Goal: Task Accomplishment & Management: Manage account settings

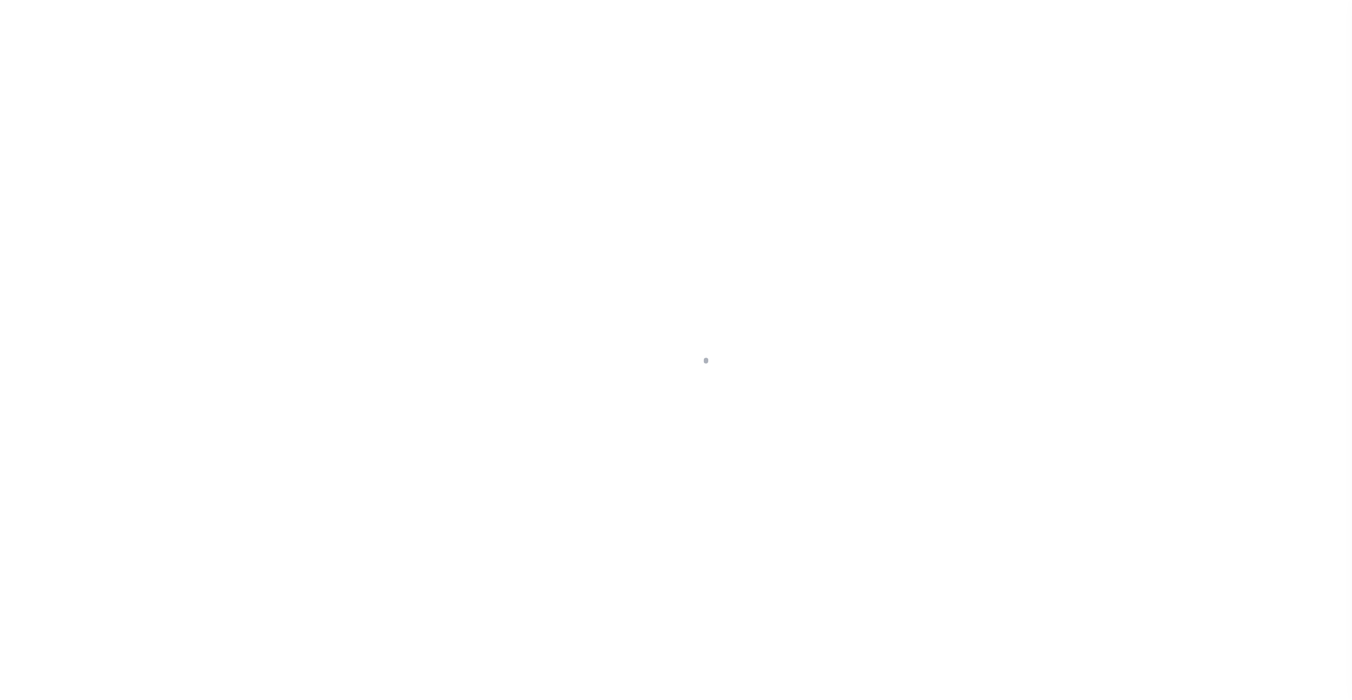
select select "200"
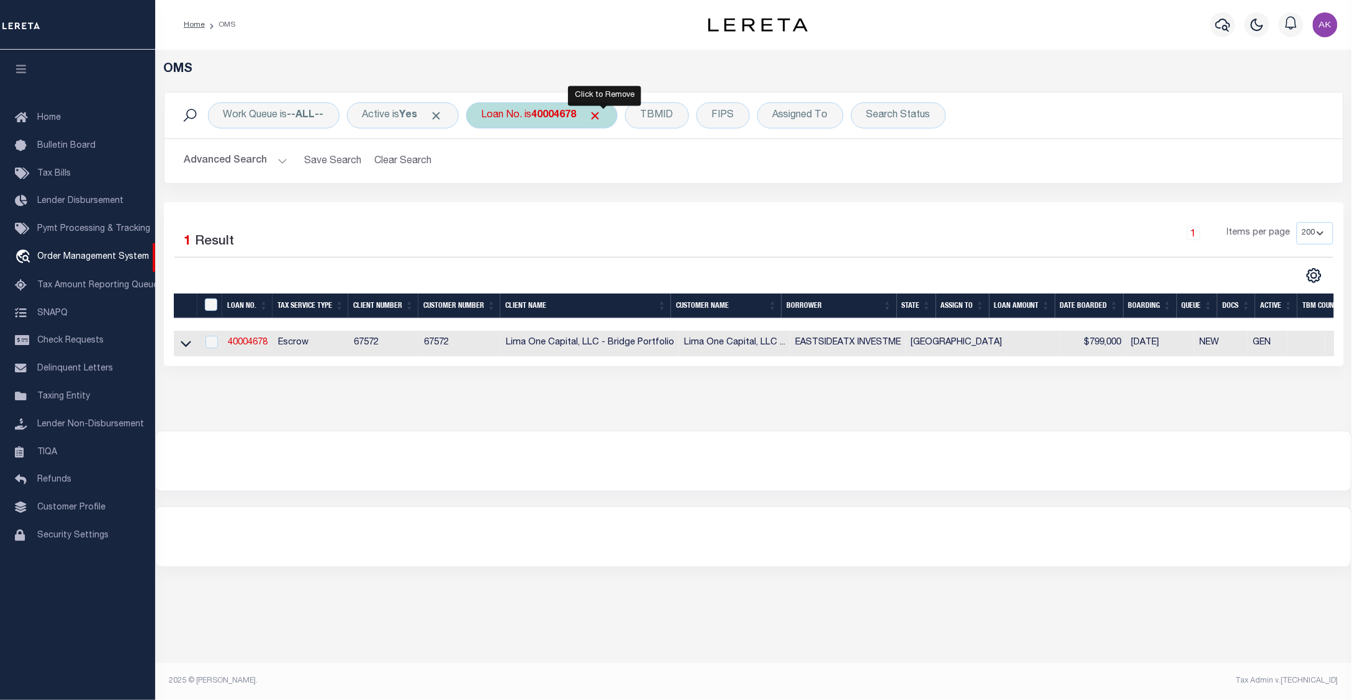
click at [602, 113] on span "Click to Remove" at bounding box center [595, 115] width 13 height 13
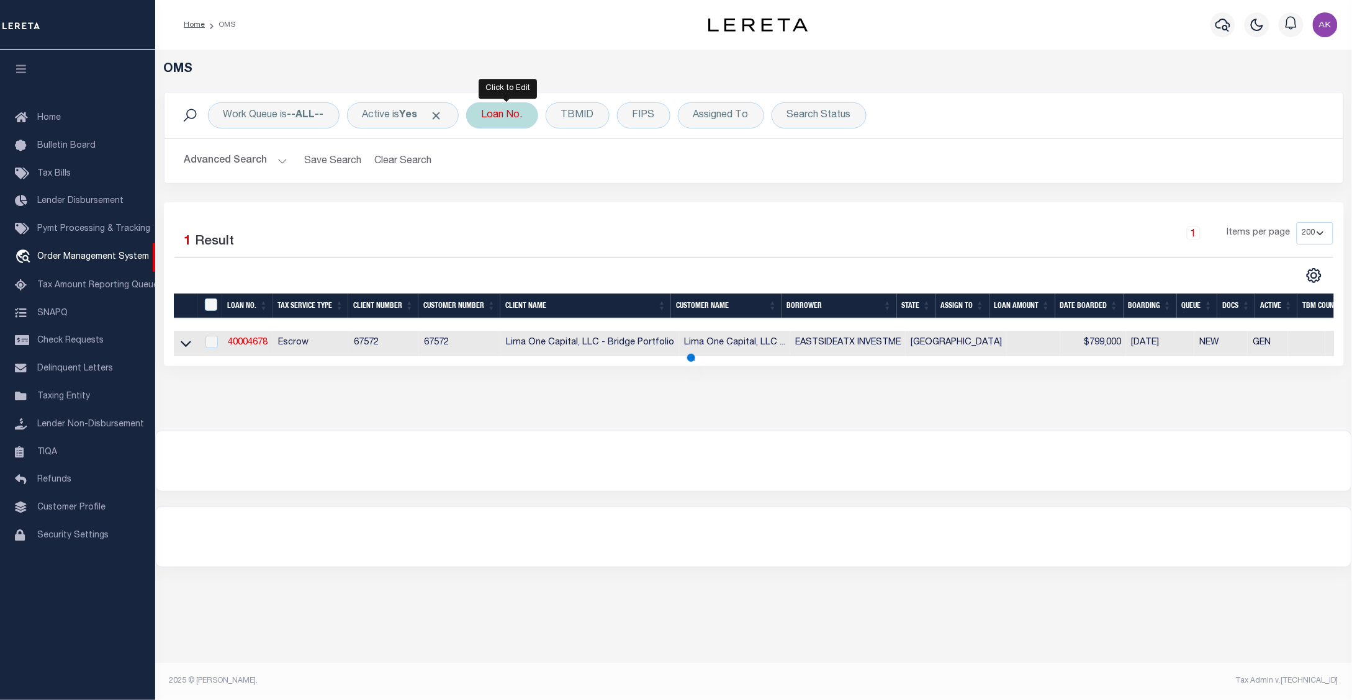
click at [520, 116] on div "Loan No." at bounding box center [502, 115] width 72 height 26
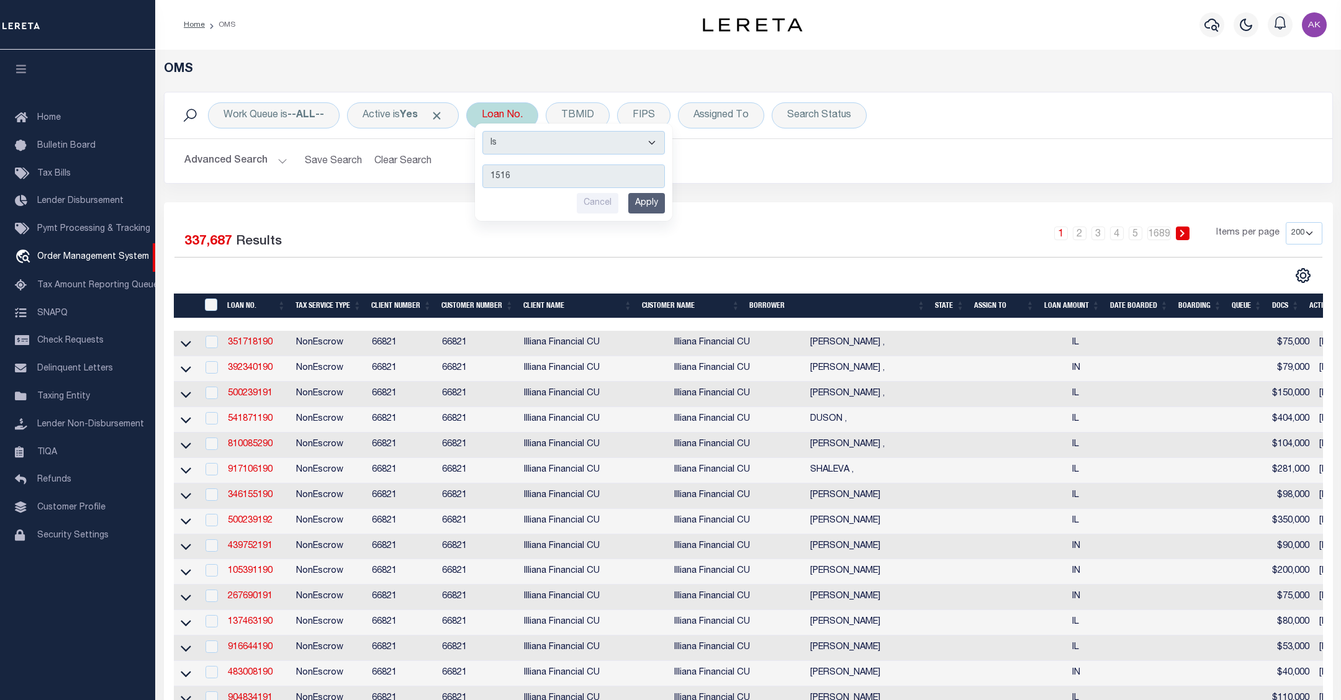
type input "15169"
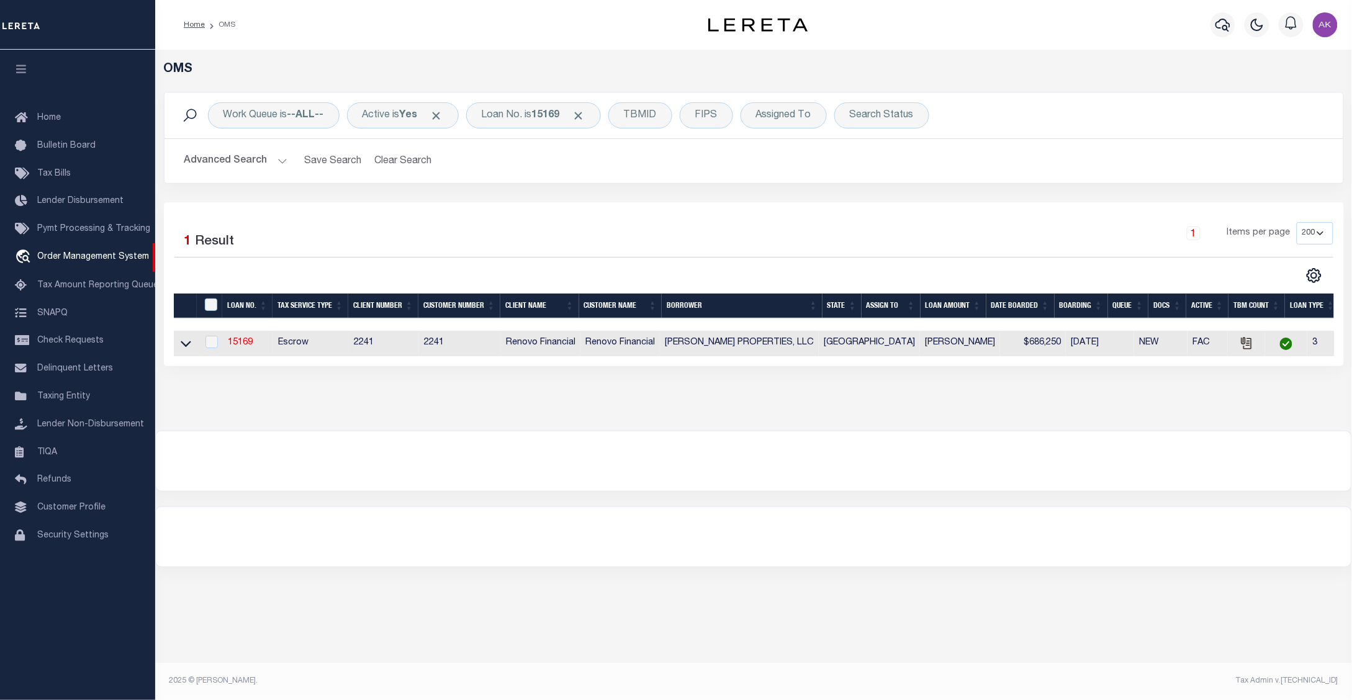
drag, startPoint x: 184, startPoint y: 345, endPoint x: 169, endPoint y: 361, distance: 22.0
click at [184, 345] on icon at bounding box center [186, 343] width 11 height 13
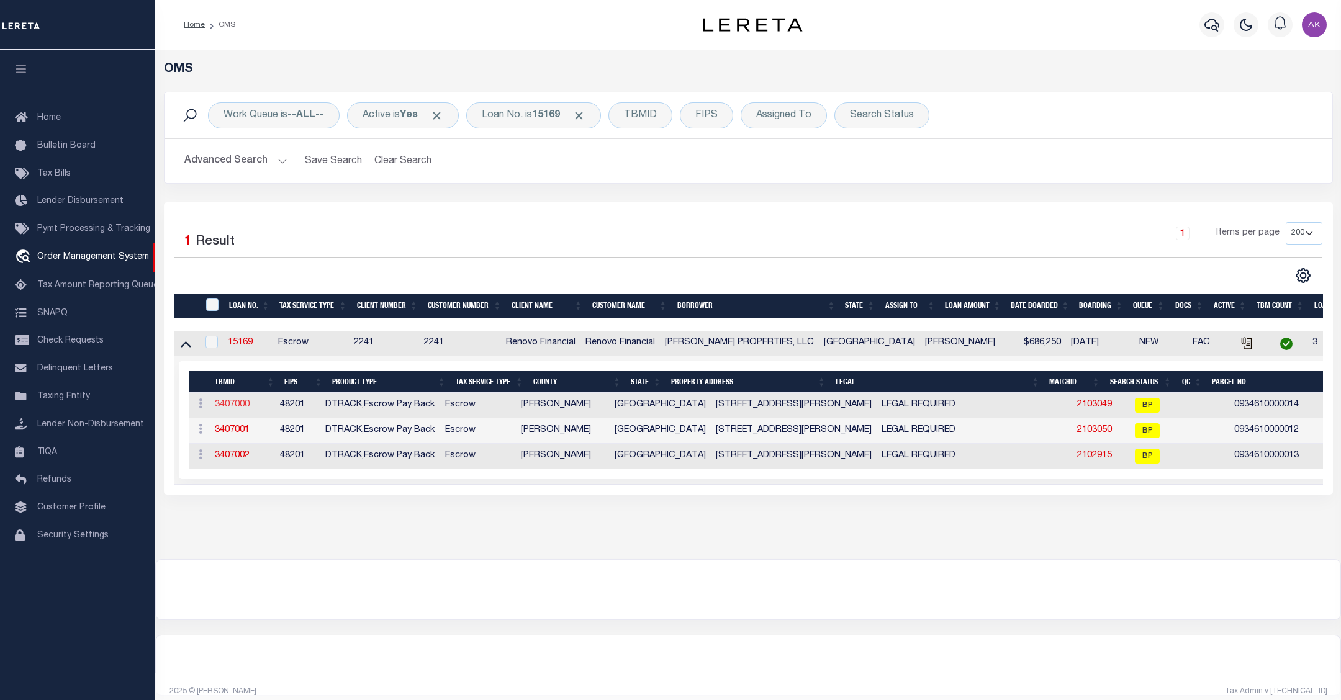
click at [243, 409] on link "3407000" at bounding box center [232, 404] width 35 height 9
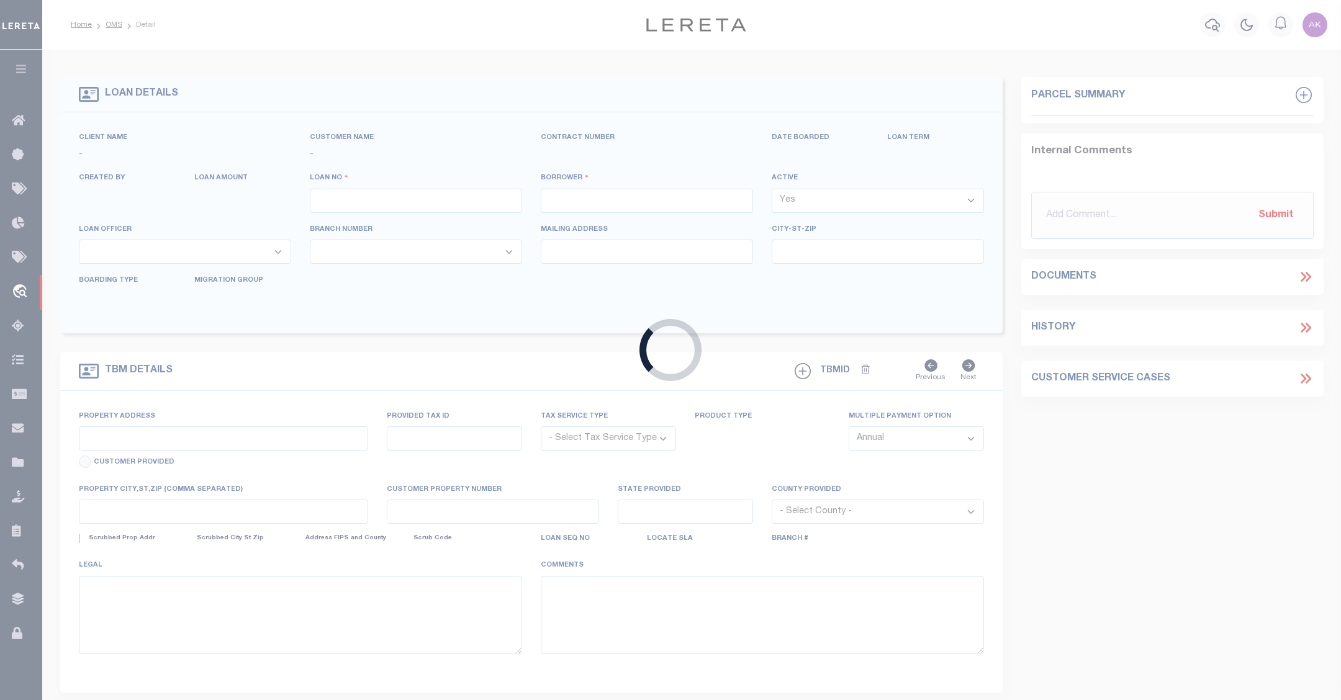
type input "15169"
type input "AMARI HOUSTON PROPERTIES, LLC"
select select
type input "741 West 32nd Street"
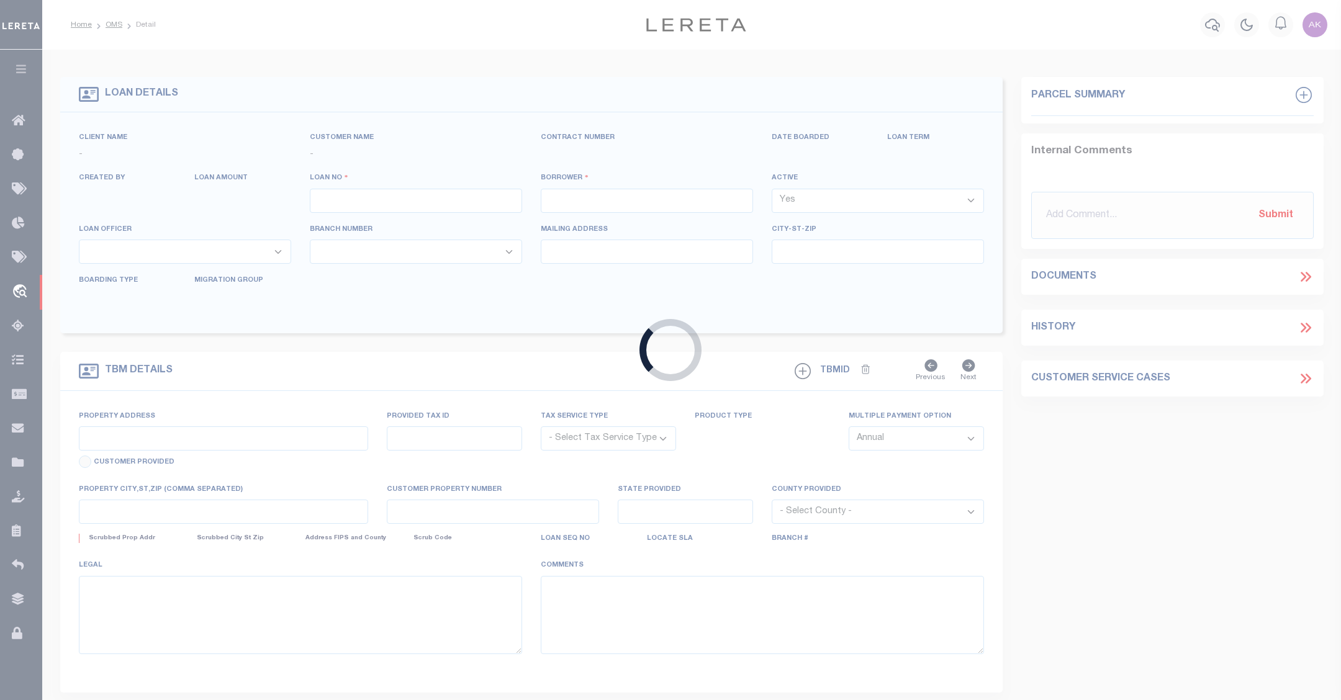
type input "Los Angeles CA 90731"
select select "10"
select select "Escrow"
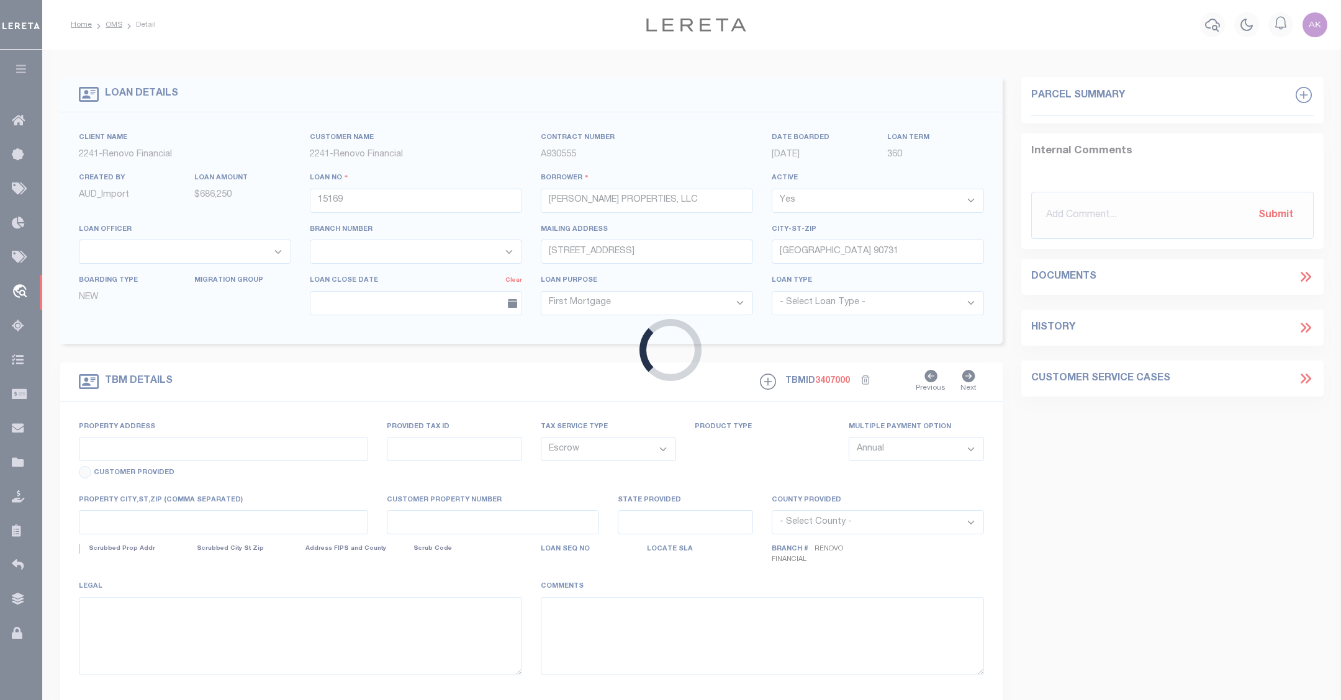
type input "6712 Biggs Court"
select select
type input "Houston, TX 77061"
type input "a0kUS000006iold"
type input "TX"
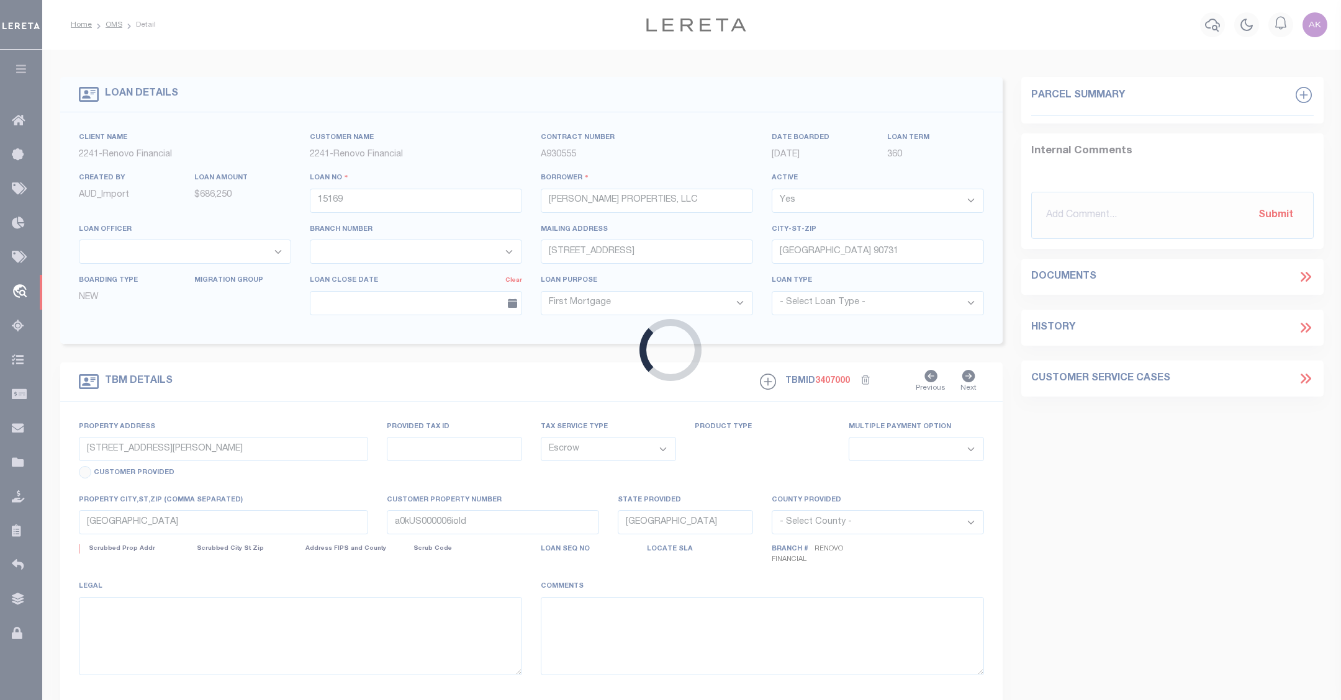
select select
type textarea "LEGAL REQUIRED"
type textarea "Liability Limited to Customer Provided Parcel"
select select "25066"
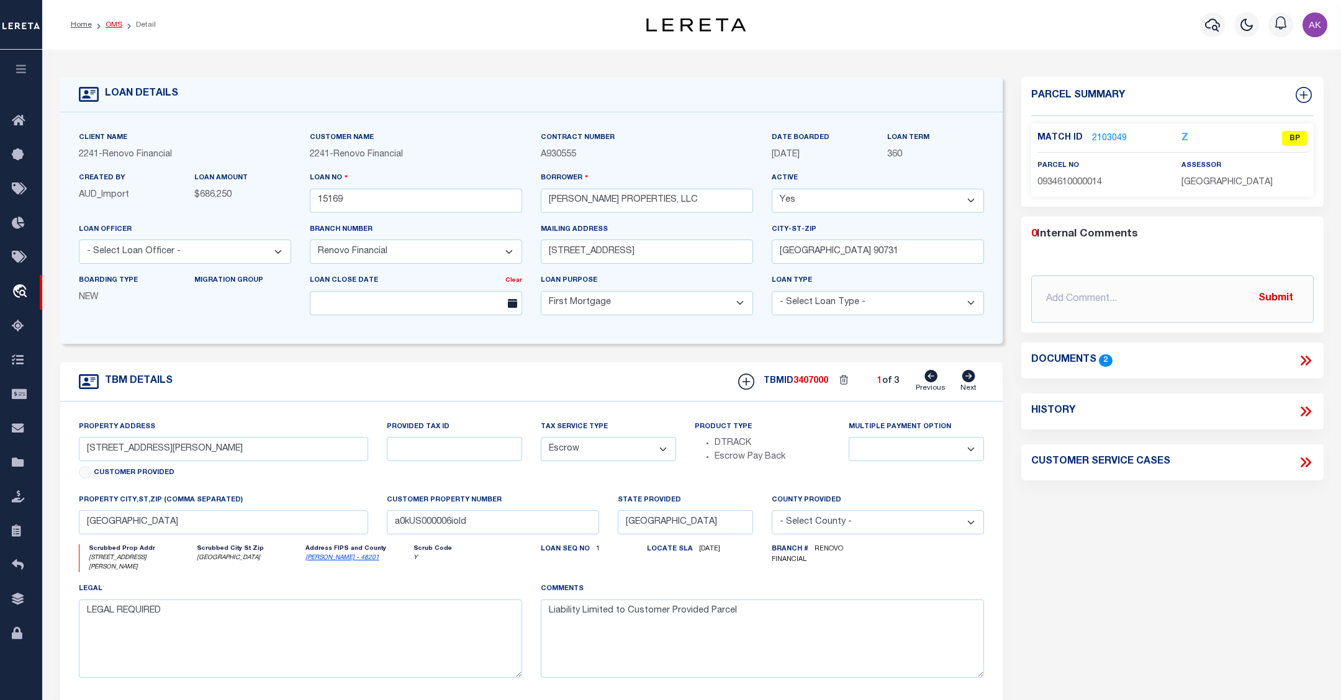
click at [113, 24] on link "OMS" at bounding box center [114, 24] width 17 height 7
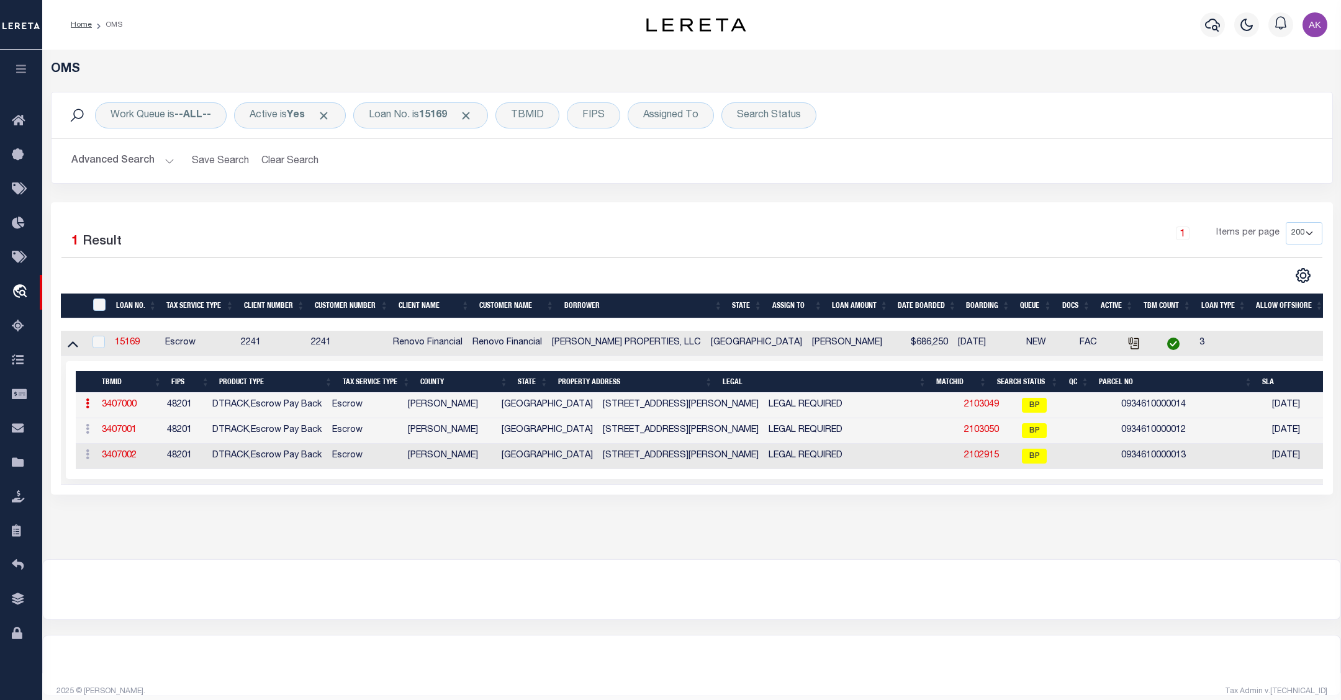
click at [964, 407] on link "2103049" at bounding box center [981, 404] width 35 height 9
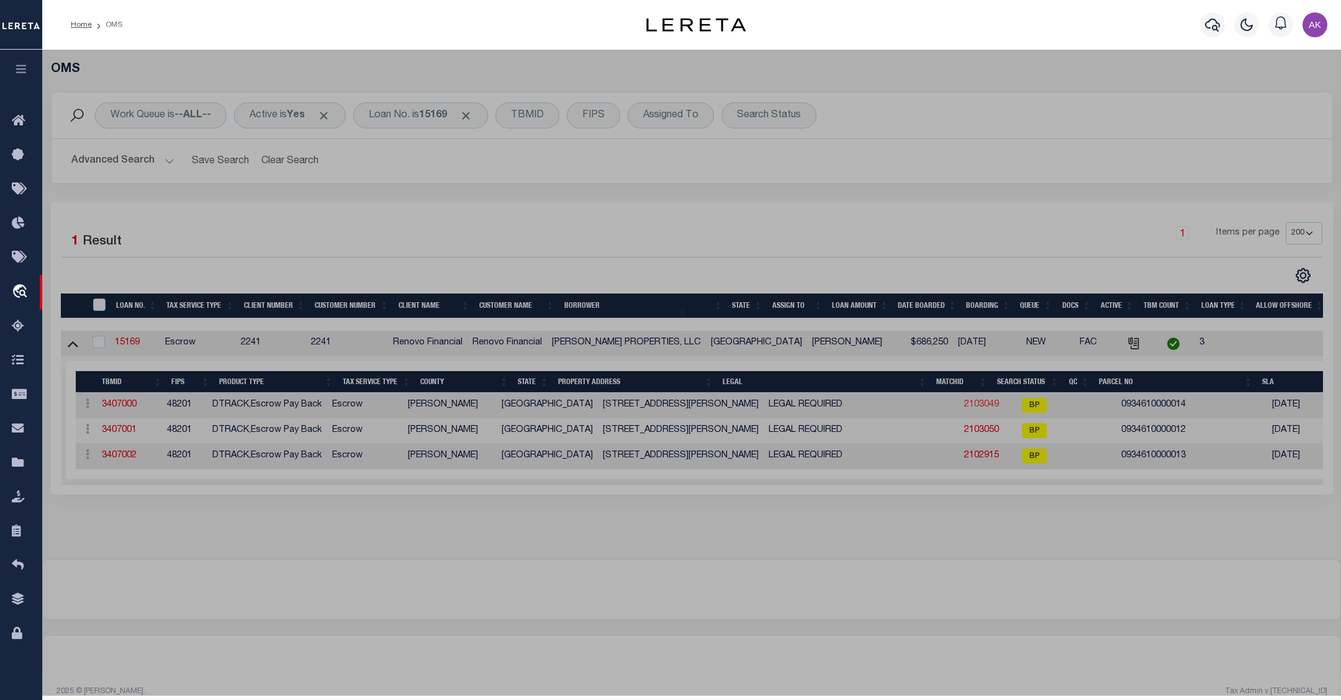
checkbox input "false"
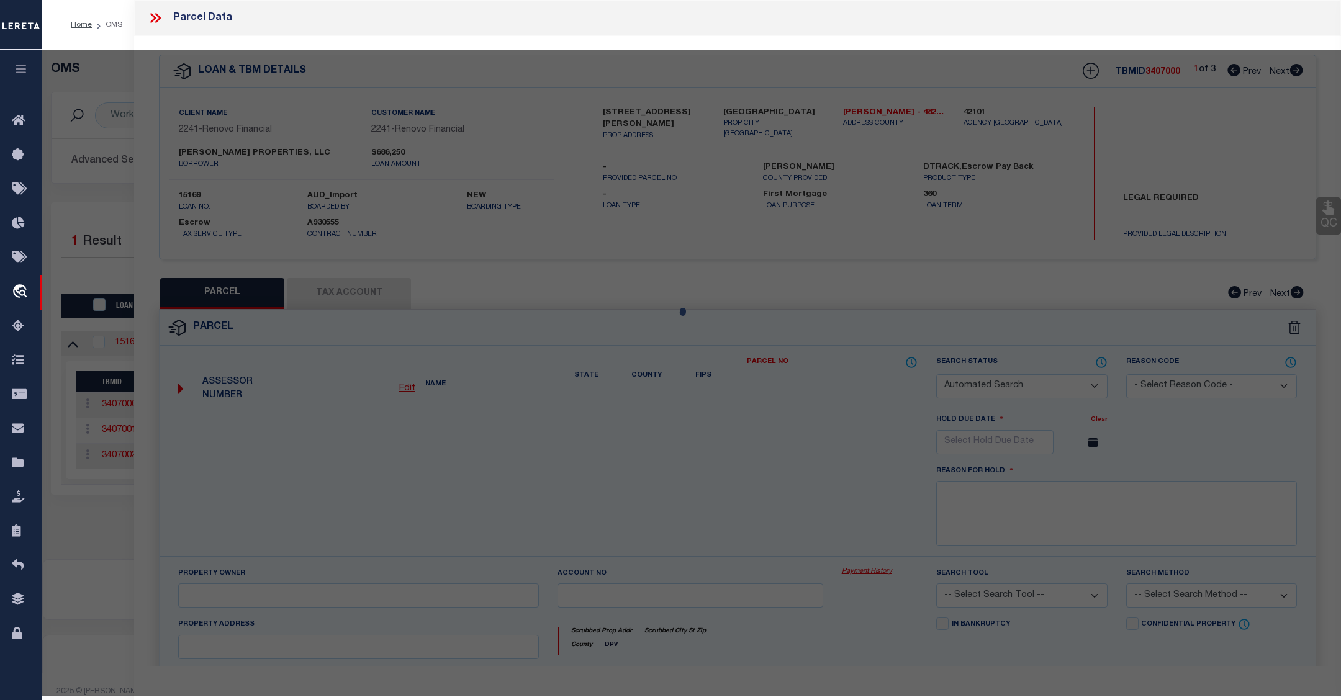
select select "BP"
type input "CHOUDRY GROUP INC"
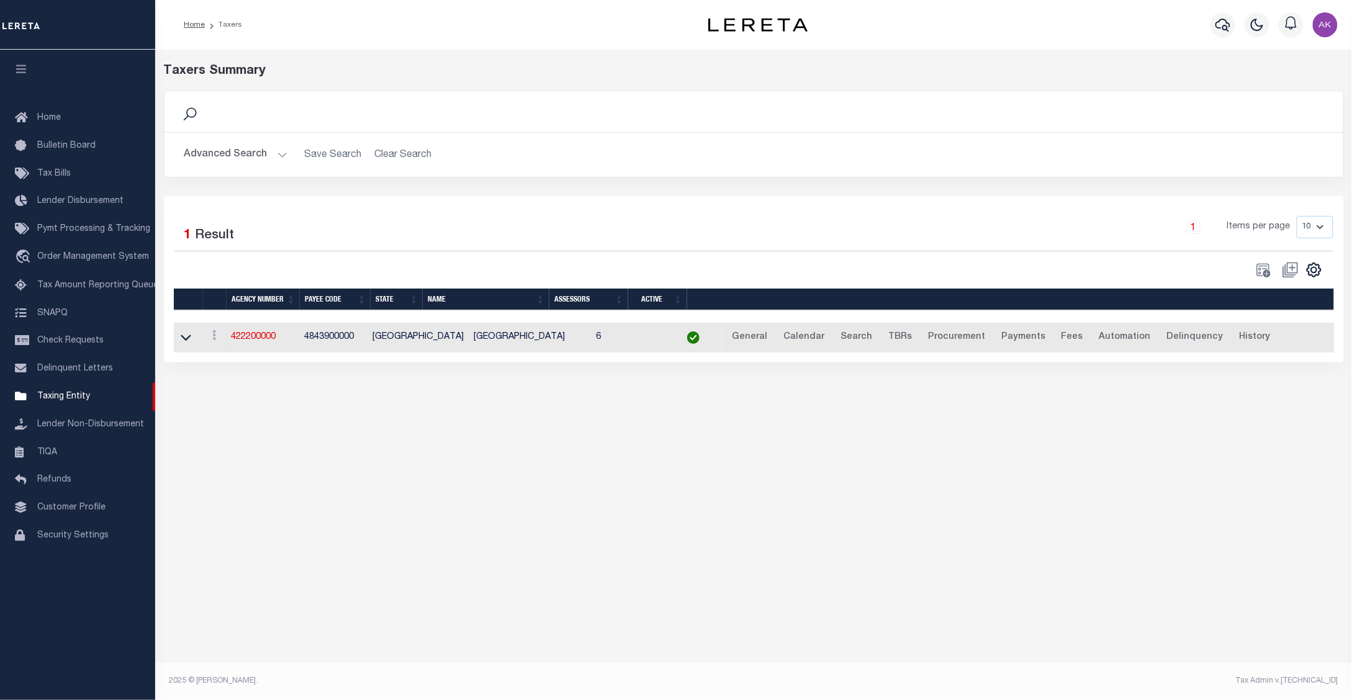
click at [1198, 572] on div "Taxers Summary Search Advanced Search Save Search Clear Search tblPayees_dynami…" at bounding box center [753, 365] width 1197 height 630
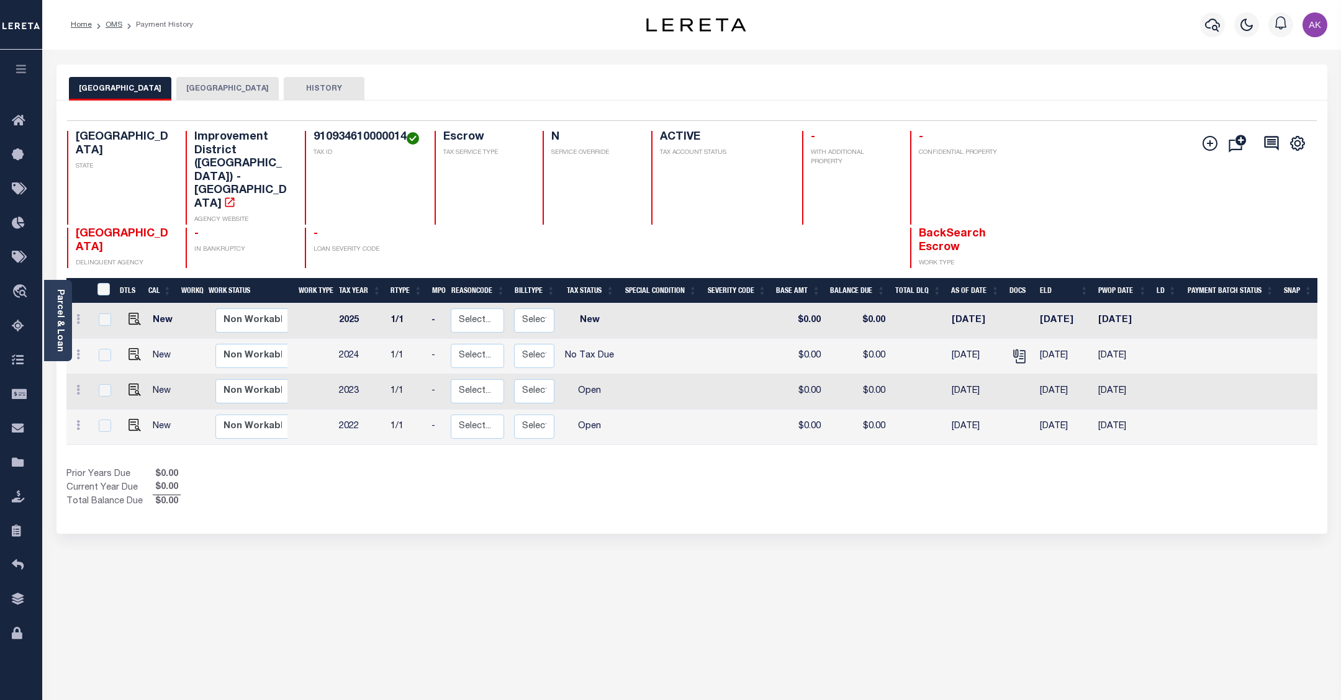
click at [230, 87] on button "[GEOGRAPHIC_DATA]" at bounding box center [227, 89] width 102 height 24
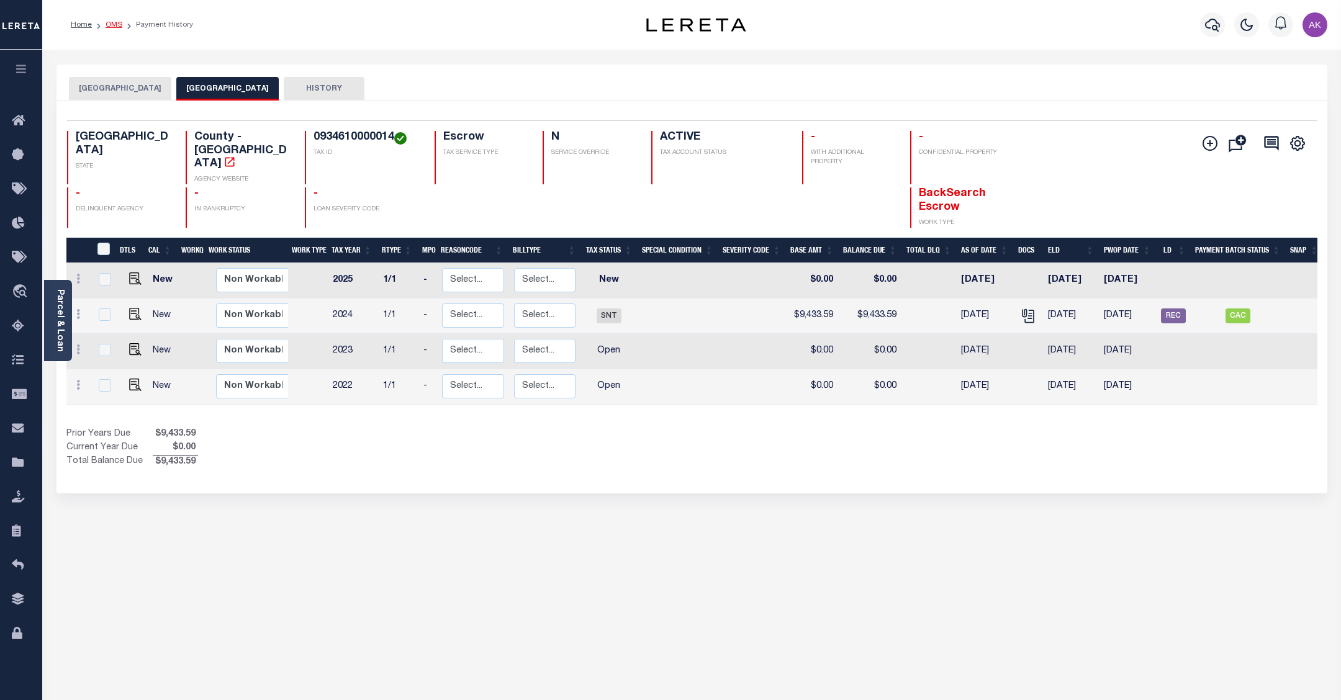
click at [112, 25] on link "OMS" at bounding box center [114, 24] width 17 height 7
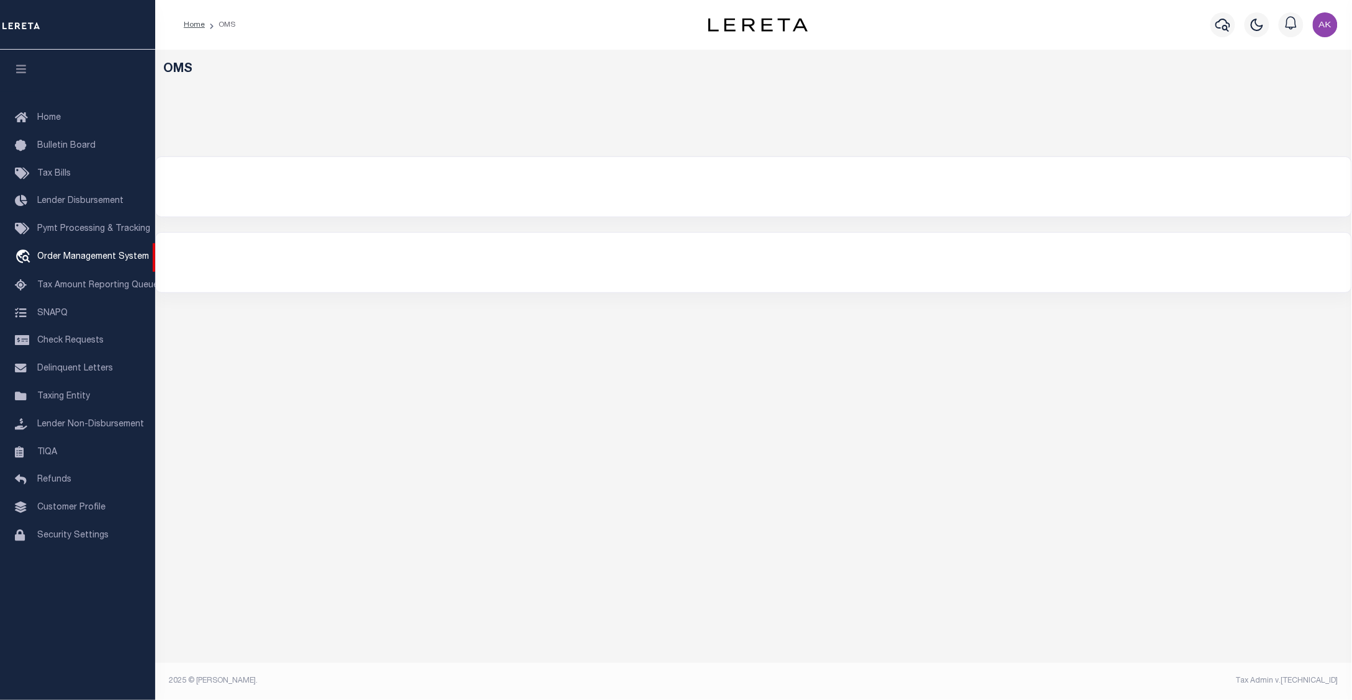
select select "200"
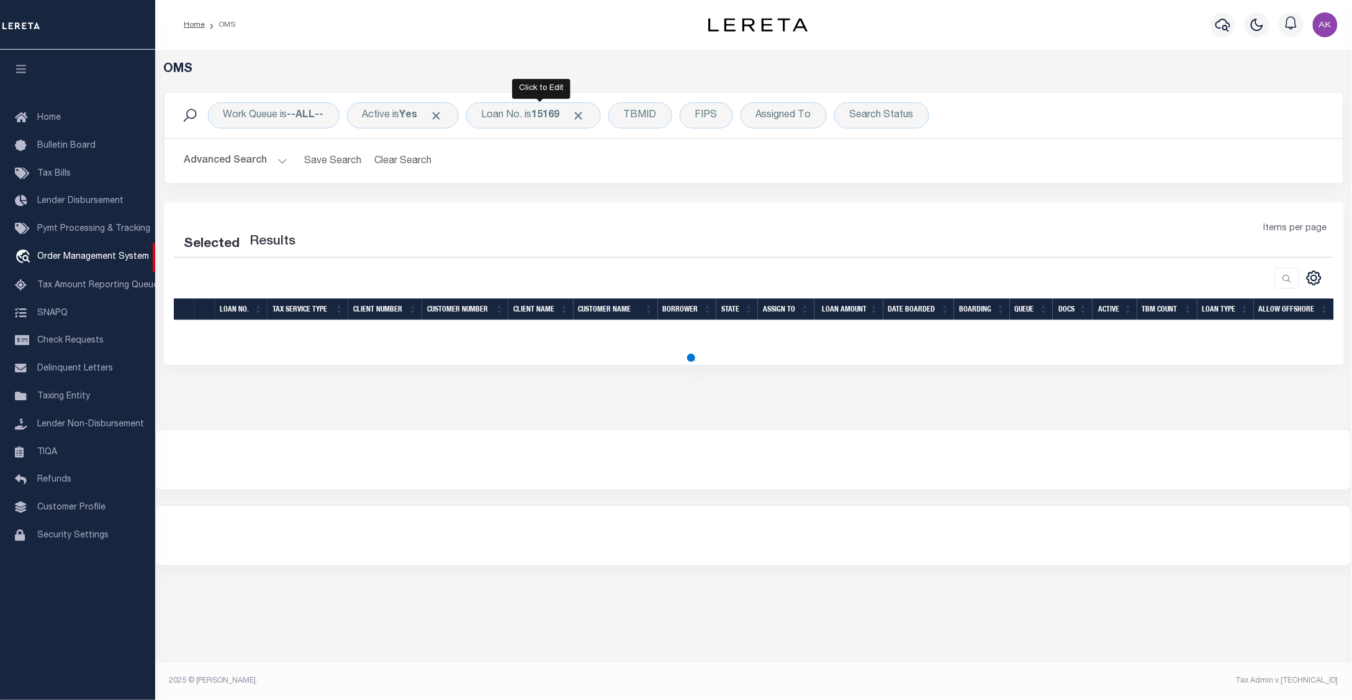
select select "200"
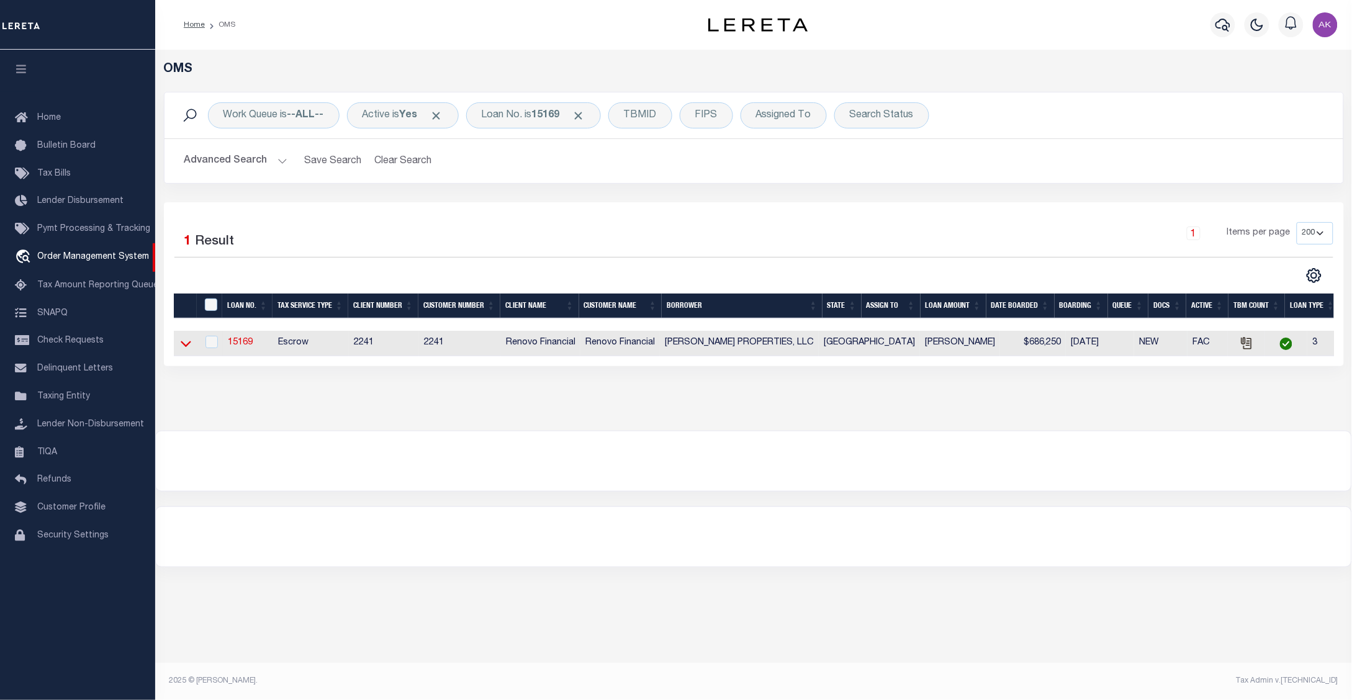
click at [182, 348] on icon at bounding box center [186, 343] width 11 height 13
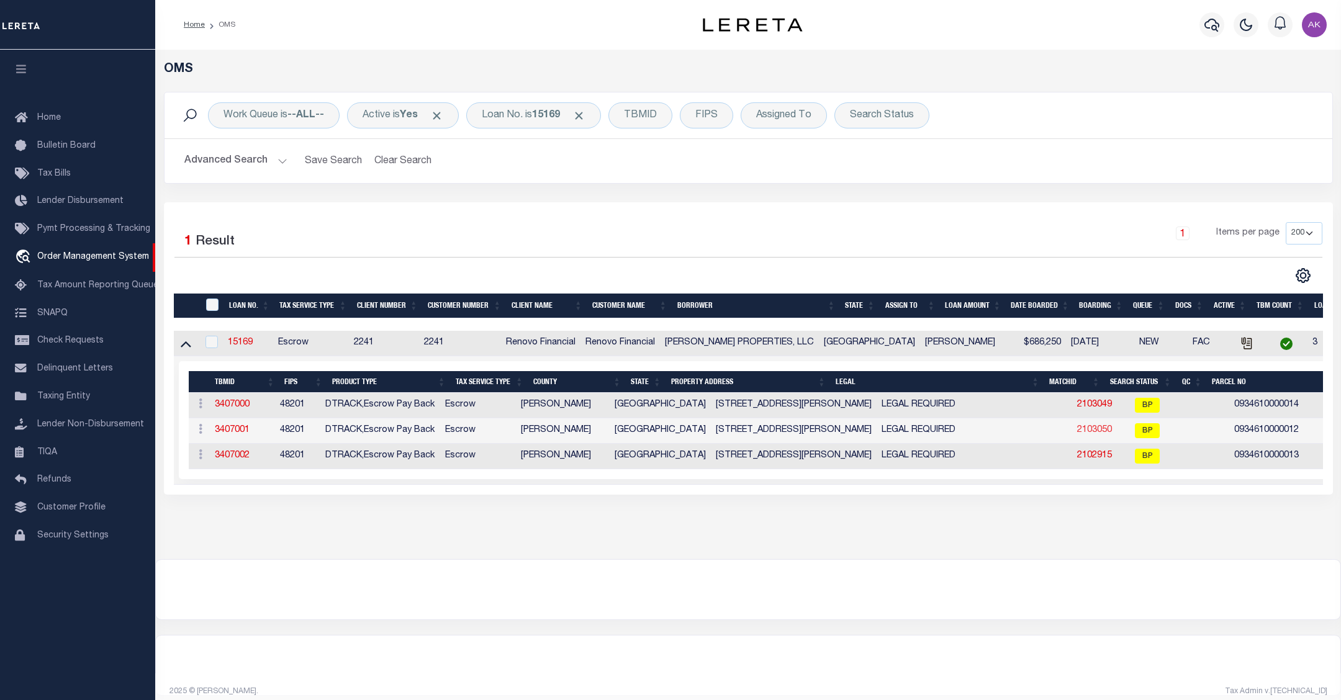
click at [1077, 435] on link "2103050" at bounding box center [1094, 430] width 35 height 9
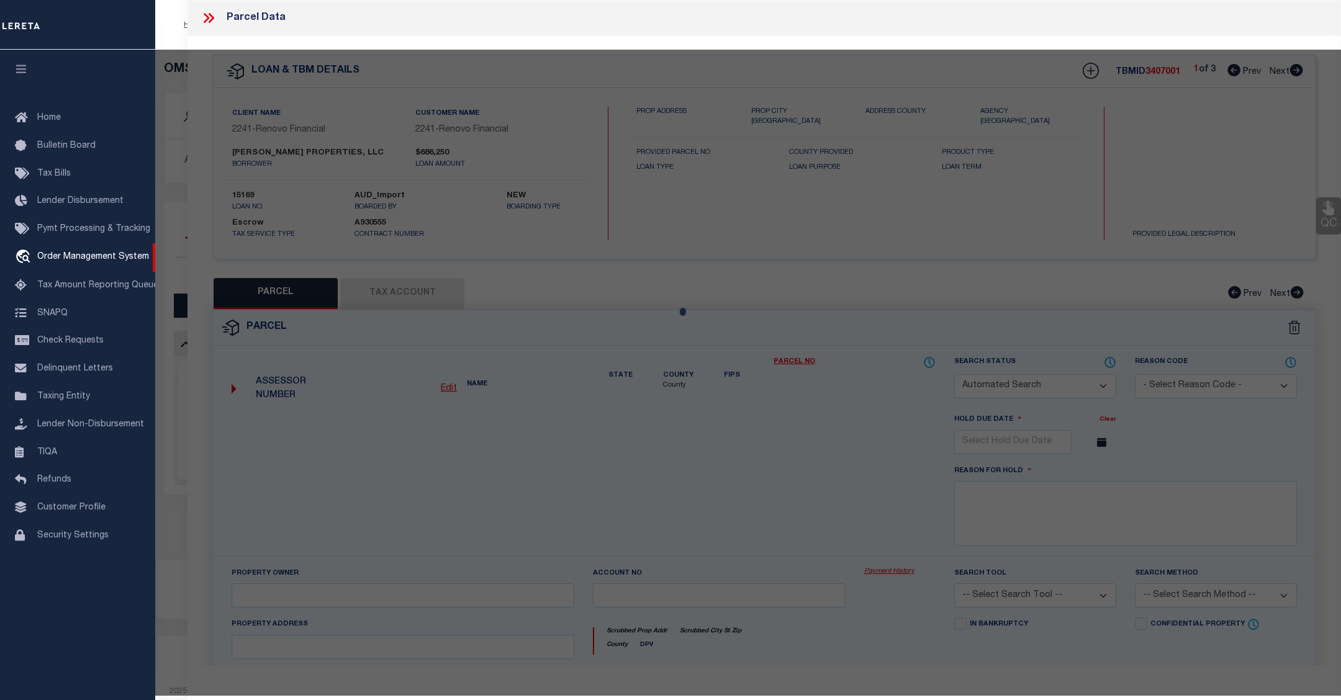
checkbox input "false"
select select "BP"
type input "CHOUDRY GROUP INC"
select select "AGW"
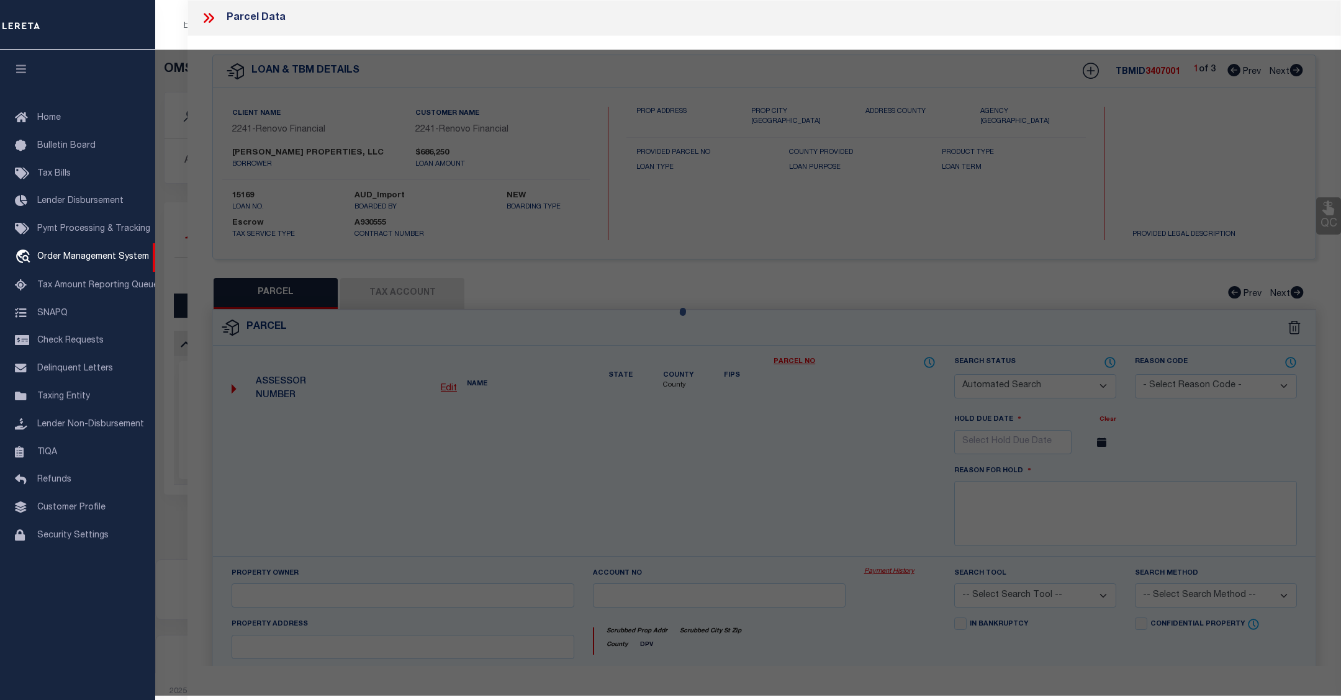
select select
type input "6713 Biggs Court"
checkbox input "false"
type input "HOUSTON TX 77061"
type textarea "LT 12 BLK 67 GLENBROOK VALLEY SEC 7 EXTN"
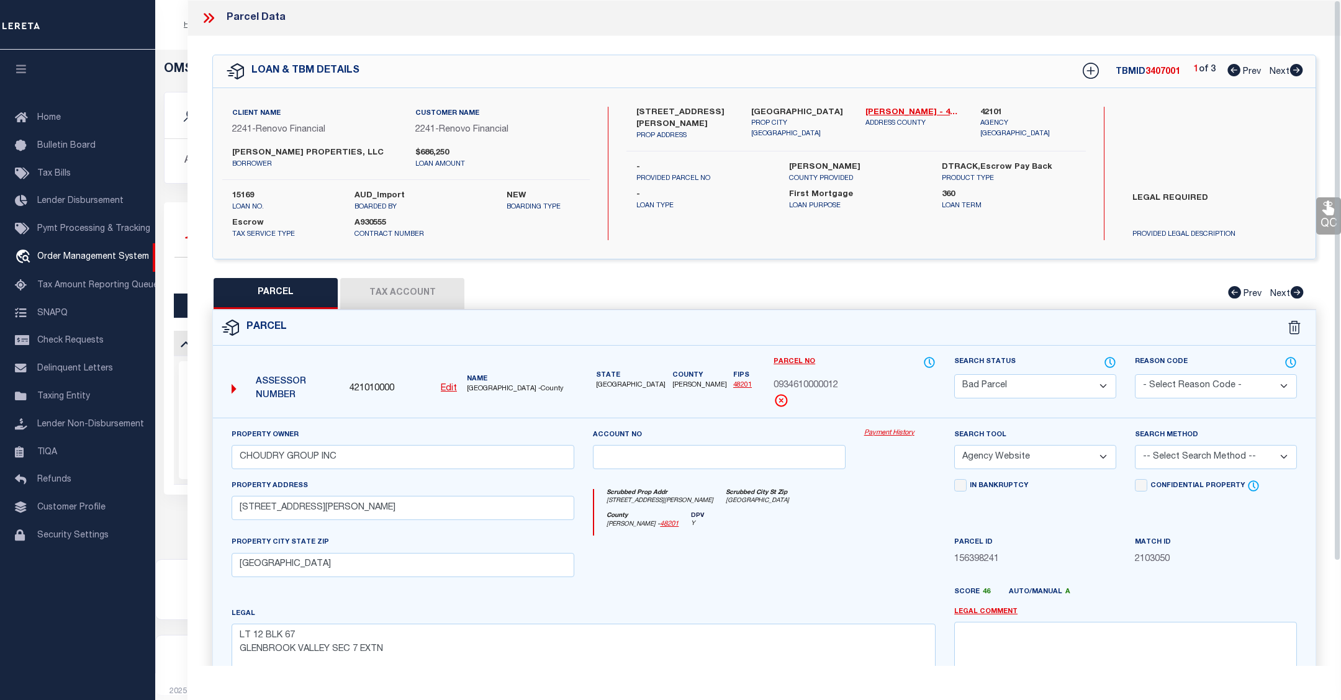
click at [898, 433] on link "Payment History" at bounding box center [899, 433] width 71 height 11
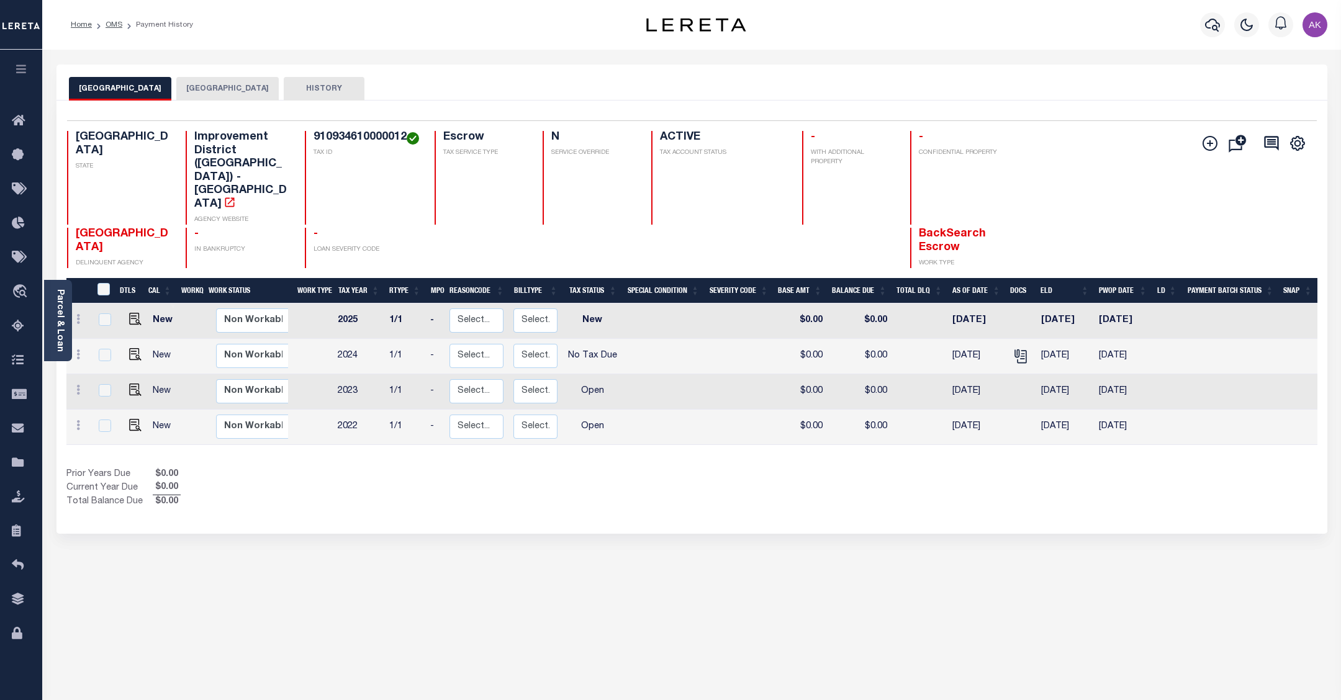
click at [240, 85] on button "[GEOGRAPHIC_DATA]" at bounding box center [227, 89] width 102 height 24
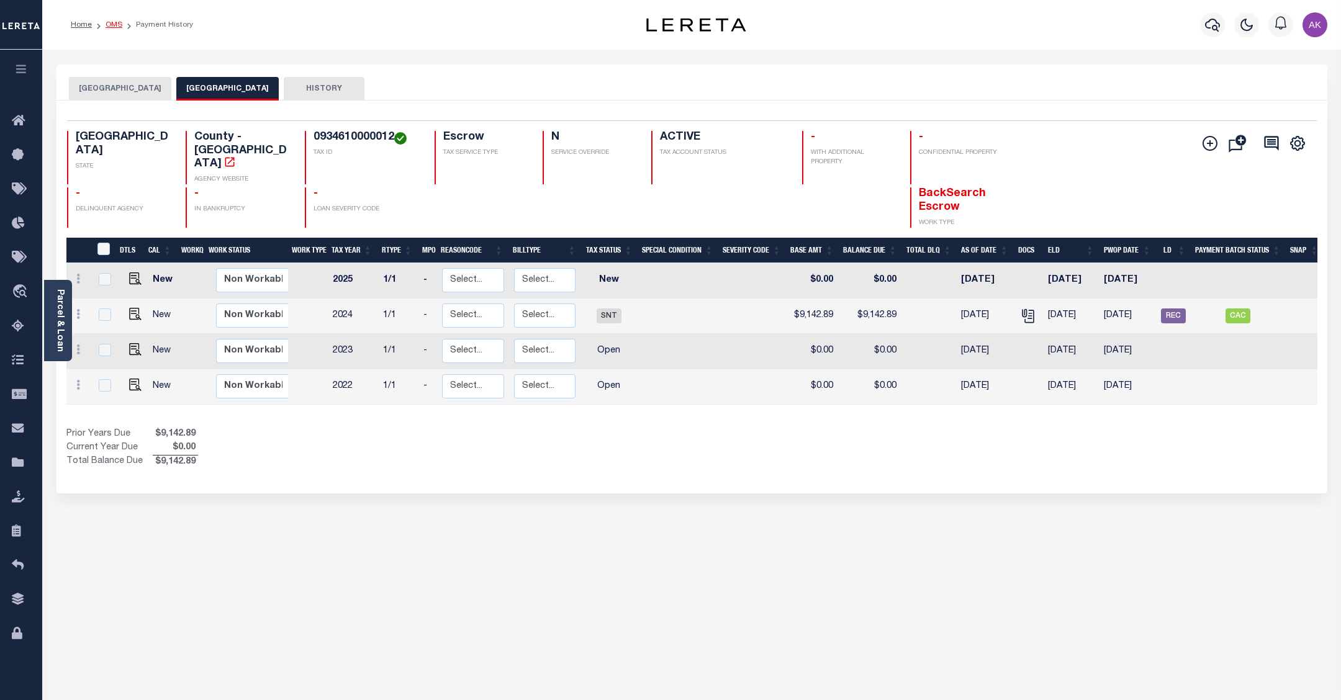
click at [114, 22] on link "OMS" at bounding box center [114, 24] width 17 height 7
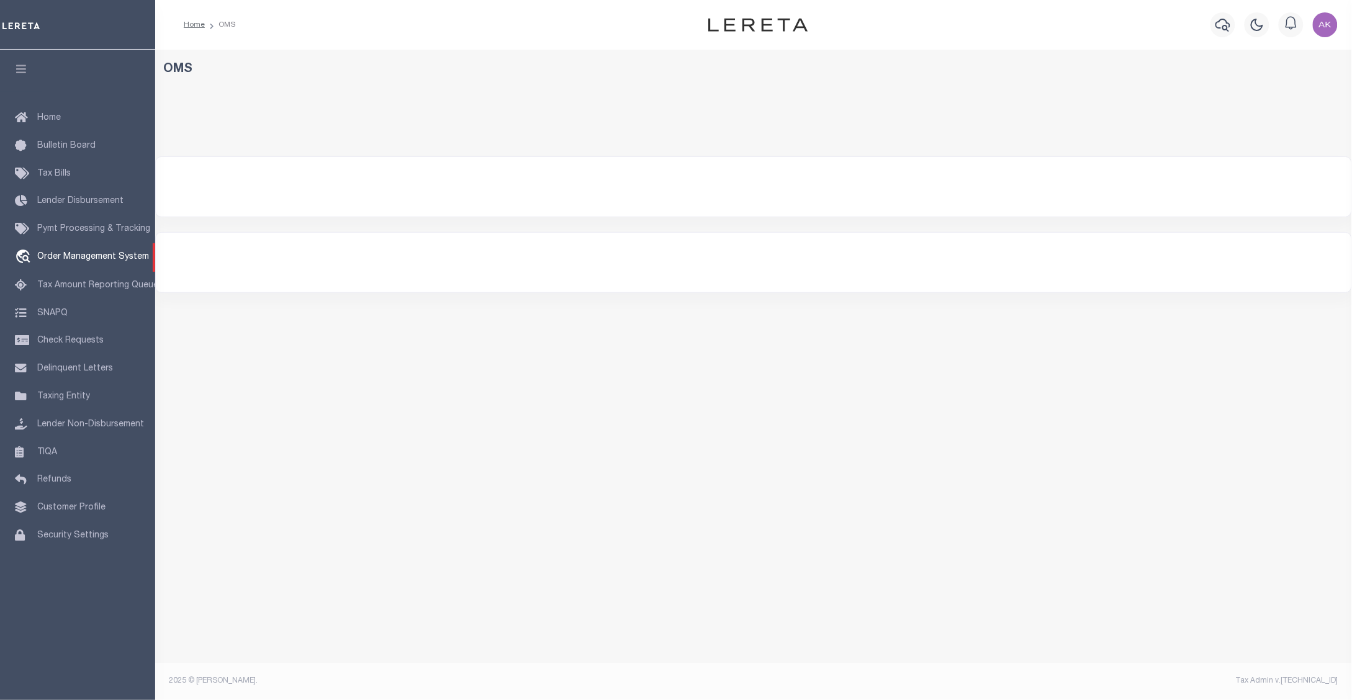
select select "200"
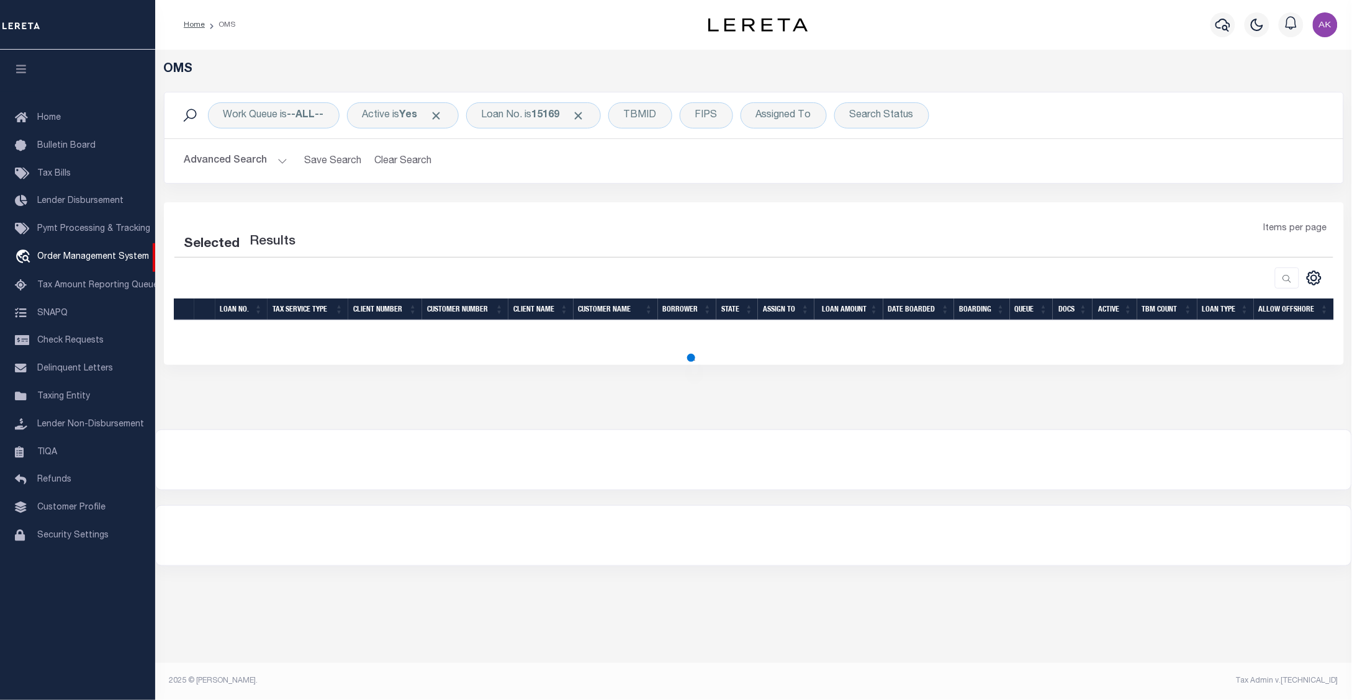
select select "200"
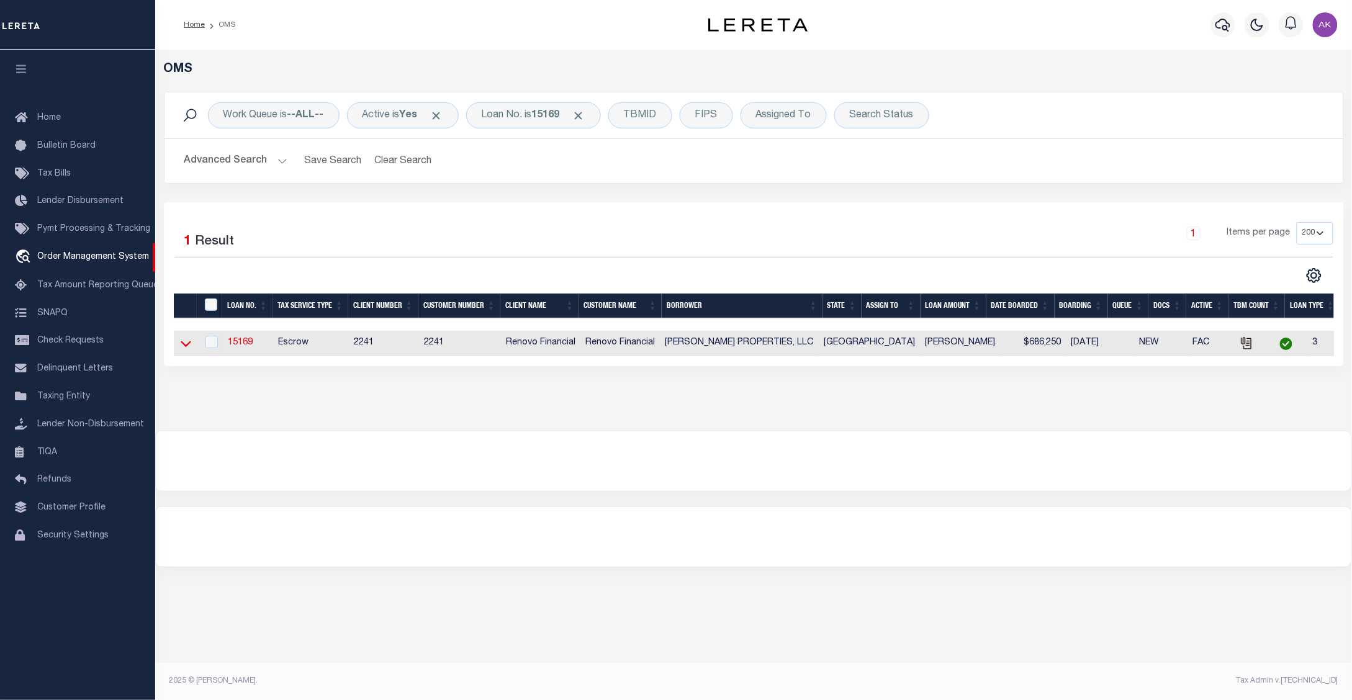
click at [184, 346] on icon at bounding box center [186, 343] width 11 height 13
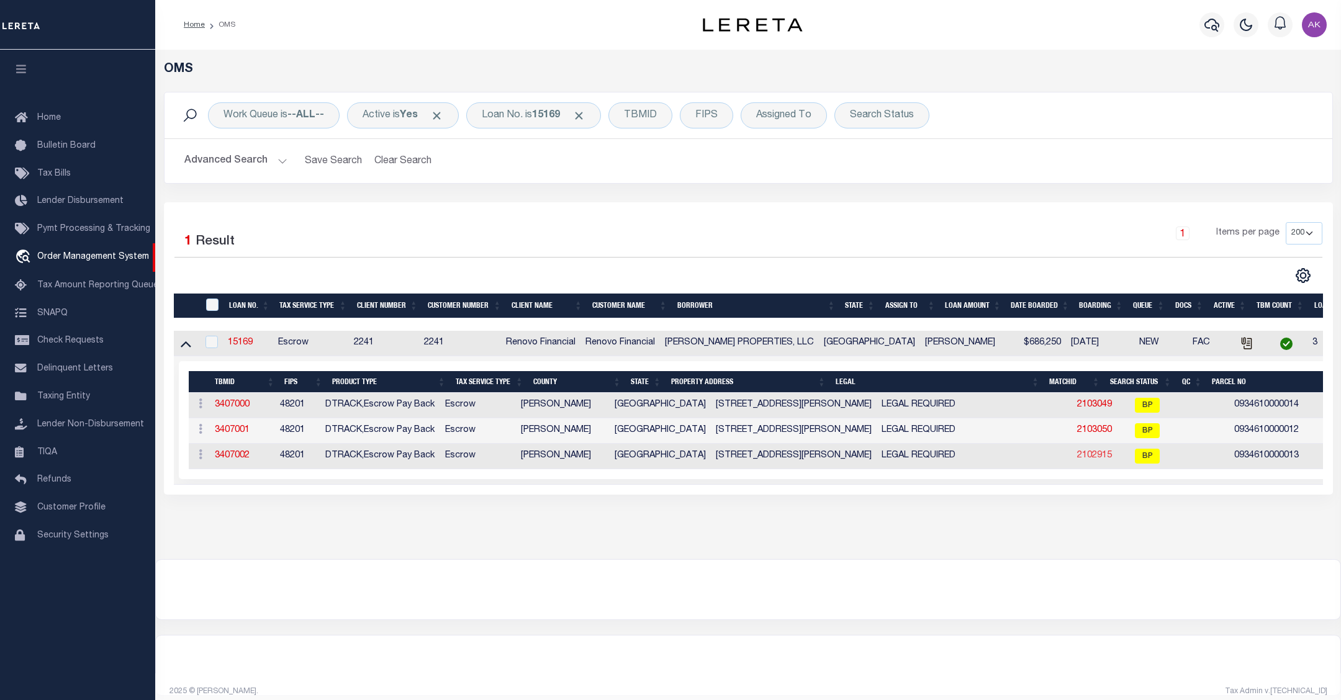
click at [1077, 458] on link "2102915" at bounding box center [1094, 455] width 35 height 9
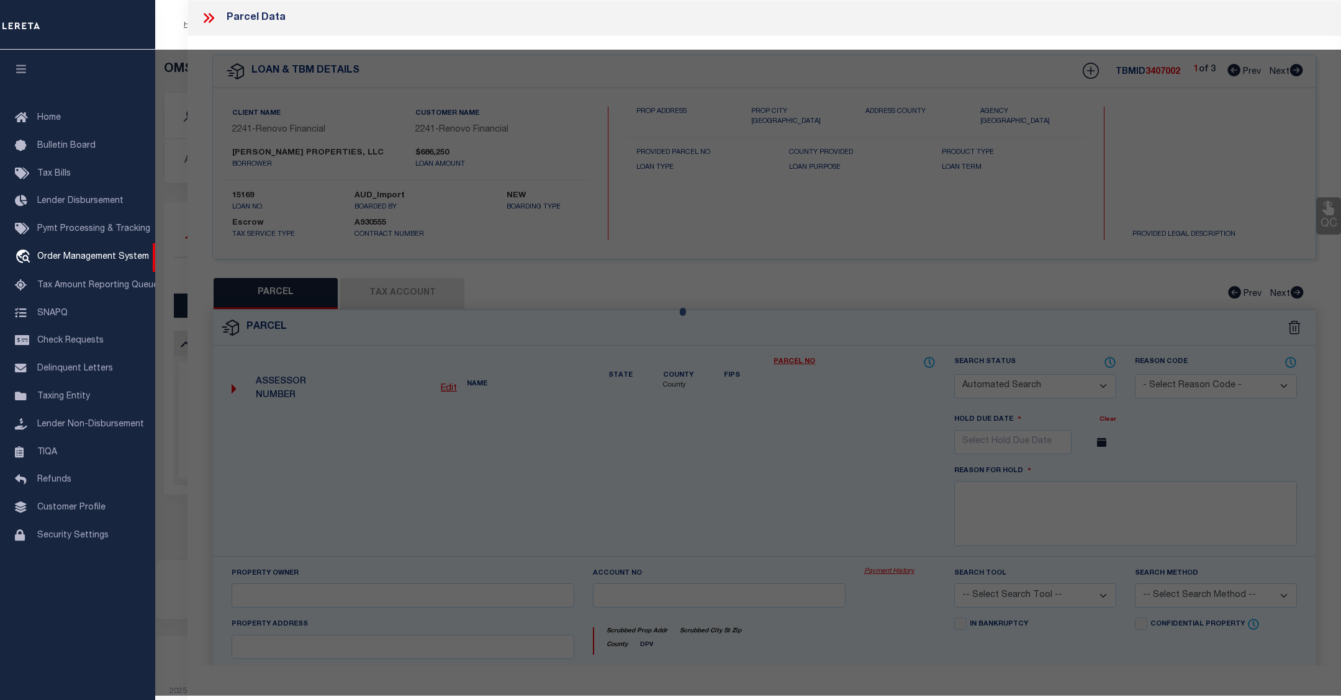
checkbox input "false"
select select "BP"
type input "CHOUDRY GROUP INC"
select select "AGW"
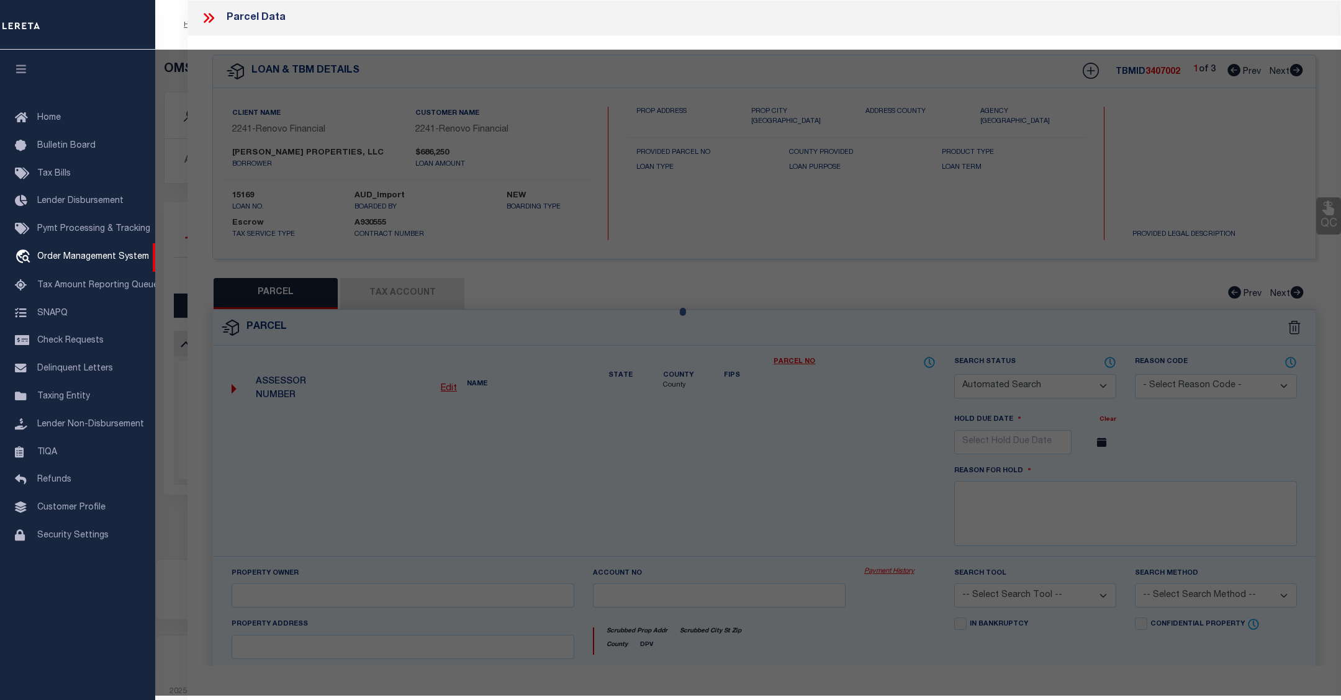
select select
type input "6716 BIGGS CT"
checkbox input "false"
type input "HOUSTON, TX 77061"
type textarea "LT 13 BLK 67 GLENBROOK VALLEY SEC 7 EXTN"
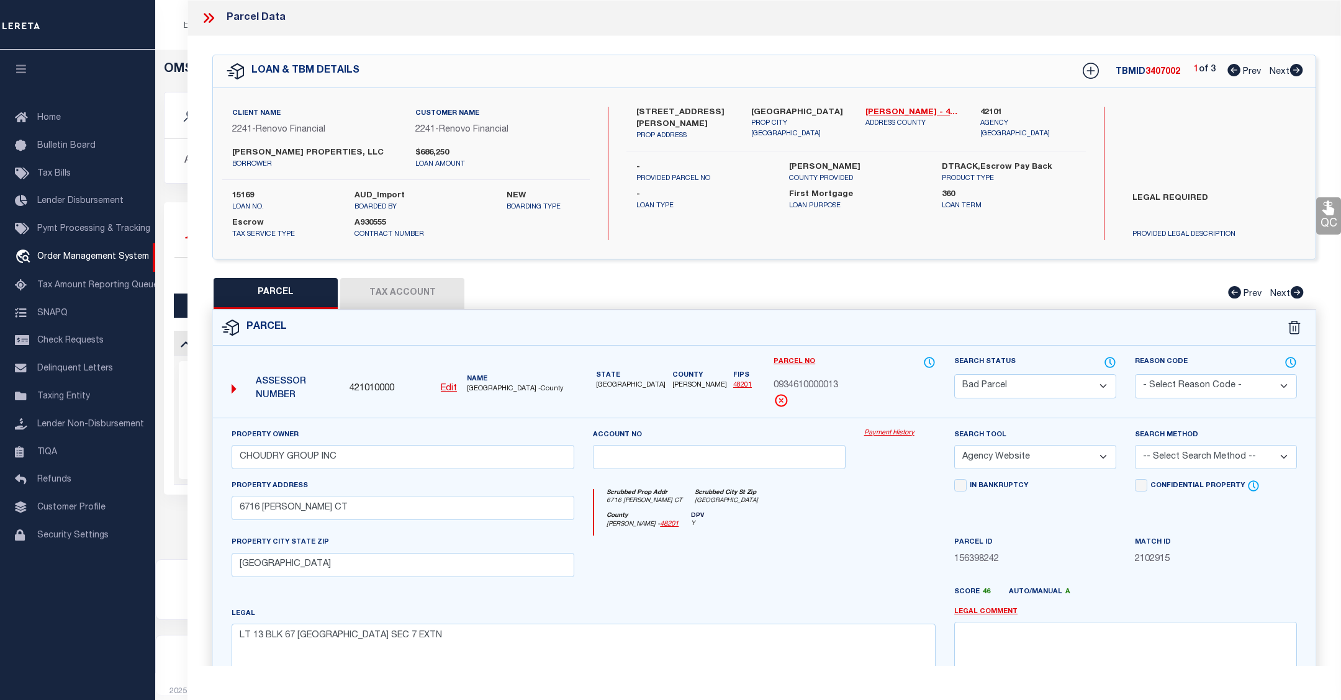
click at [898, 435] on link "Payment History" at bounding box center [899, 433] width 71 height 11
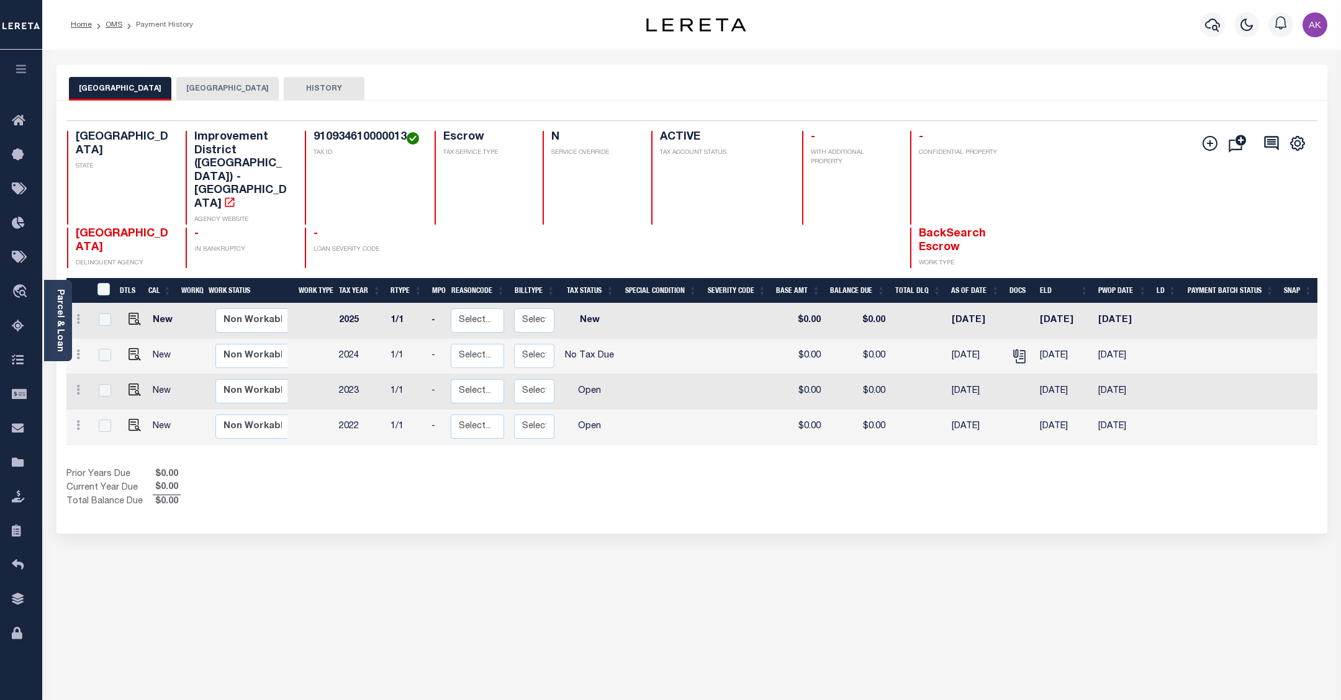
click at [243, 88] on button "[GEOGRAPHIC_DATA]" at bounding box center [227, 89] width 102 height 24
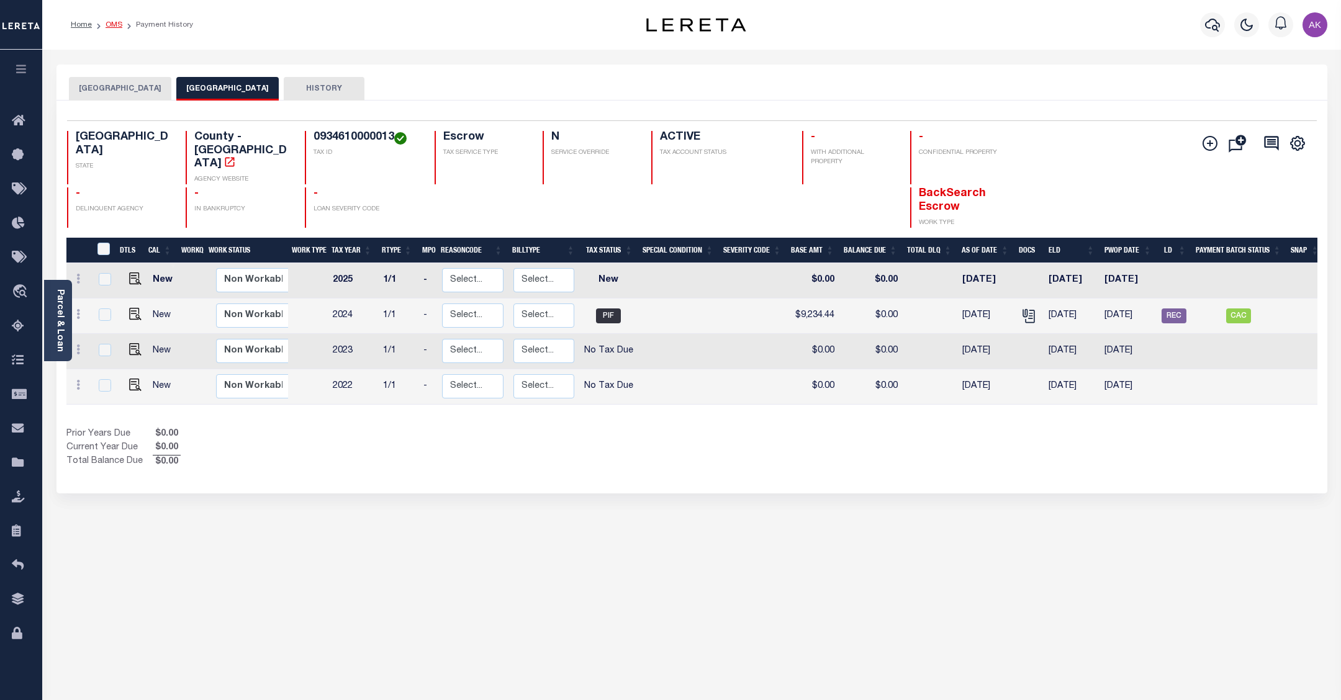
click at [107, 22] on link "OMS" at bounding box center [114, 24] width 17 height 7
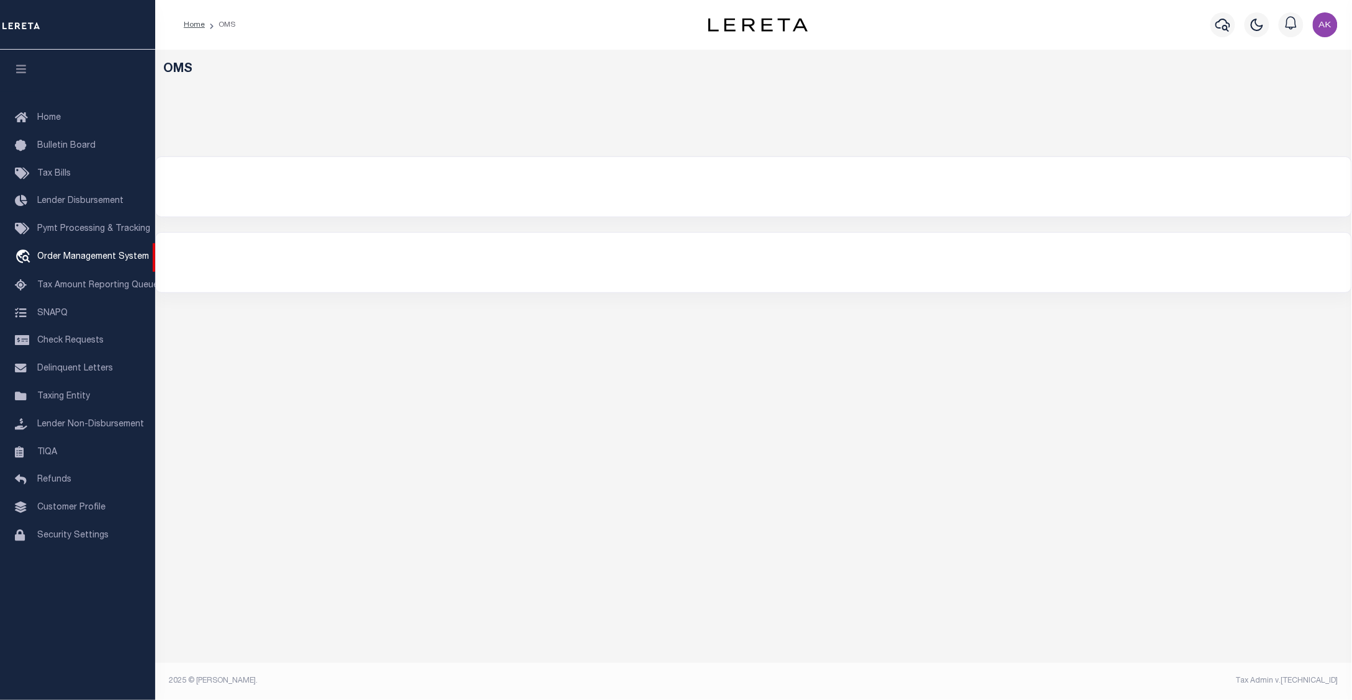
select select "200"
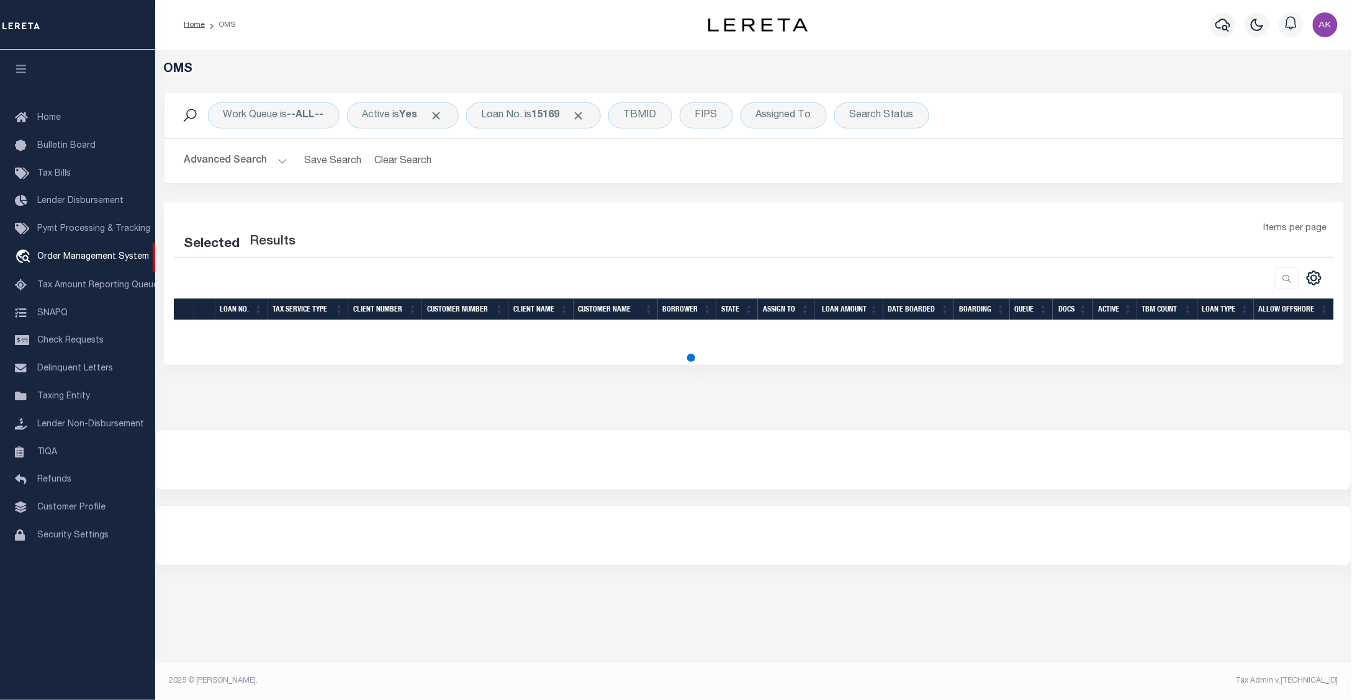
select select "200"
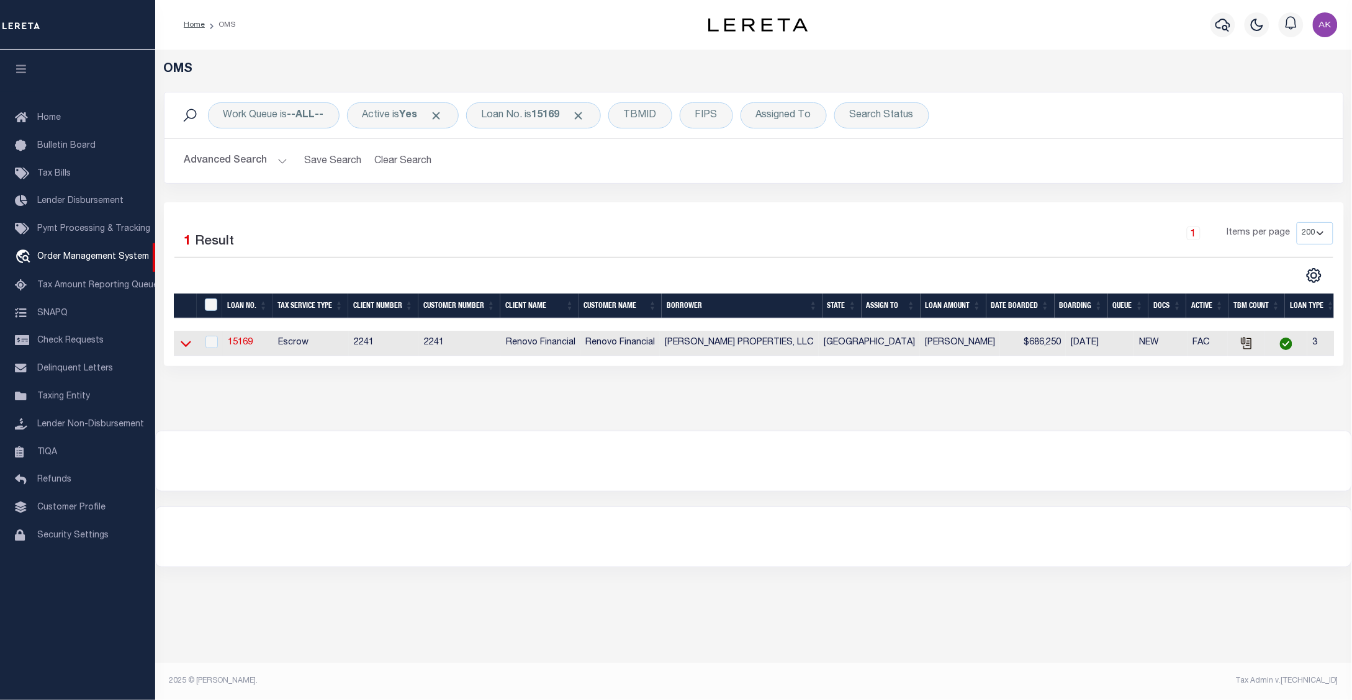
click at [185, 346] on icon at bounding box center [186, 343] width 11 height 13
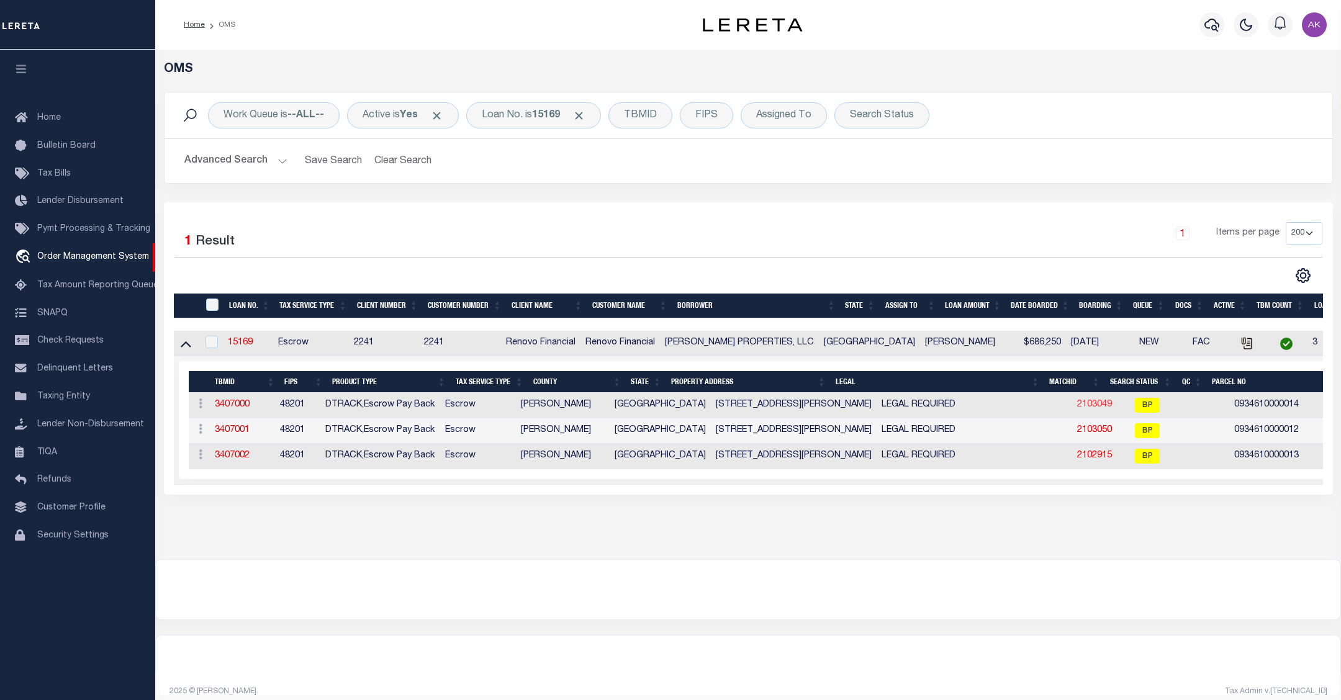
click at [1077, 409] on link "2103049" at bounding box center [1094, 404] width 35 height 9
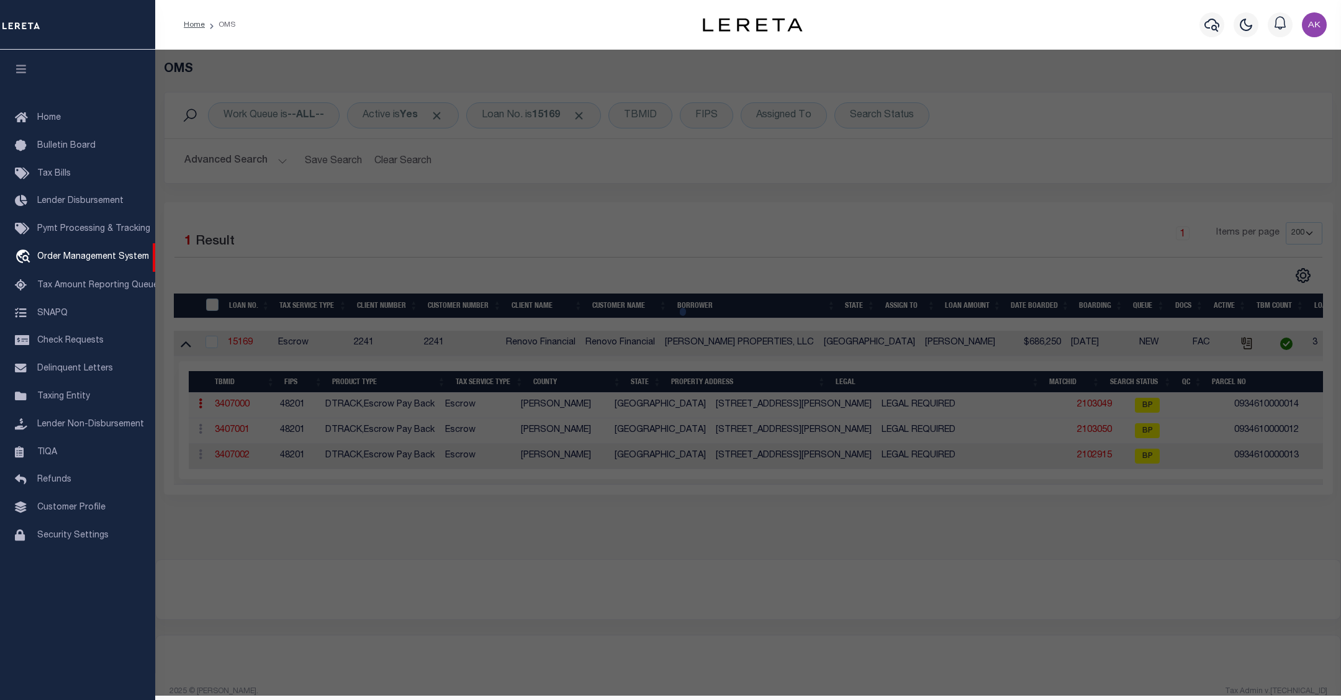
checkbox input "false"
select select "BP"
type input "CHOUDRY GROUP INC"
select select "AGW"
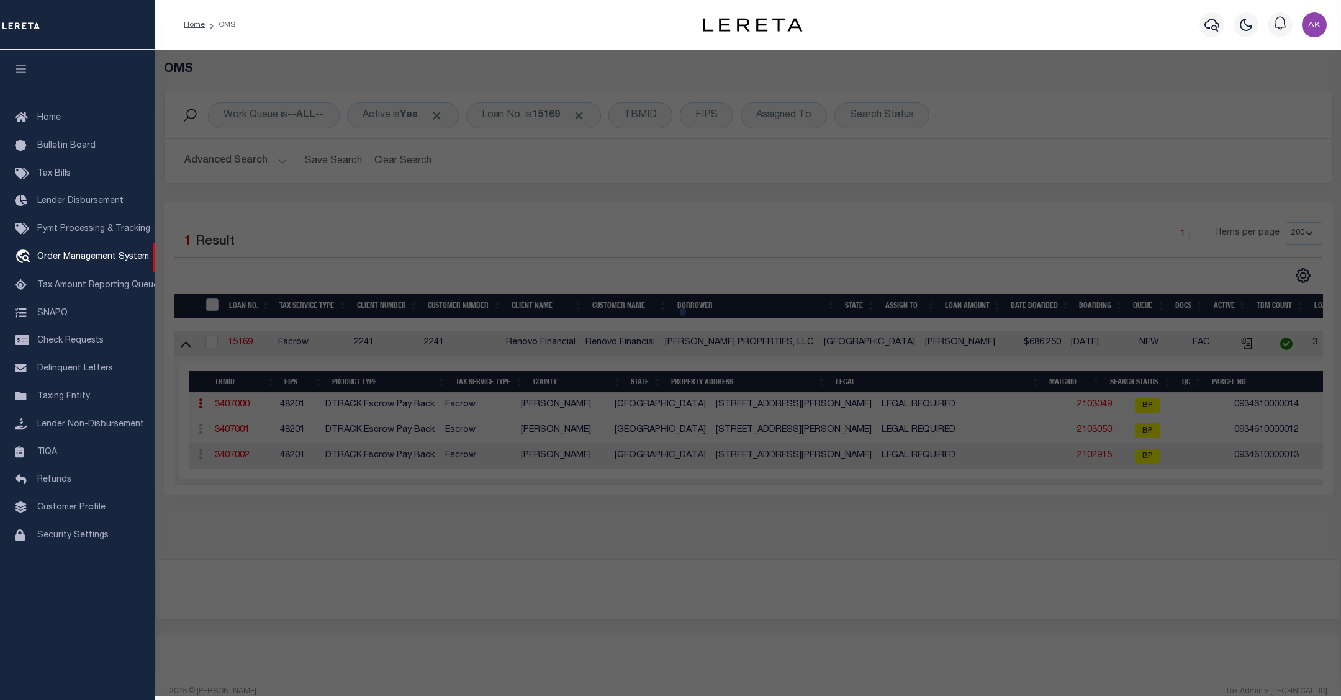
select select
type input "6712 BIGGS CT"
checkbox input "false"
type input "HOUSTON, TX 77061"
type textarea "LT 14 BLK 67 [GEOGRAPHIC_DATA] 7 EXTN"
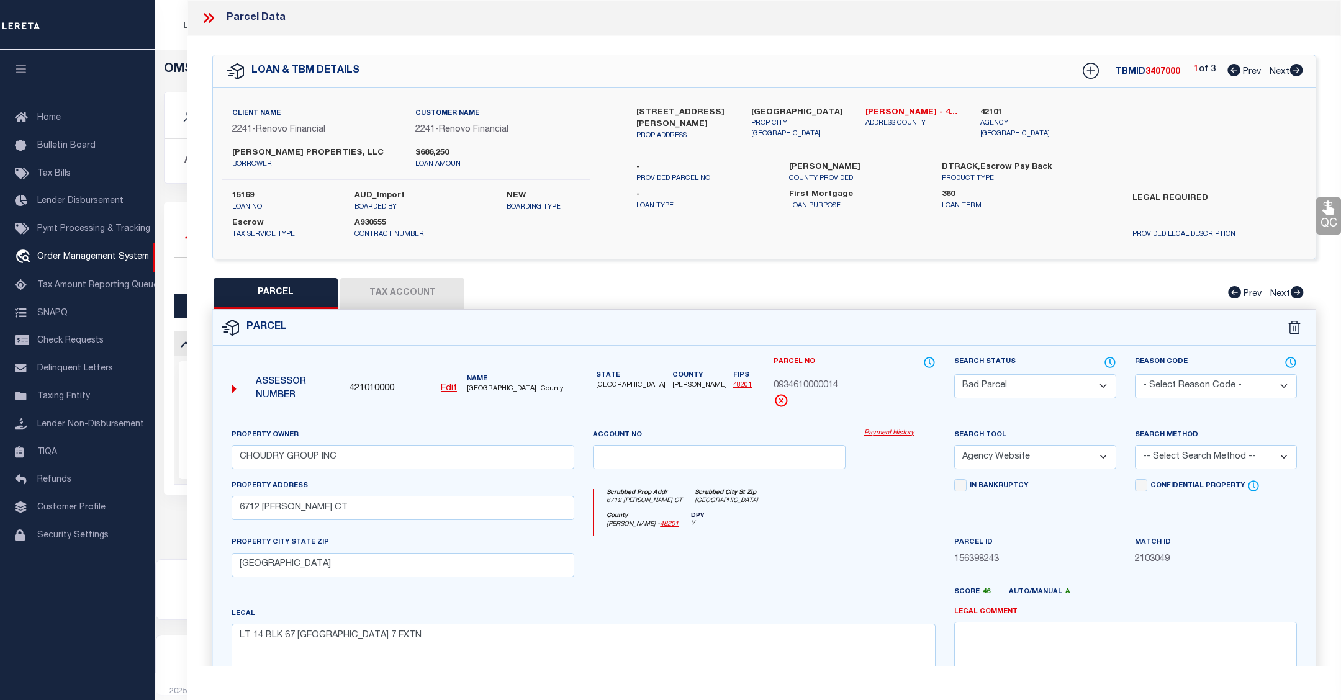
click at [206, 16] on icon at bounding box center [207, 18] width 6 height 10
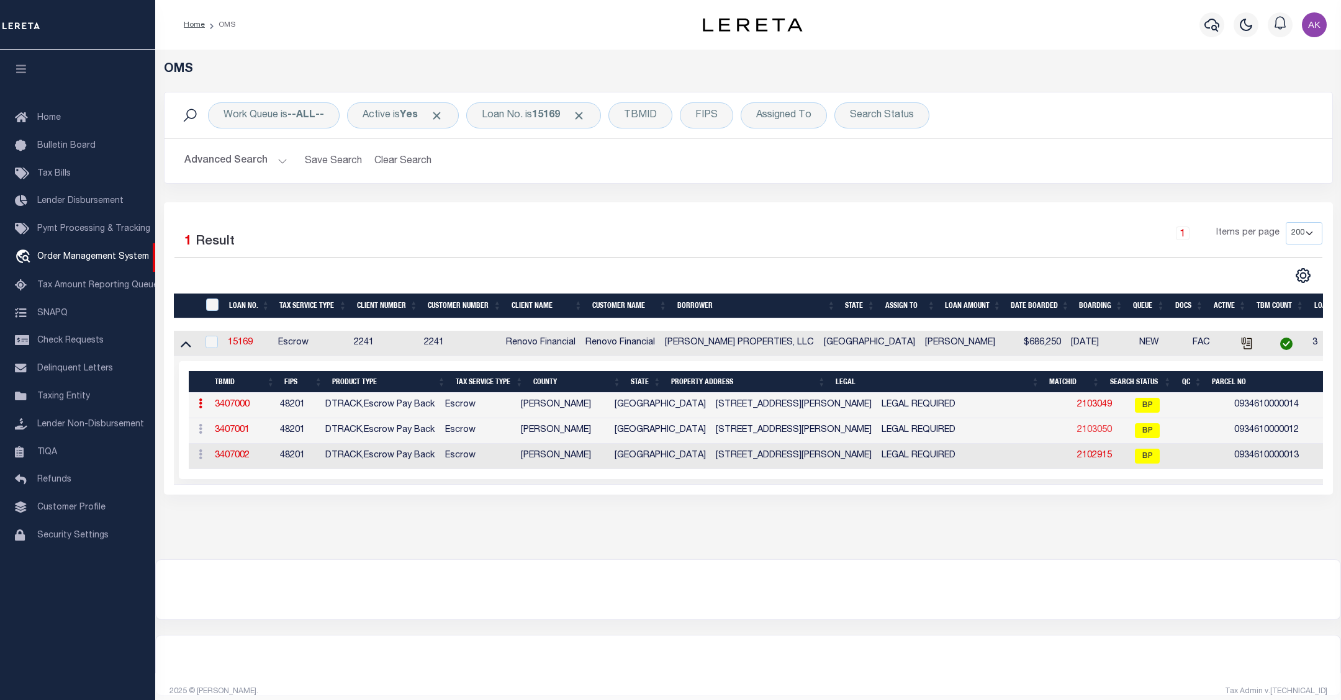
click at [1077, 433] on link "2103050" at bounding box center [1094, 430] width 35 height 9
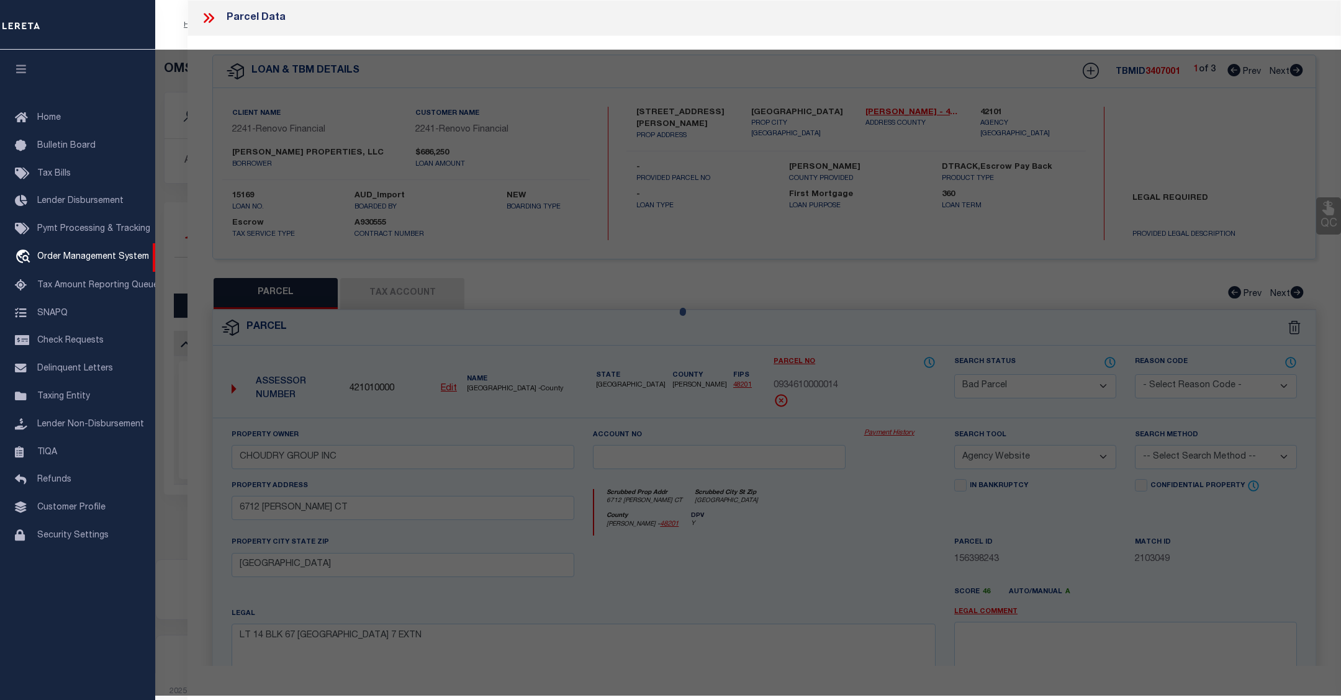
select select "AS"
select select
checkbox input "false"
select select "BP"
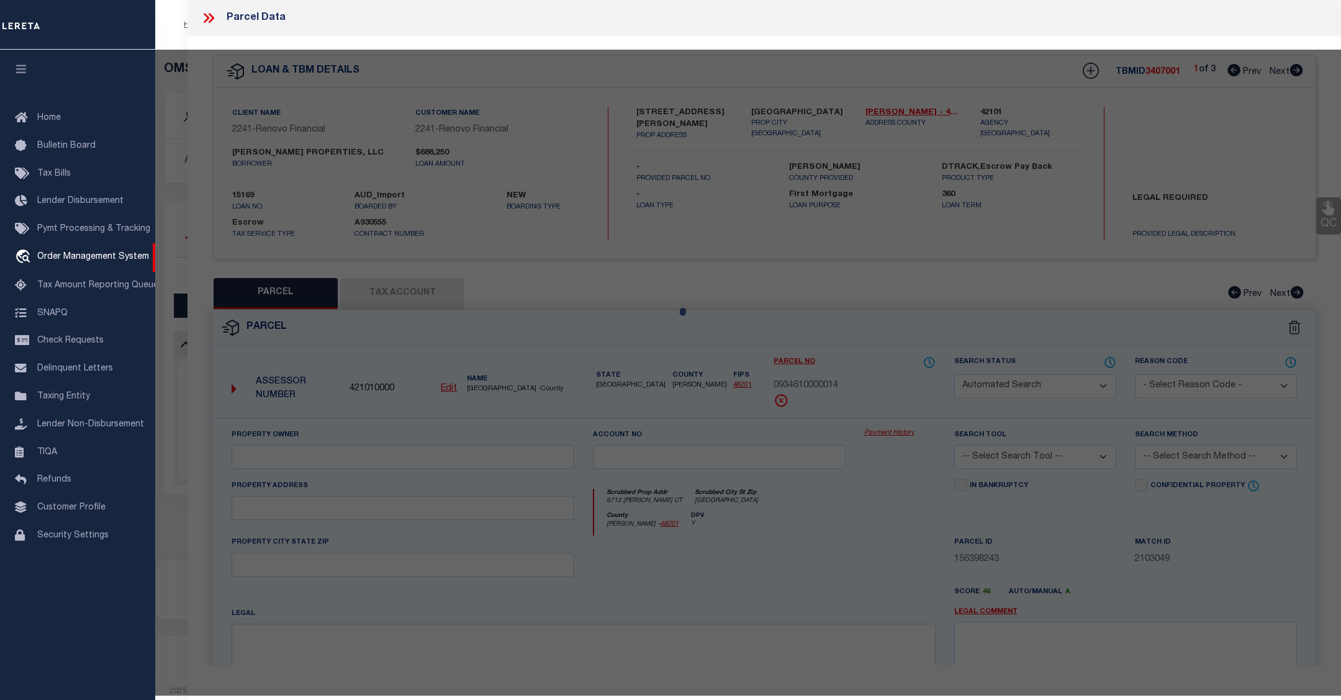
type input "CHOUDRY GROUP INC"
select select "AGW"
select select
type input "6713 Biggs Court"
checkbox input "false"
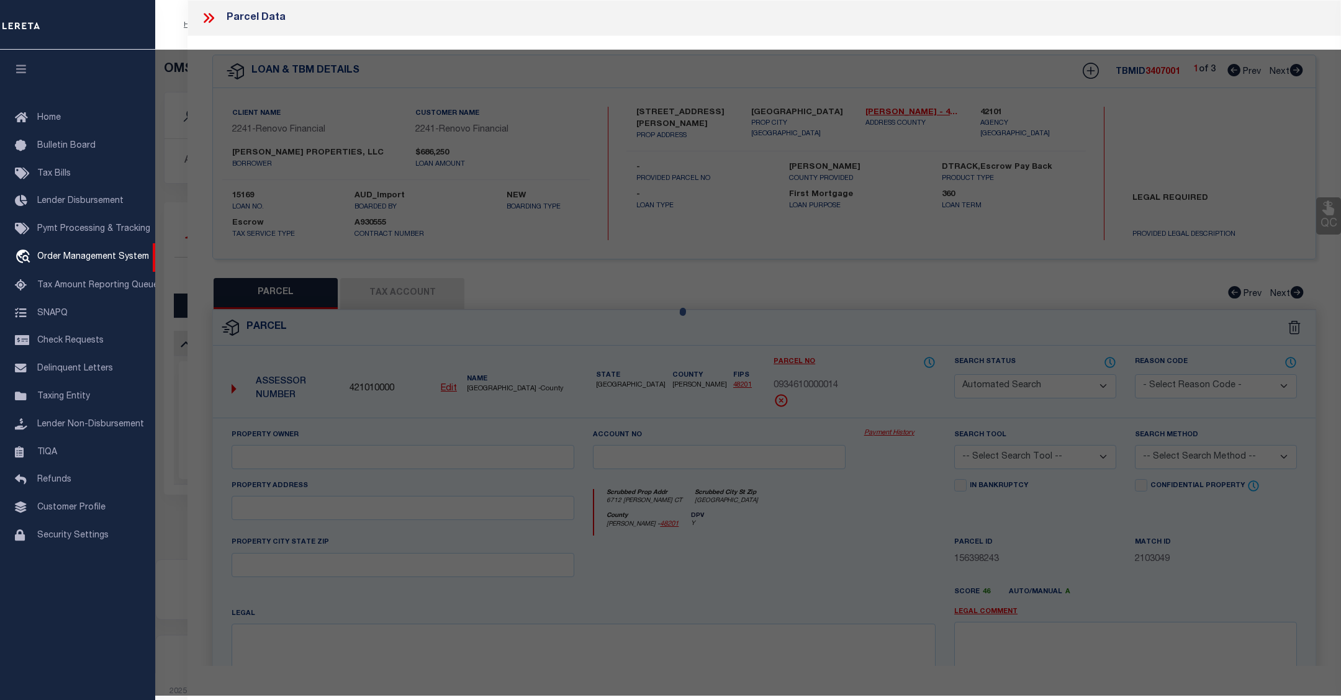
type input "HOUSTON TX 77061"
type textarea "LT 12 BLK 67 GLENBROOK VALLEY SEC 7 EXTN"
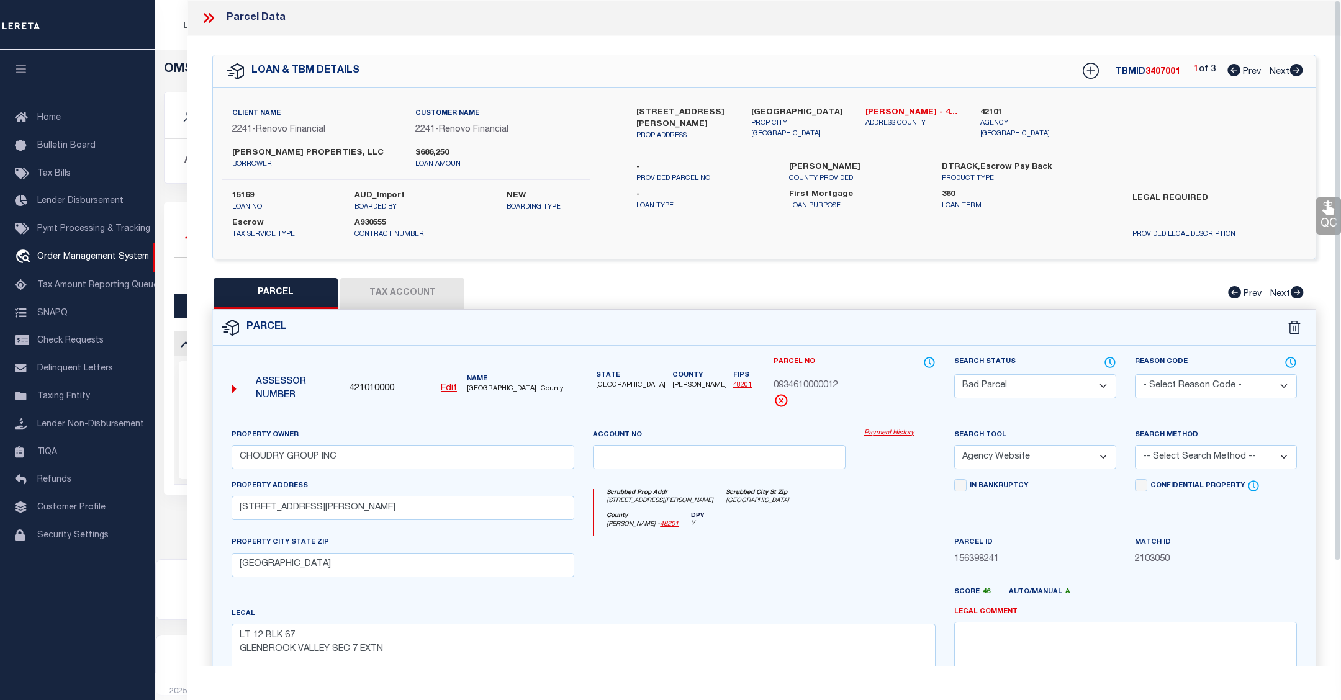
click at [894, 433] on link "Payment History" at bounding box center [899, 433] width 71 height 11
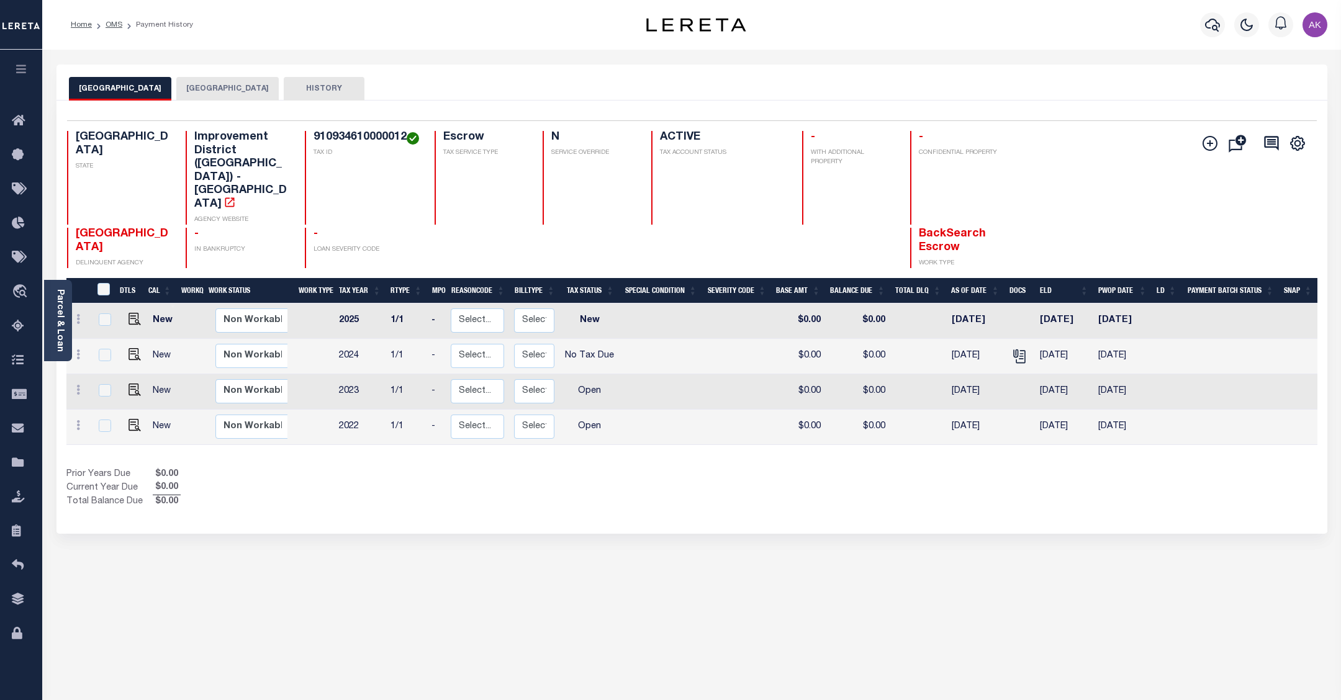
click at [241, 87] on button "HARRIS COUNTY" at bounding box center [227, 89] width 102 height 24
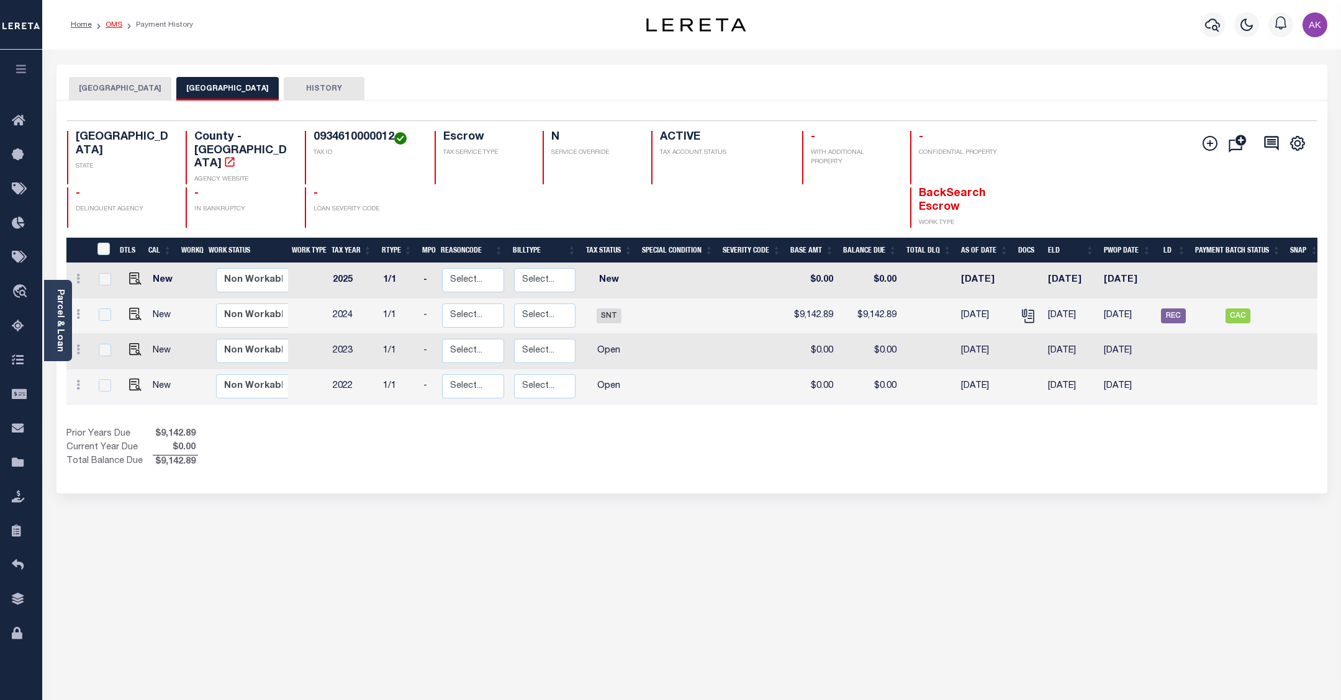
click at [111, 22] on link "OMS" at bounding box center [114, 24] width 17 height 7
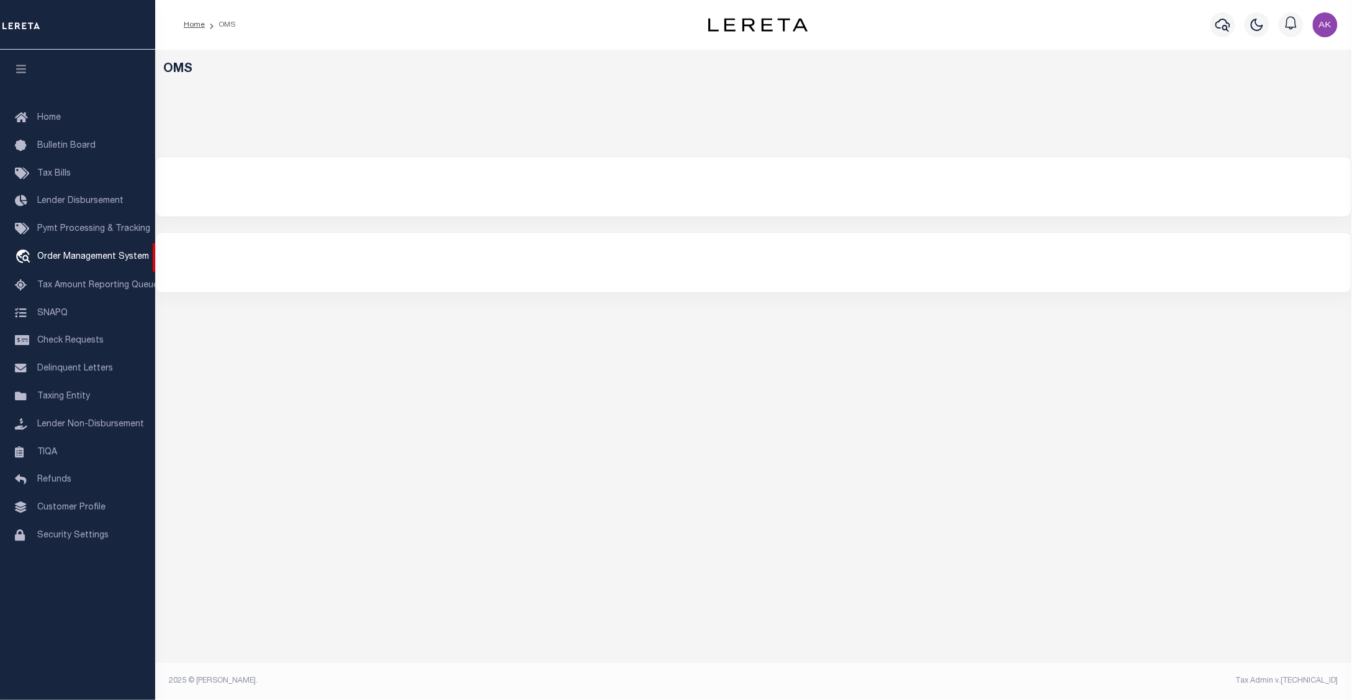
select select "200"
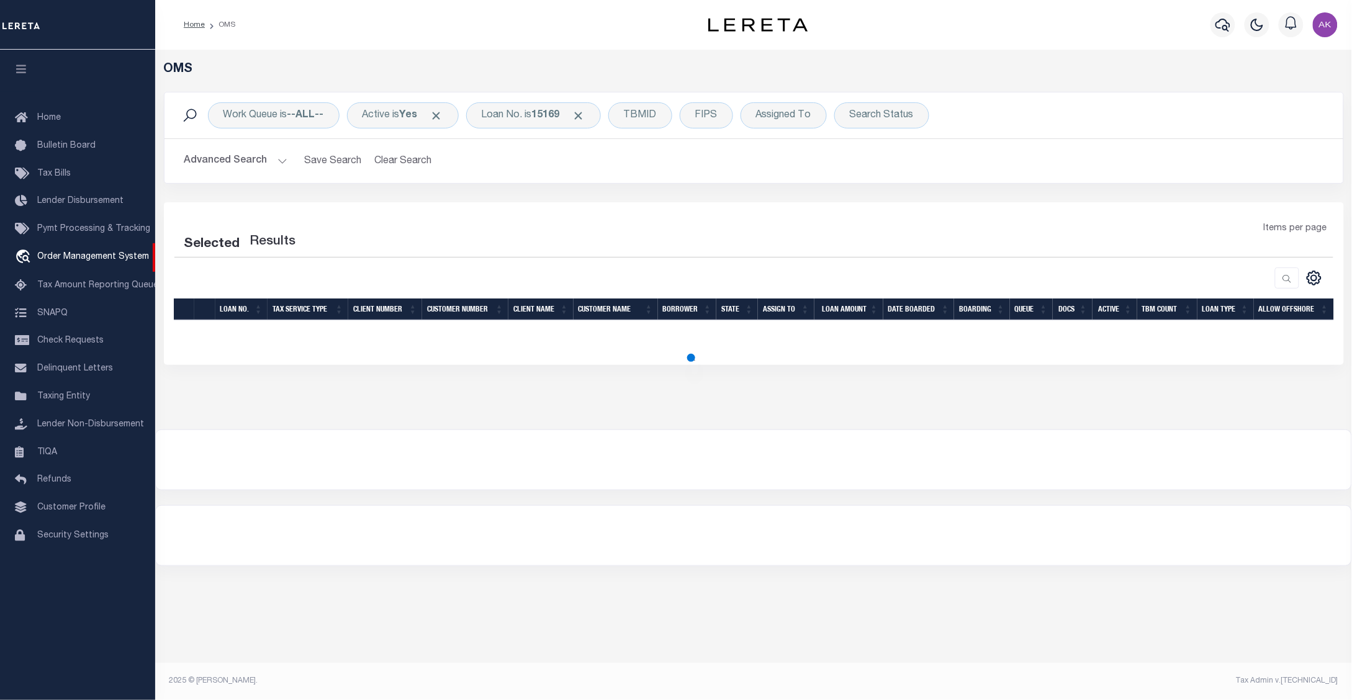
select select "200"
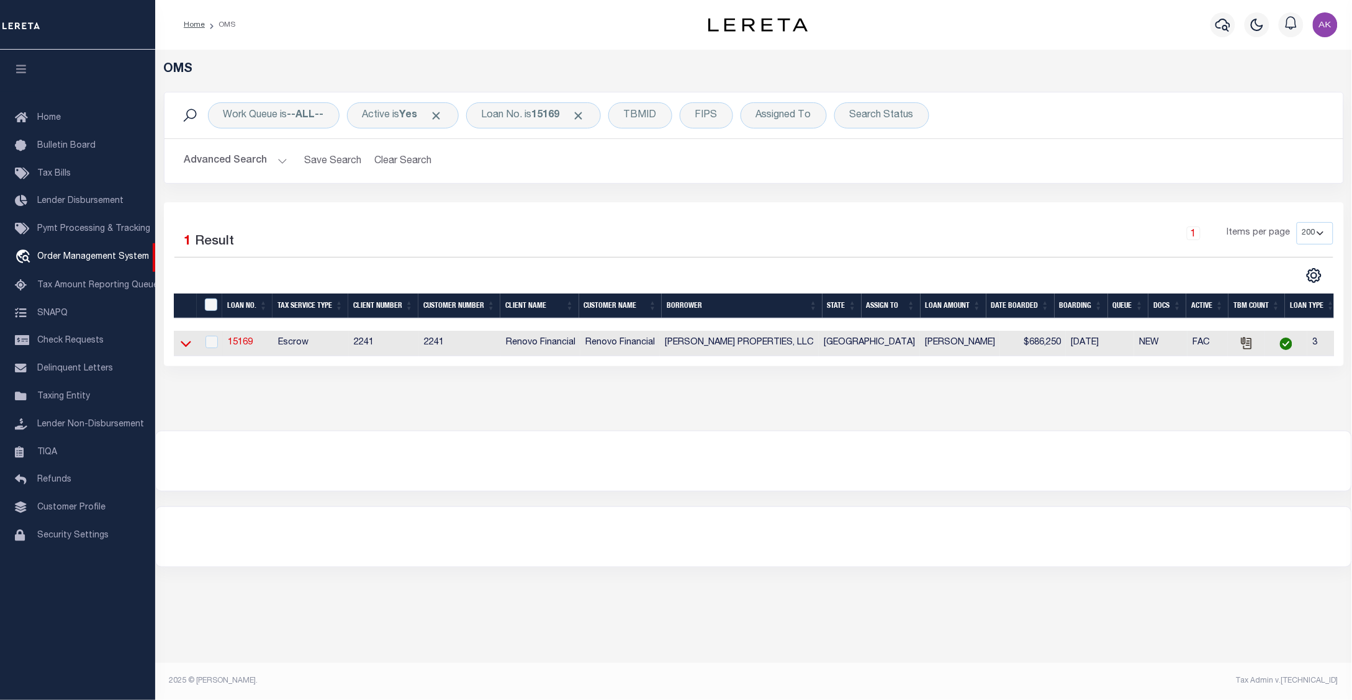
click at [186, 346] on icon at bounding box center [186, 343] width 11 height 13
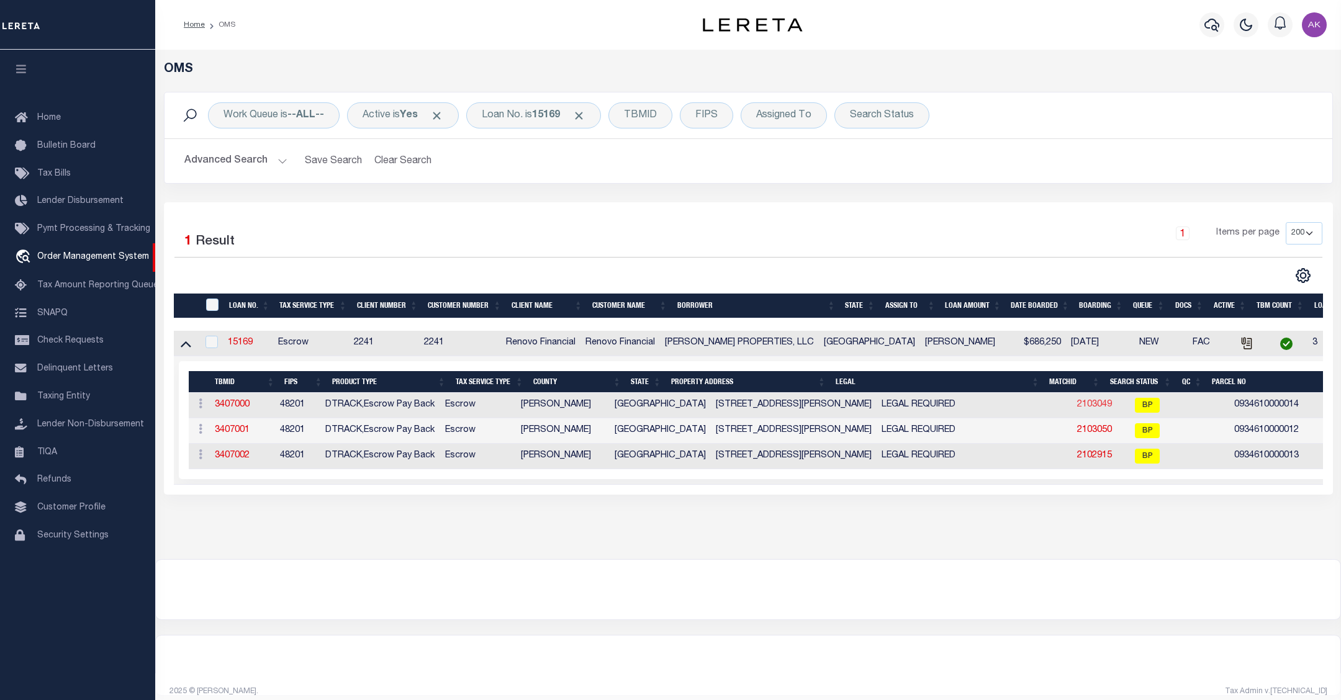
click at [1077, 408] on link "2103049" at bounding box center [1094, 404] width 35 height 9
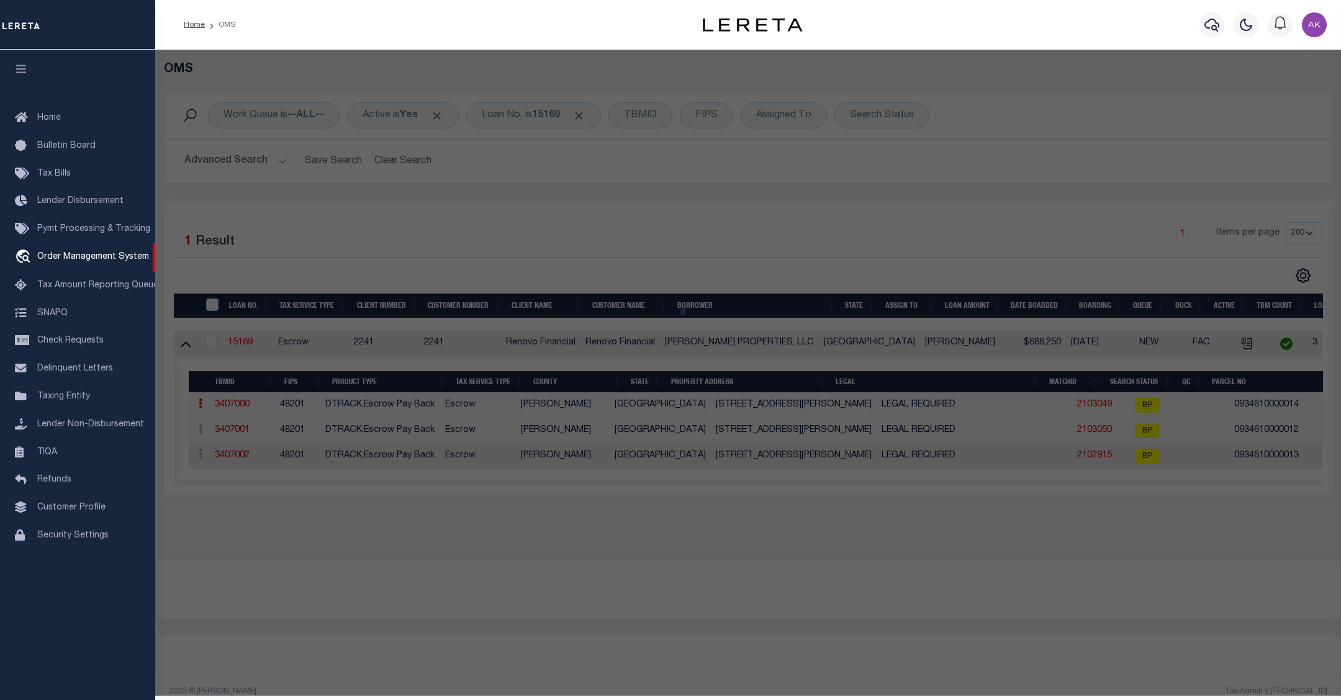
checkbox input "false"
select select "BP"
type input "CHOUDRY GROUP INC"
select select "AGW"
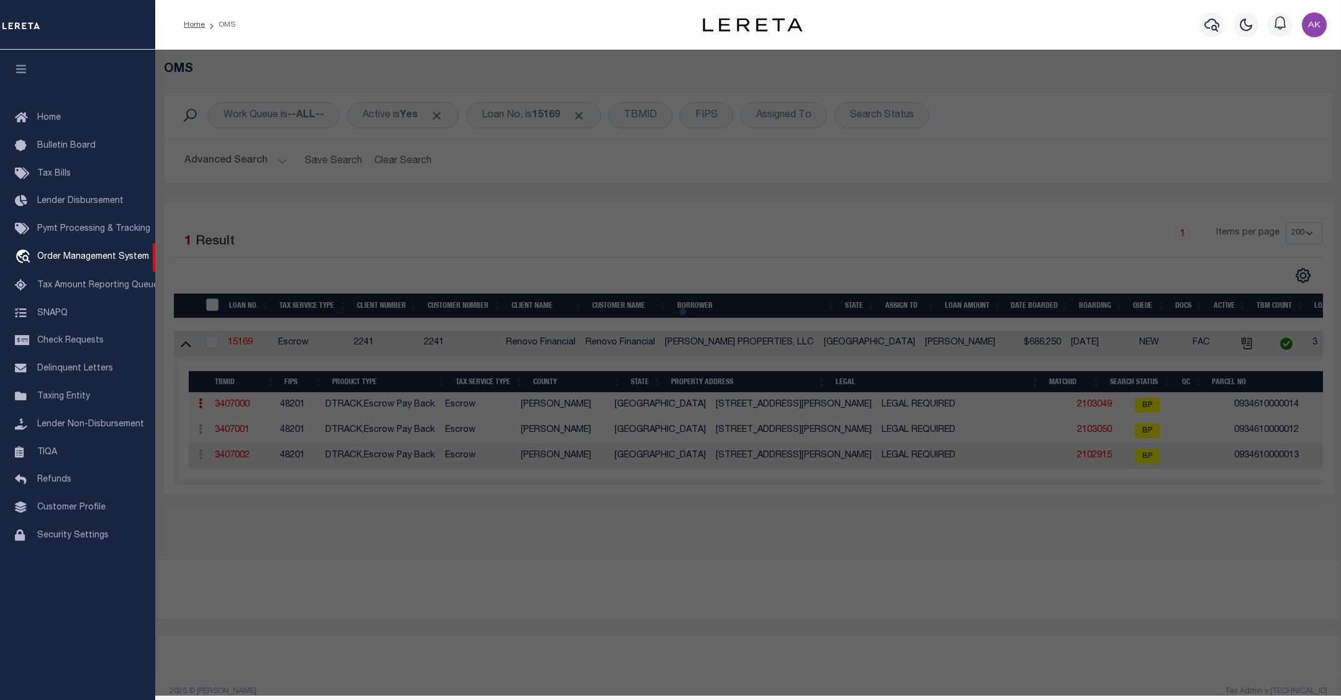
select select
type input "6712 BIGGS CT"
checkbox input "false"
type input "[GEOGRAPHIC_DATA]"
type textarea "LT 14 BLK 67 GLENBROOK VALLEY SEC 7 EXTN"
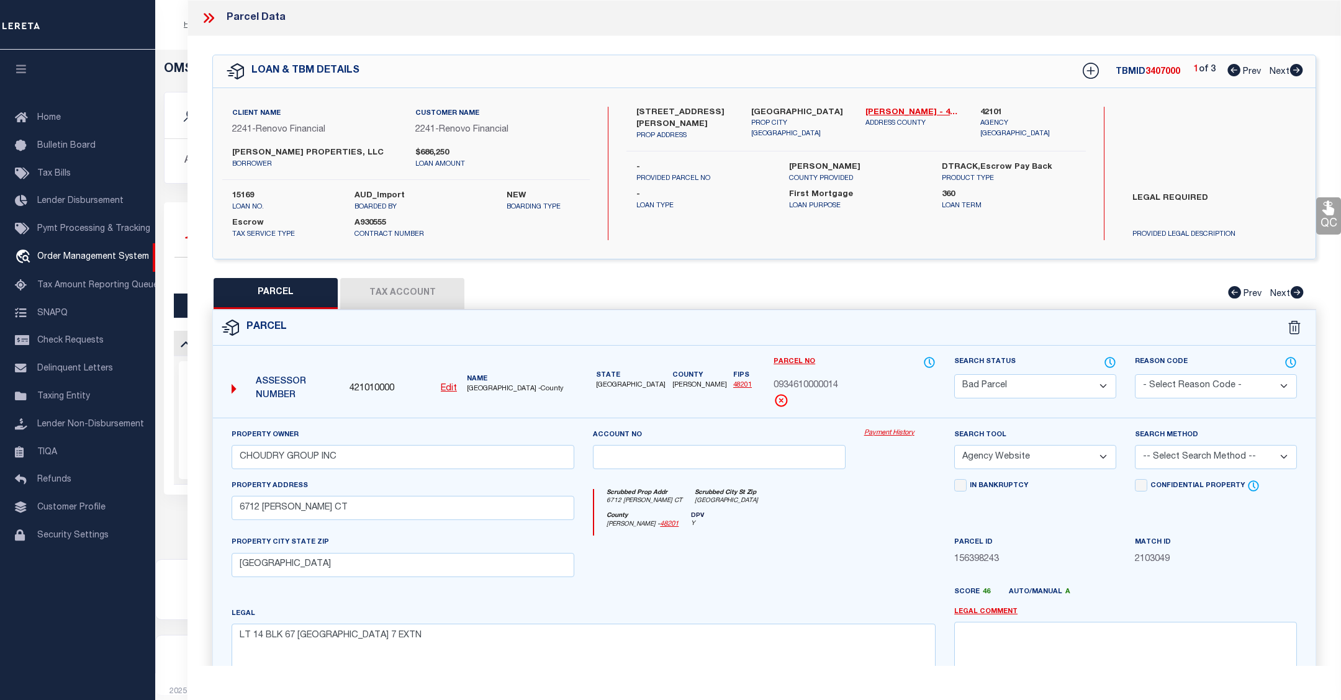
click at [876, 435] on link "Payment History" at bounding box center [899, 433] width 71 height 11
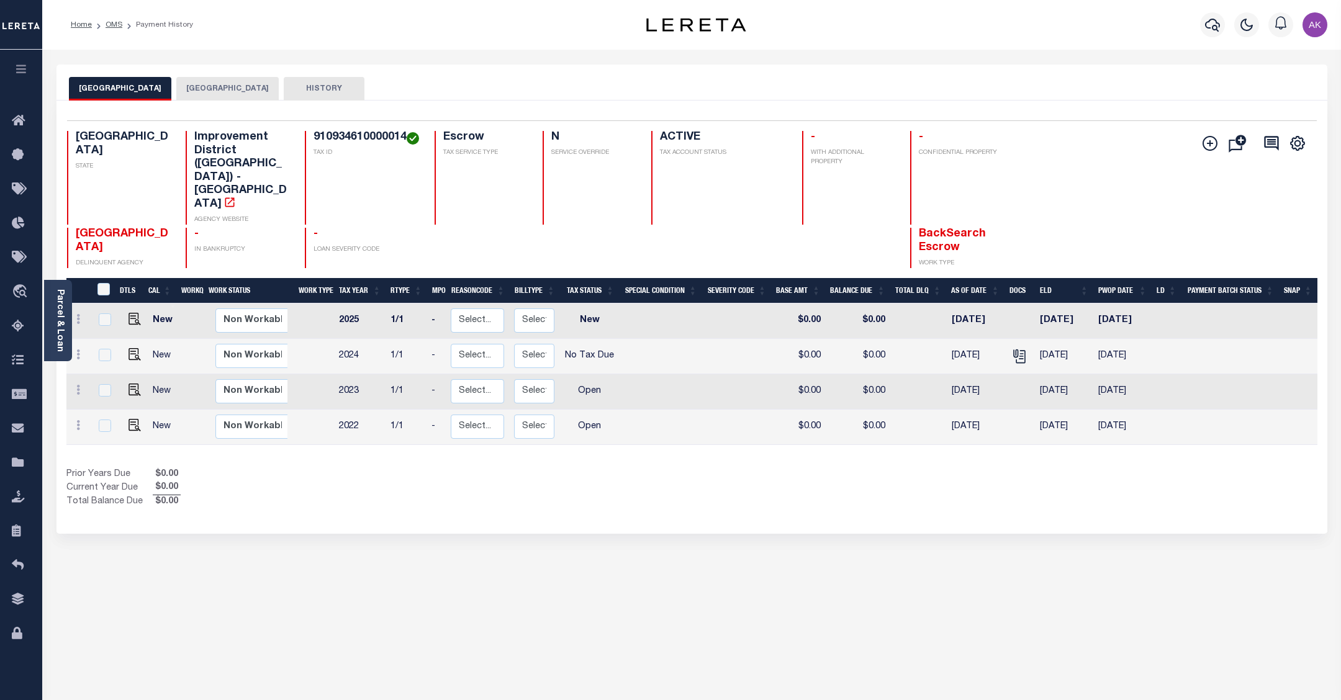
click at [233, 90] on button "[GEOGRAPHIC_DATA]" at bounding box center [227, 89] width 102 height 24
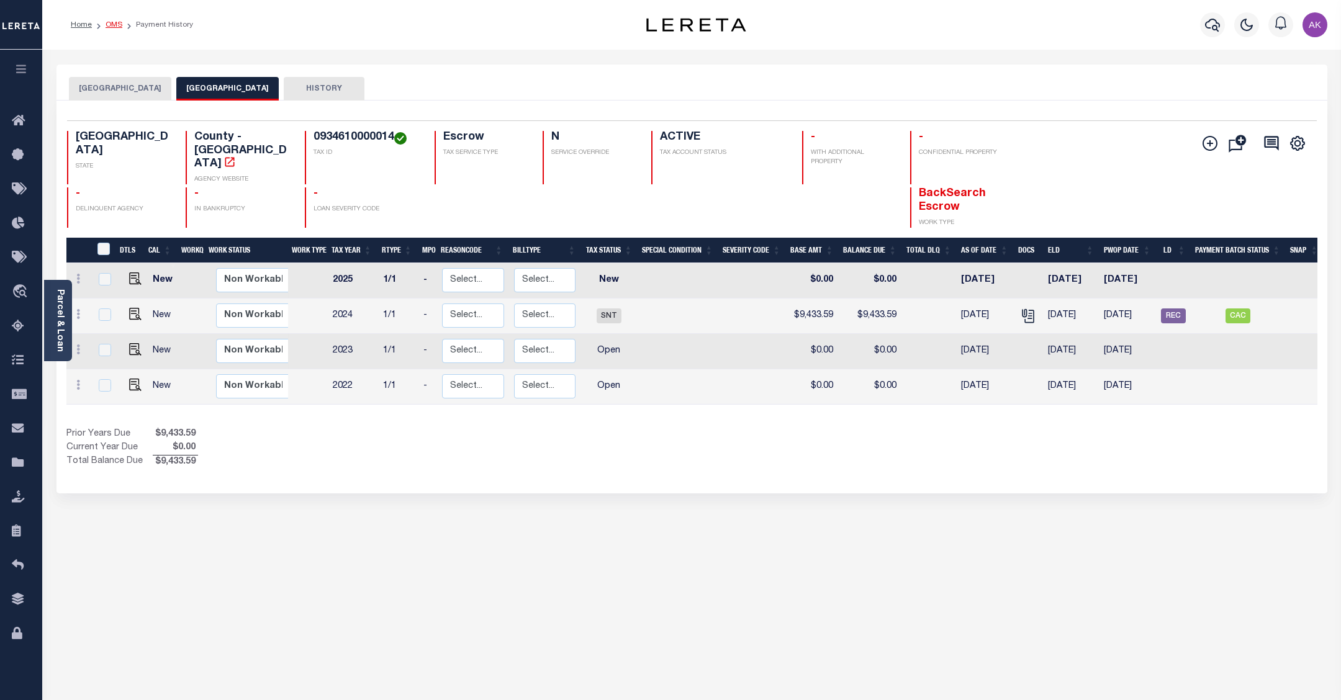
click at [115, 25] on link "OMS" at bounding box center [114, 24] width 17 height 7
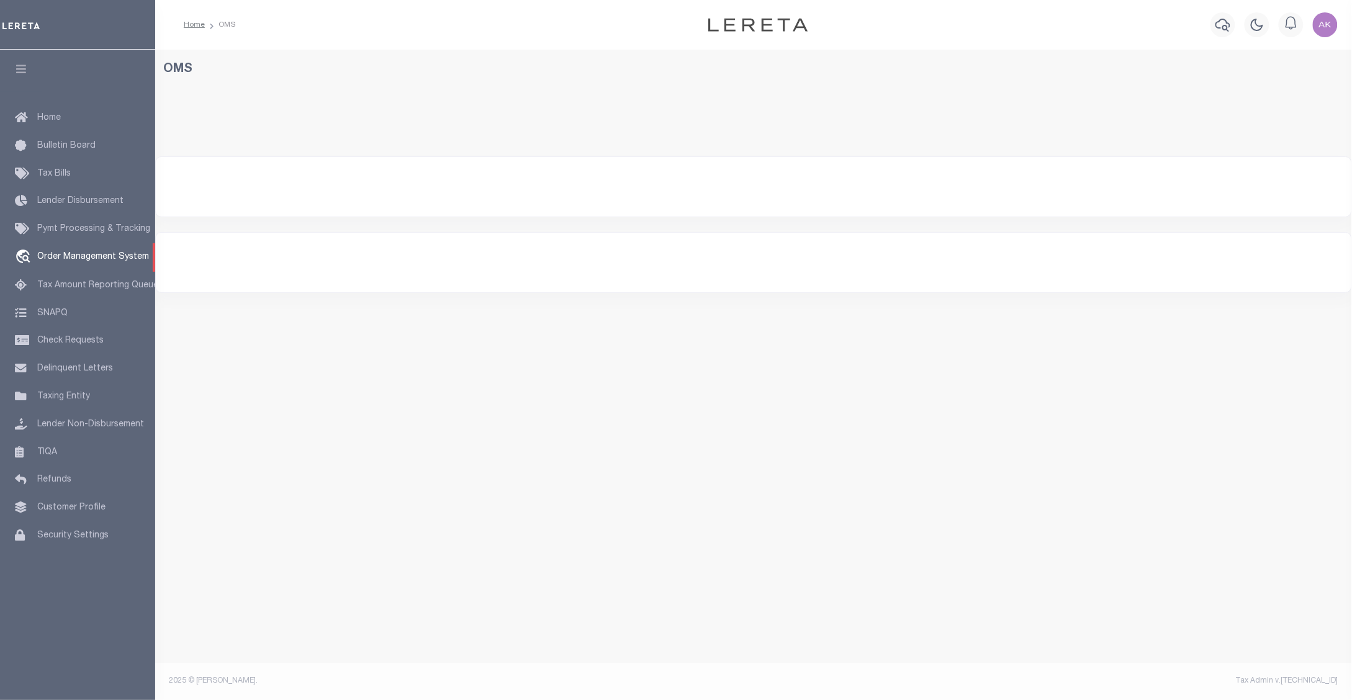
select select "200"
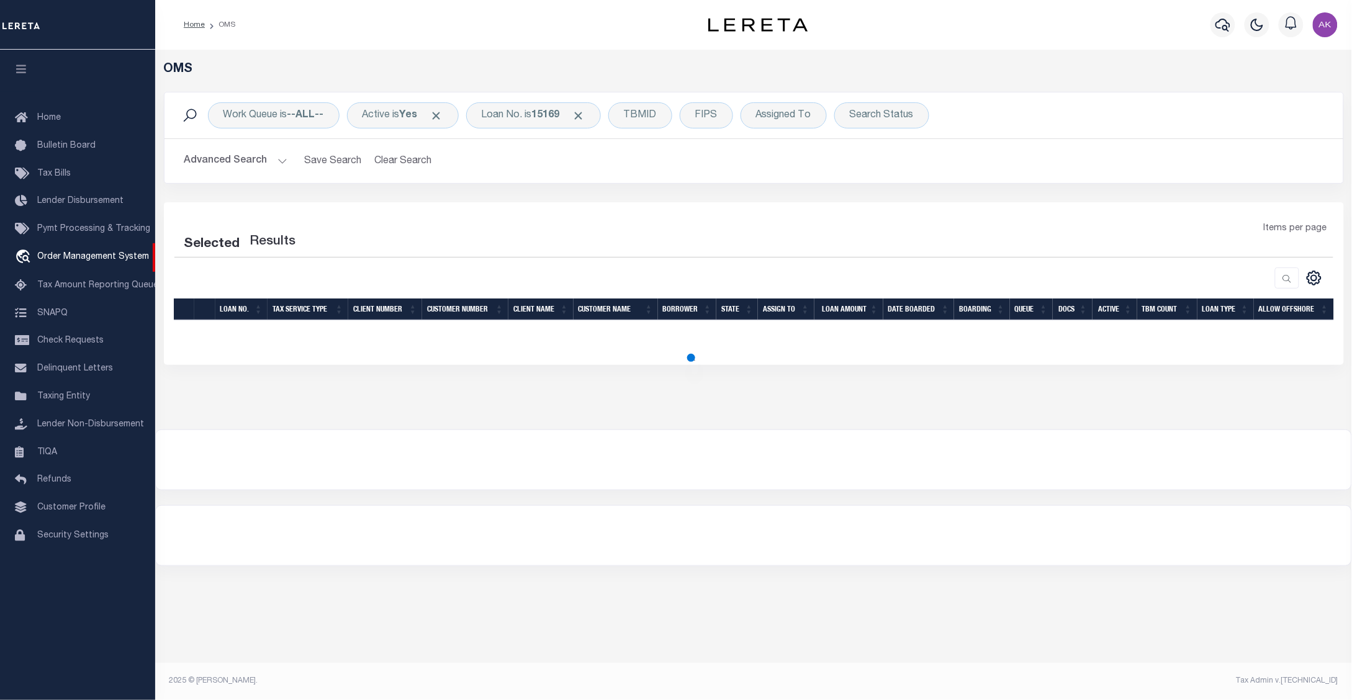
select select "200"
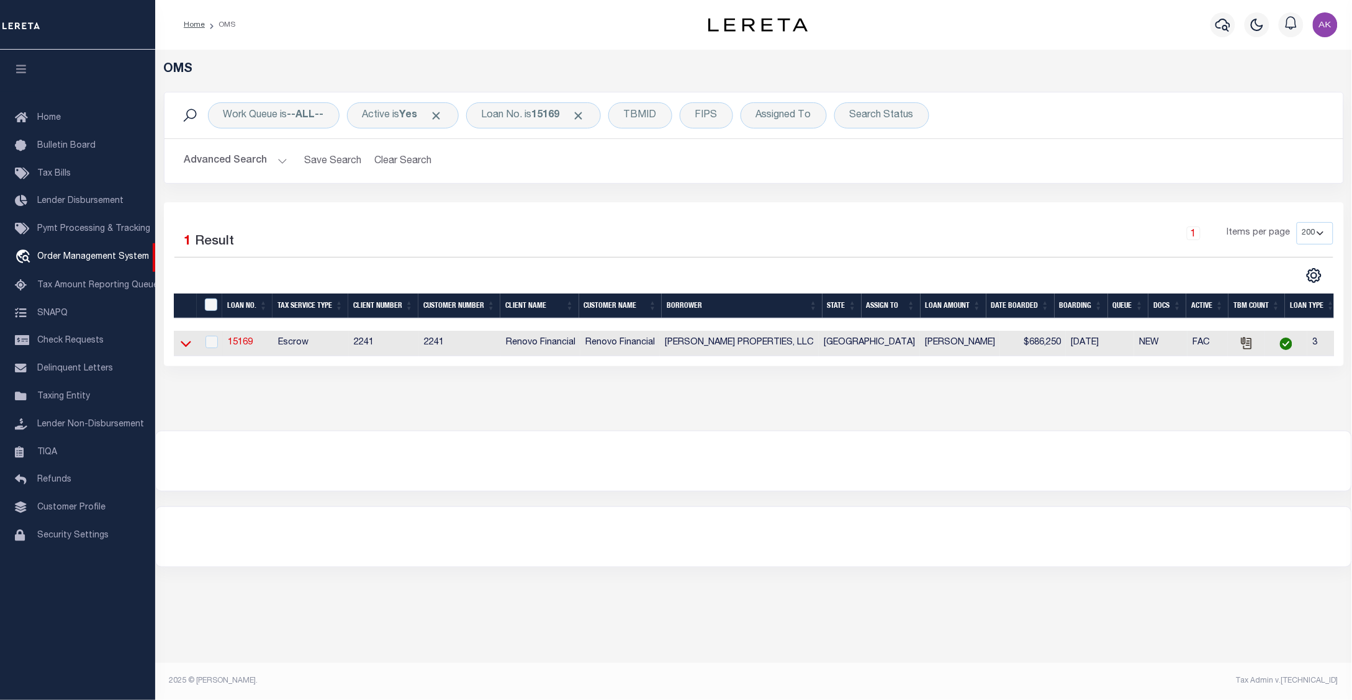
click at [183, 345] on icon at bounding box center [186, 343] width 11 height 13
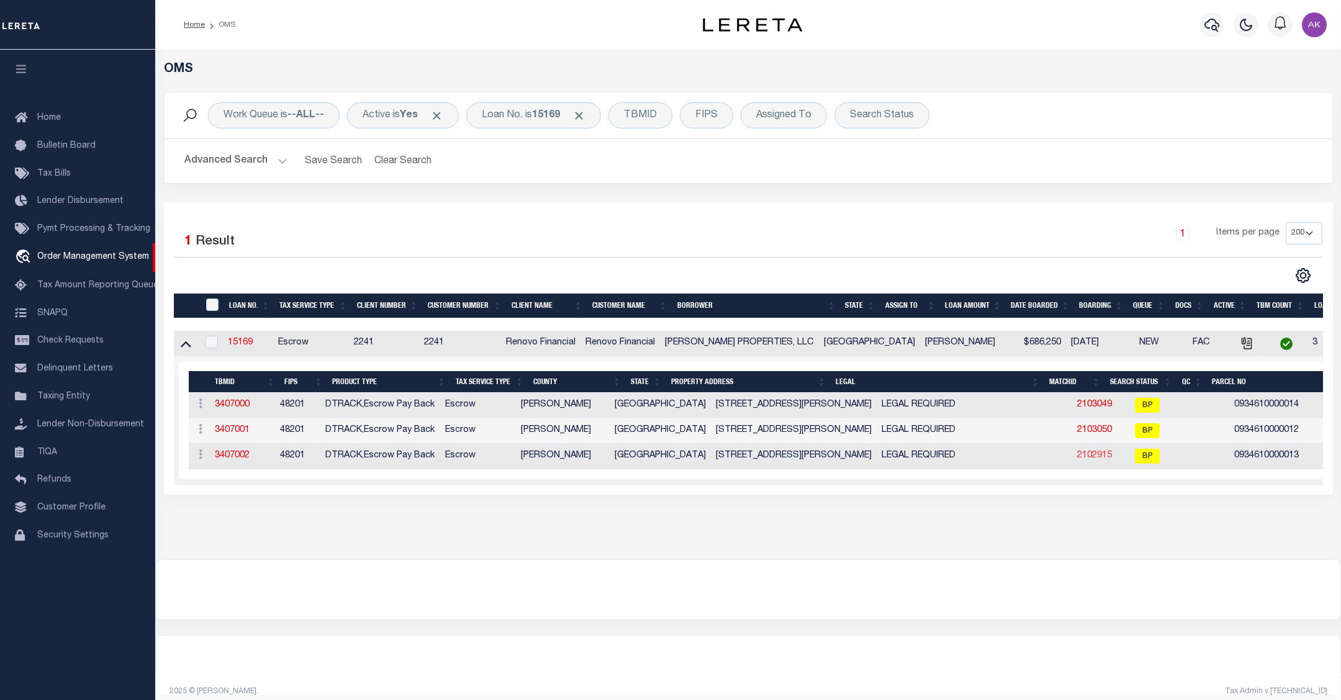
click at [1077, 458] on link "2102915" at bounding box center [1094, 455] width 35 height 9
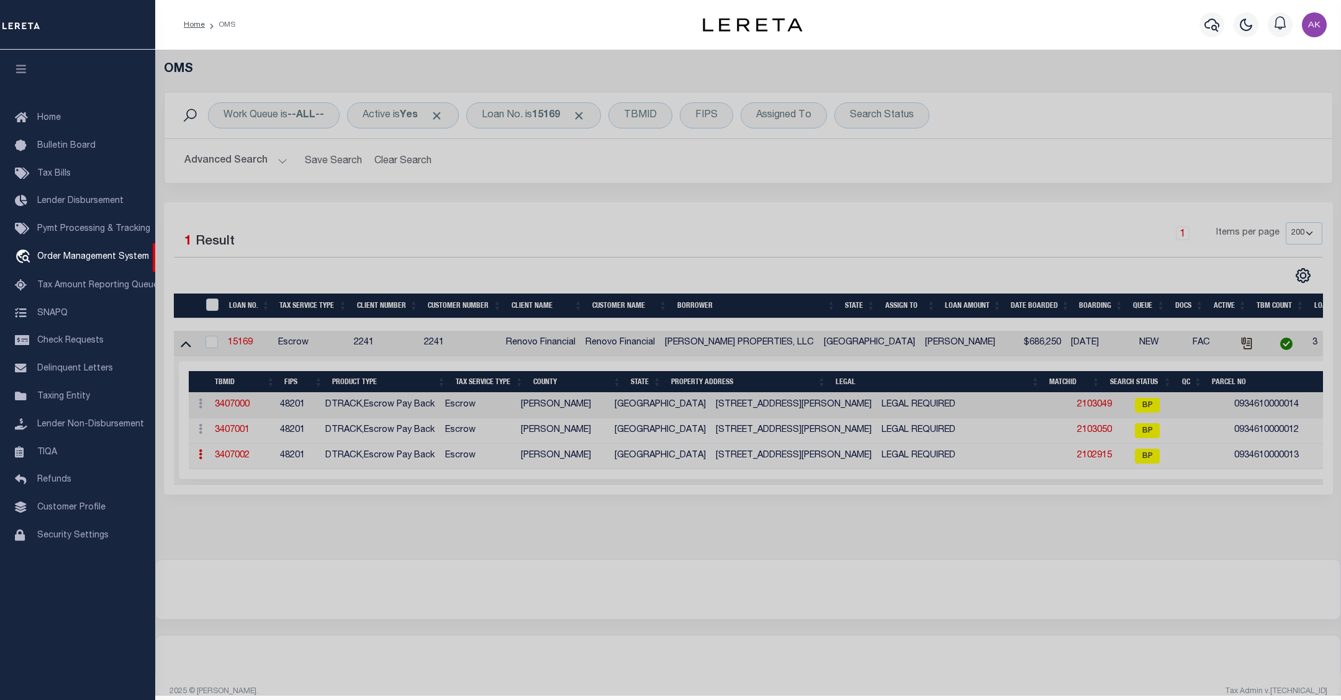
checkbox input "false"
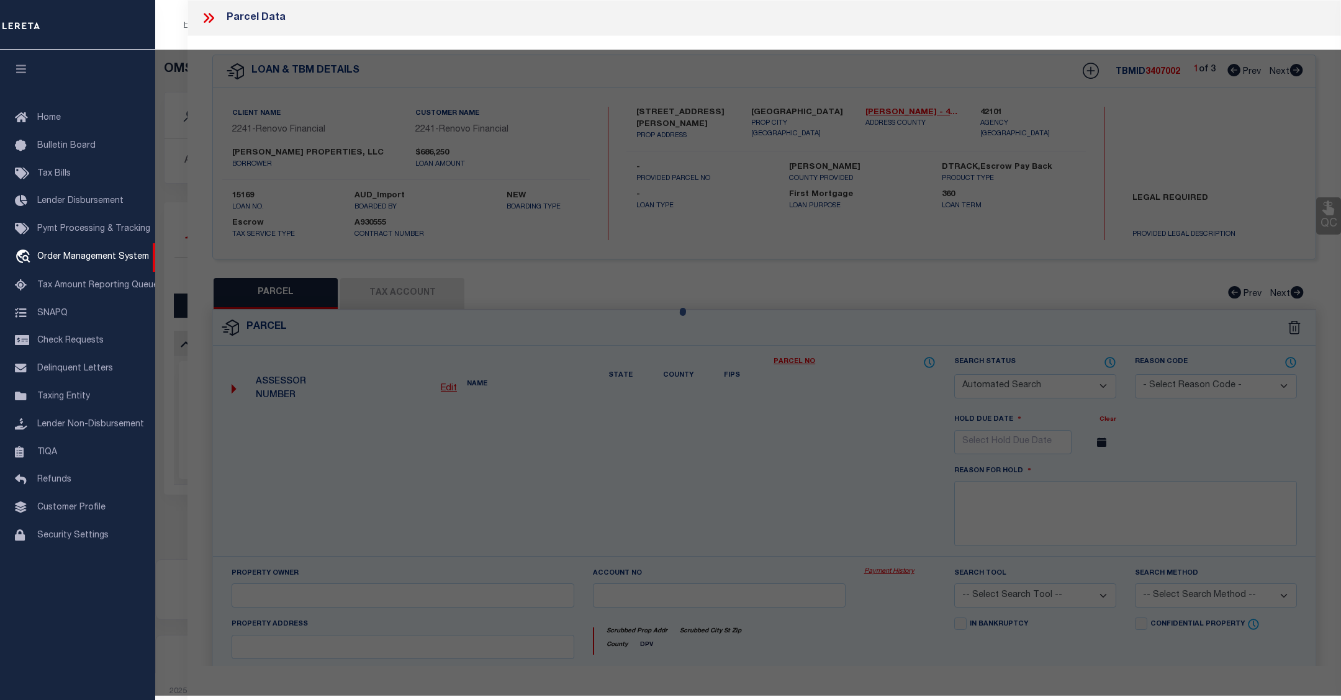
select select "BP"
type input "CHOUDRY GROUP INC"
select select "AGW"
select select
type input "6716 [PERSON_NAME] CT"
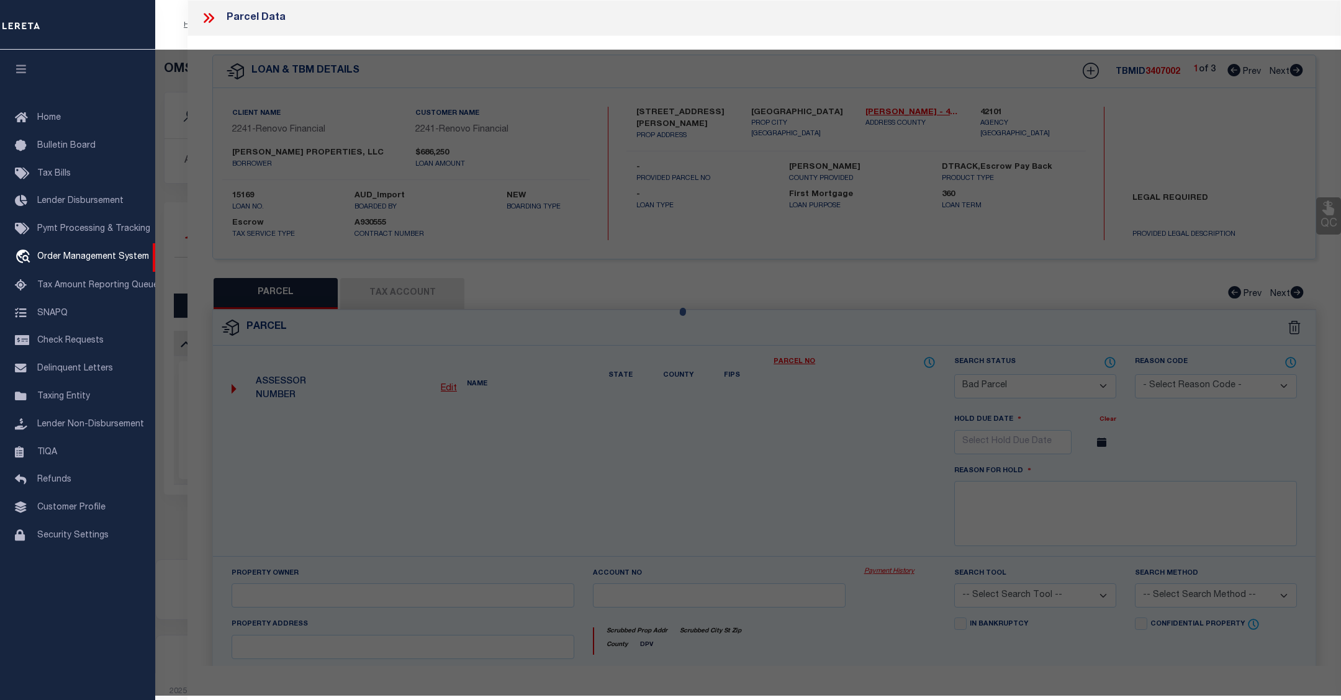
checkbox input "false"
type input "[GEOGRAPHIC_DATA]"
type textarea "LT 13 BLK 67 [GEOGRAPHIC_DATA] SEC 7 EXTN"
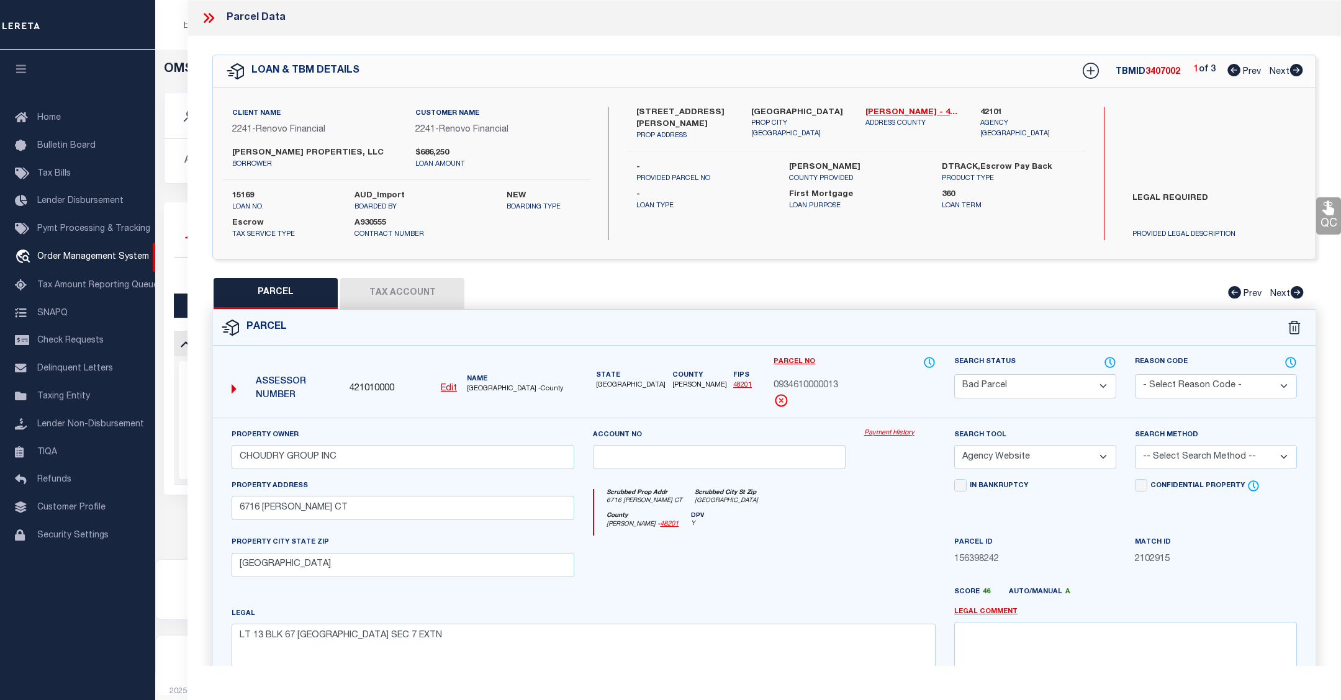
click at [888, 432] on link "Payment History" at bounding box center [899, 433] width 71 height 11
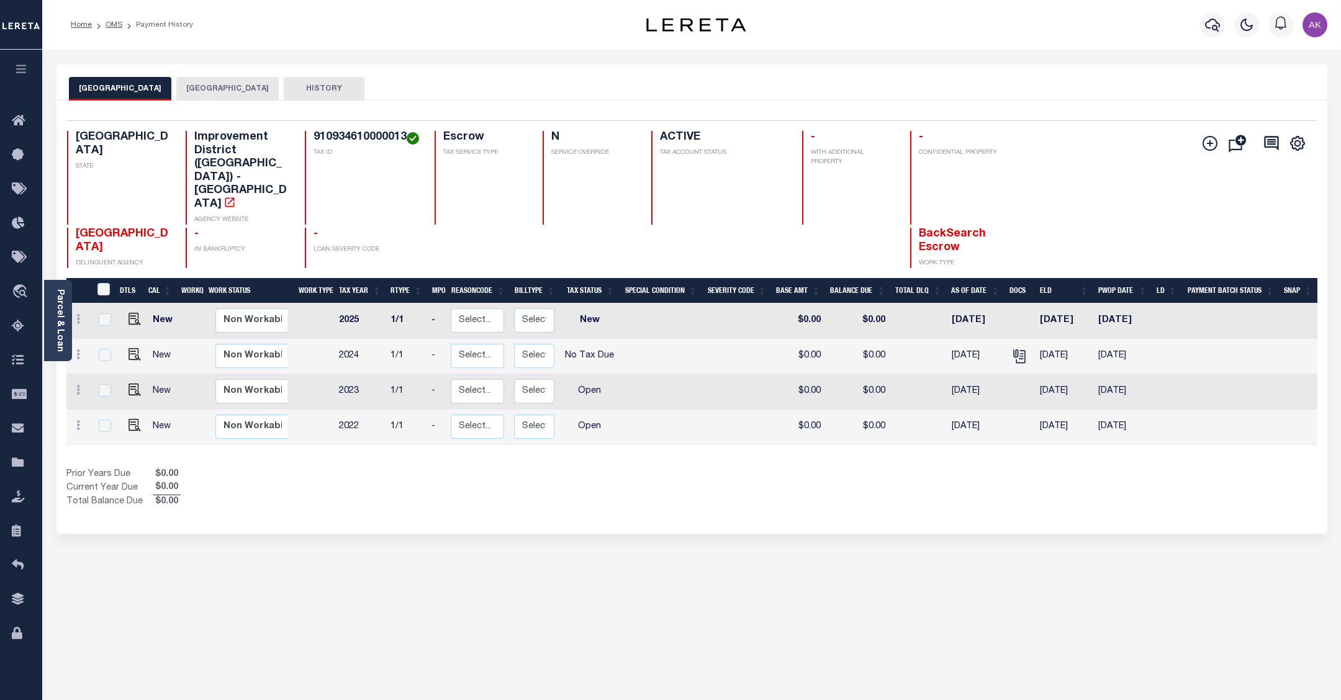
click at [241, 87] on button "[GEOGRAPHIC_DATA]" at bounding box center [227, 89] width 102 height 24
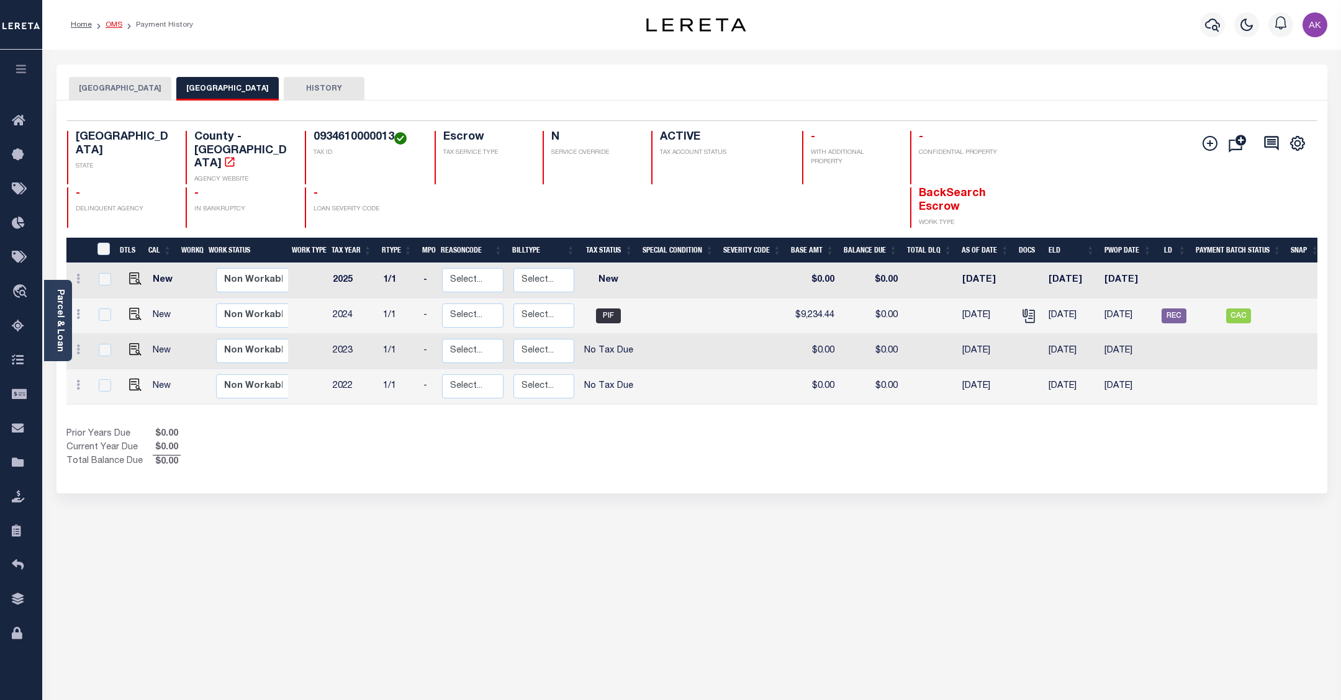
click at [112, 25] on link "OMS" at bounding box center [114, 24] width 17 height 7
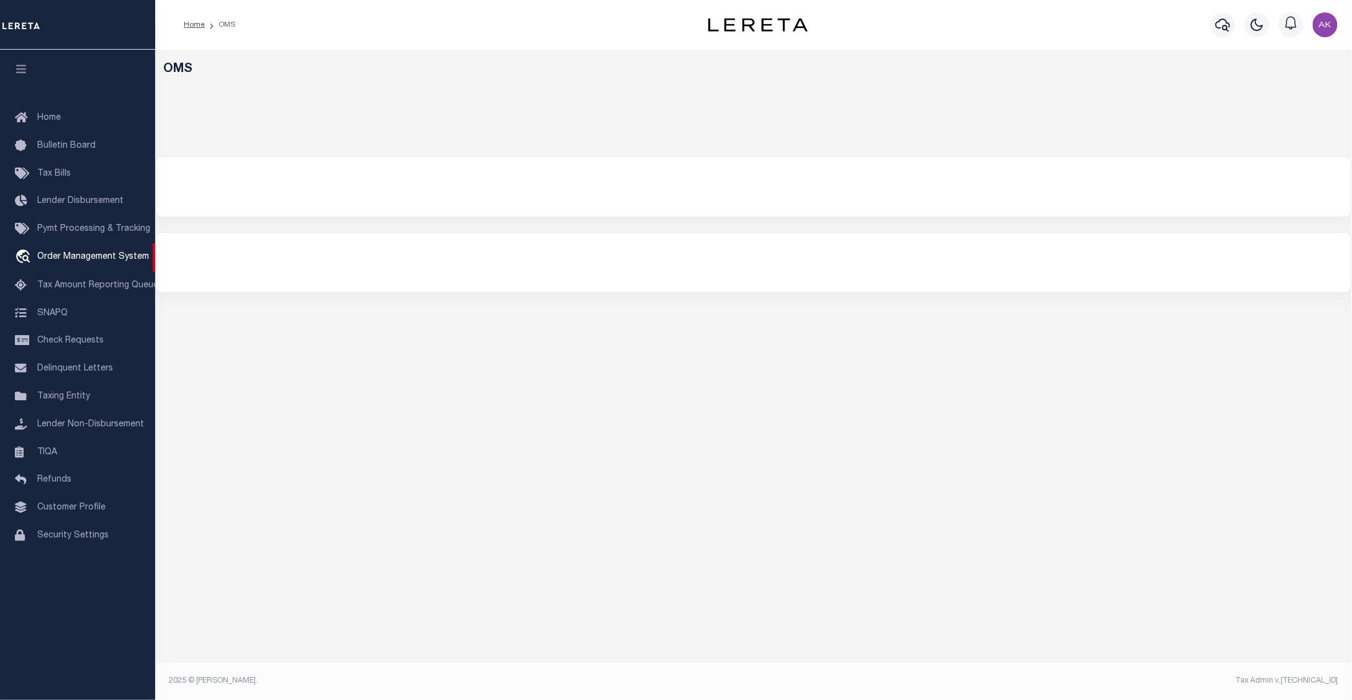
select select "200"
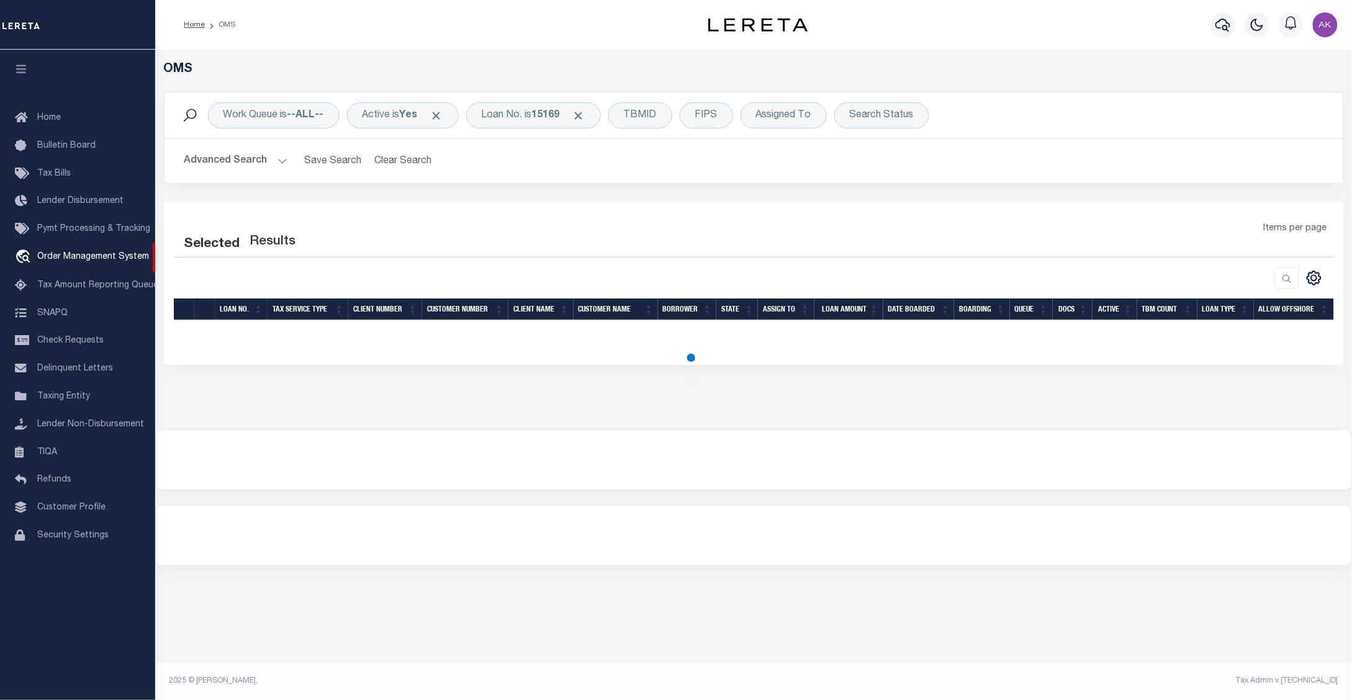
select select "200"
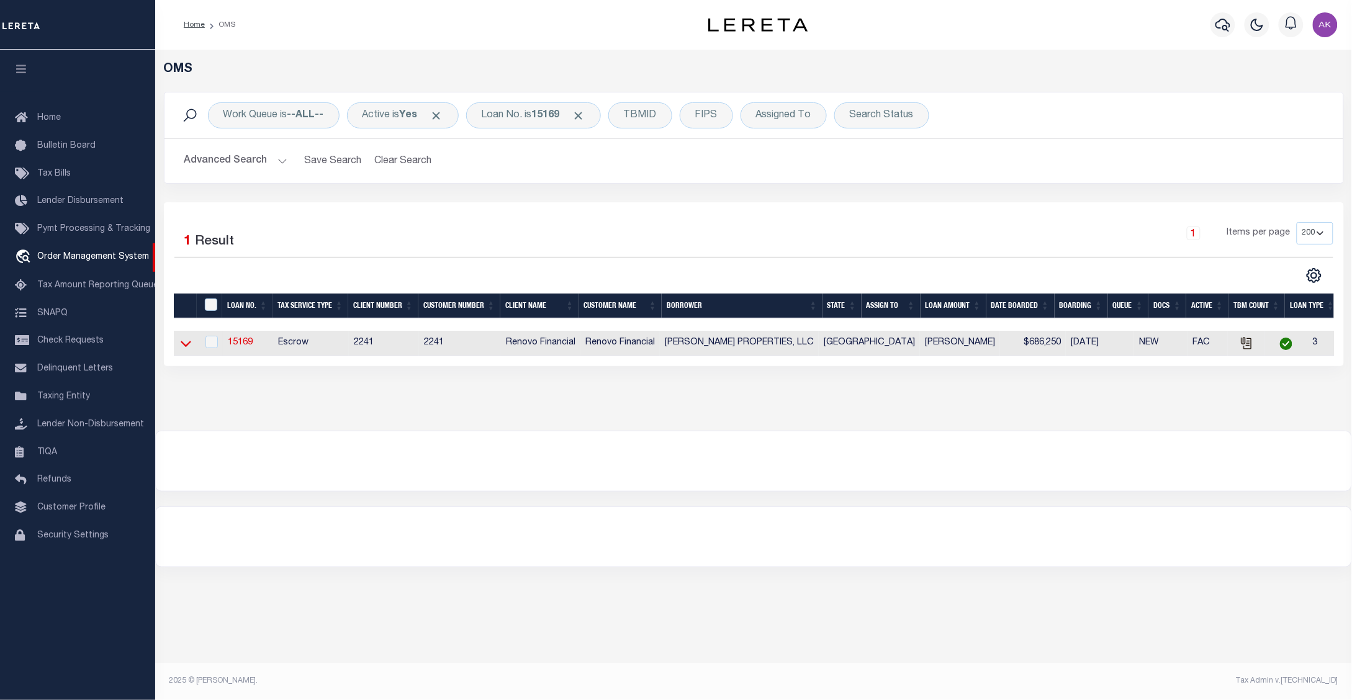
click at [186, 345] on icon at bounding box center [186, 343] width 11 height 13
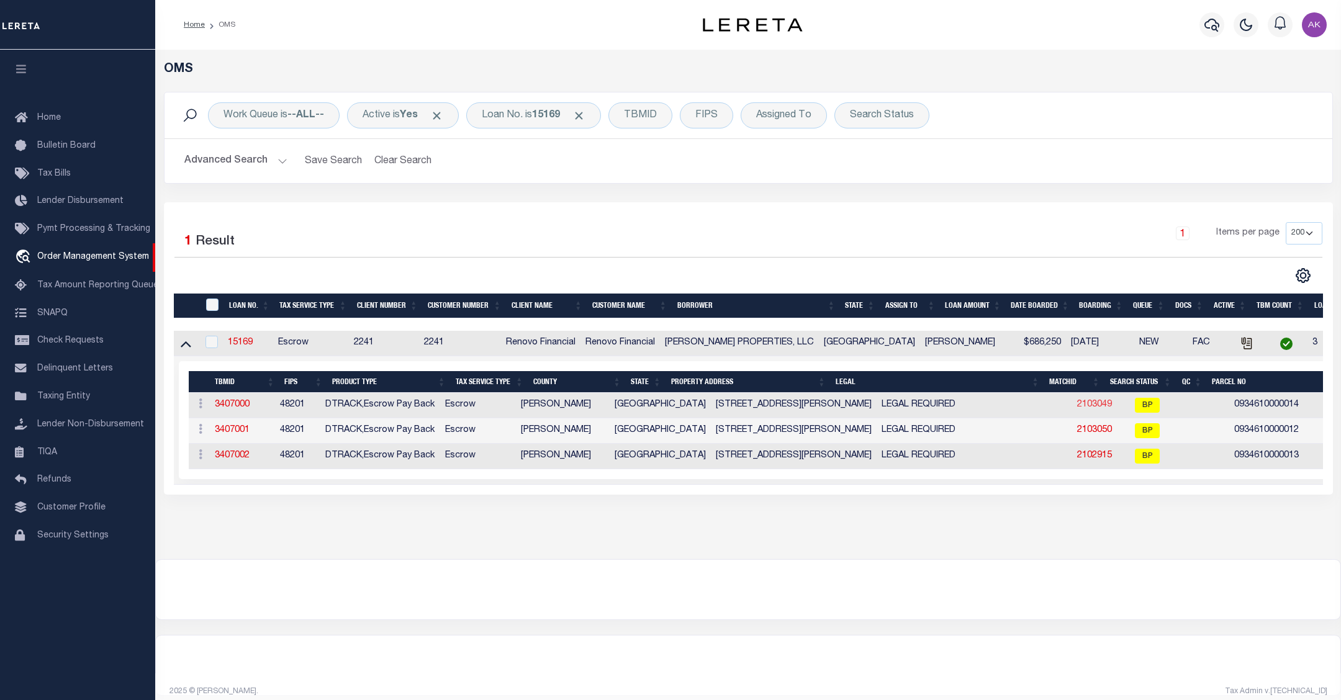
click at [1077, 407] on link "2103049" at bounding box center [1094, 404] width 35 height 9
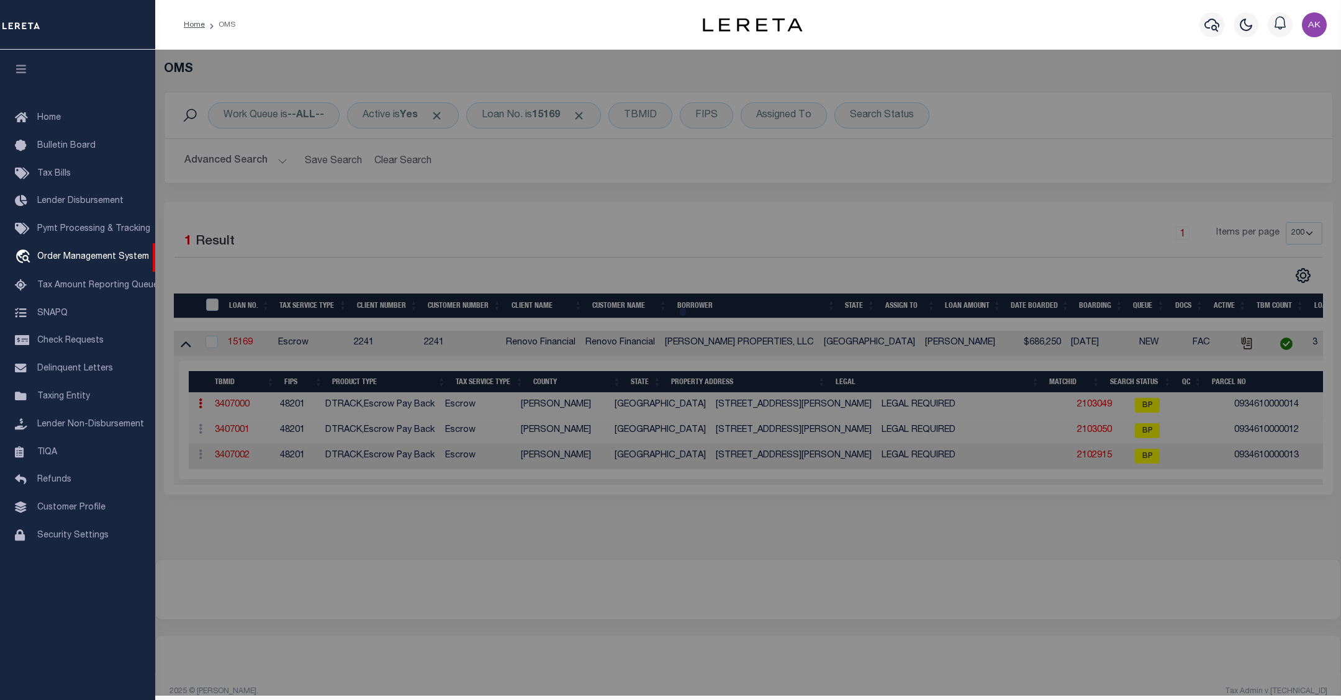
checkbox input "false"
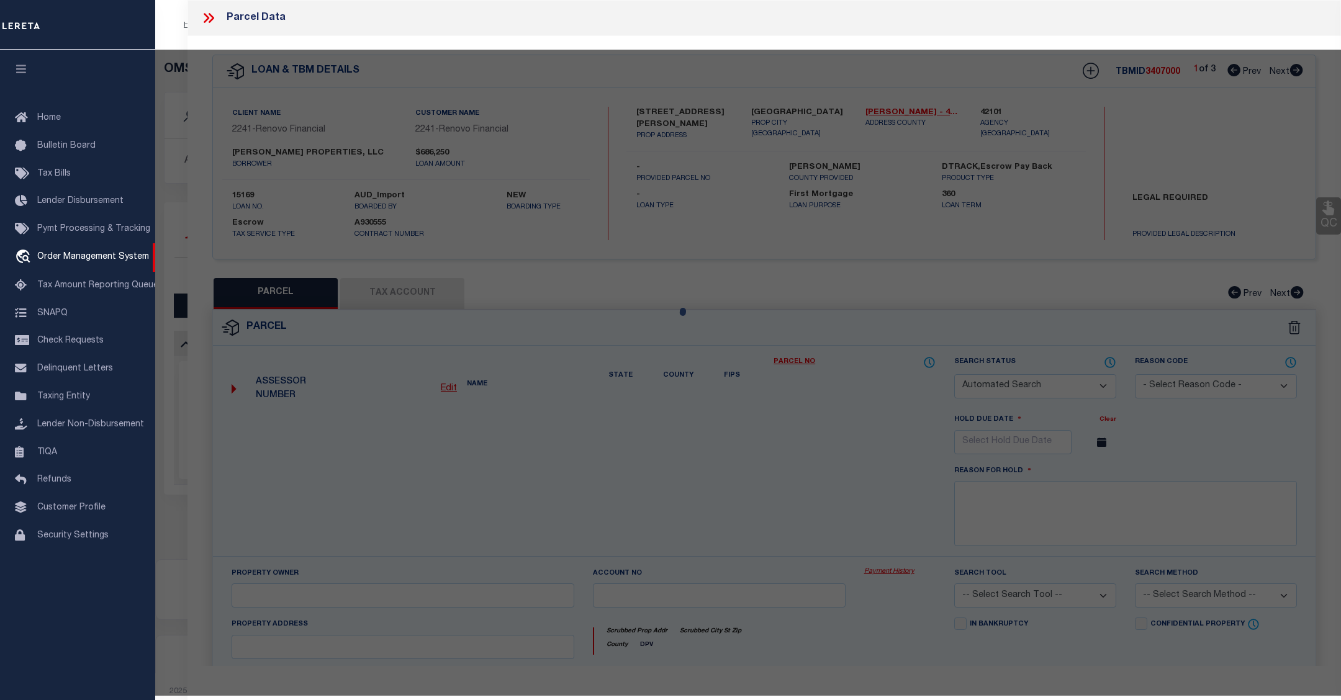
select select "BP"
type input "CHOUDRY GROUP INC"
select select "AGW"
select select
type input "6712 BIGGS CT"
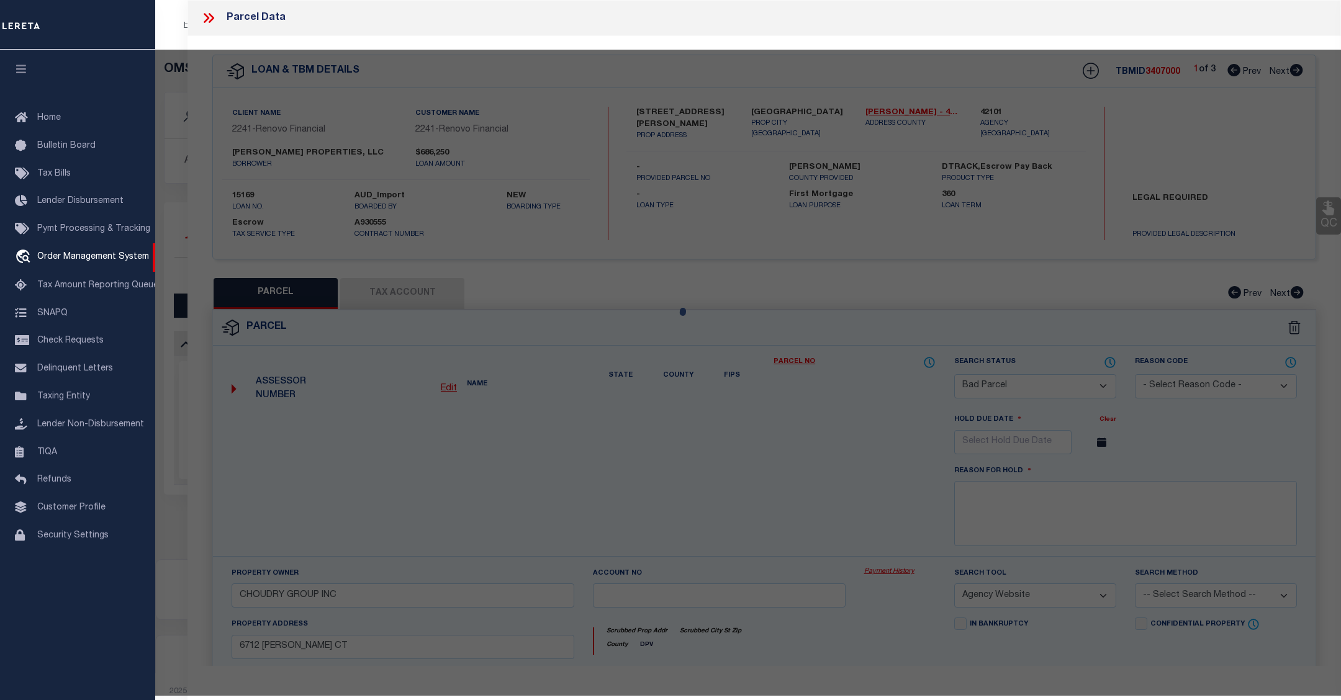
checkbox input "false"
type input "HOUSTON, TX 77061"
type textarea "LT 14 BLK 67 GLENBROOK VALLEY SEC 7 EXTN"
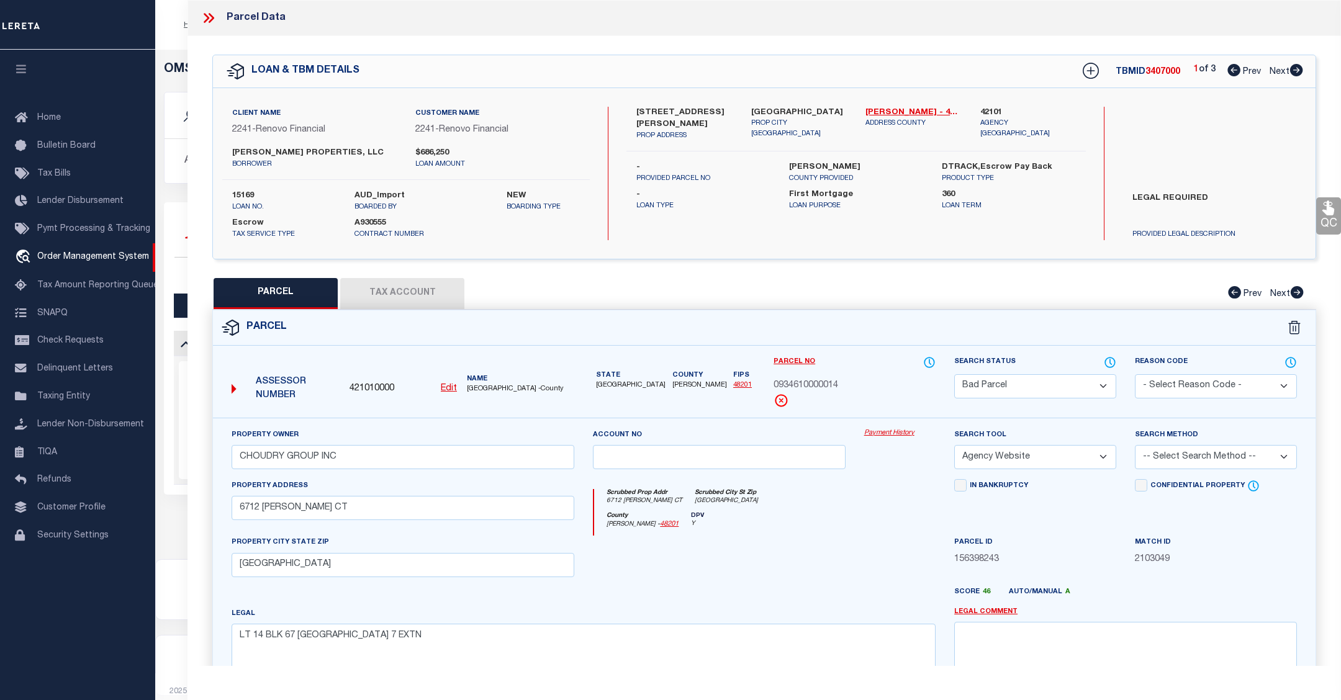
click at [901, 428] on div "Property Owner CHOUDRY GROUP INC Account no Payment History Search Tool -- Sele…" at bounding box center [764, 580] width 1103 height 325
click at [901, 433] on link "Payment History" at bounding box center [899, 433] width 71 height 11
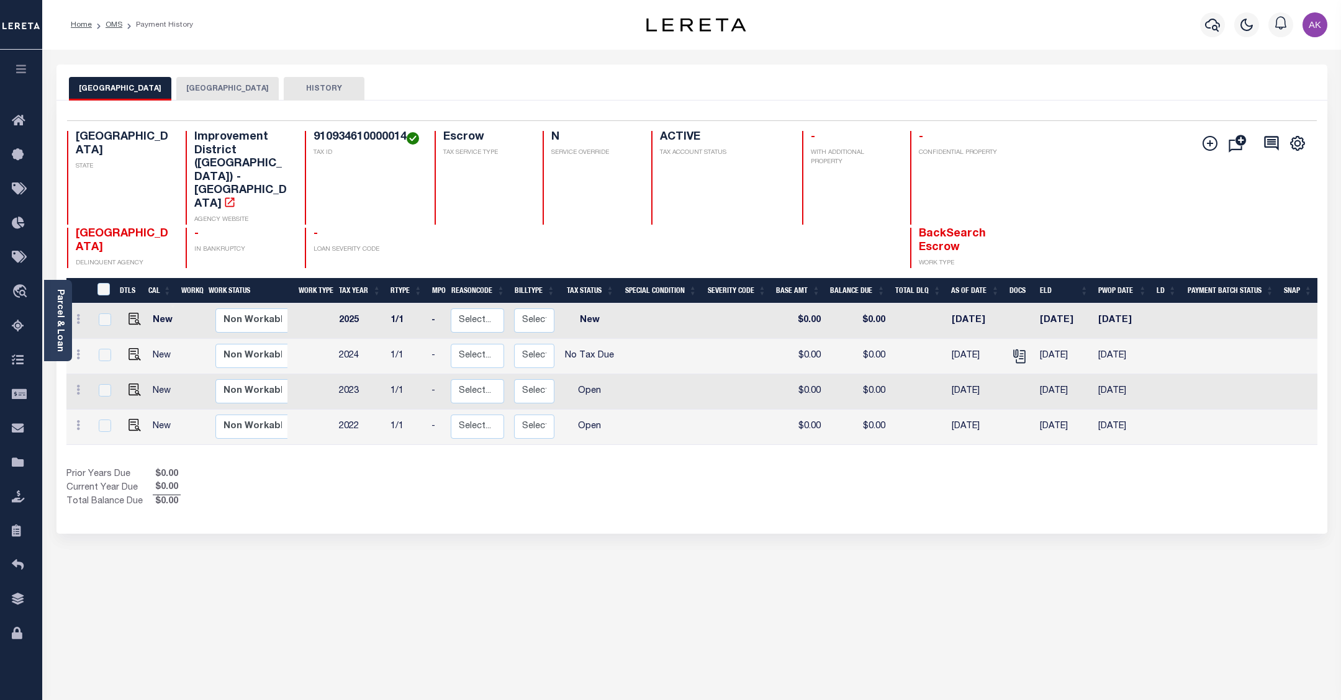
click at [235, 88] on button "[GEOGRAPHIC_DATA]" at bounding box center [227, 89] width 102 height 24
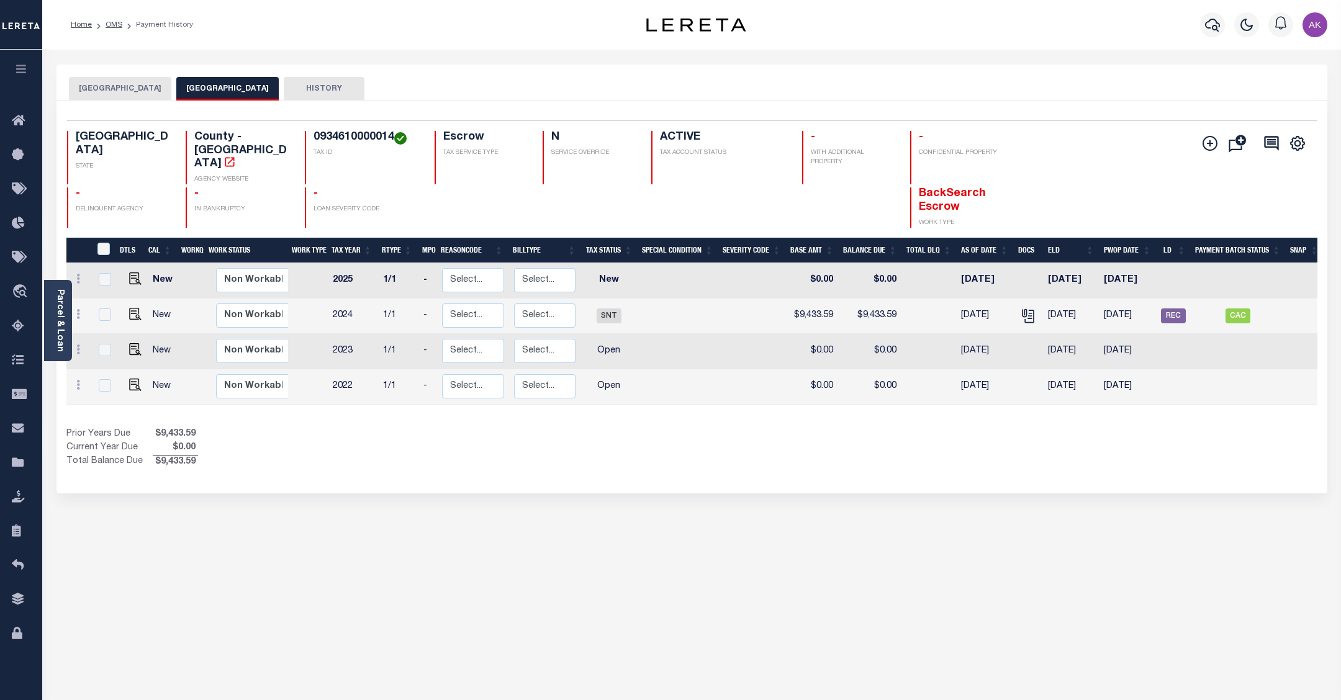
click at [1096, 584] on div "HOBBY AREA DISTRICT HARRIS COUNTY HISTORY Selected 4" at bounding box center [692, 415] width 1290 height 701
click at [111, 23] on link "OMS" at bounding box center [114, 24] width 17 height 7
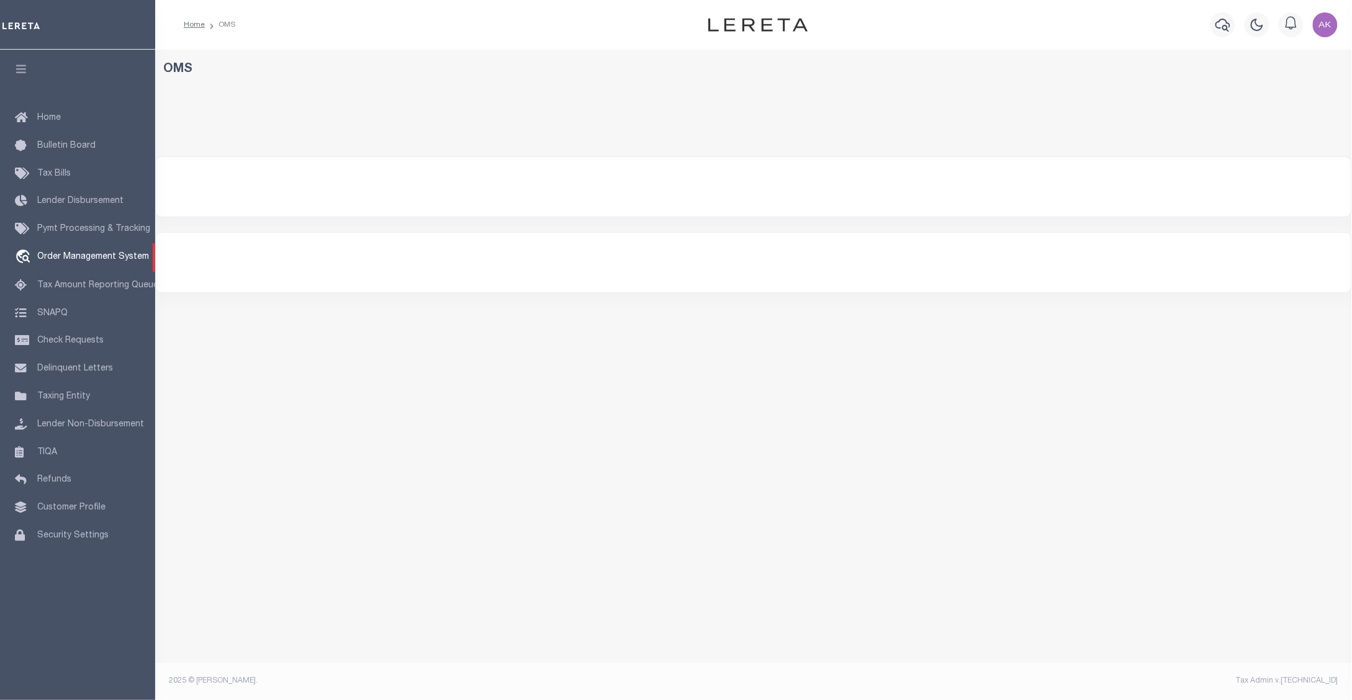
select select "200"
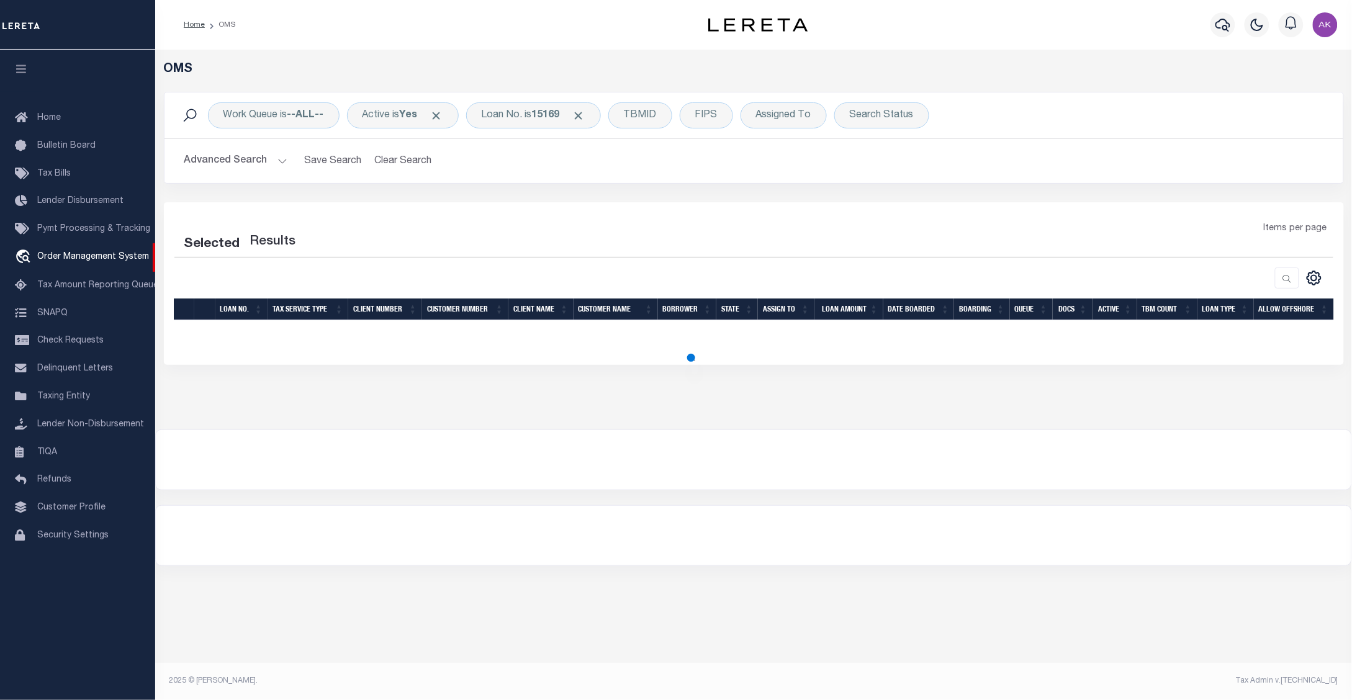
select select "200"
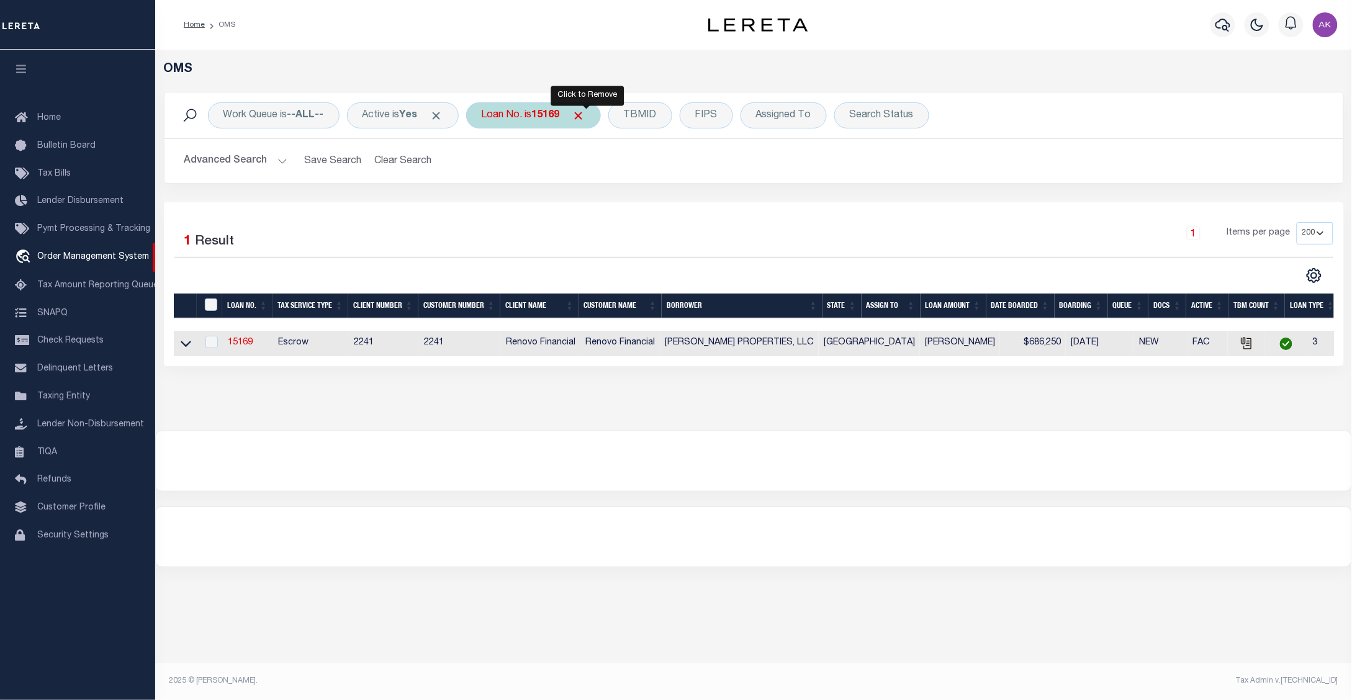
click at [585, 112] on span "Click to Remove" at bounding box center [578, 115] width 13 height 13
click at [509, 115] on div "Loan No." at bounding box center [502, 115] width 72 height 26
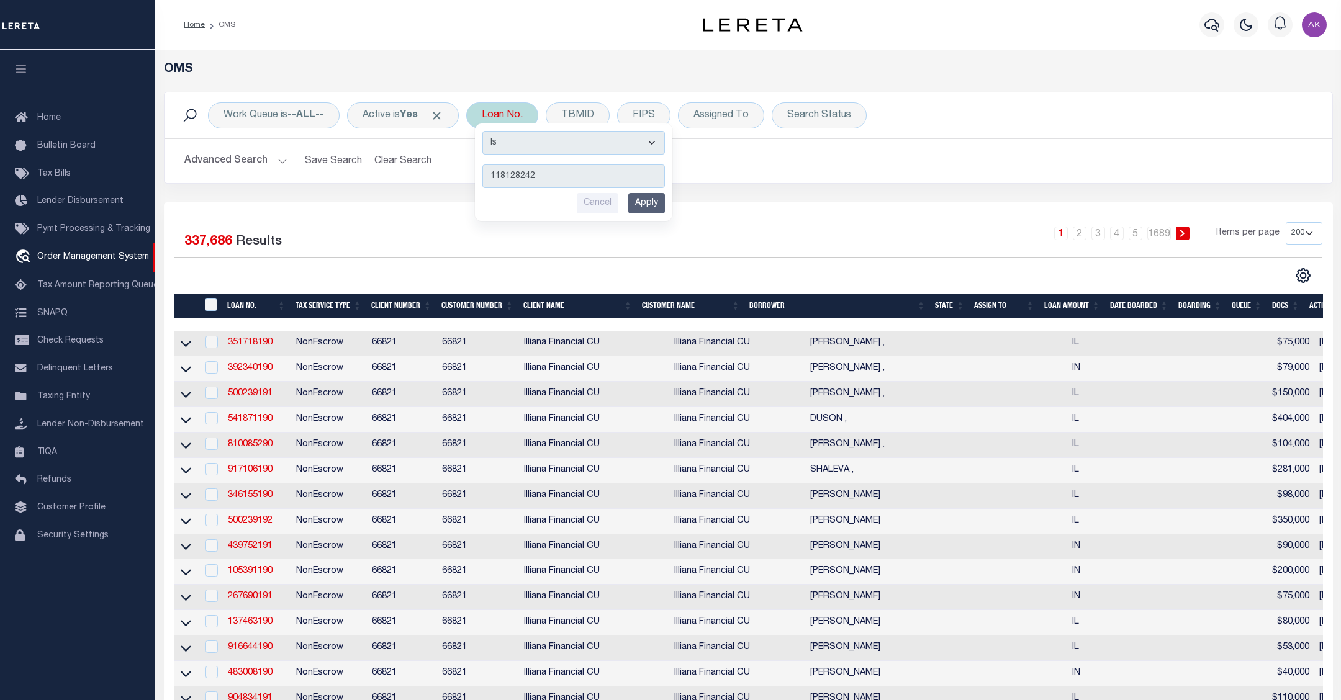
type input "1181282426"
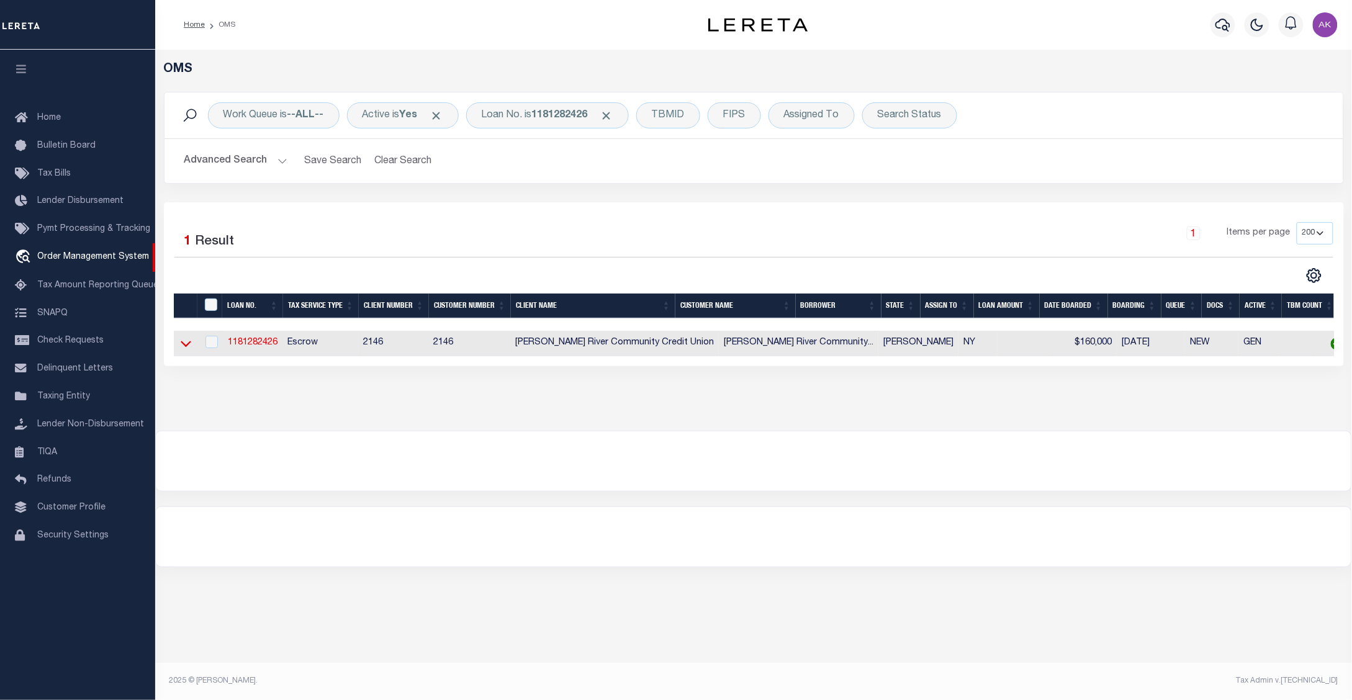
click at [182, 350] on icon at bounding box center [186, 343] width 11 height 13
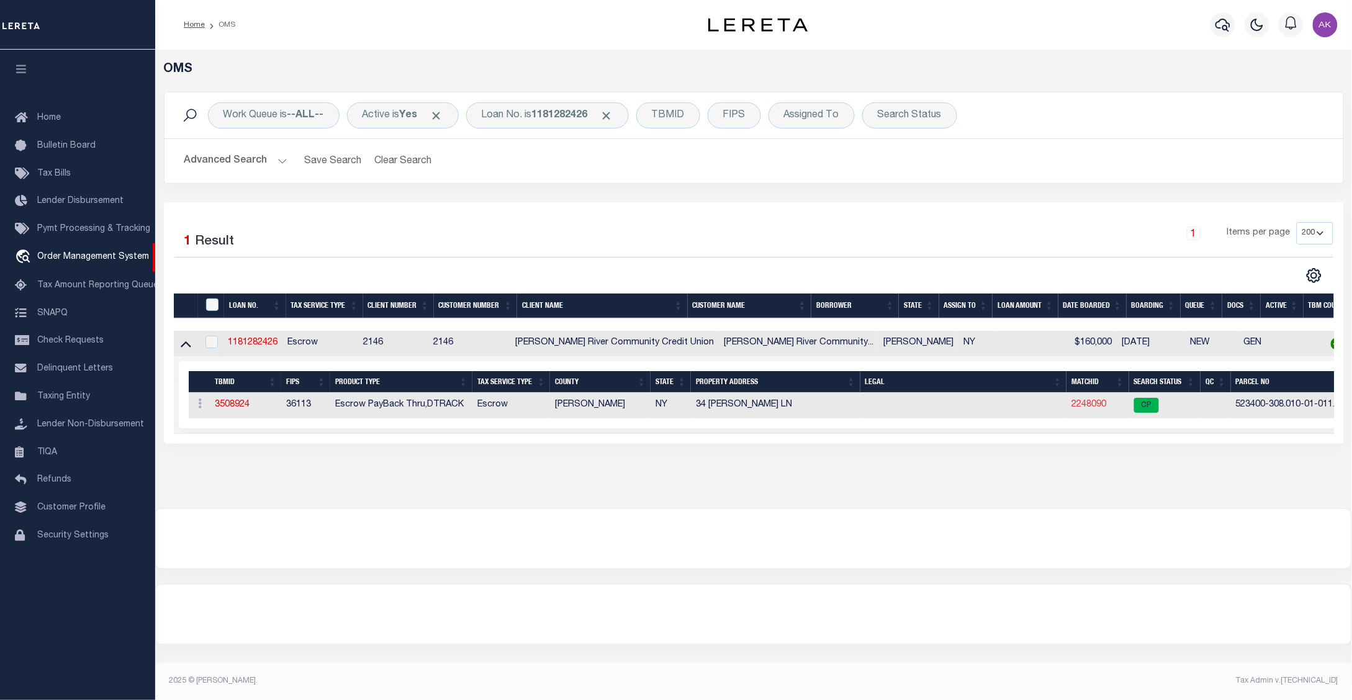
click at [1078, 409] on link "2248090" at bounding box center [1089, 404] width 35 height 9
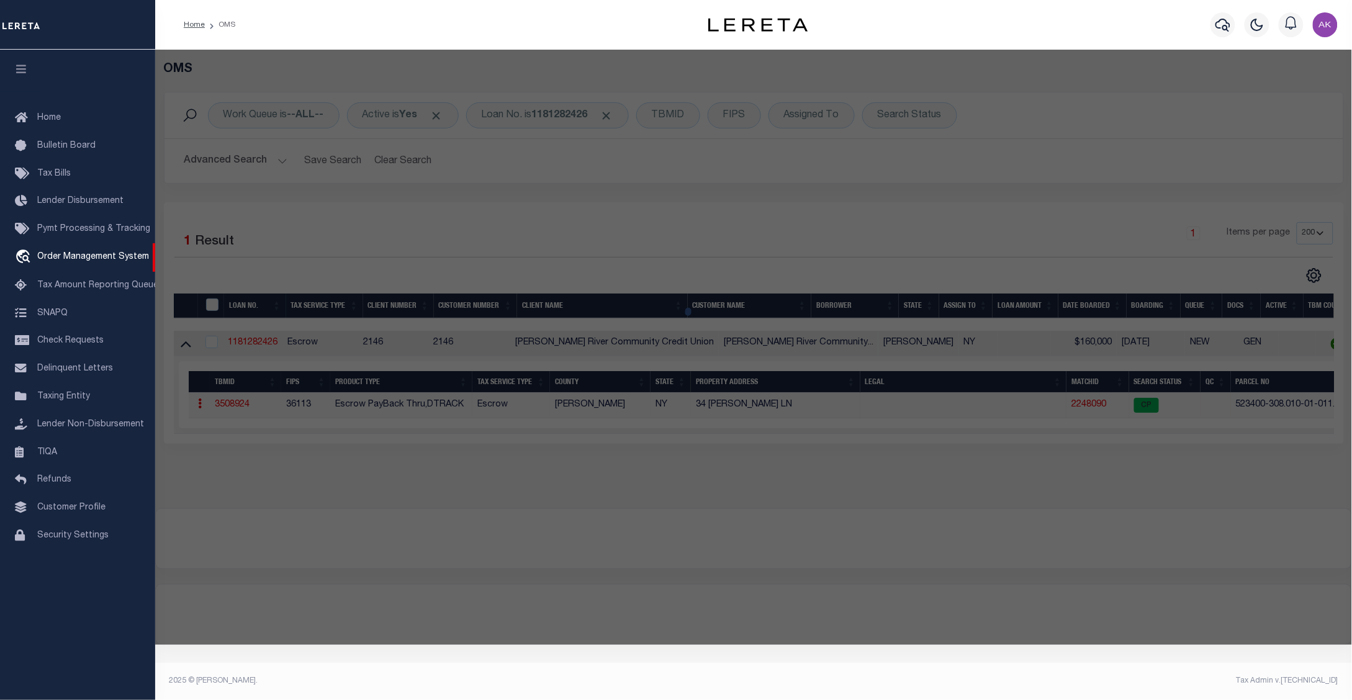
checkbox input "false"
select select "CP"
type input "PETSCHAUER,ROBERT"
select select "ATL"
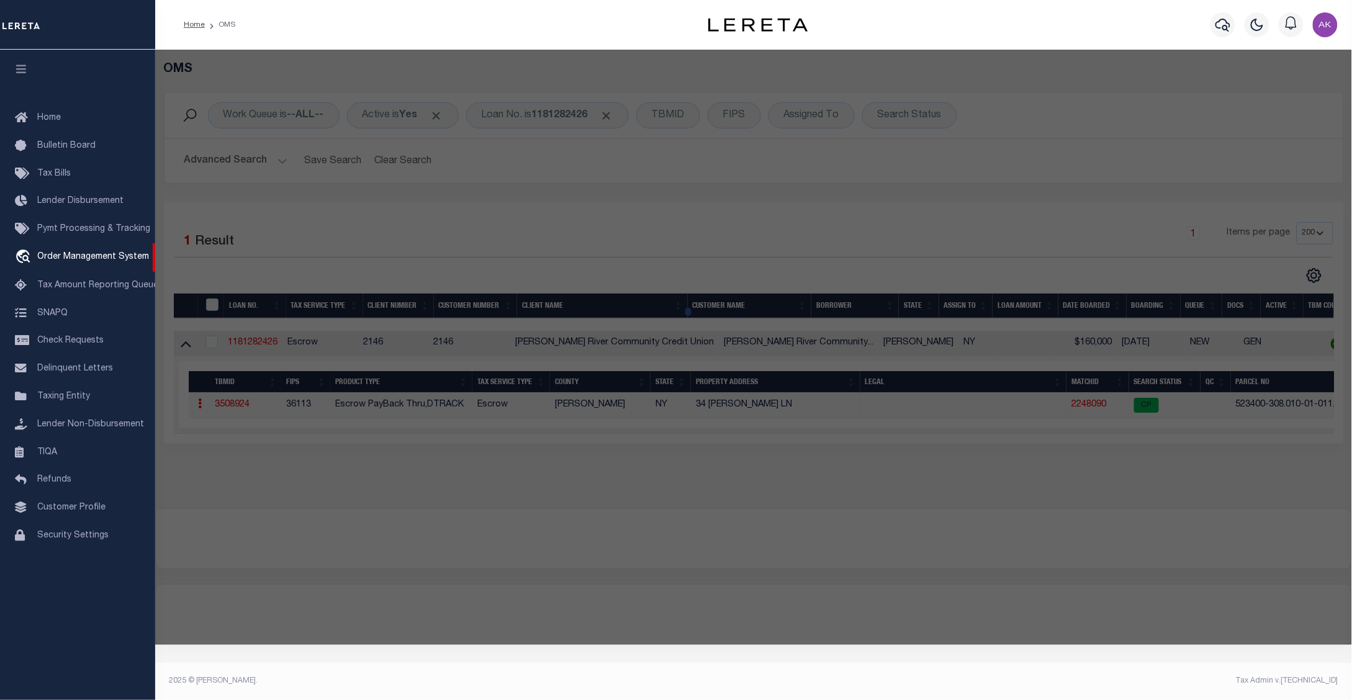
select select "ADD"
type input "34 [PERSON_NAME] LN"
checkbox input "false"
type input "QUEENSBURY, NY 12804"
type textarea "RES. 85.31'RF 125.-9-66"
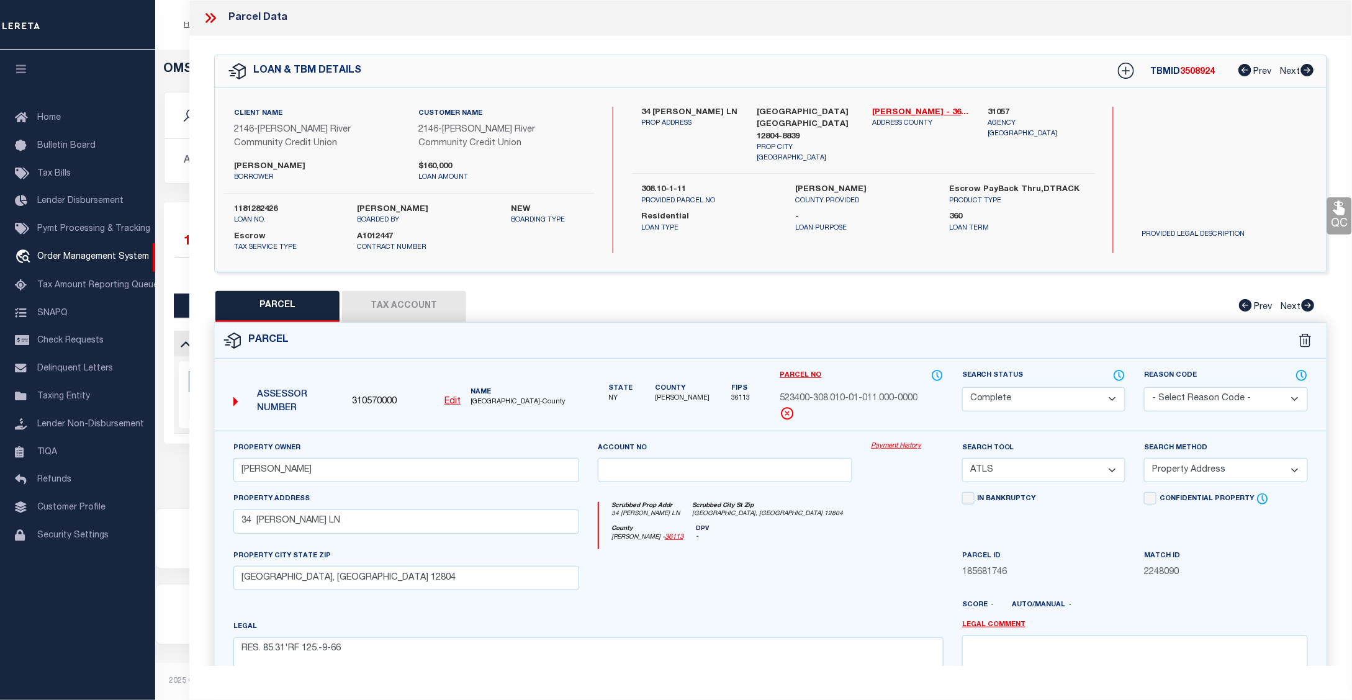
click at [908, 447] on link "Payment History" at bounding box center [907, 446] width 73 height 11
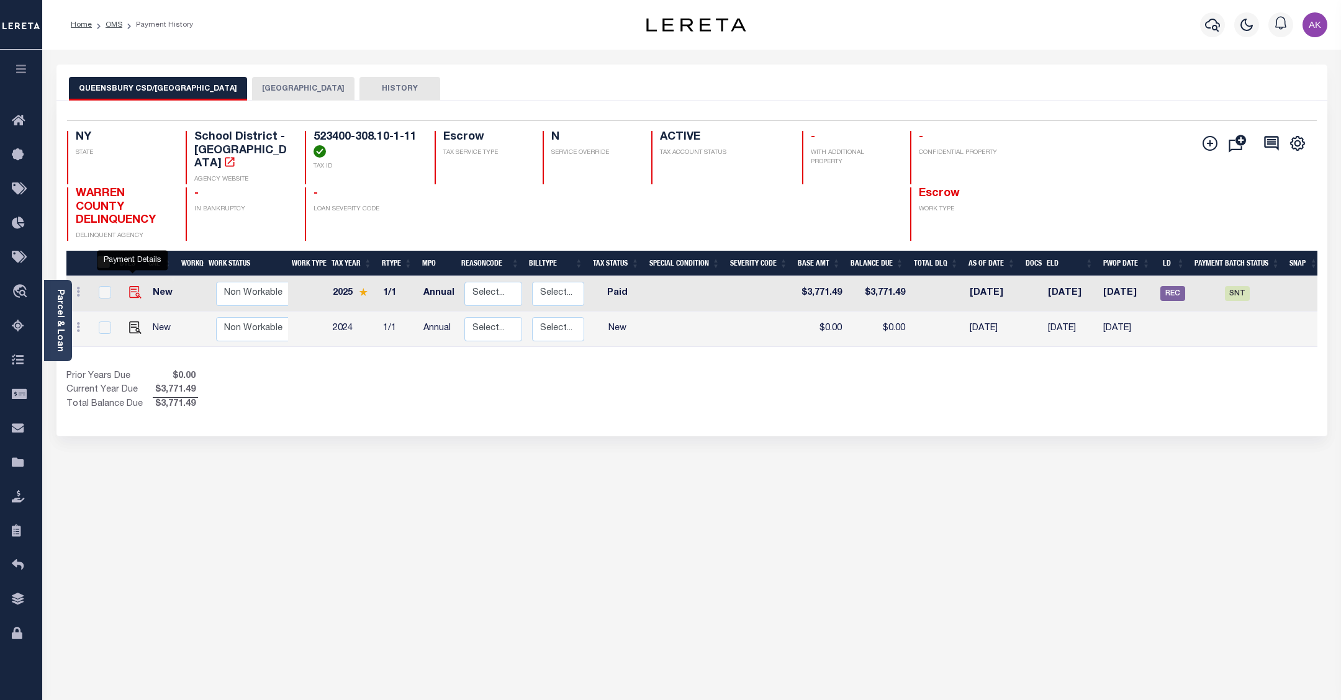
click at [133, 286] on img "" at bounding box center [135, 292] width 12 height 12
checkbox input "true"
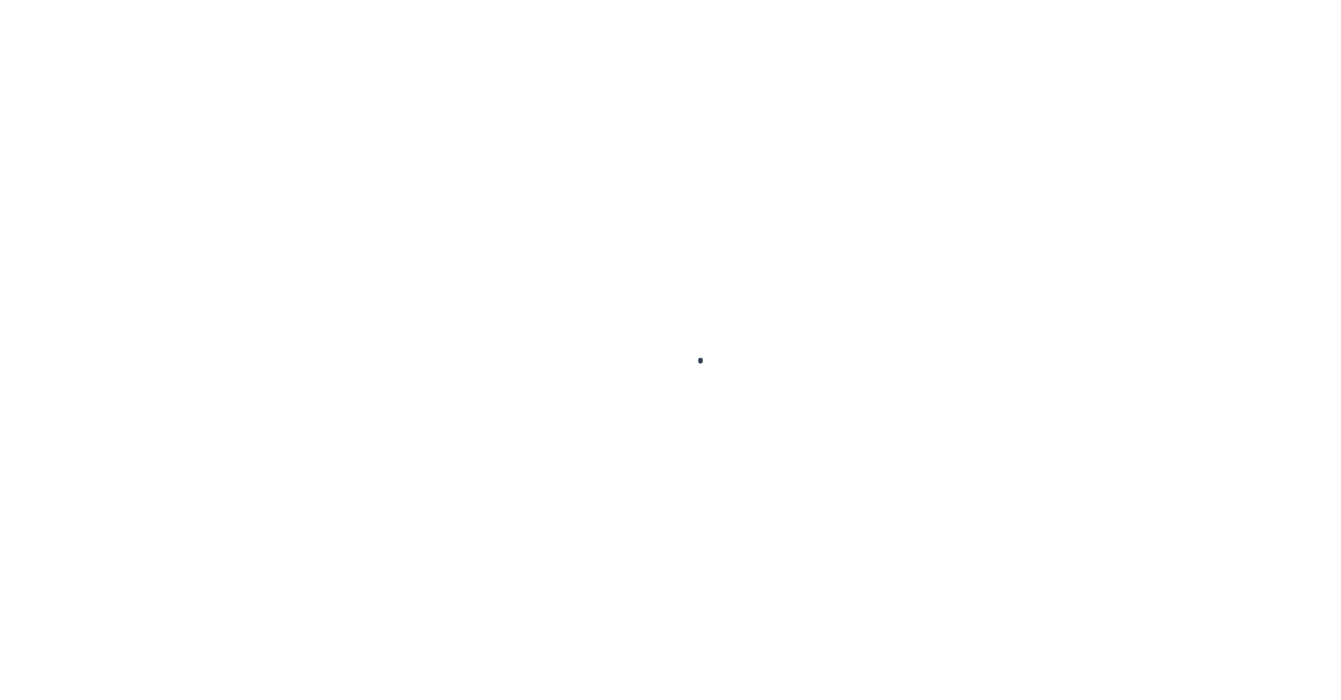
checkbox input "false"
type input "6563"
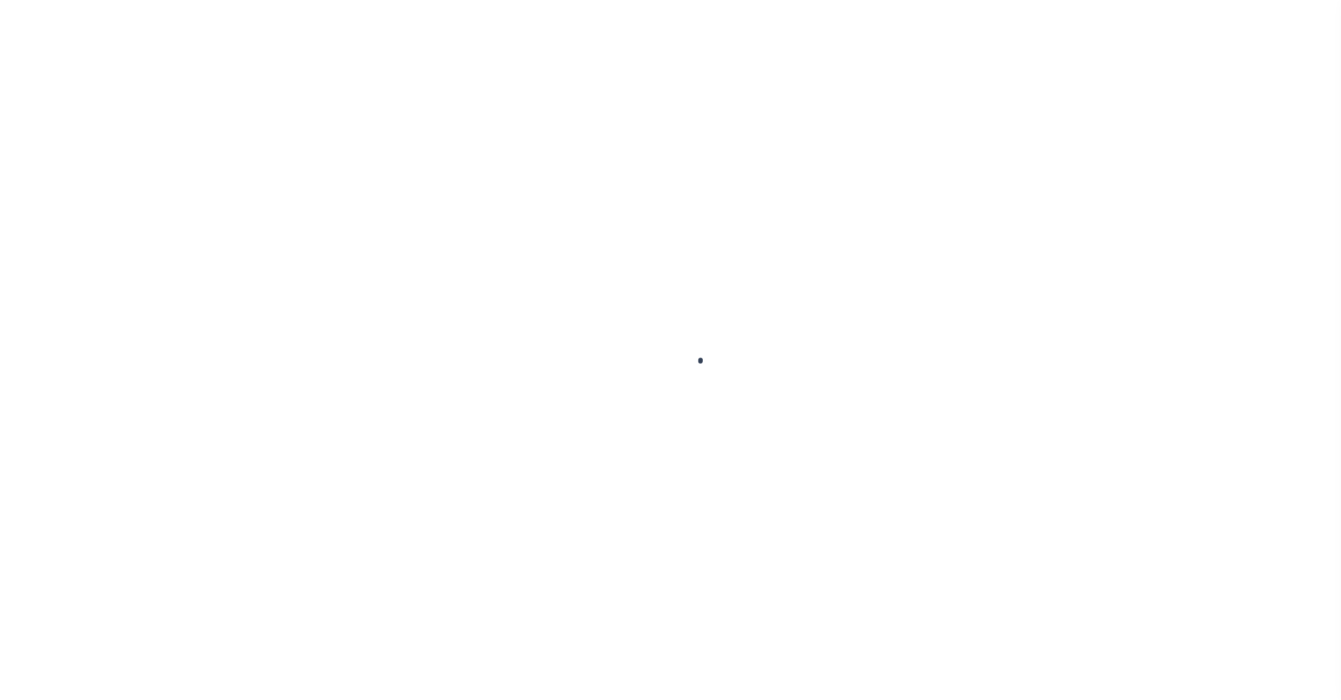
type input "[DATE]"
select select "PYD"
type input "$3,771.49"
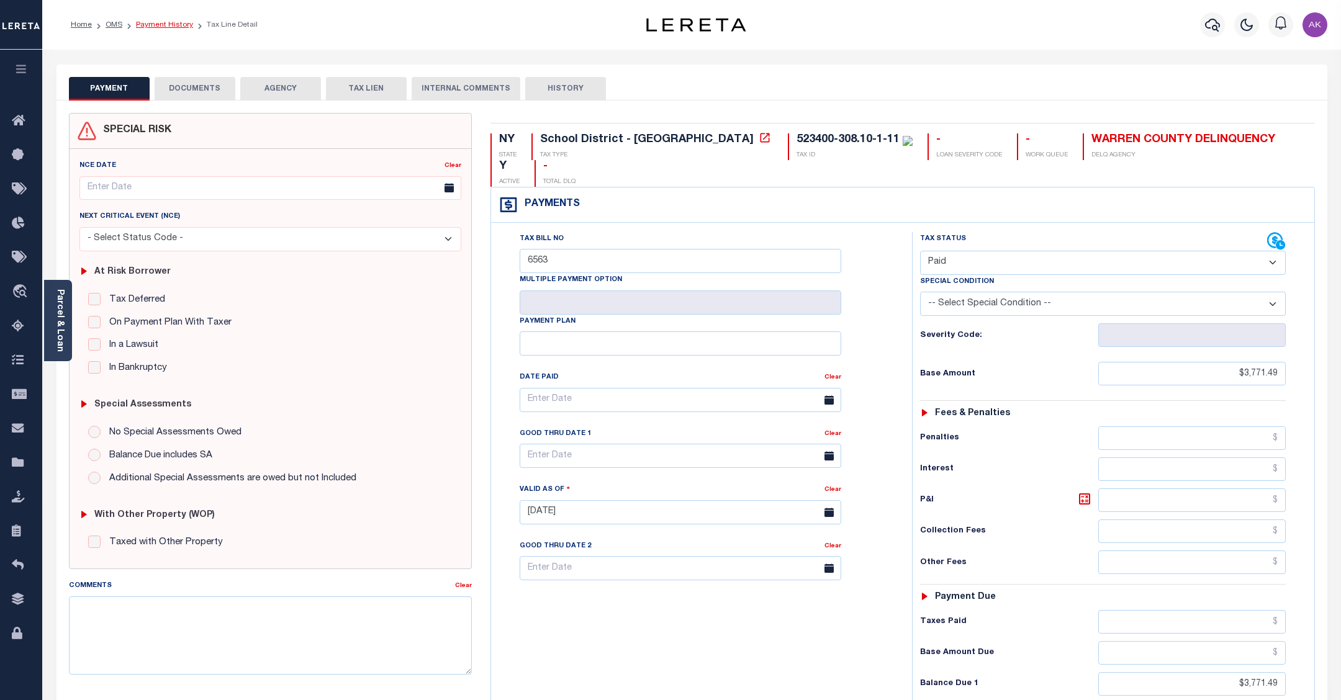
click at [162, 22] on link "Payment History" at bounding box center [164, 24] width 57 height 7
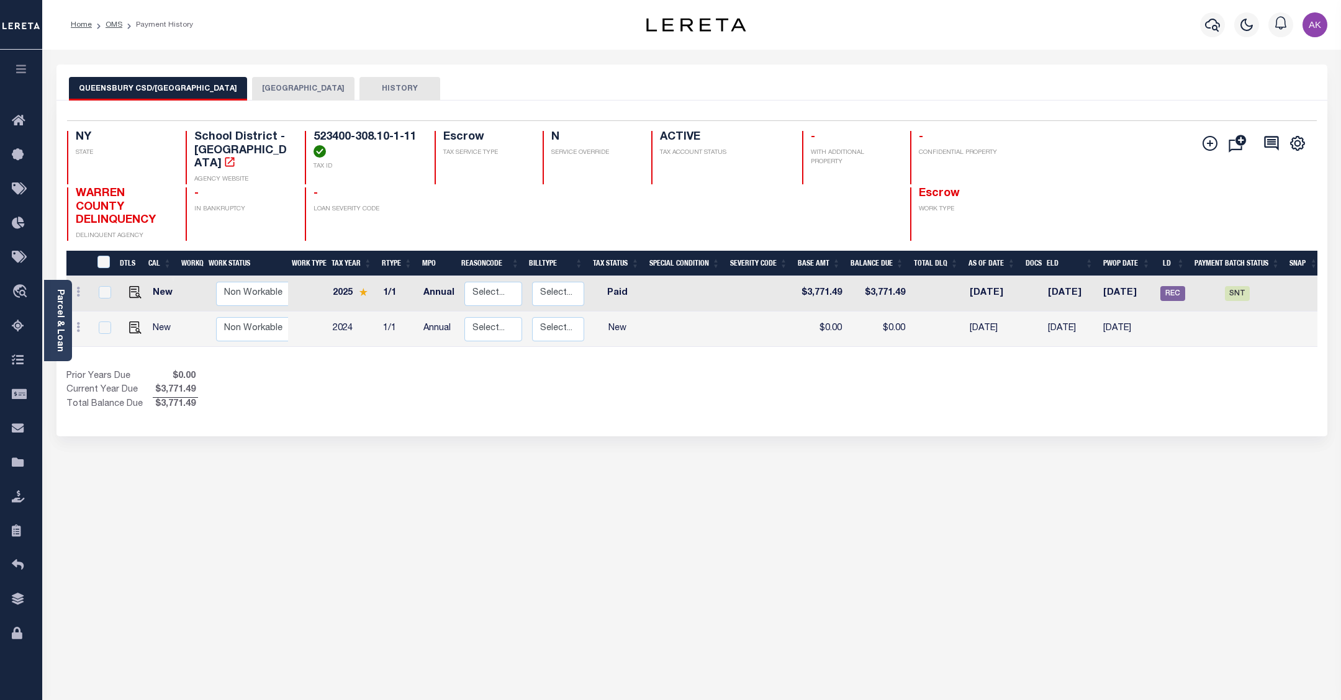
click at [1085, 509] on div "QUEENSBURY CSD/[GEOGRAPHIC_DATA] [GEOGRAPHIC_DATA] TOWN HISTORY Selected 2" at bounding box center [692, 415] width 1290 height 701
click at [129, 286] on img "" at bounding box center [135, 292] width 12 height 12
checkbox input "true"
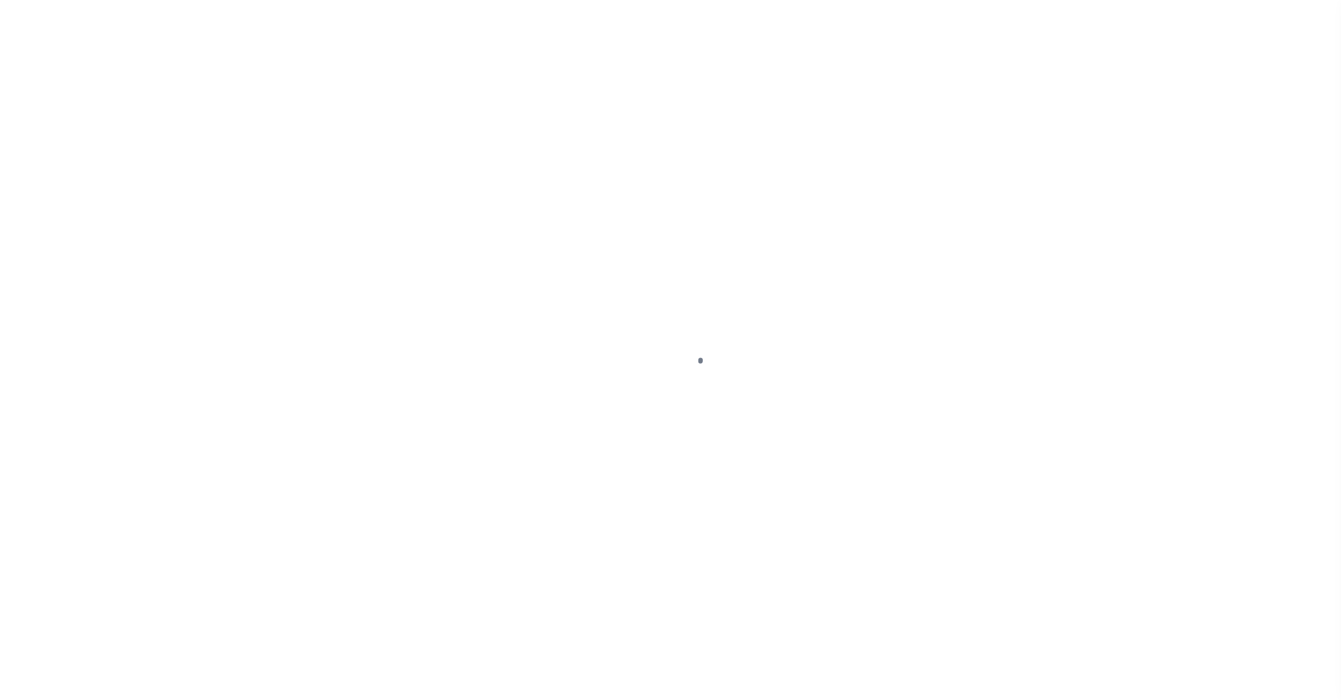
select select "PYD"
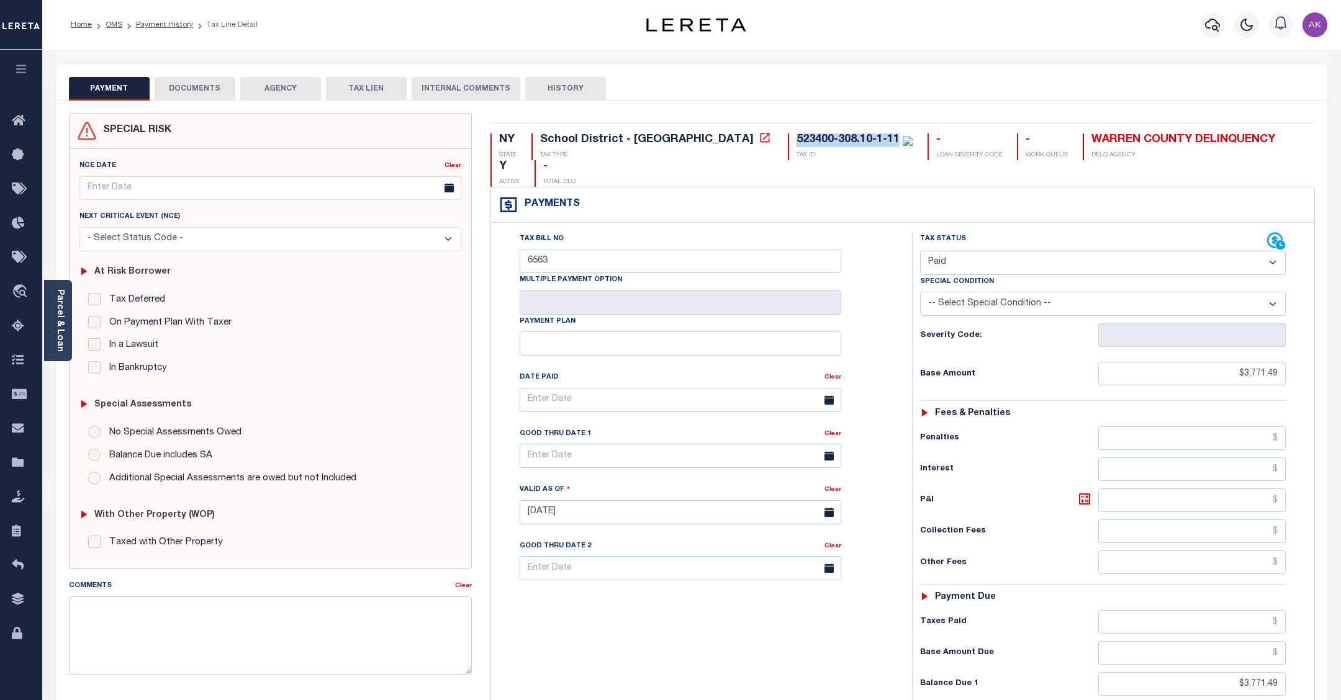
drag, startPoint x: 792, startPoint y: 140, endPoint x: 686, endPoint y: 141, distance: 105.5
click at [788, 141] on div "523400-308.10-1-11 TAX ID" at bounding box center [850, 146] width 125 height 27
copy div "523400-308.10-1-11"
click at [760, 140] on icon at bounding box center [764, 137] width 9 height 9
click at [281, 85] on button "AGENCY" at bounding box center [280, 89] width 81 height 24
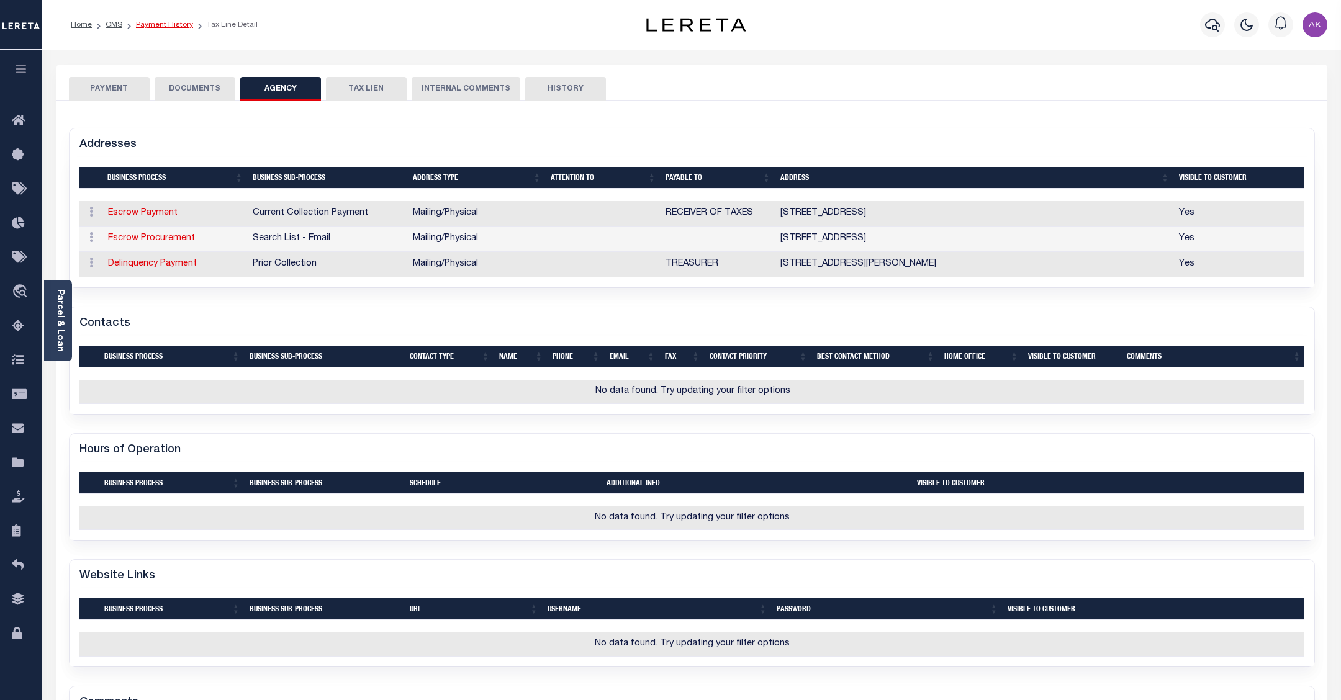
click at [158, 22] on link "Payment History" at bounding box center [164, 24] width 57 height 7
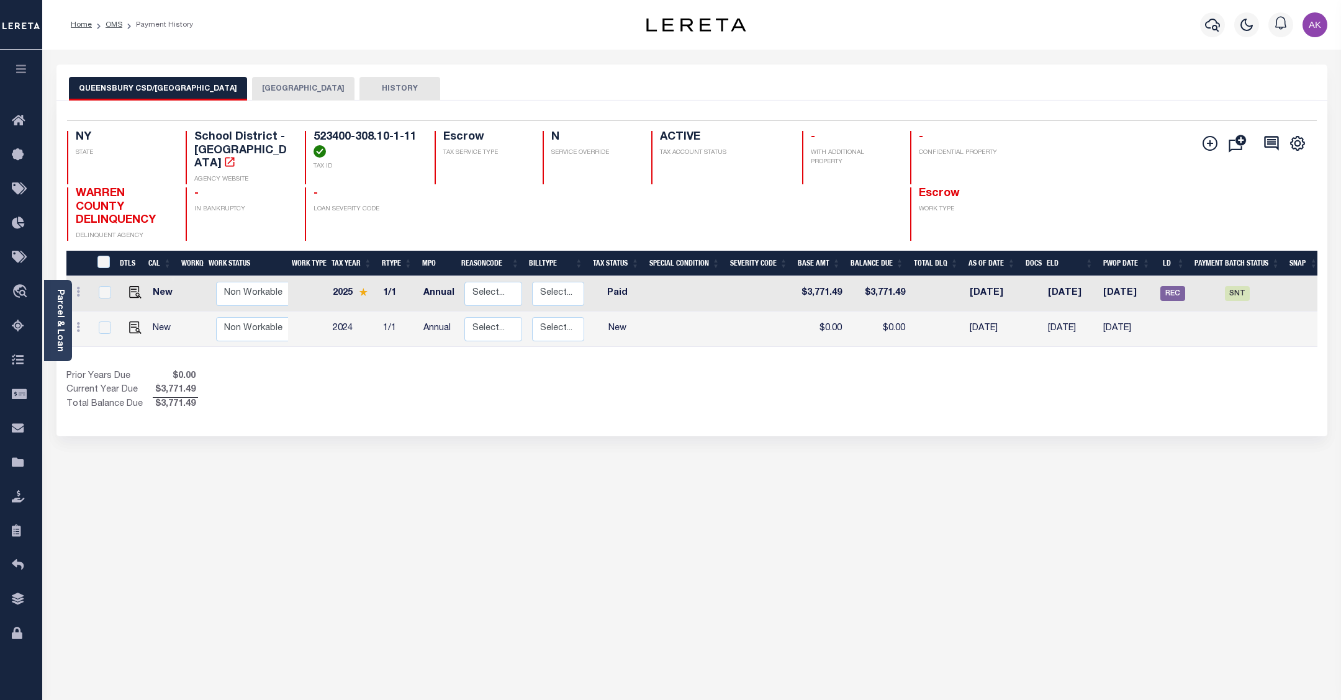
click at [307, 87] on button "[GEOGRAPHIC_DATA]" at bounding box center [303, 89] width 102 height 24
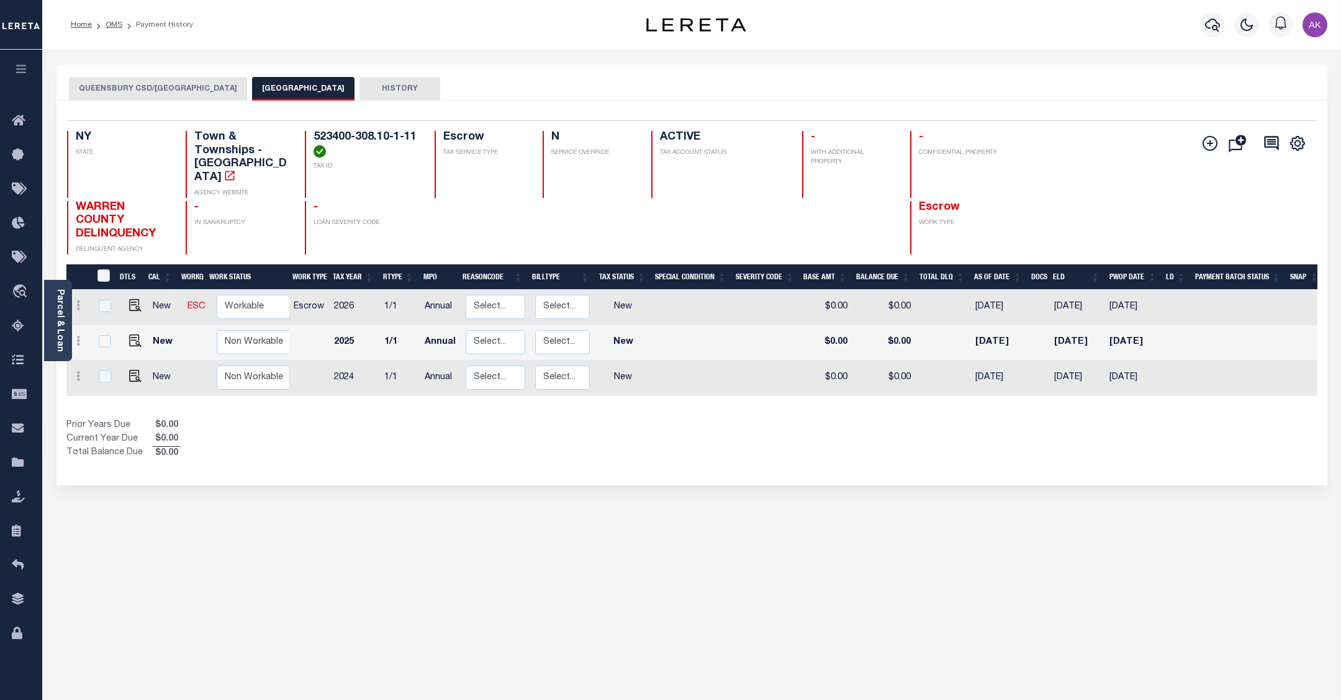
click at [184, 83] on button "QUEENSBURY CSD/[GEOGRAPHIC_DATA]" at bounding box center [158, 89] width 178 height 24
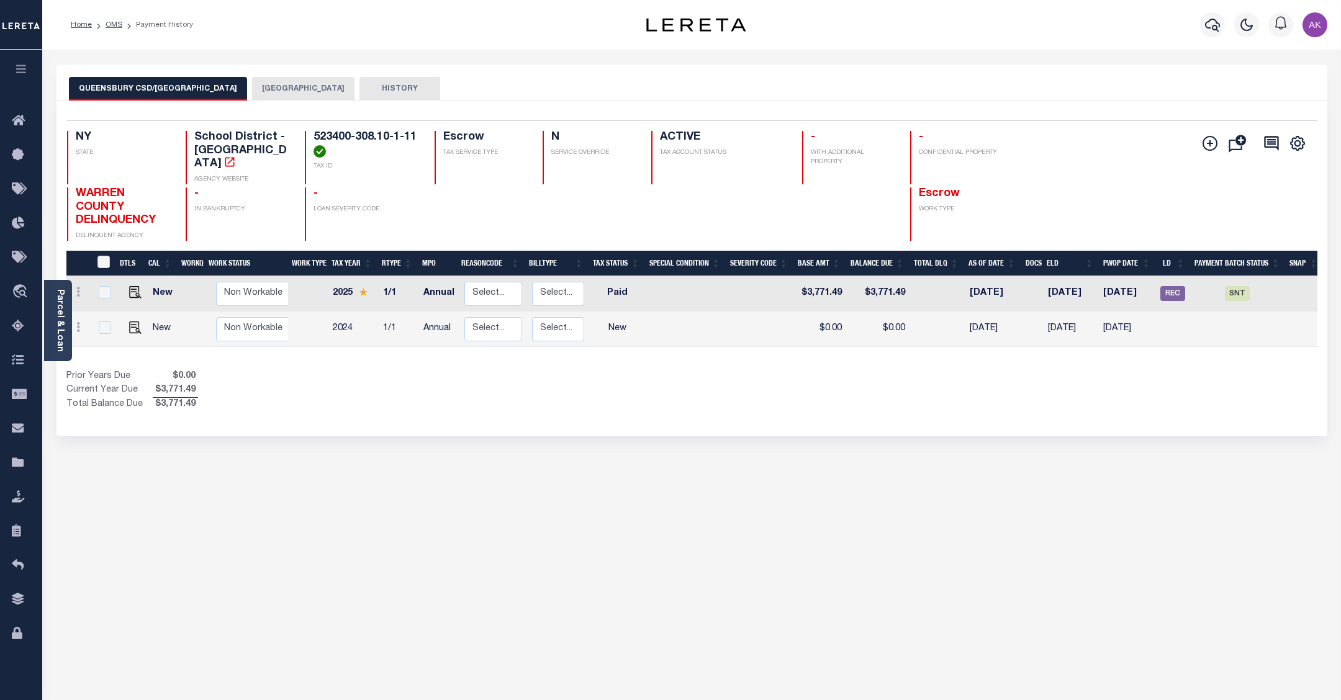
click at [1227, 509] on div "QUEENSBURY CSD/QUEENSBURY TOWN QUEENSBURY TOWN HISTORY Selected 2" at bounding box center [692, 415] width 1290 height 701
click at [116, 23] on link "OMS" at bounding box center [114, 24] width 17 height 7
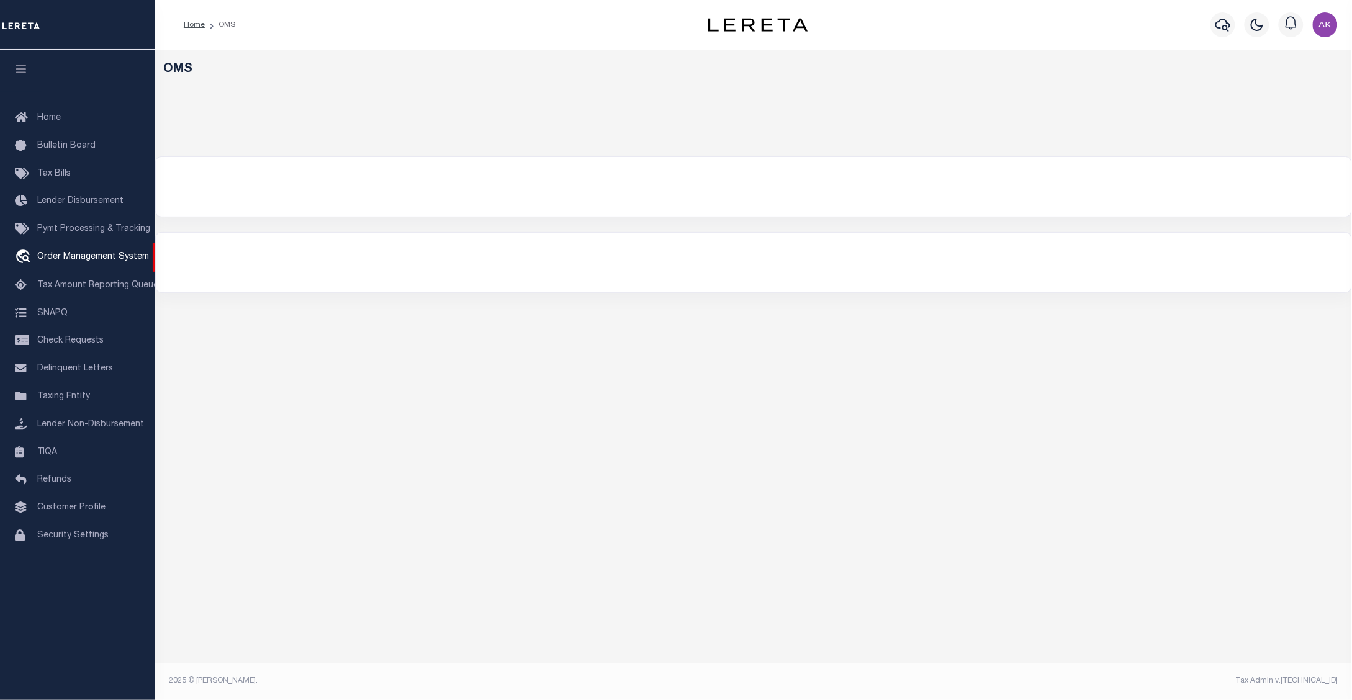
select select "200"
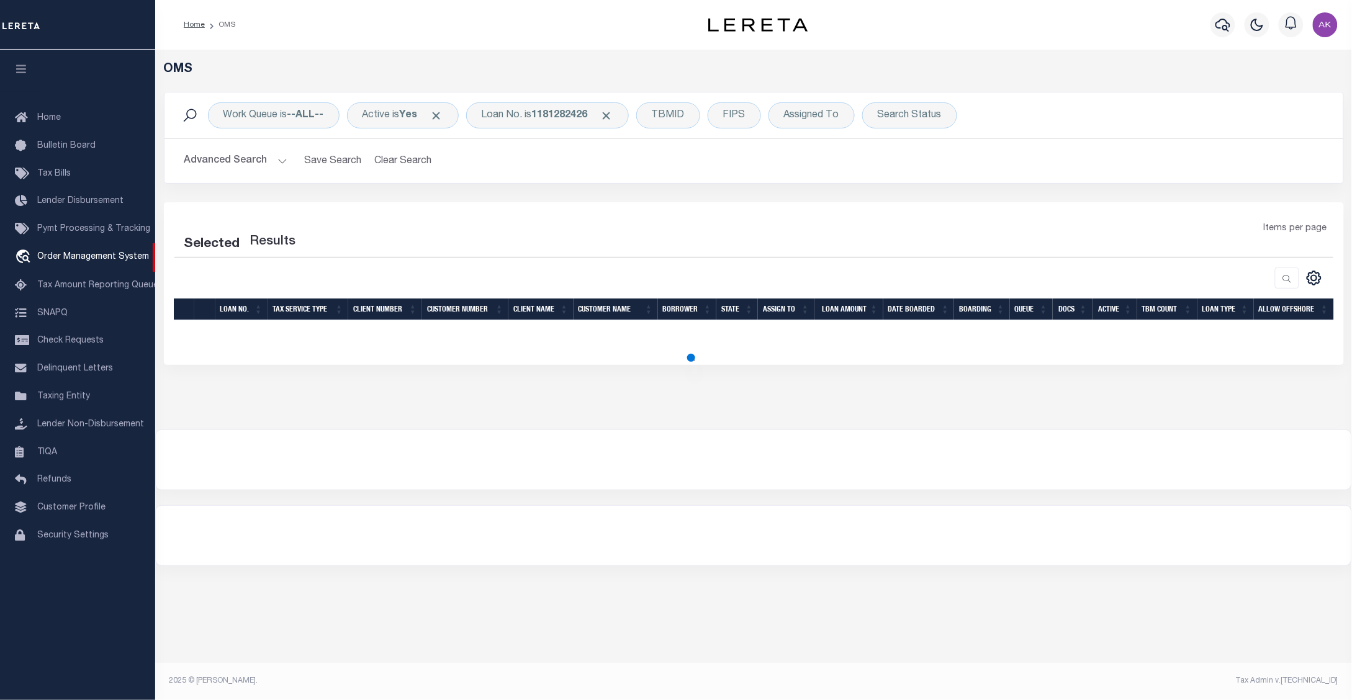
select select "200"
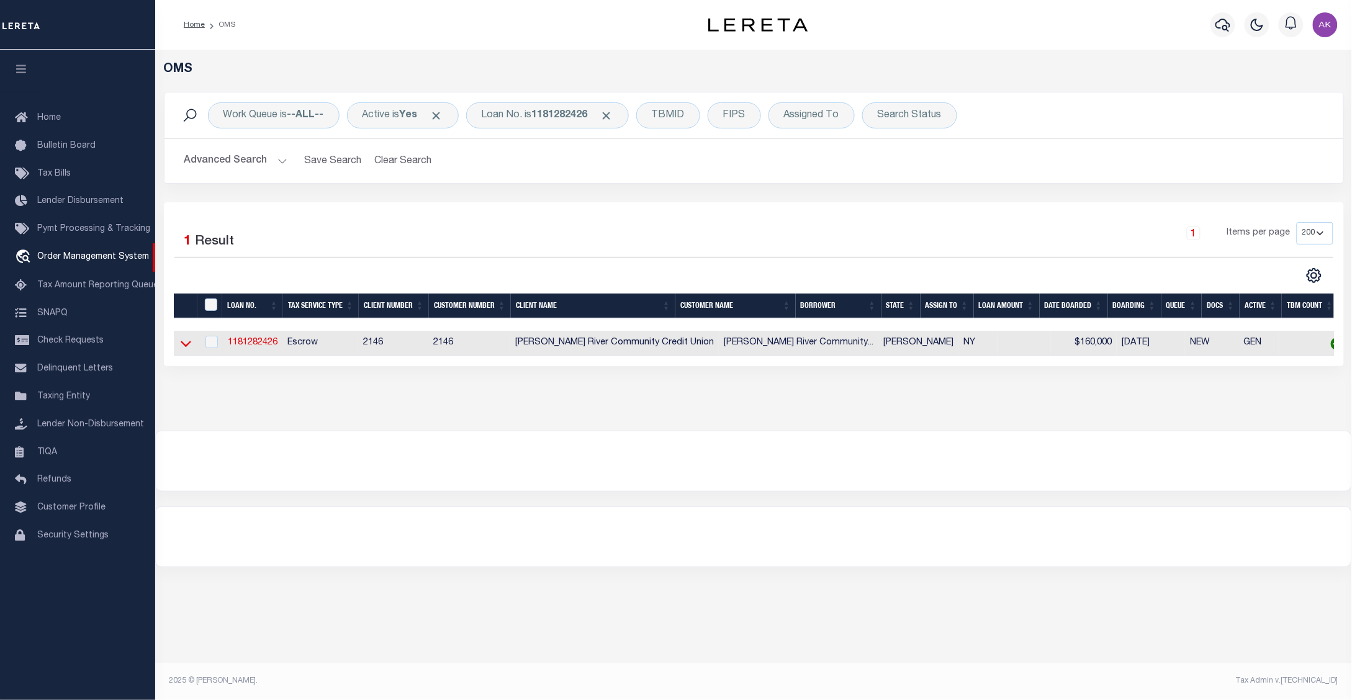
click at [184, 346] on icon at bounding box center [186, 343] width 11 height 13
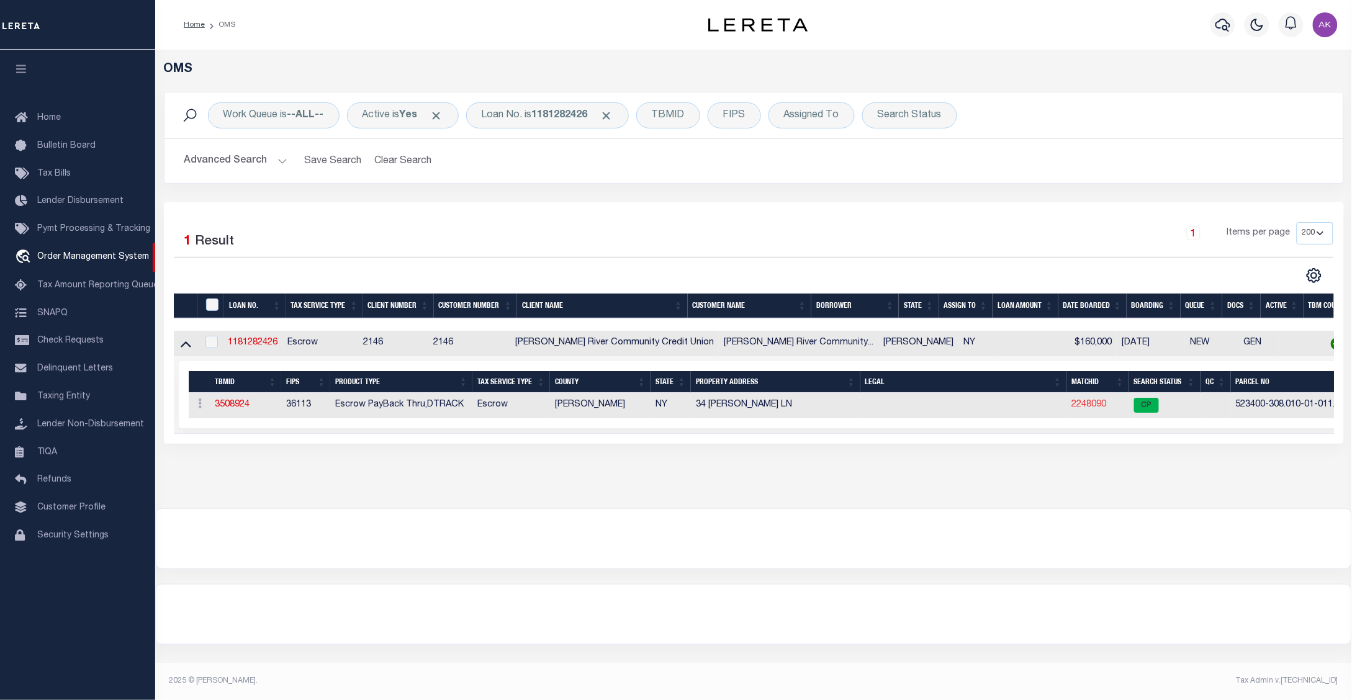
click at [1075, 409] on link "2248090" at bounding box center [1089, 404] width 35 height 9
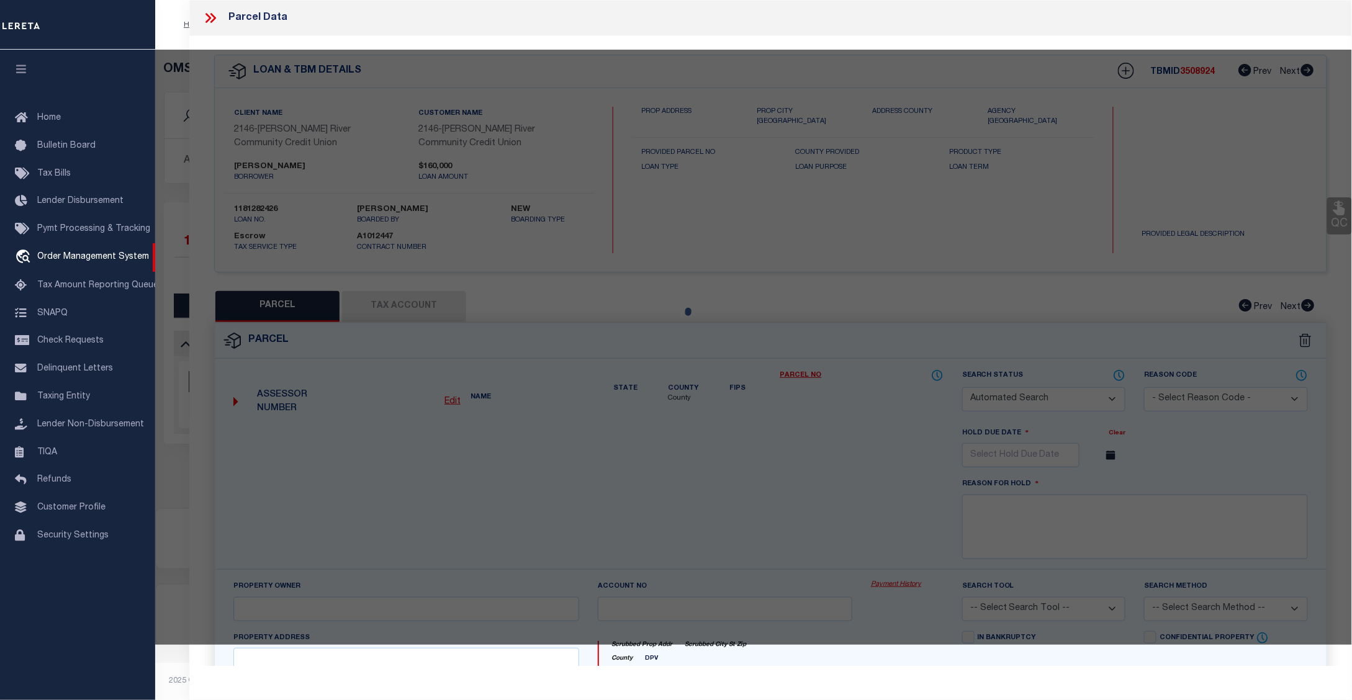
checkbox input "false"
select select "CP"
type input "PETSCHAUER,ROBERT"
select select "ATL"
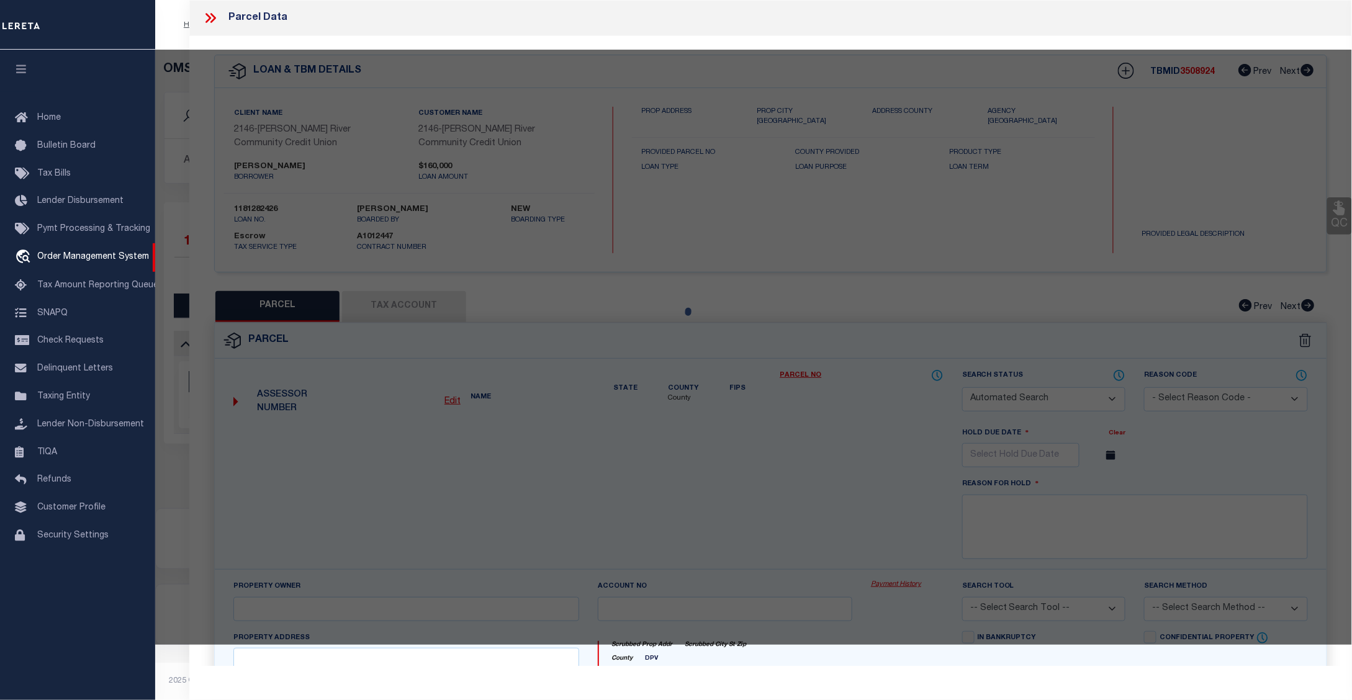
select select "ADD"
type input "34 LINETTE LN"
checkbox input "false"
type input "QUEENSBURY, NY 12804"
type textarea "RES. 85.31'RF 125.-9-66"
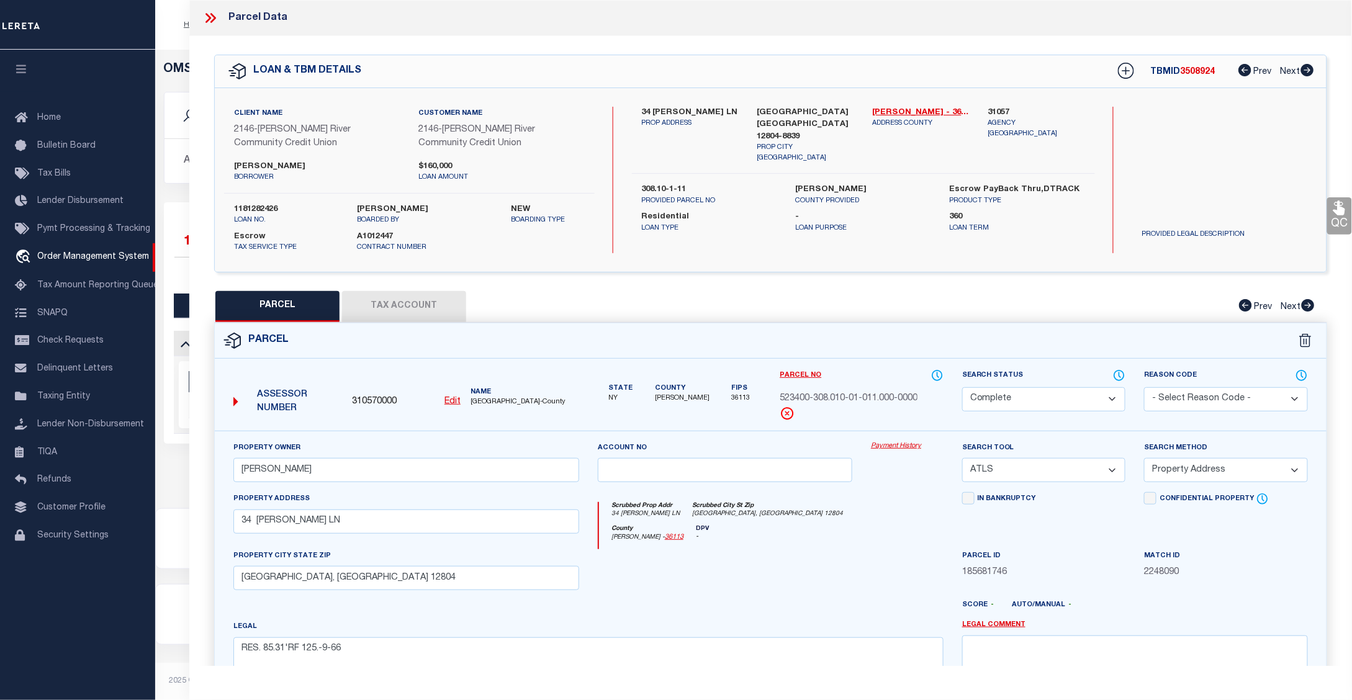
click at [910, 449] on link "Payment History" at bounding box center [907, 446] width 73 height 11
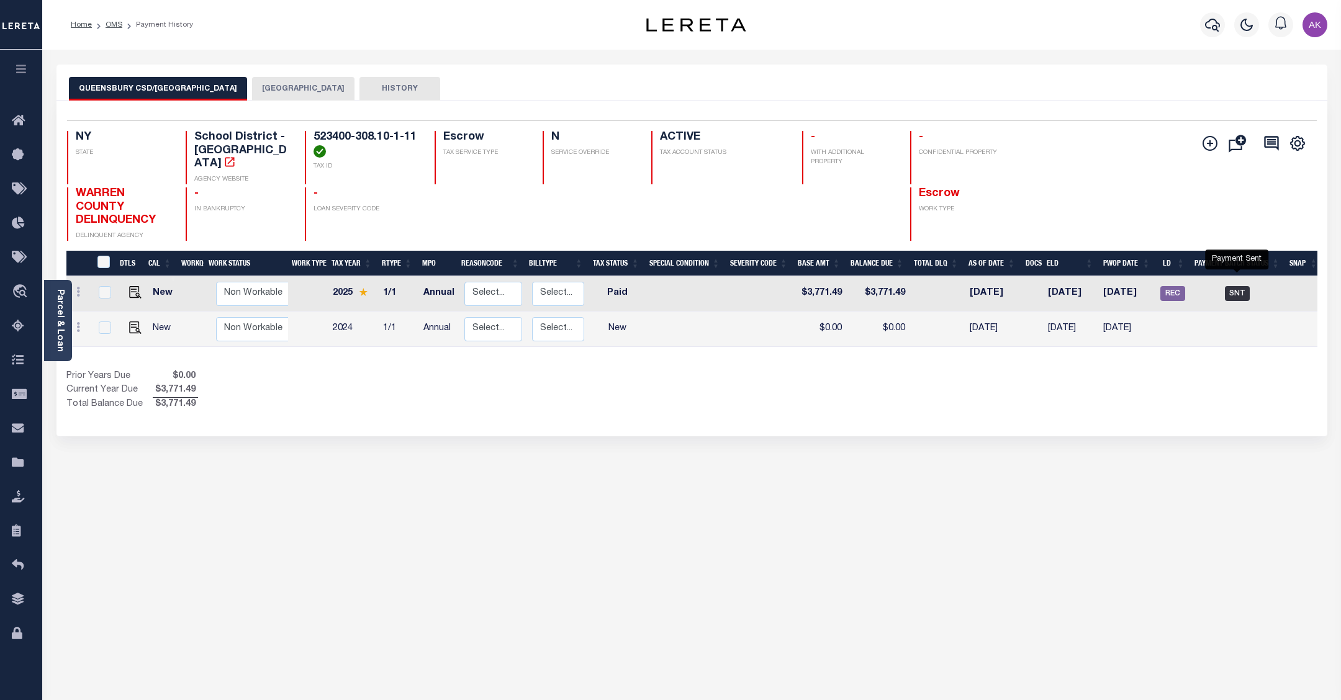
click at [1240, 286] on span "SNT" at bounding box center [1237, 293] width 25 height 15
checkbox input "true"
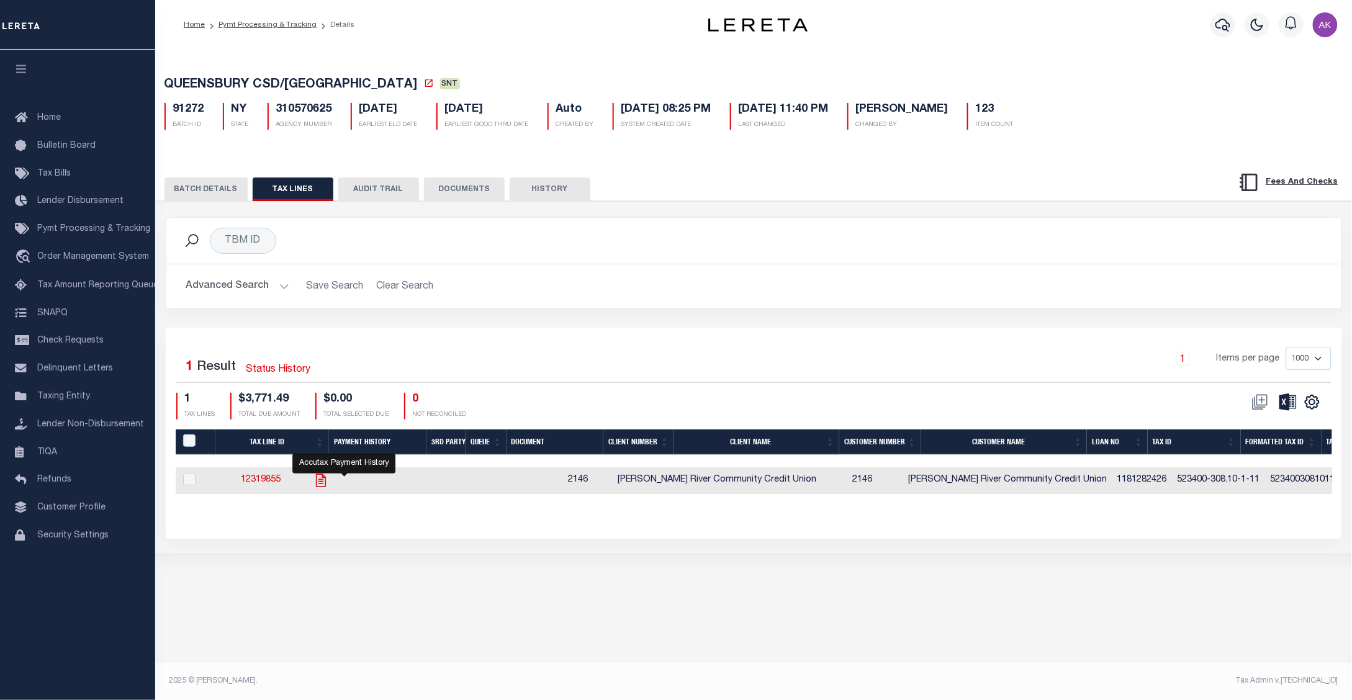
click at [326, 487] on icon "" at bounding box center [321, 480] width 10 height 13
checkbox input "true"
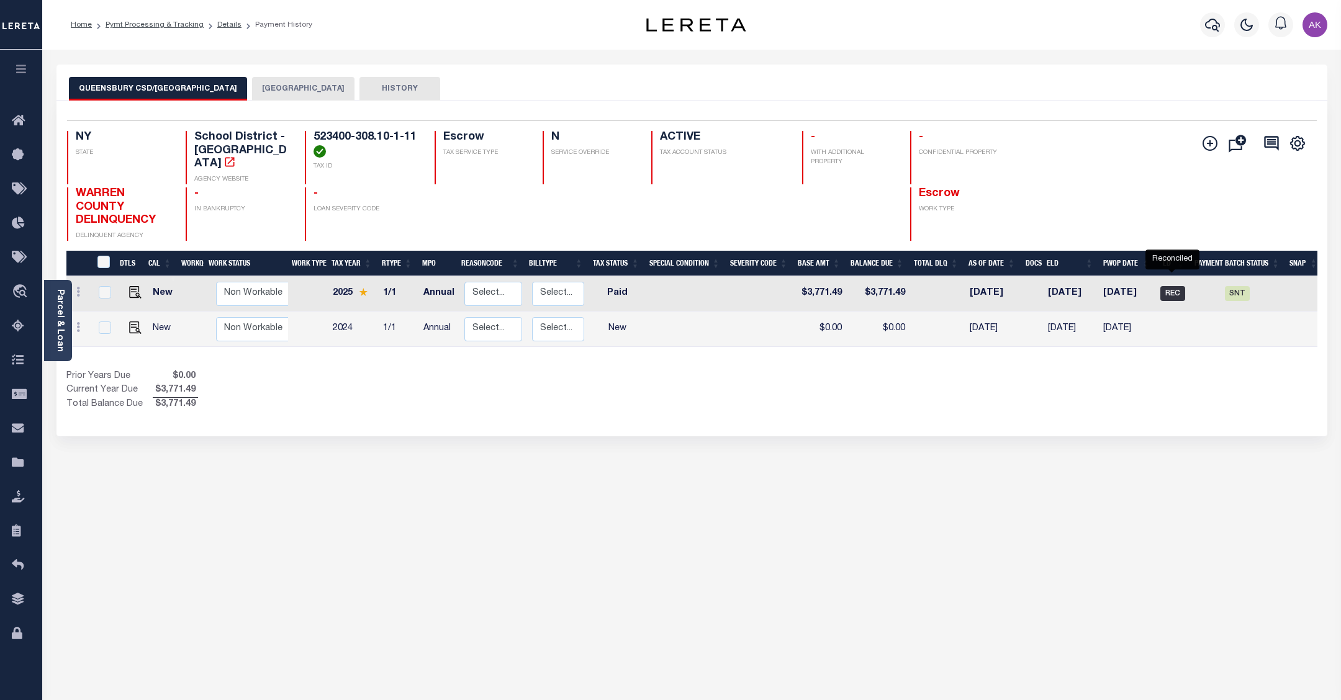
click at [1174, 286] on span "REC" at bounding box center [1172, 293] width 25 height 15
checkbox input "true"
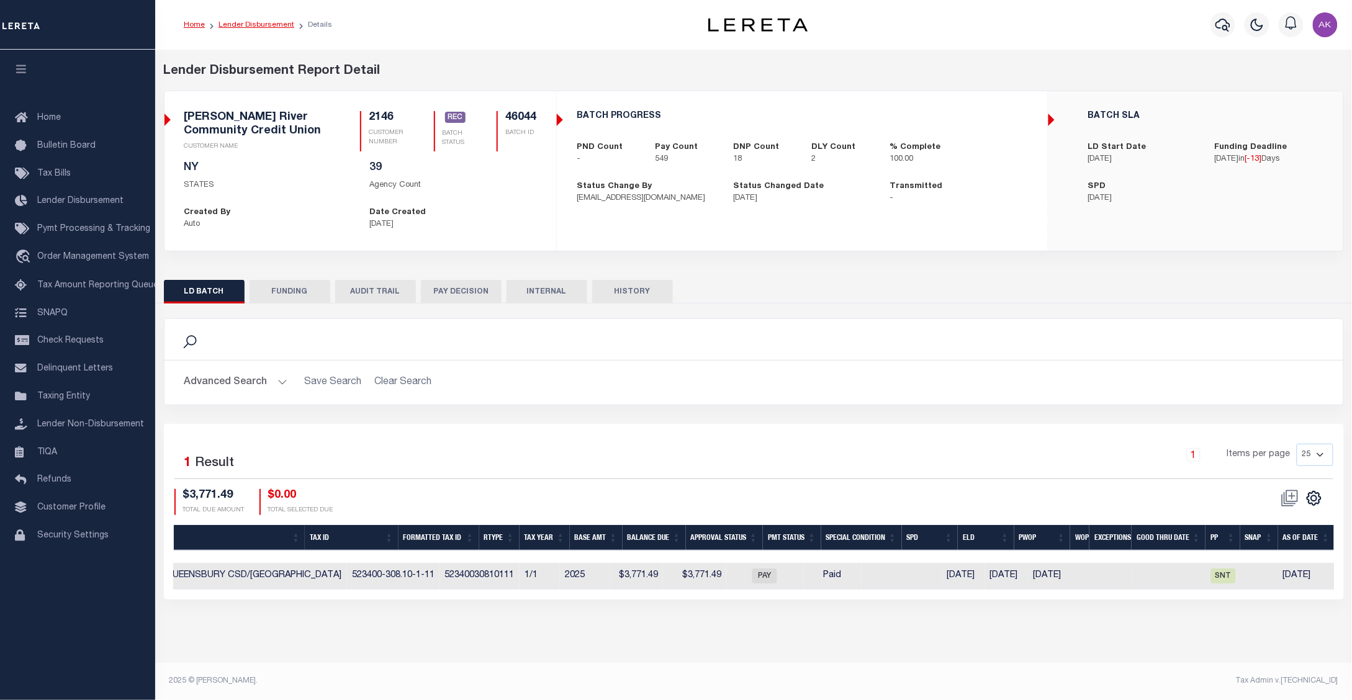
click at [277, 25] on link "Lender Disbursement" at bounding box center [257, 24] width 76 height 7
checkbox input "true"
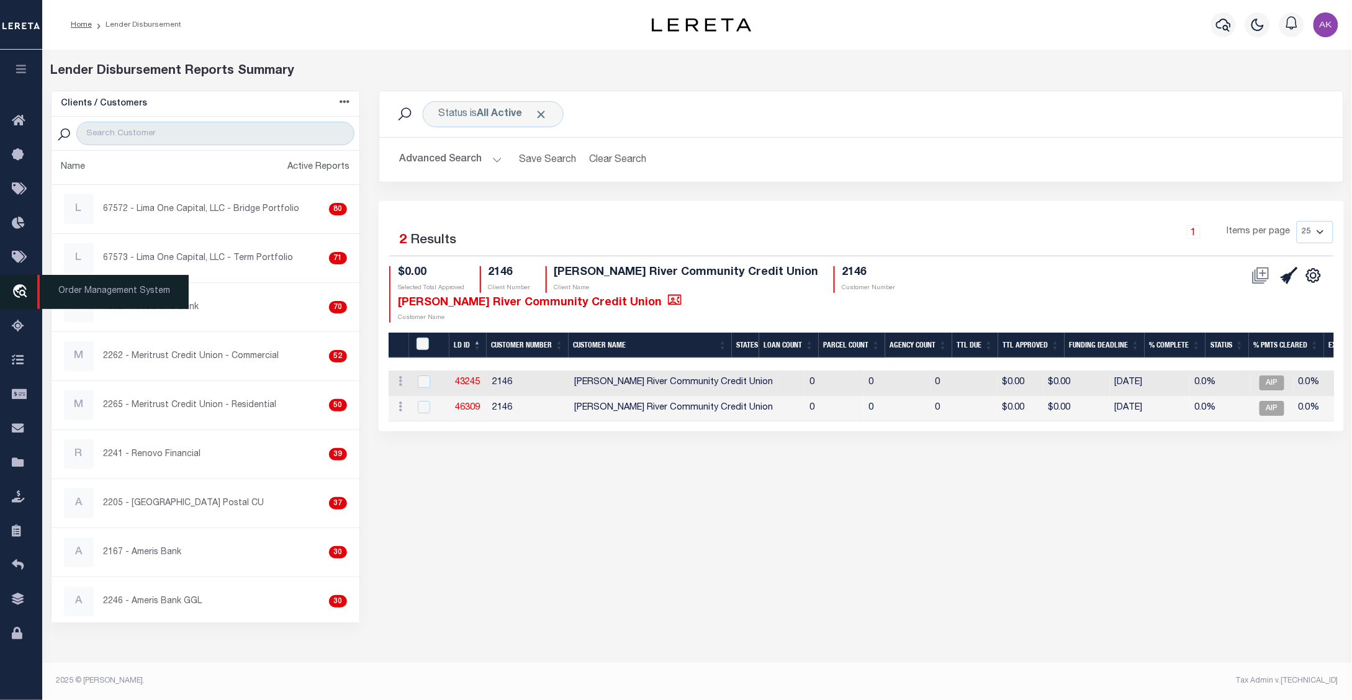
click at [17, 294] on icon "travel_explore" at bounding box center [22, 292] width 20 height 16
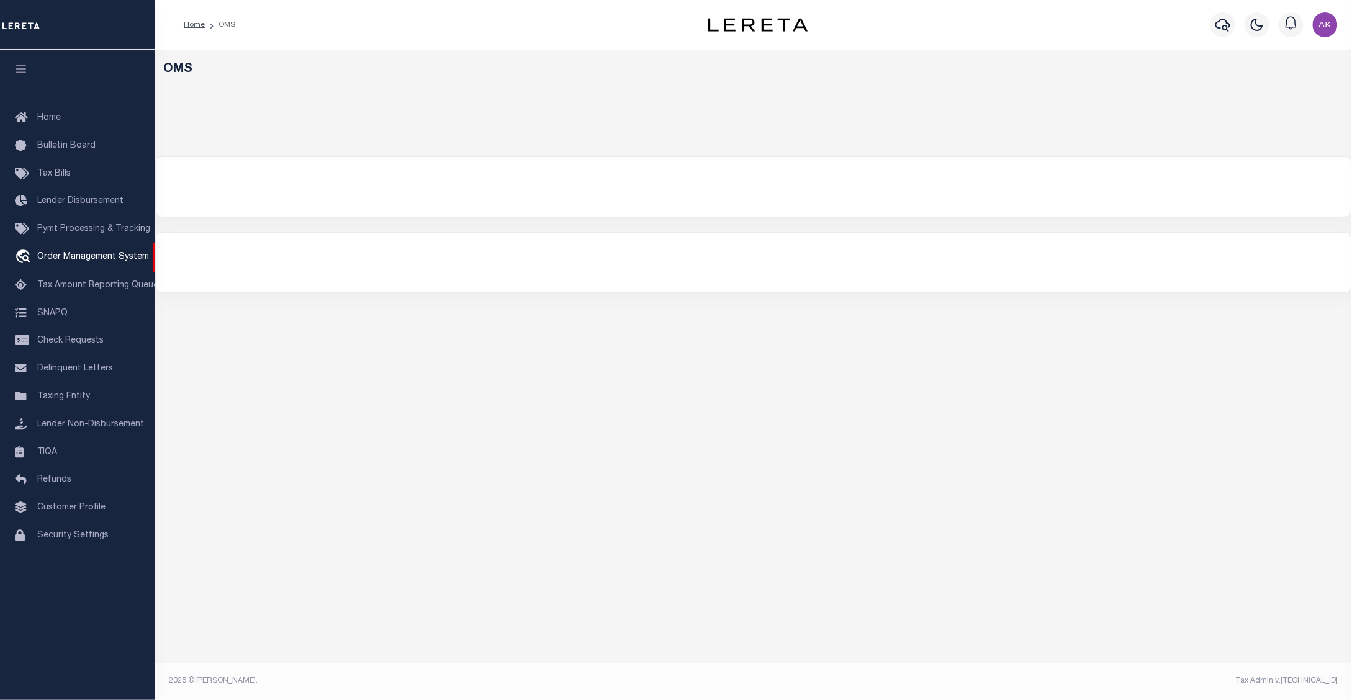
select select "200"
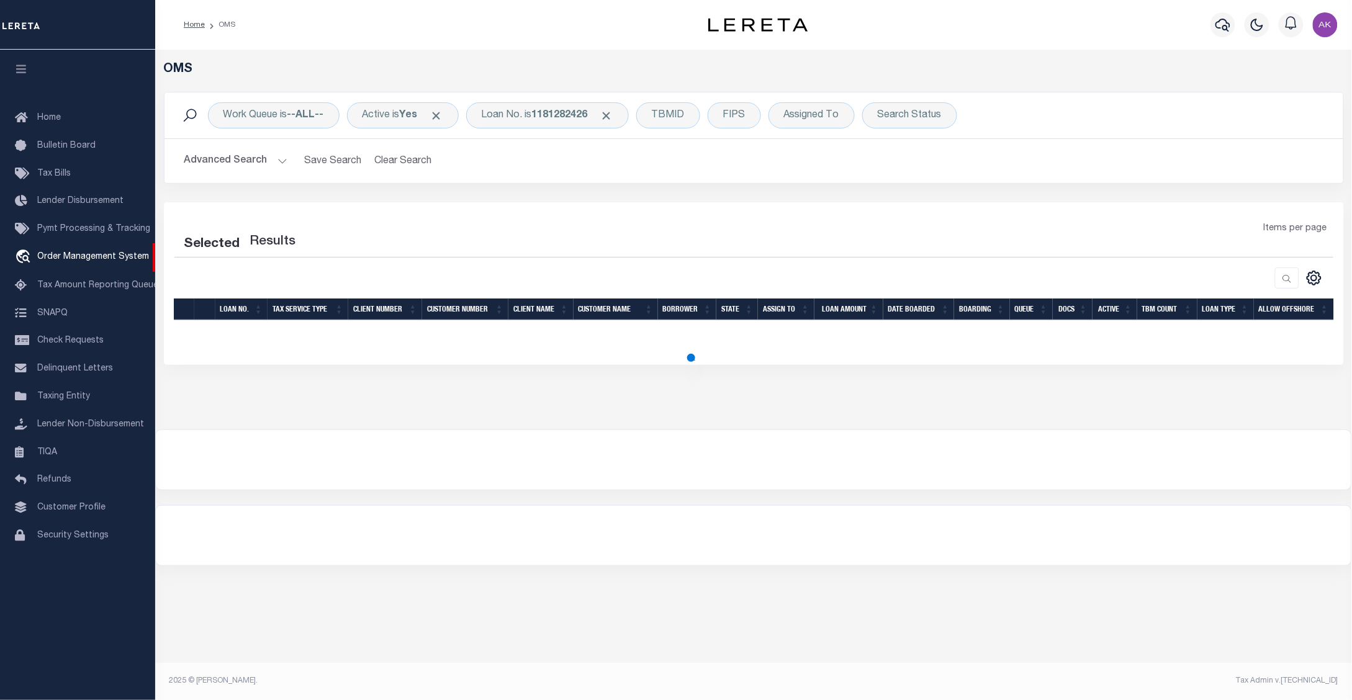
select select "200"
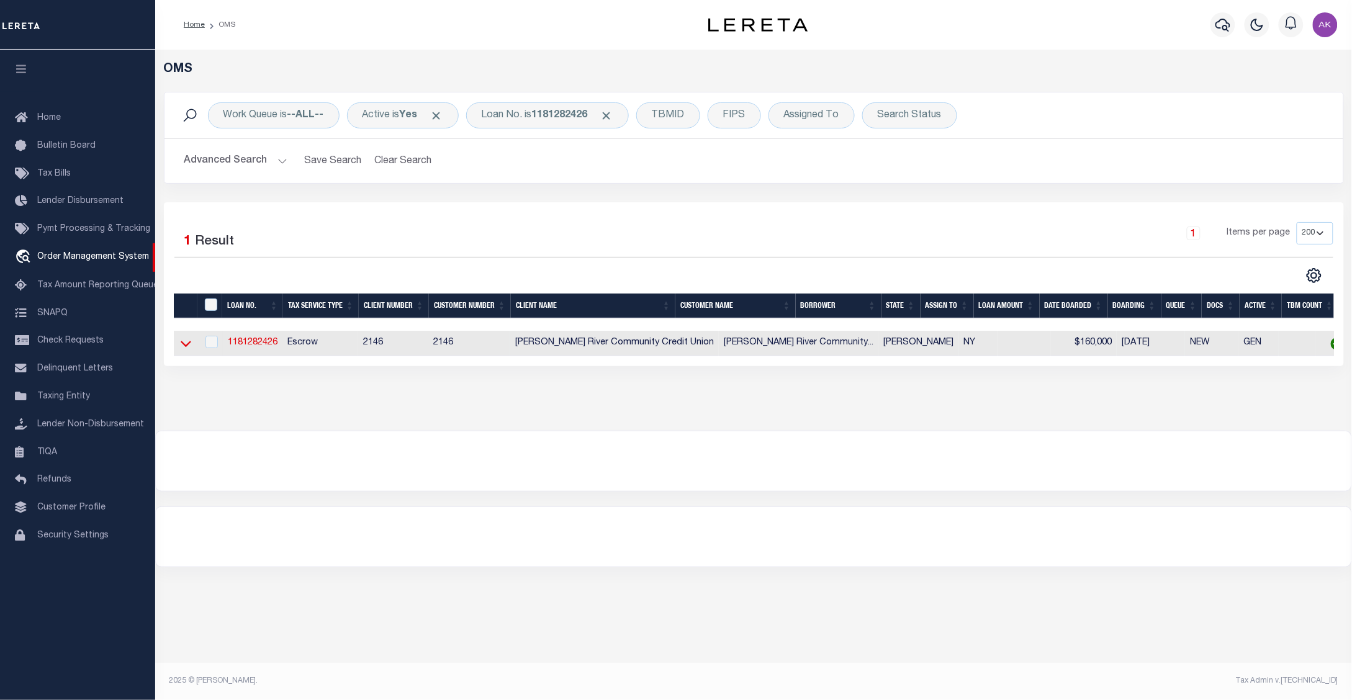
click at [184, 346] on icon at bounding box center [186, 344] width 11 height 6
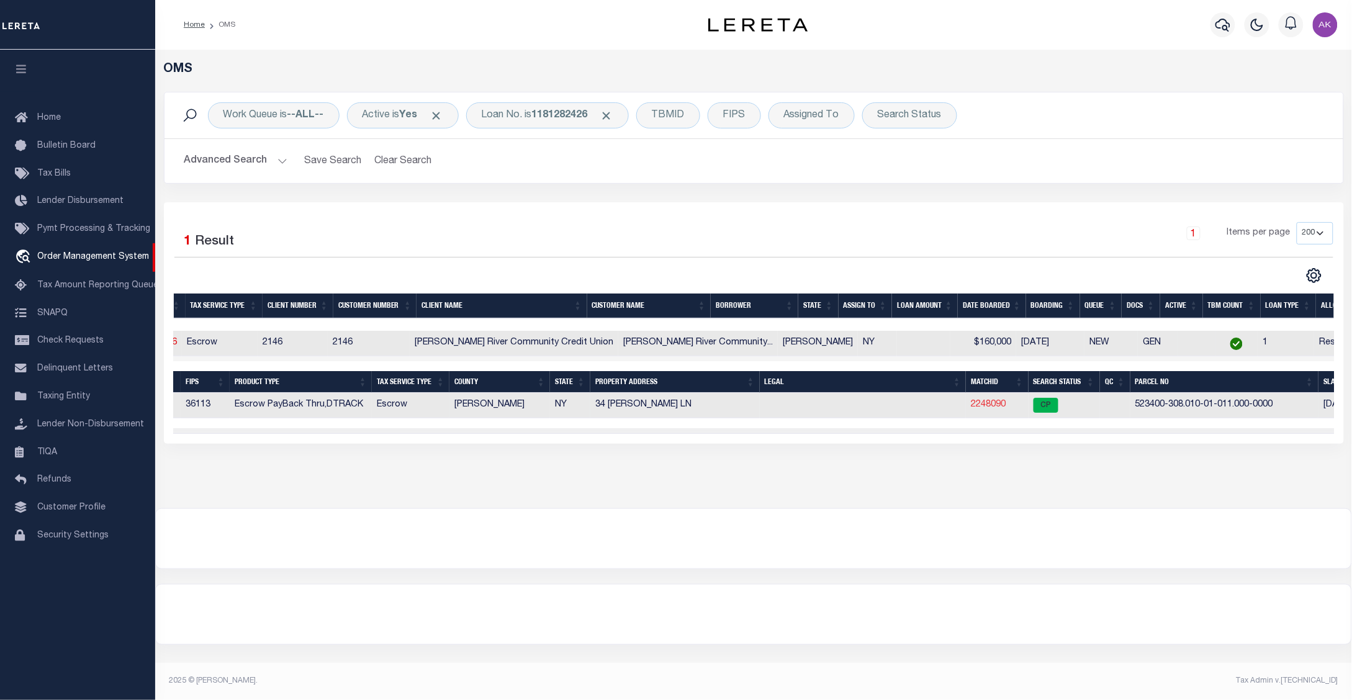
click at [974, 409] on link "2248090" at bounding box center [988, 404] width 35 height 9
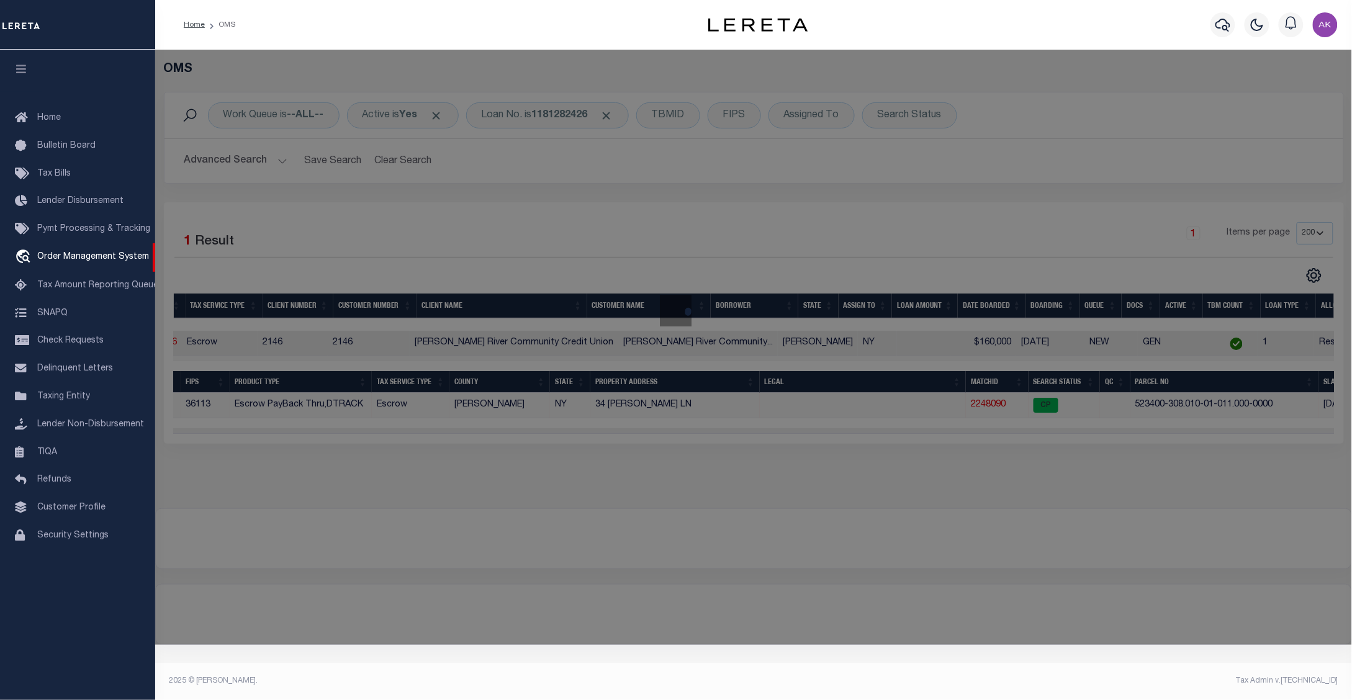
checkbox input "false"
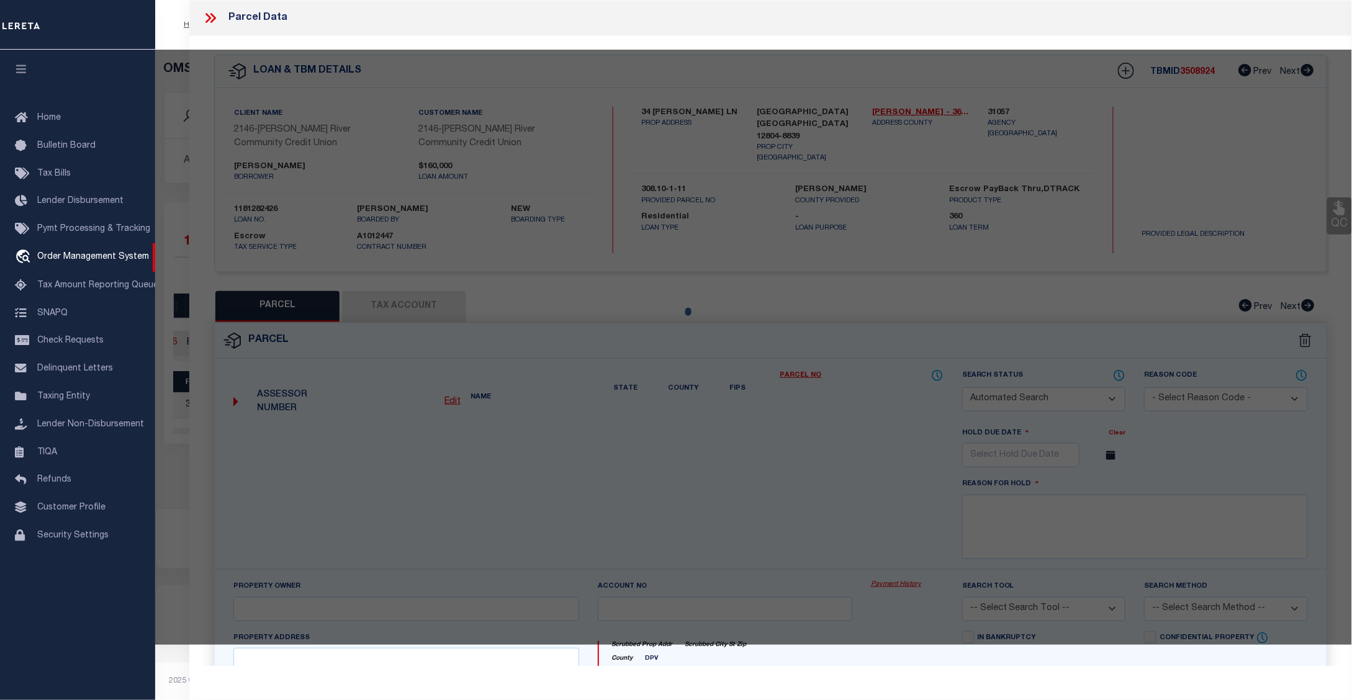
select select "CP"
type input "PETSCHAUER,ROBERT"
select select "ATL"
select select "ADD"
type input "34 LINETTE LN"
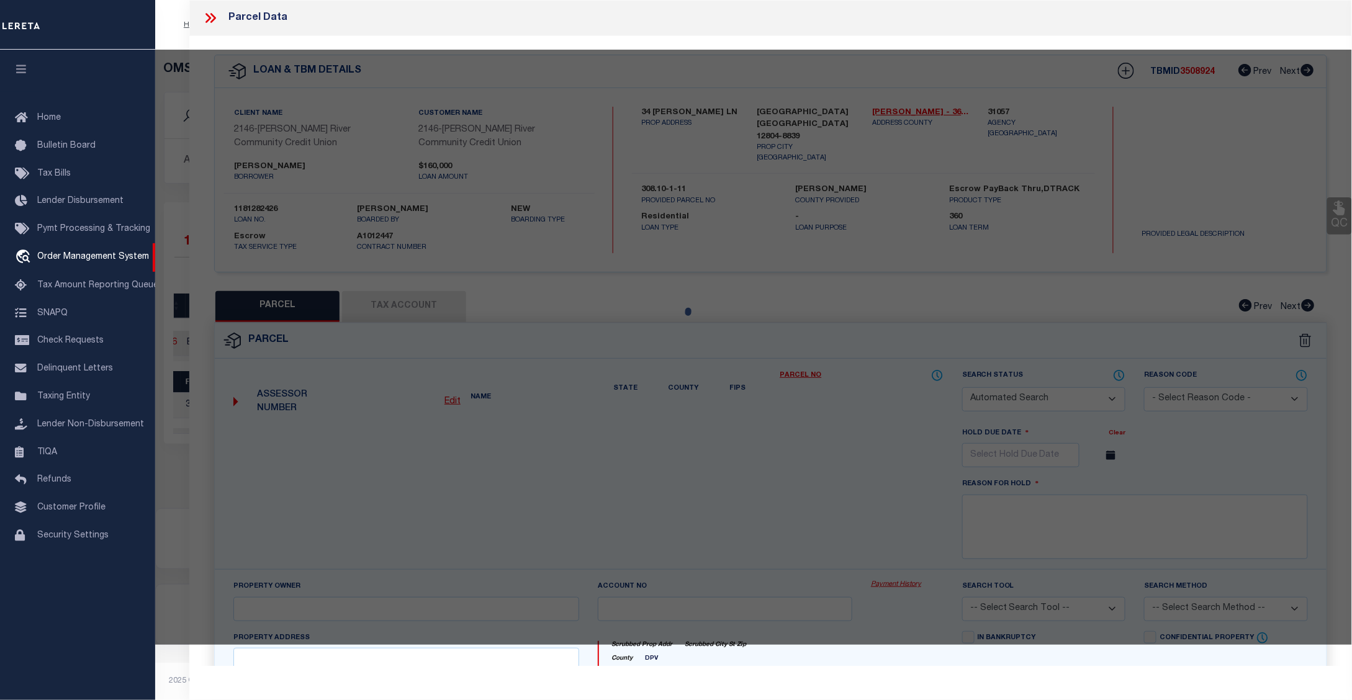
checkbox input "false"
type input "QUEENSBURY, NY 12804"
type textarea "RES. 85.31'RF 125.-9-66"
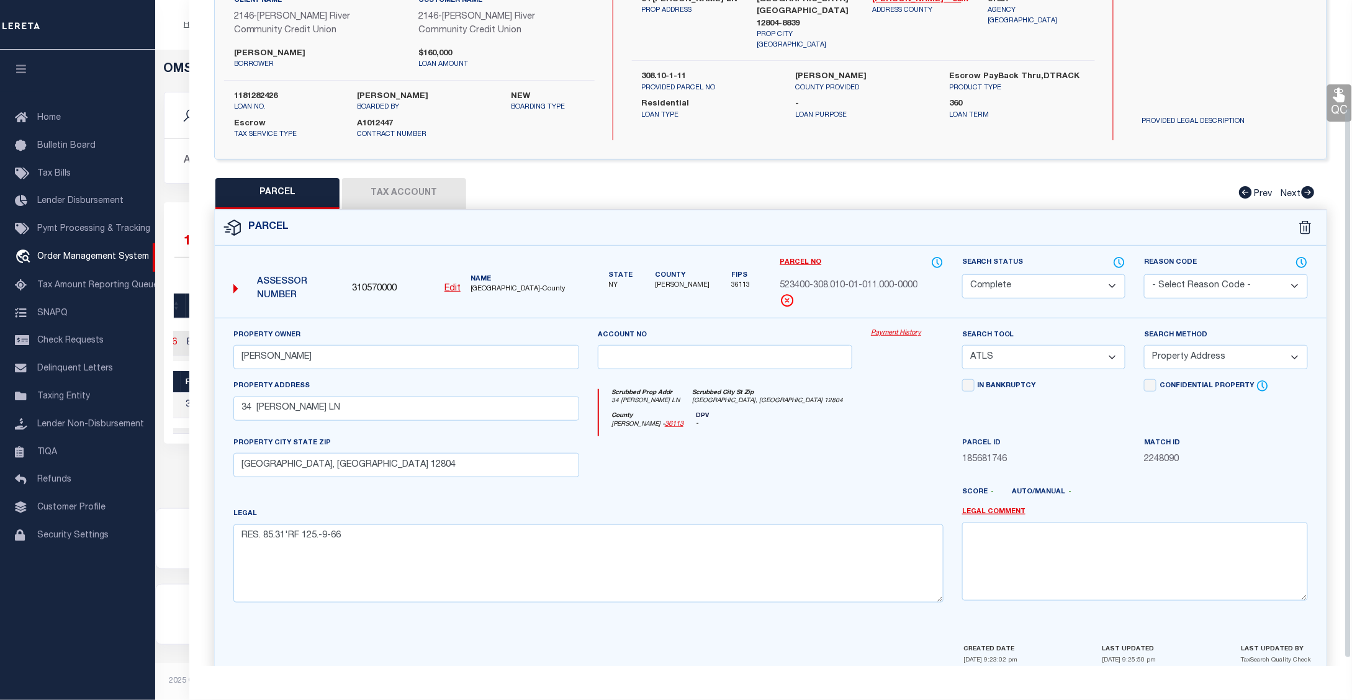
scroll to position [138, 0]
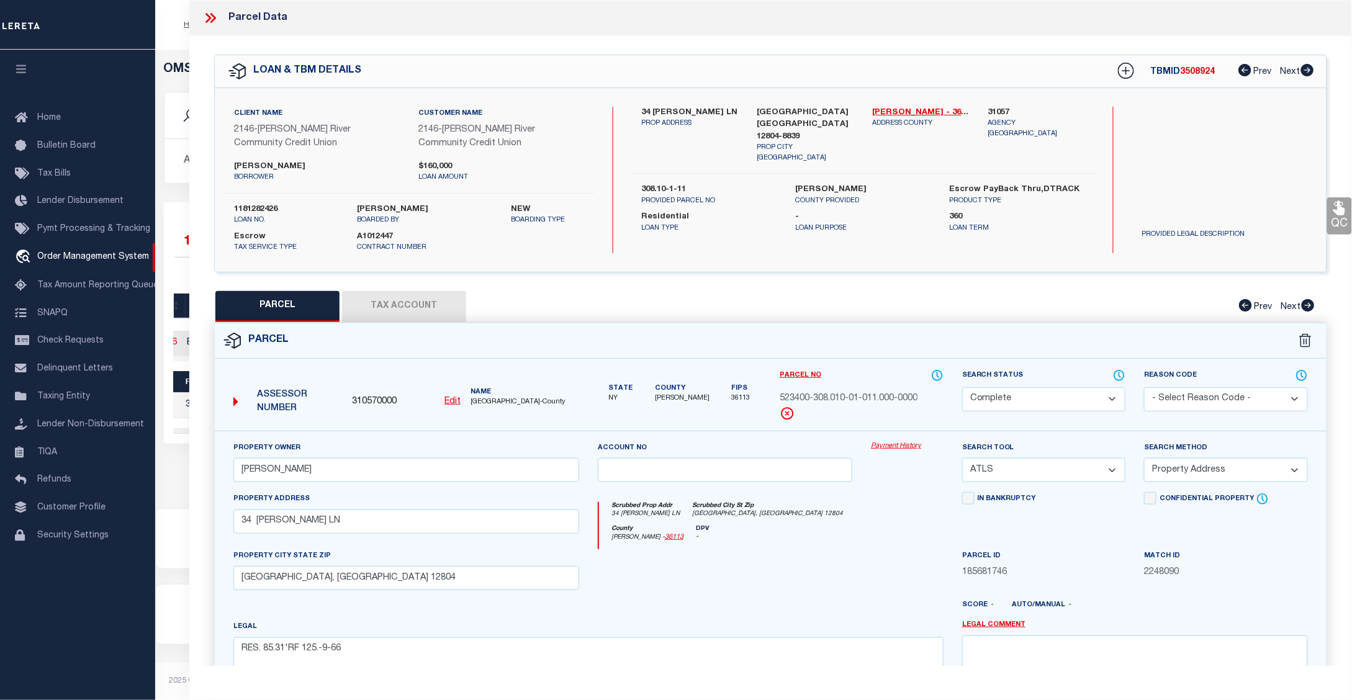
click at [904, 447] on link "Payment History" at bounding box center [907, 446] width 73 height 11
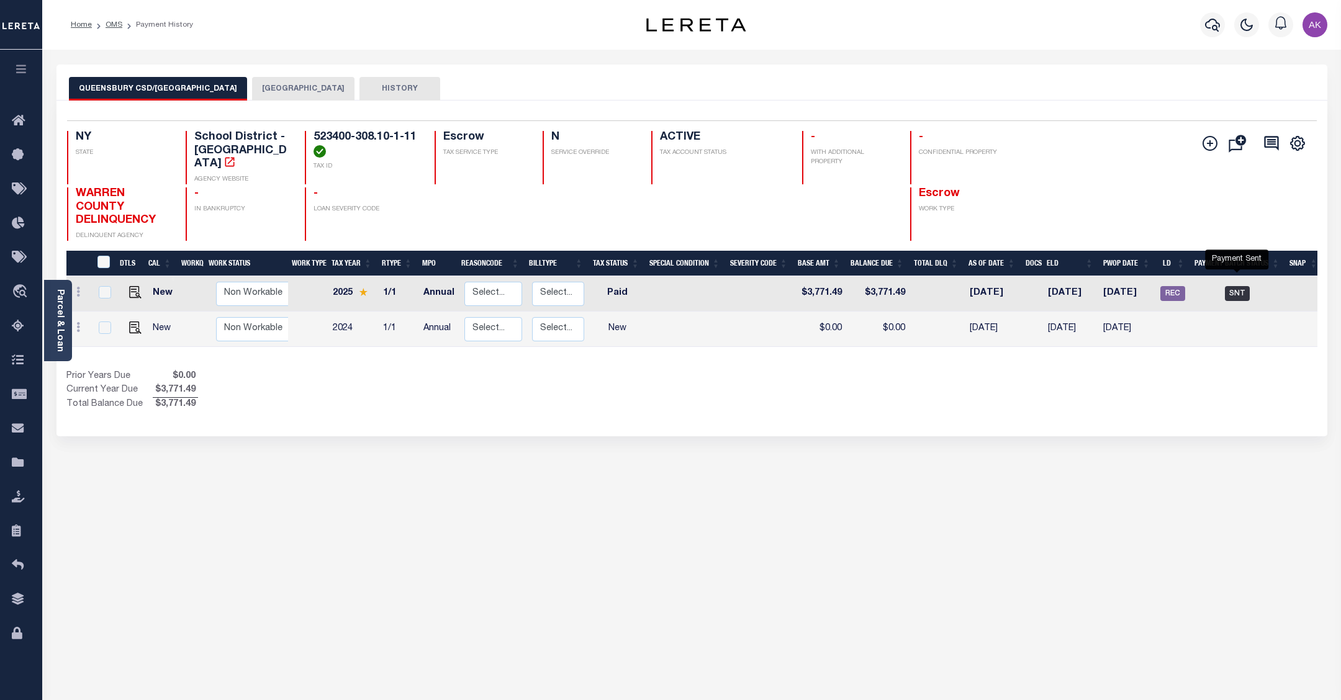
click at [1237, 286] on span "SNT" at bounding box center [1237, 293] width 25 height 15
checkbox input "true"
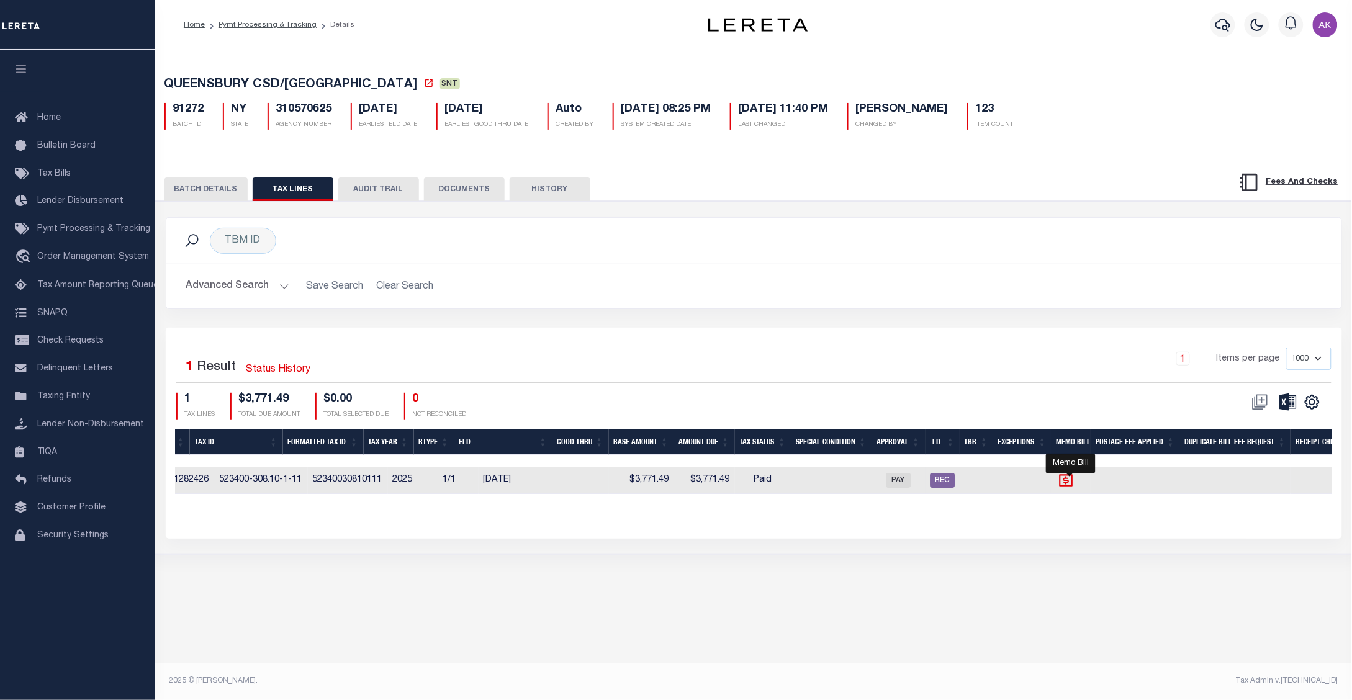
click at [1069, 485] on icon "" at bounding box center [1067, 480] width 14 height 12
checkbox input "true"
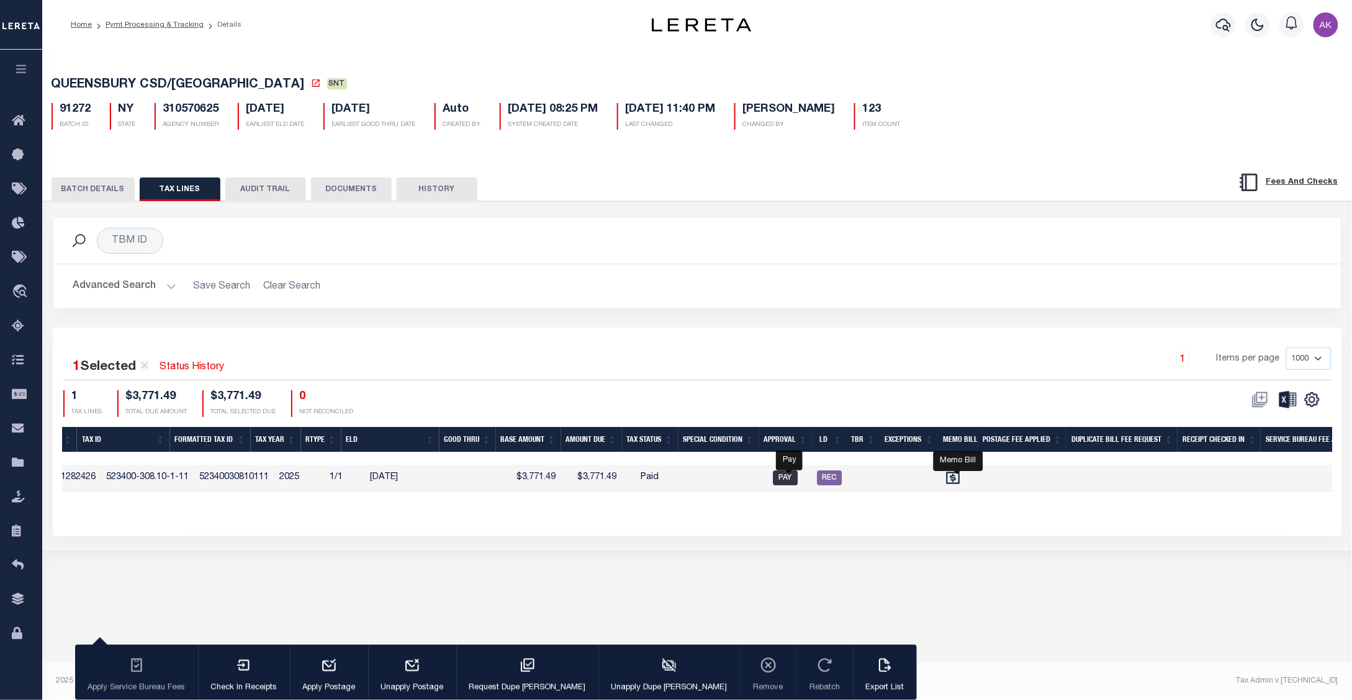
click at [787, 482] on span "PAY" at bounding box center [786, 478] width 25 height 15
checkbox input "false"
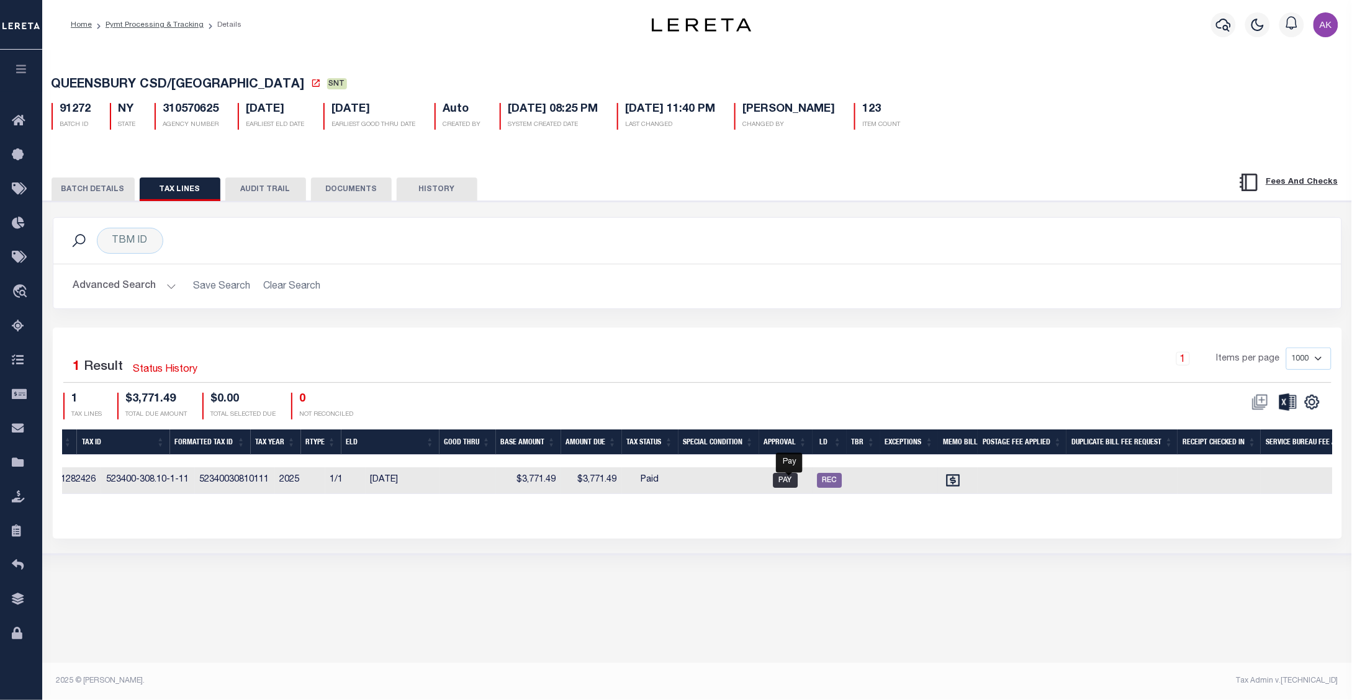
click at [787, 482] on span "PAY" at bounding box center [786, 480] width 25 height 15
checkbox input "true"
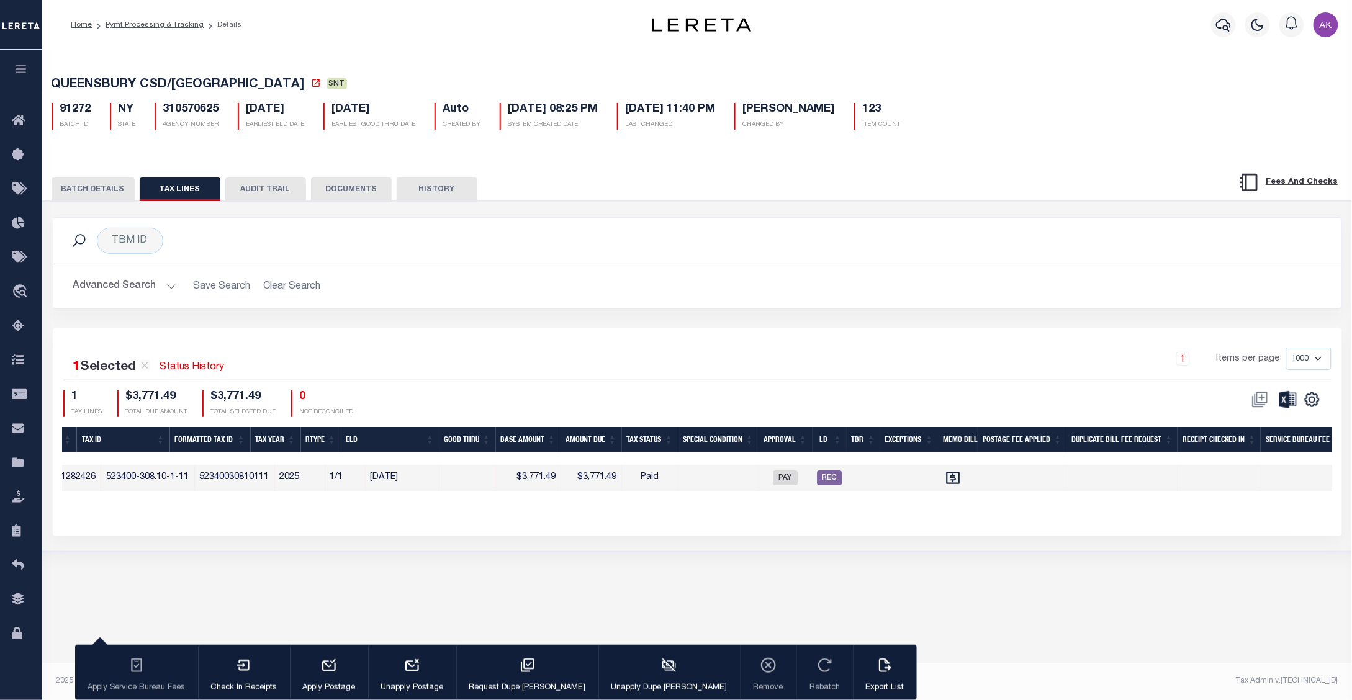
click at [500, 569] on div "QUEENSBURY CSD/QUEENSBURY TOWN SNT 91272 BATCH ID NY STATE Auto 123" at bounding box center [697, 320] width 1310 height 541
click at [846, 512] on div "Tax Line ID Payment History 3rd Party Queue Document Client Number Client Name …" at bounding box center [698, 469] width 1270 height 84
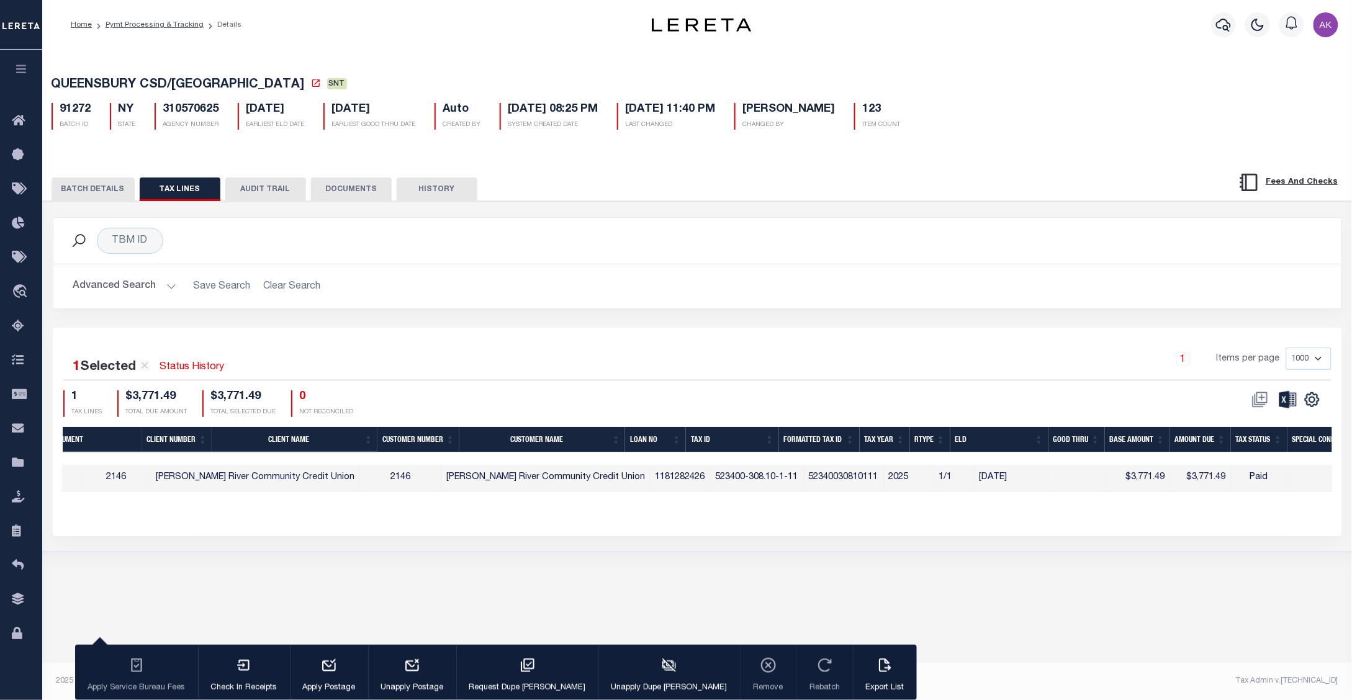
scroll to position [0, 281]
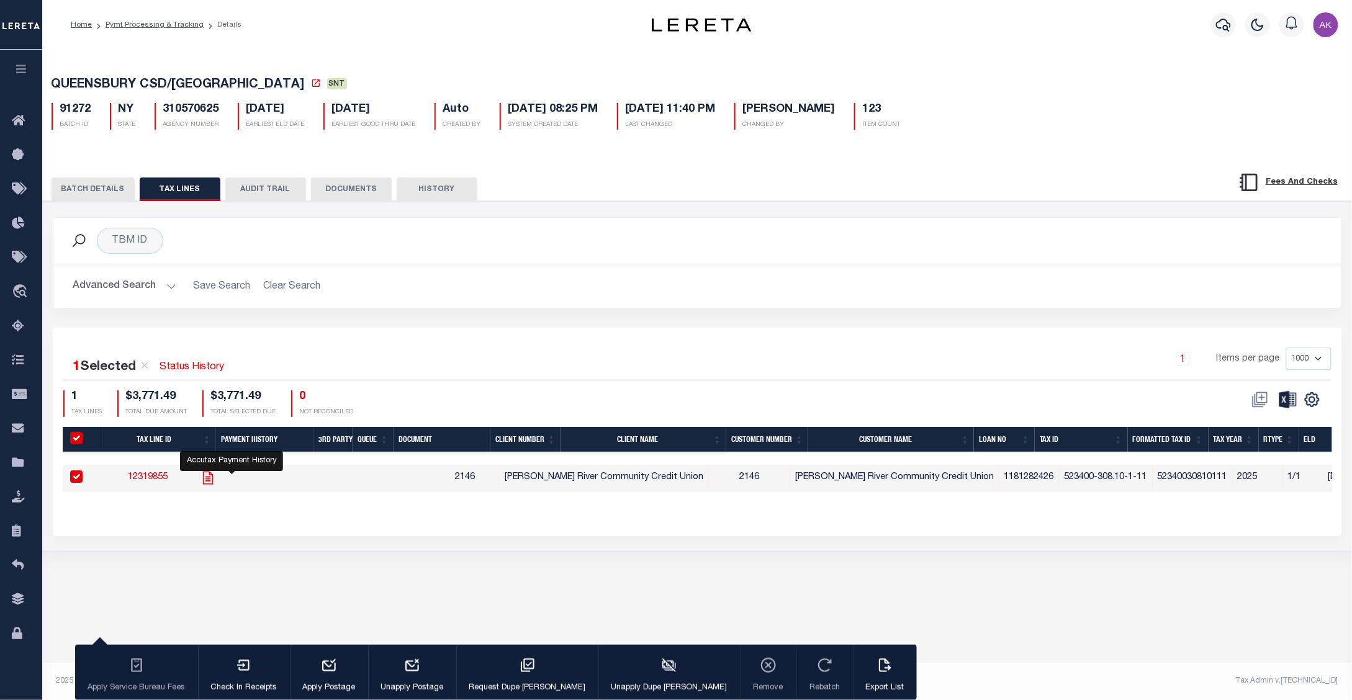
click at [216, 480] on icon "" at bounding box center [208, 478] width 16 height 16
checkbox input "false"
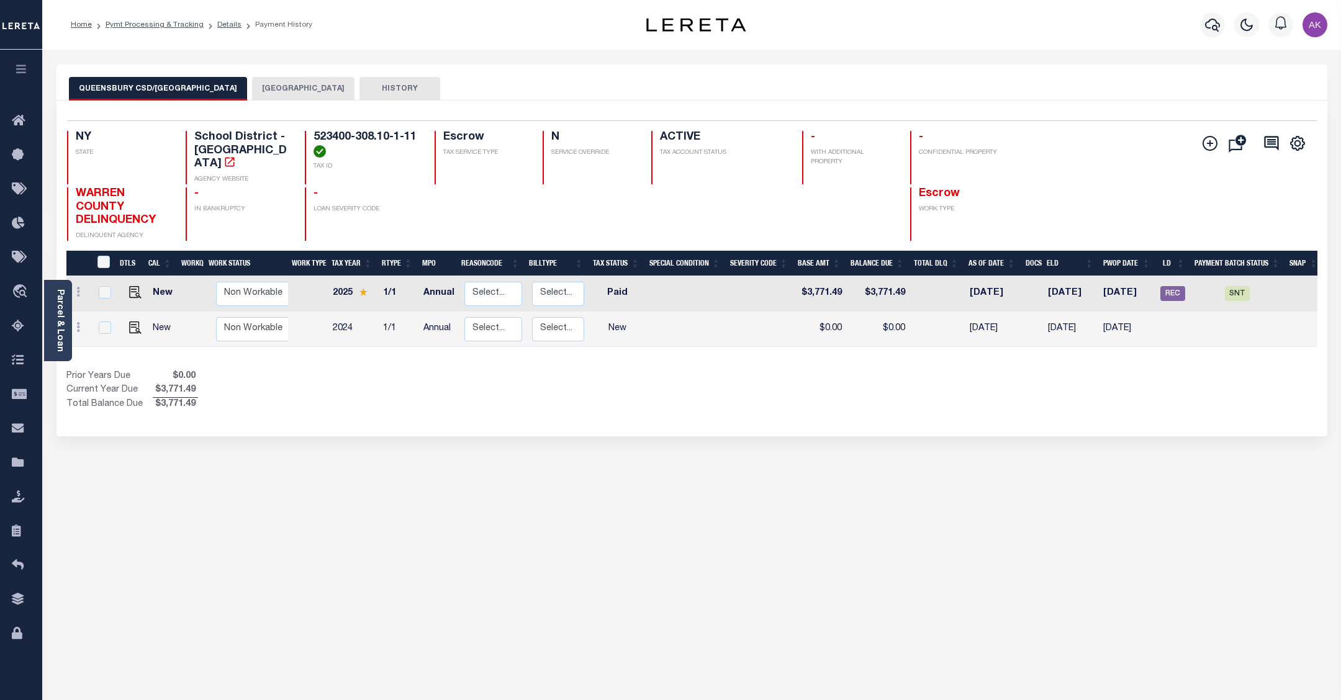
click at [395, 88] on button "HISTORY" at bounding box center [399, 89] width 81 height 24
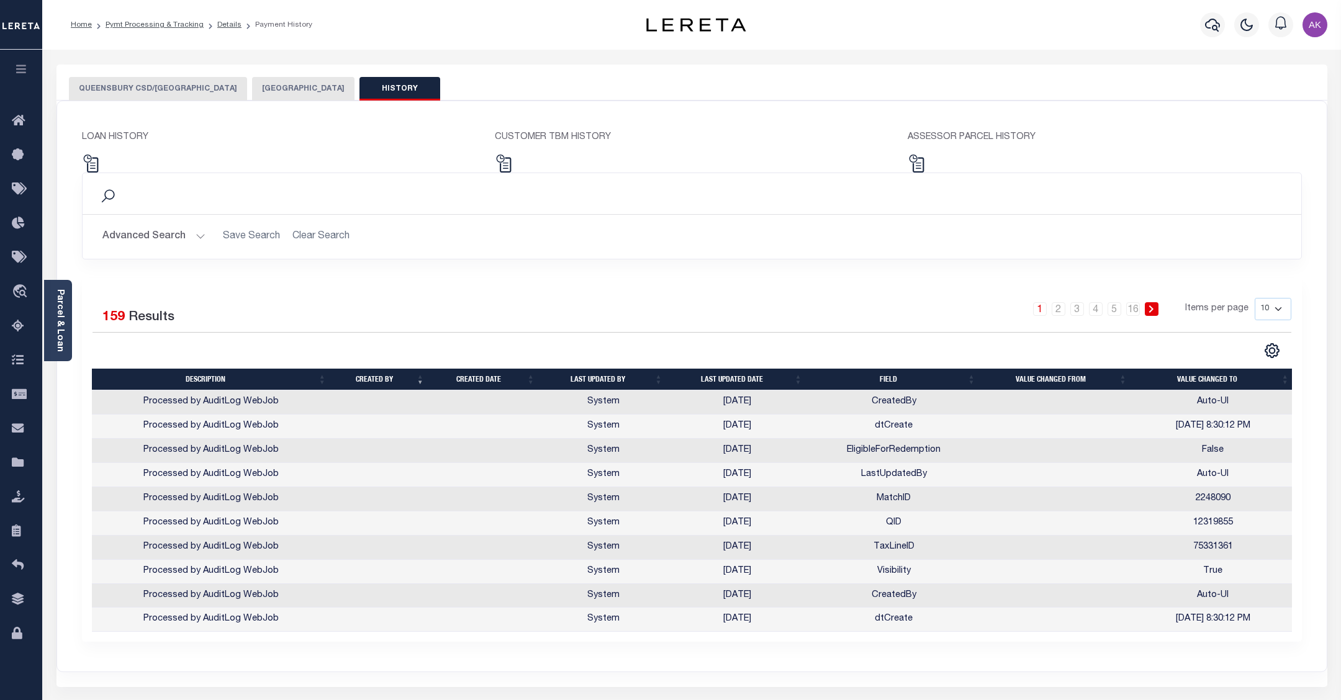
click at [149, 86] on button "QUEENSBURY CSD/[GEOGRAPHIC_DATA]" at bounding box center [158, 89] width 178 height 24
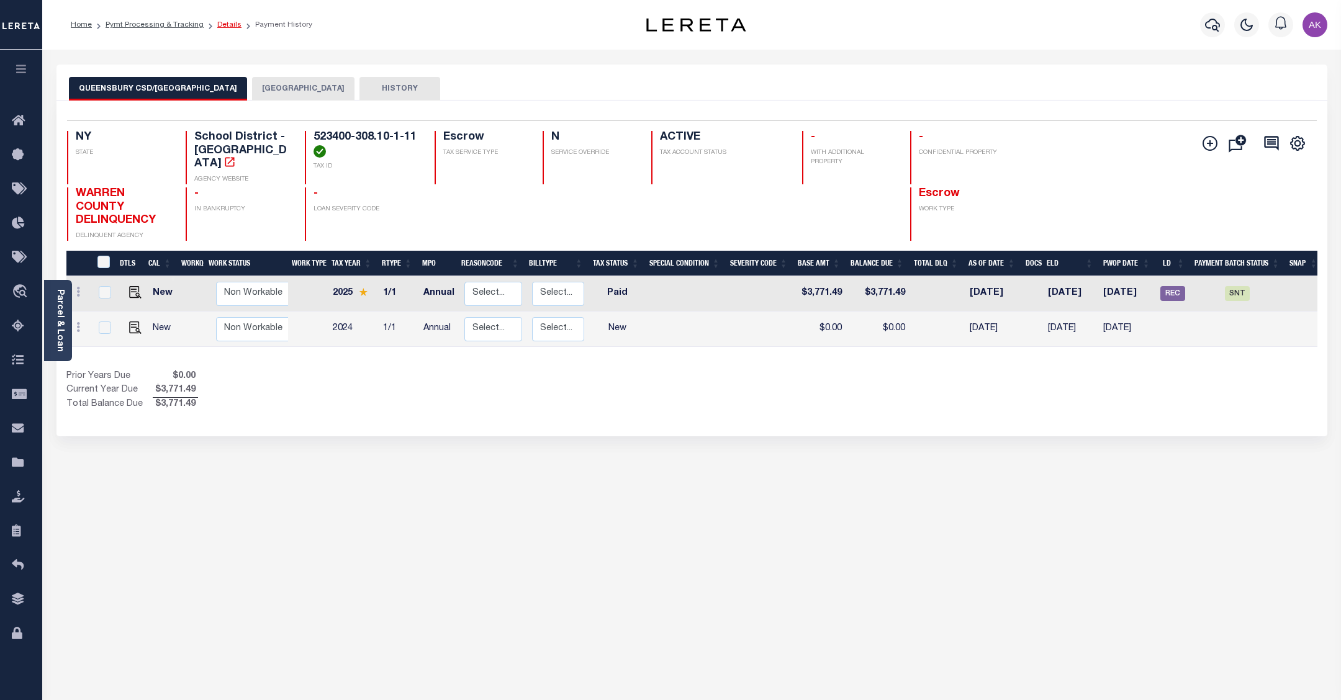
click at [221, 24] on link "Details" at bounding box center [229, 24] width 24 height 7
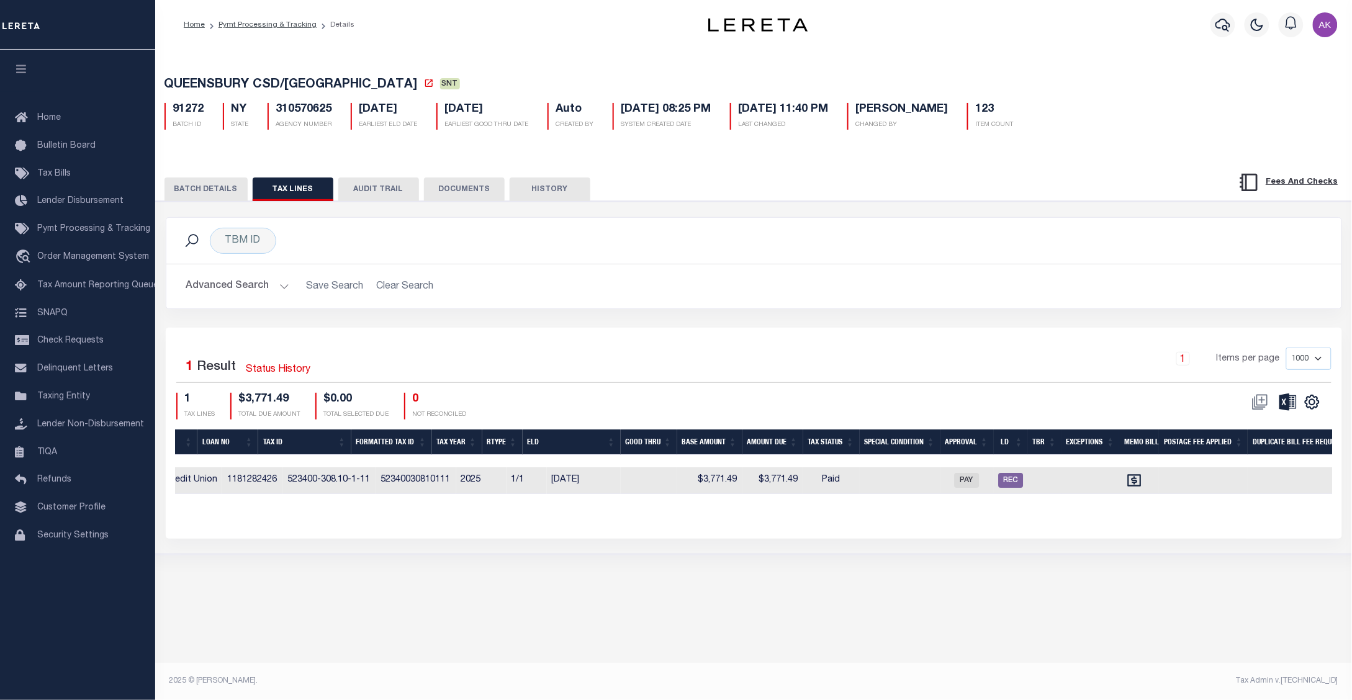
click at [215, 189] on button "BATCH DETAILS" at bounding box center [206, 190] width 83 height 24
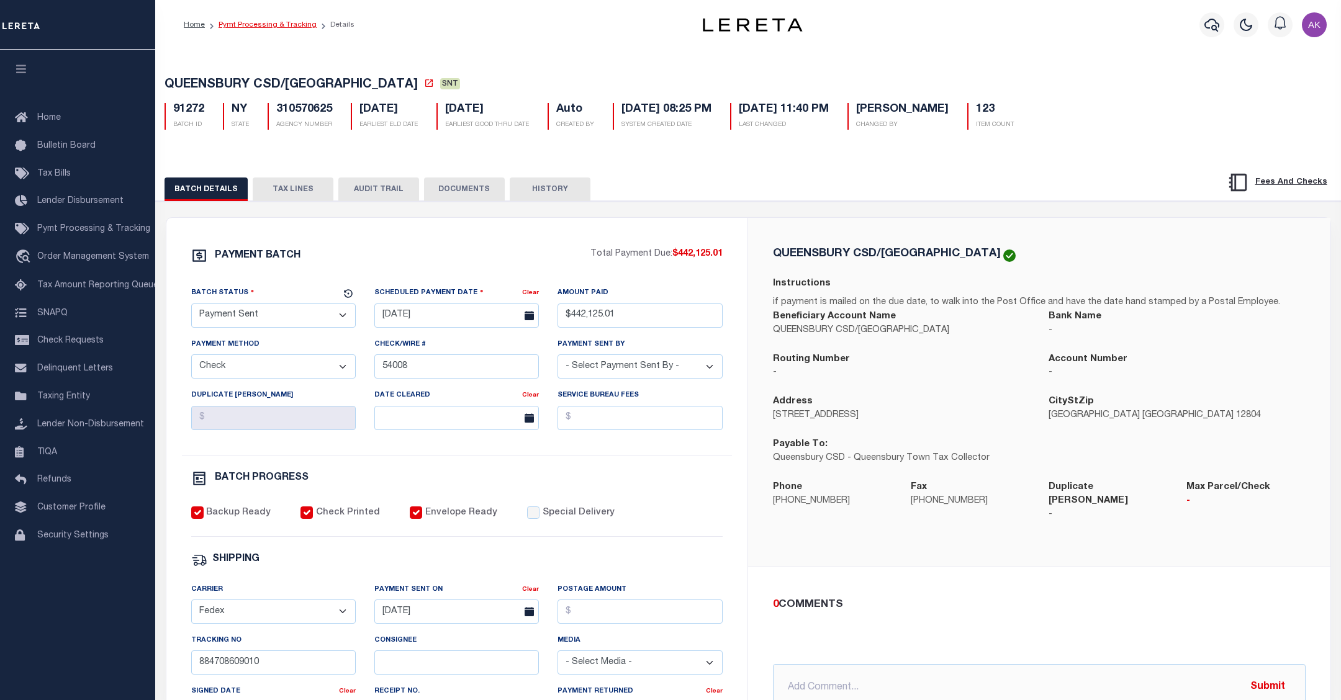
click at [274, 24] on link "Pymt Processing & Tracking" at bounding box center [268, 24] width 98 height 7
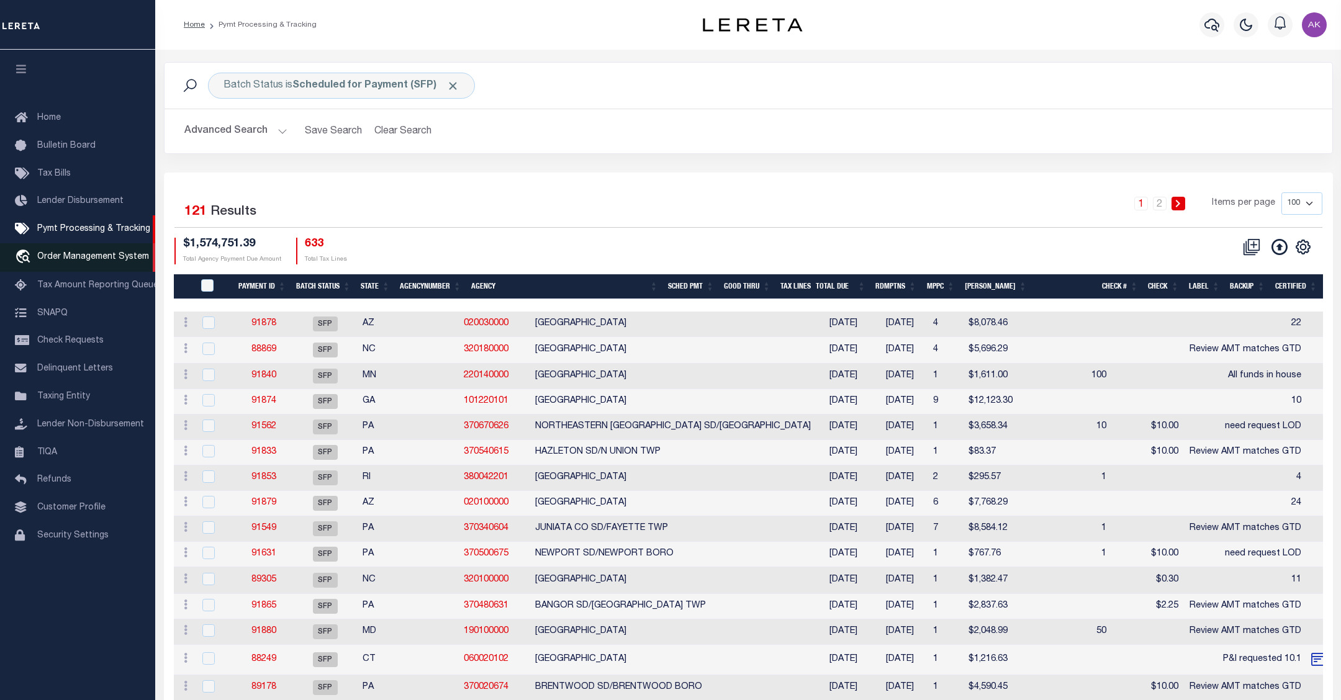
click at [66, 261] on span "Order Management System" at bounding box center [93, 257] width 112 height 9
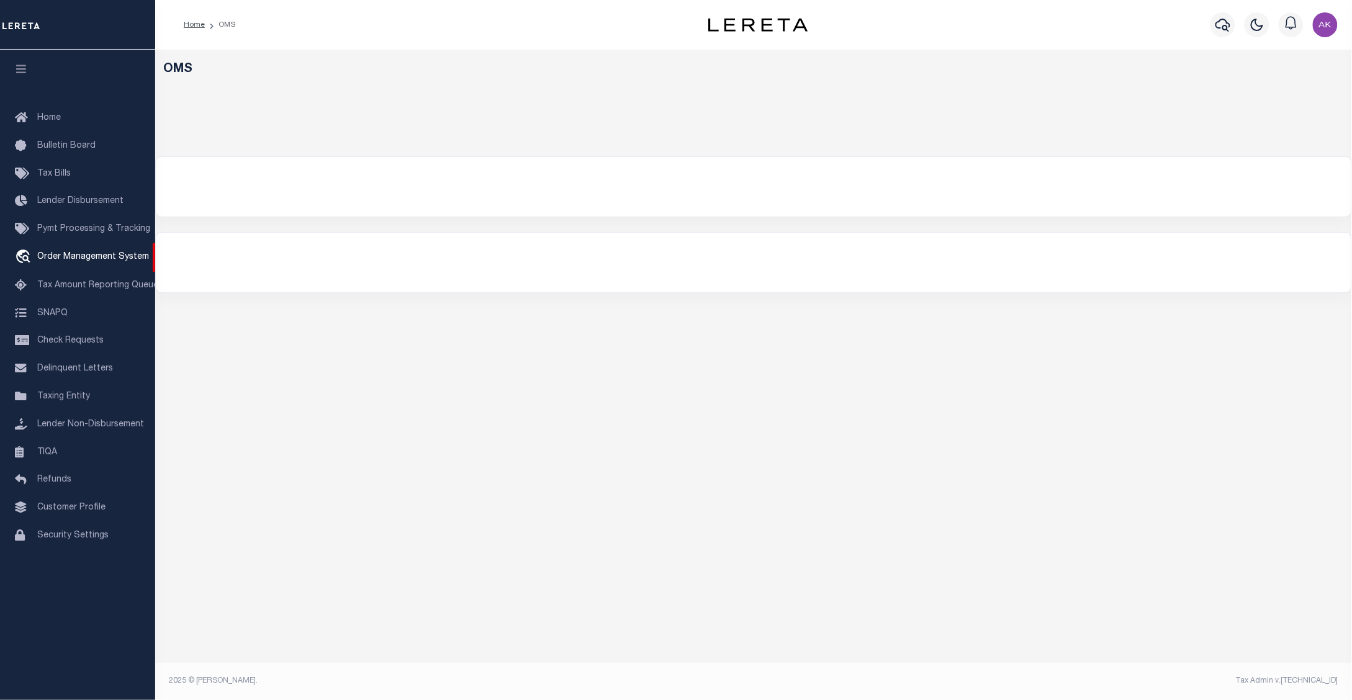
select select "200"
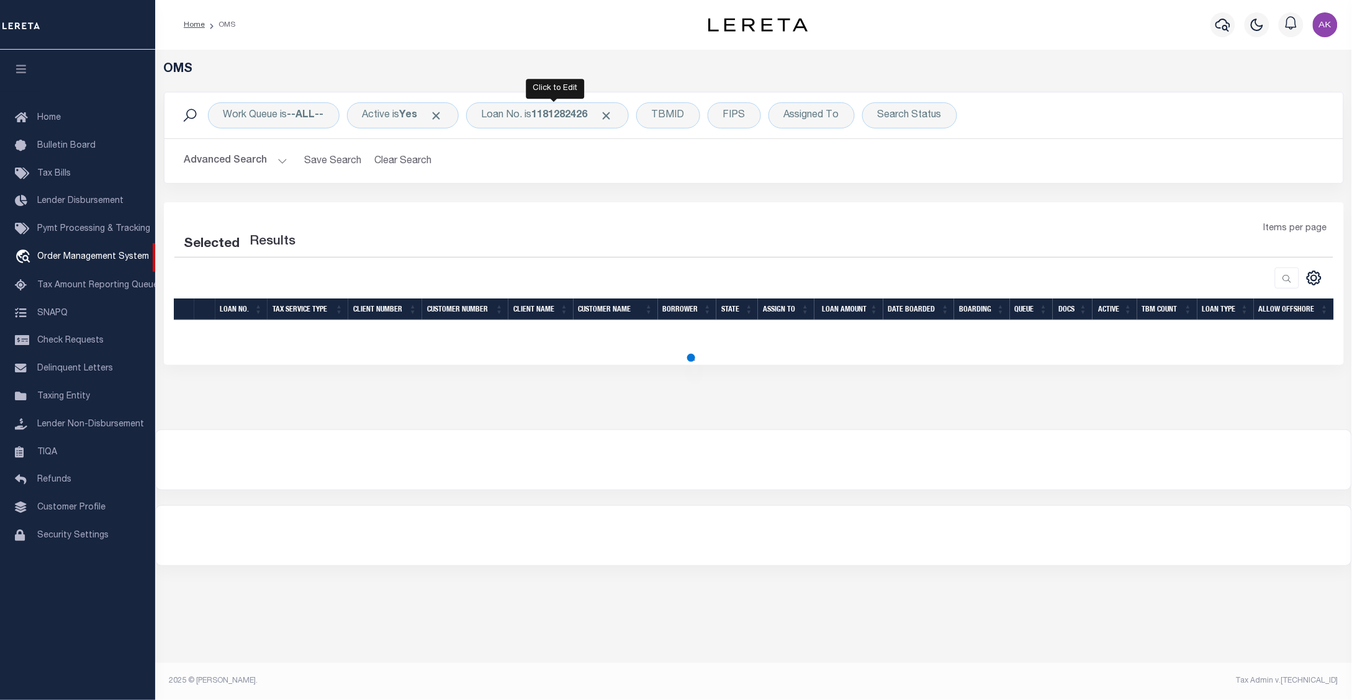
select select "200"
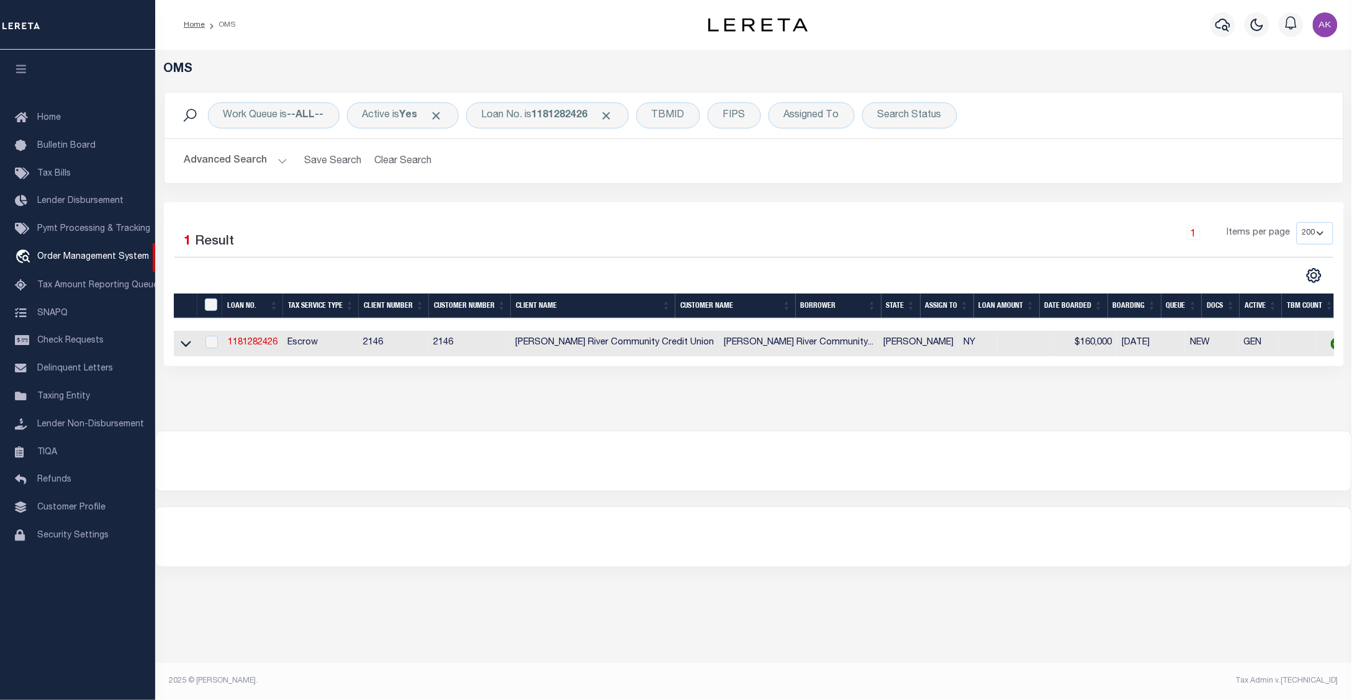
click at [1184, 140] on div "Advanced Search Save Search Clear Search tblSearchTopScreen_dynamictable_____De…" at bounding box center [754, 161] width 1179 height 44
click at [181, 348] on icon at bounding box center [186, 343] width 11 height 13
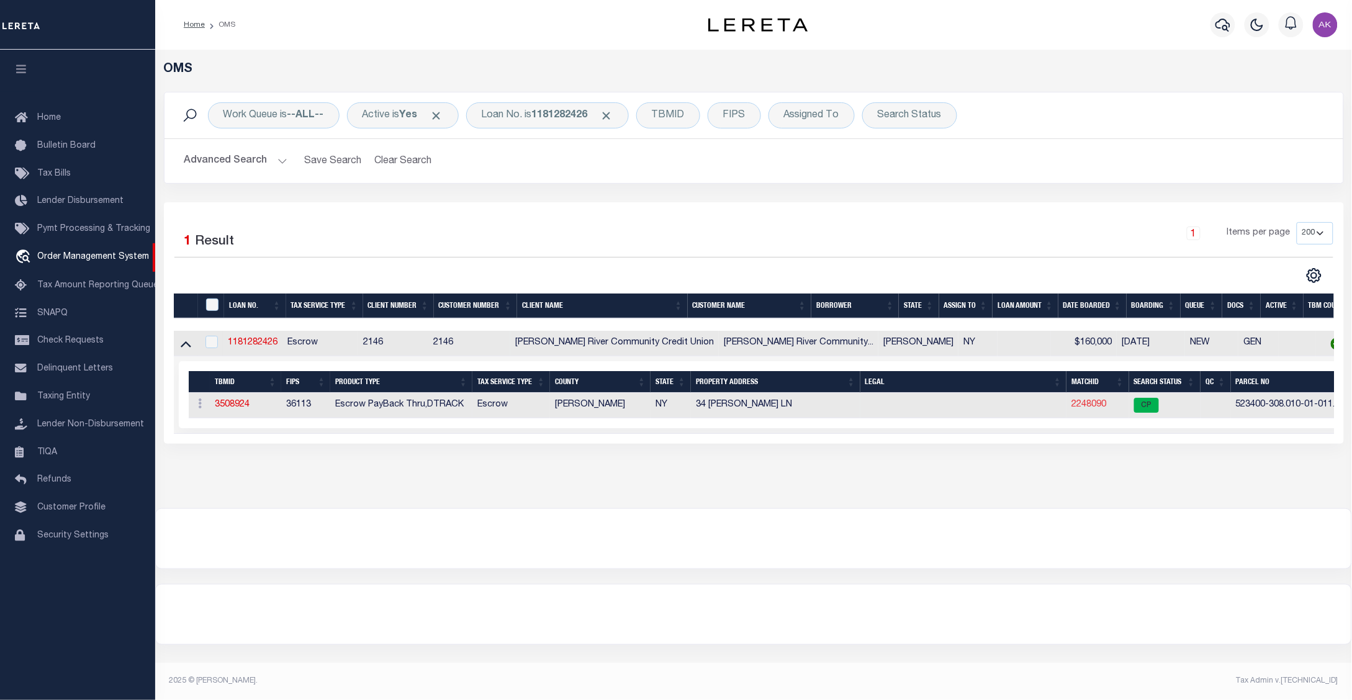
click at [1075, 407] on link "2248090" at bounding box center [1089, 404] width 35 height 9
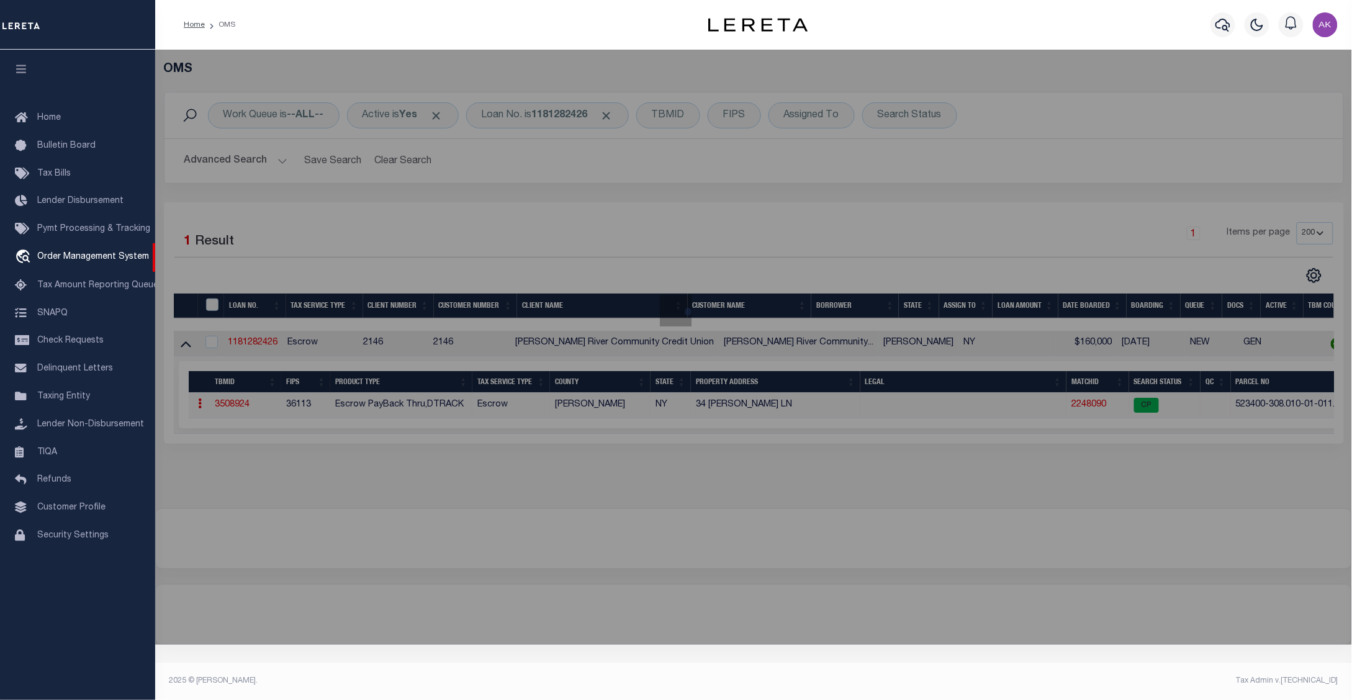
checkbox input "false"
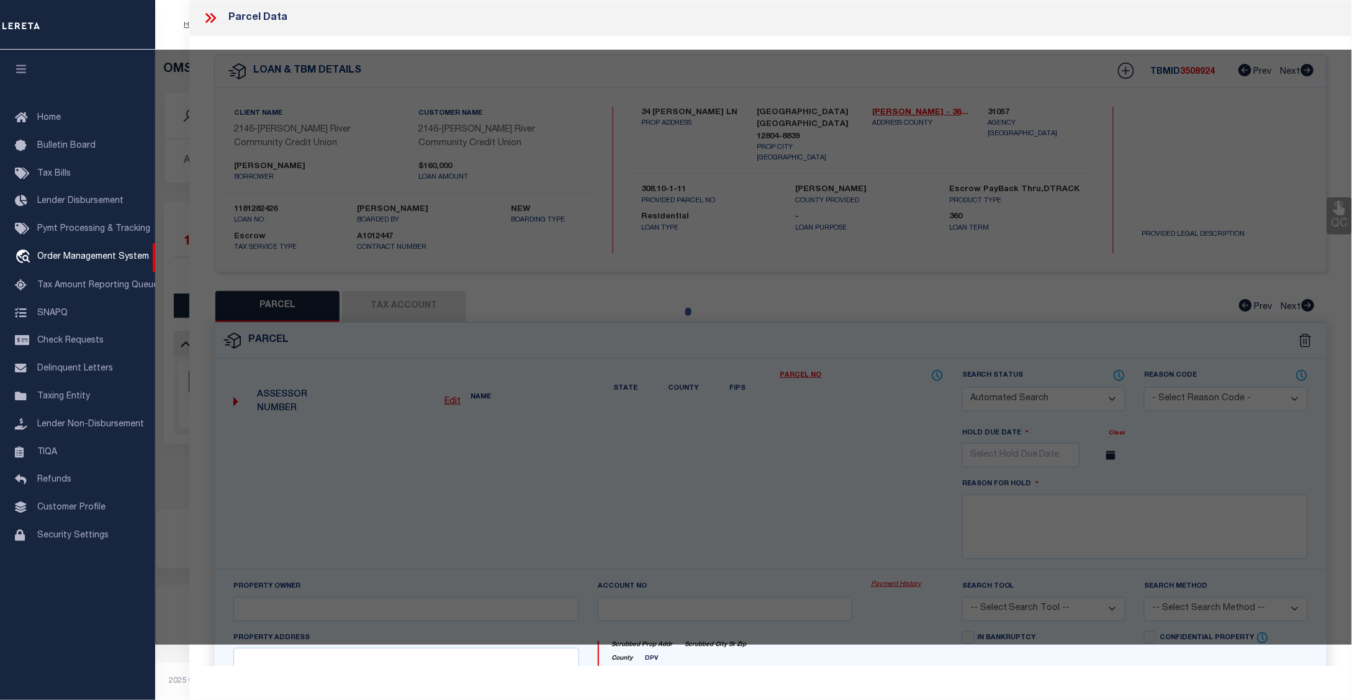
select select "CP"
type input "[PERSON_NAME]"
select select "ATL"
select select "ADD"
type input "34 LINETTE LN"
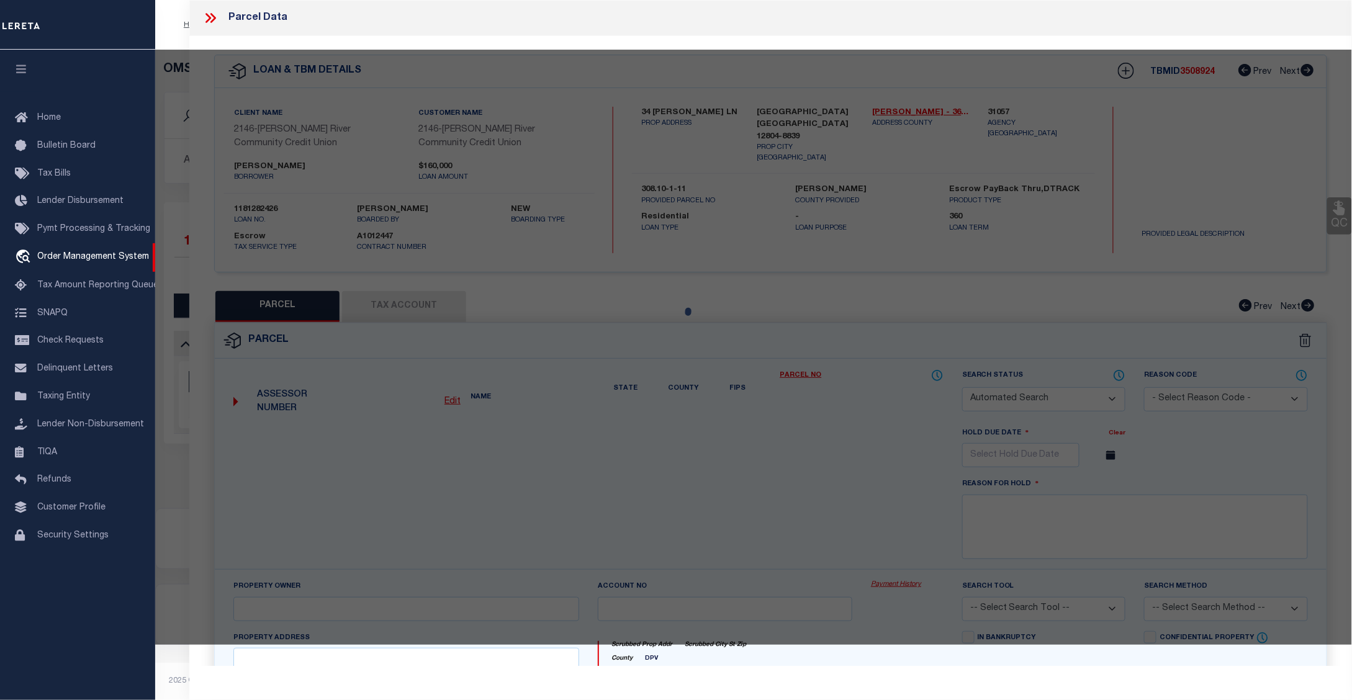
checkbox input "false"
type input "QUEENSBURY, NY 12804"
type textarea "RES. 85.31'RF 125.-9-66"
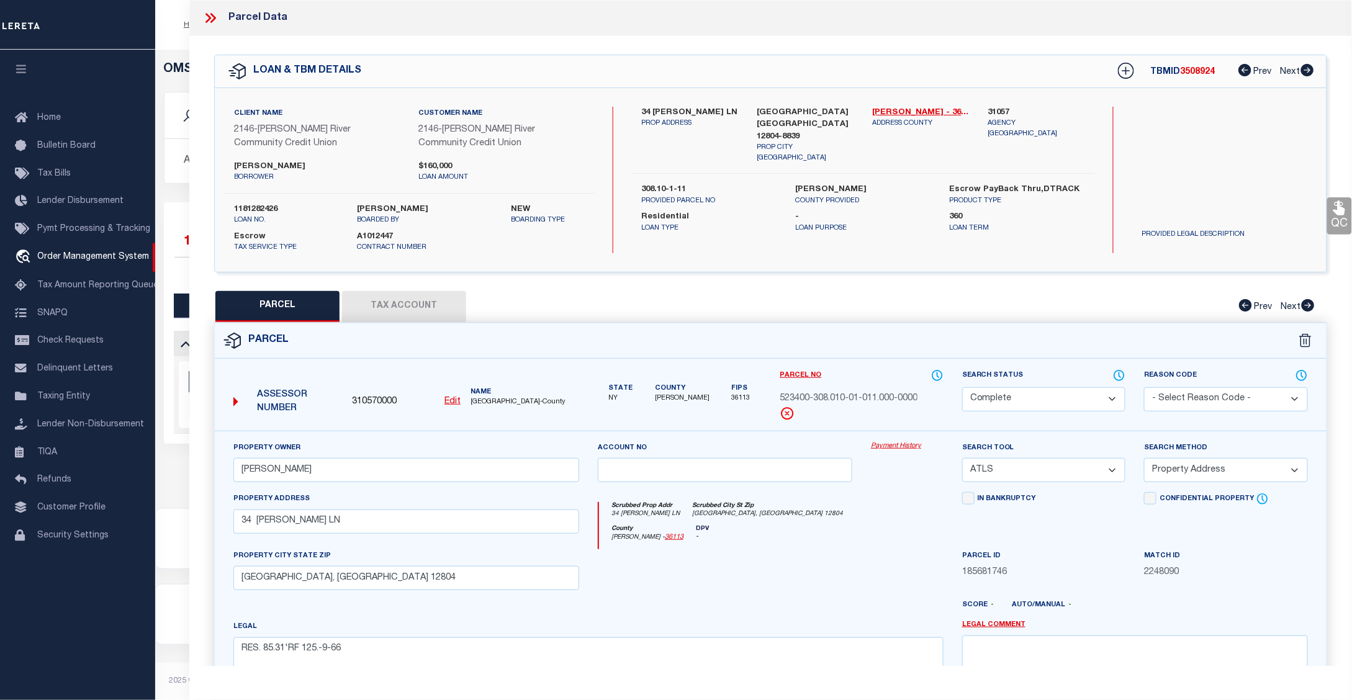
click at [907, 448] on link "Payment History" at bounding box center [907, 446] width 73 height 11
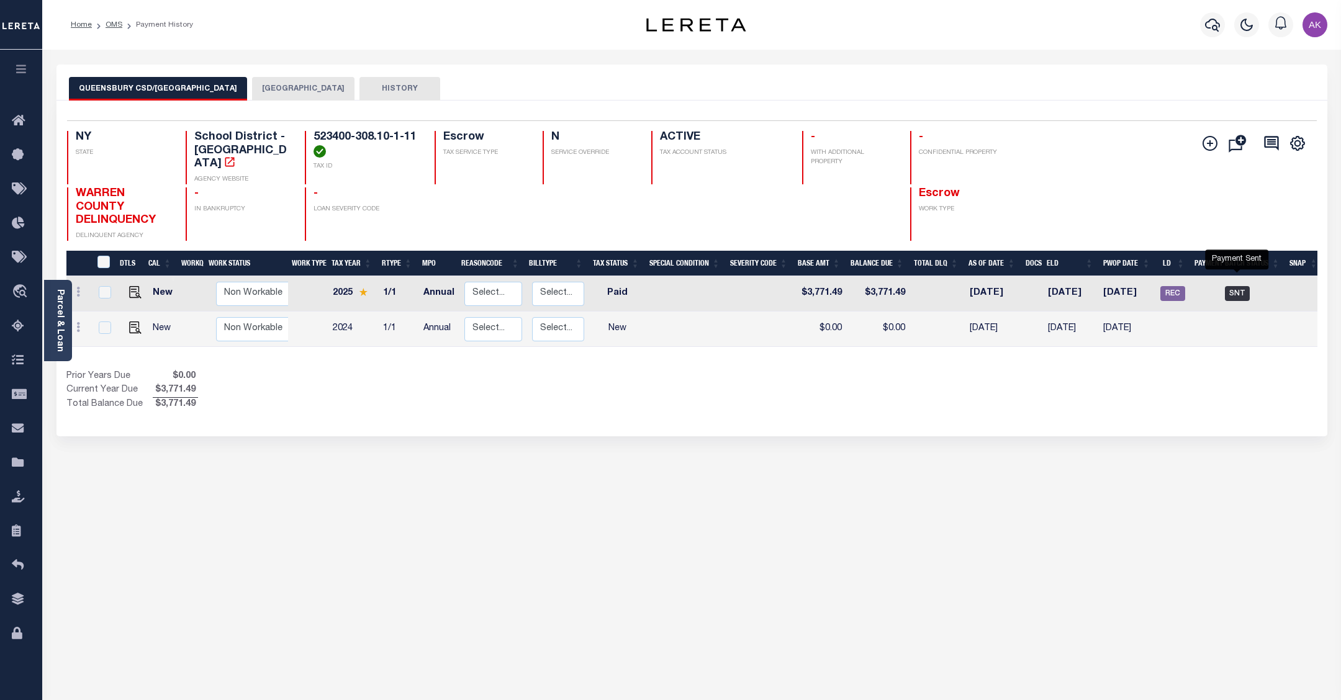
click at [1234, 286] on span "SNT" at bounding box center [1237, 293] width 25 height 15
checkbox input "true"
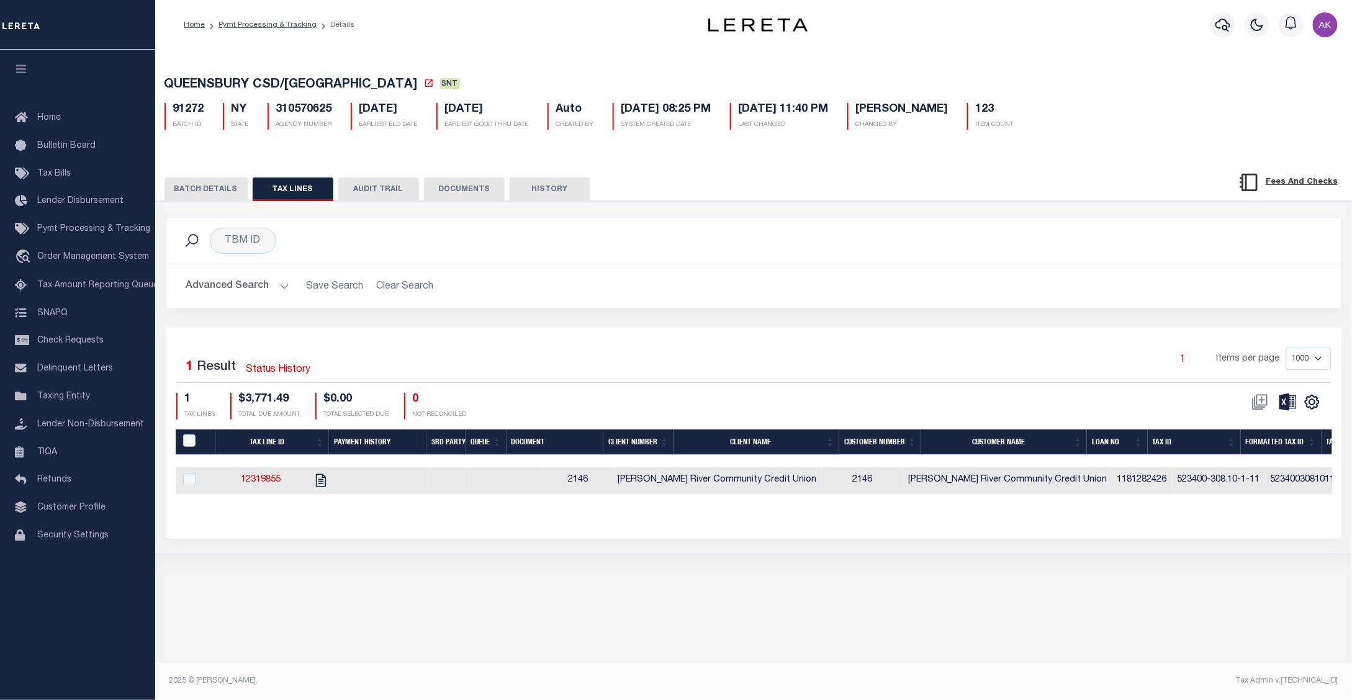
click at [222, 189] on button "BATCH DETAILS" at bounding box center [206, 190] width 83 height 24
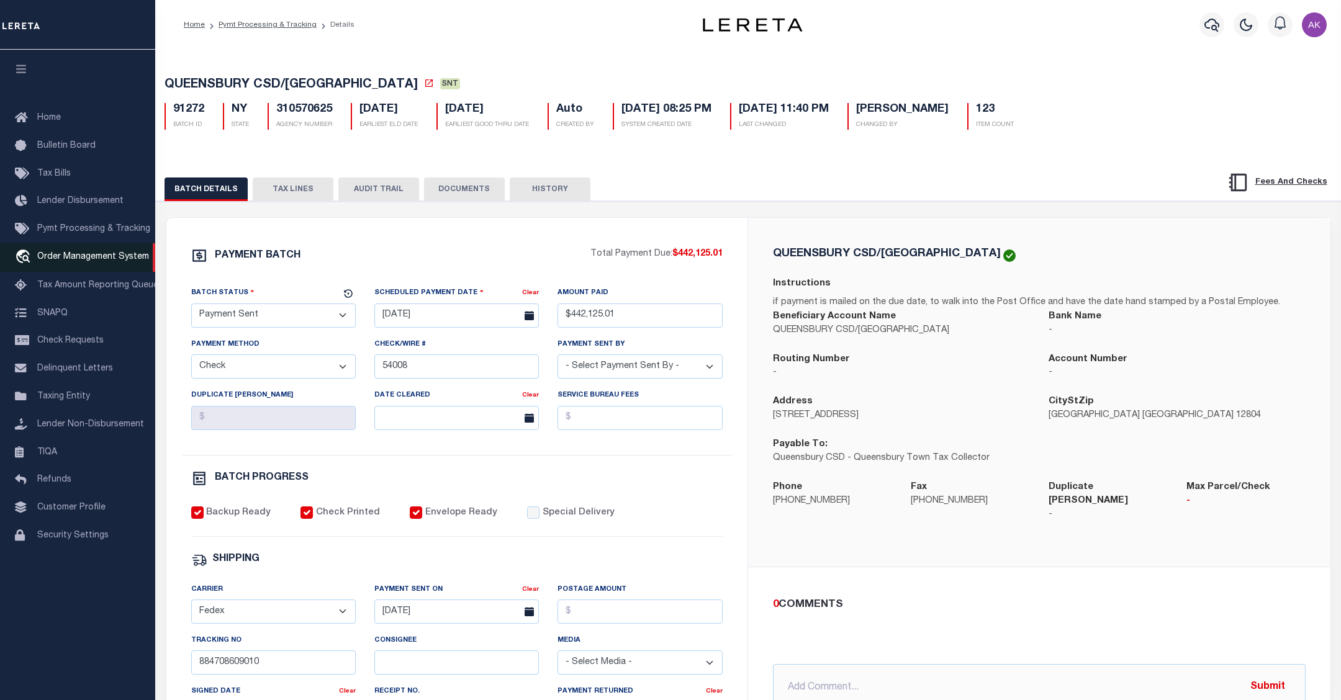
click at [83, 255] on span "Order Management System" at bounding box center [93, 257] width 112 height 9
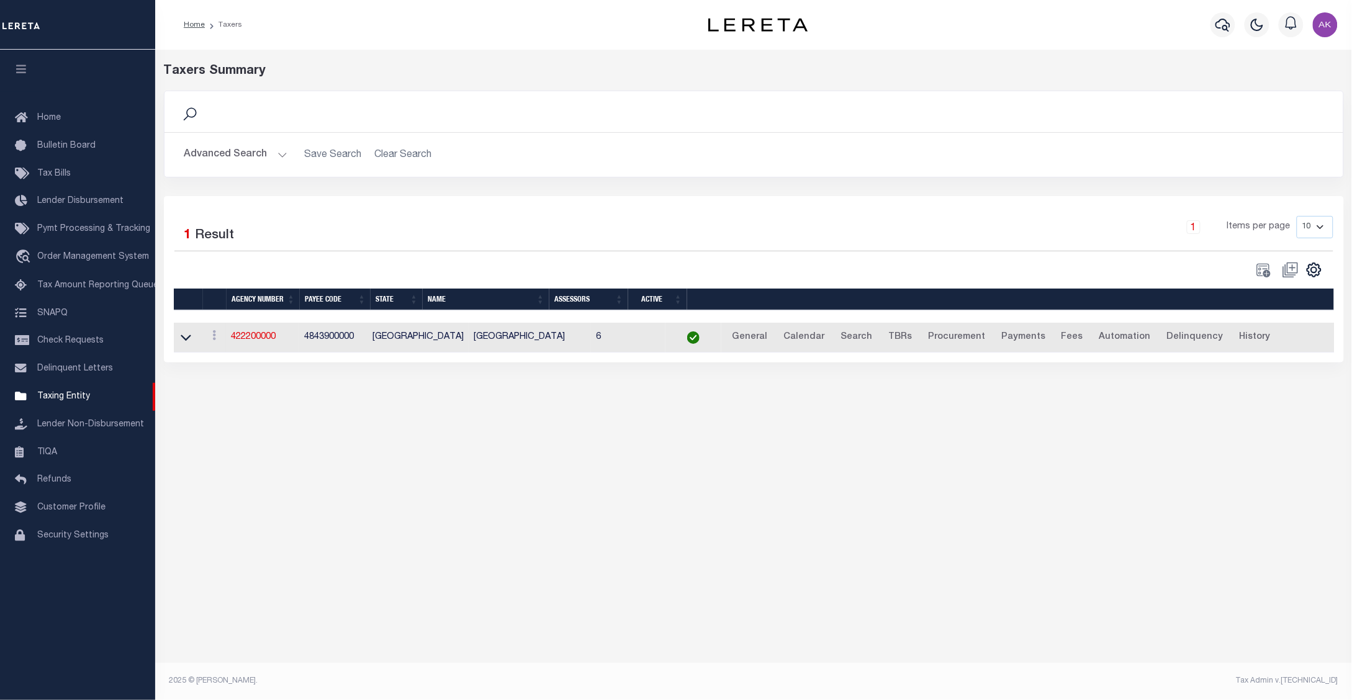
click at [65, 615] on div "Home Bulletin Board Tax Bills Lender Disbursement Pymt Processing & Tracking tr…" at bounding box center [77, 375] width 155 height 651
click at [1172, 472] on div "Taxers Summary Search Advanced Search Save Search Clear Search tblPayees_dynami…" at bounding box center [753, 365] width 1197 height 630
click at [187, 341] on icon at bounding box center [186, 337] width 11 height 13
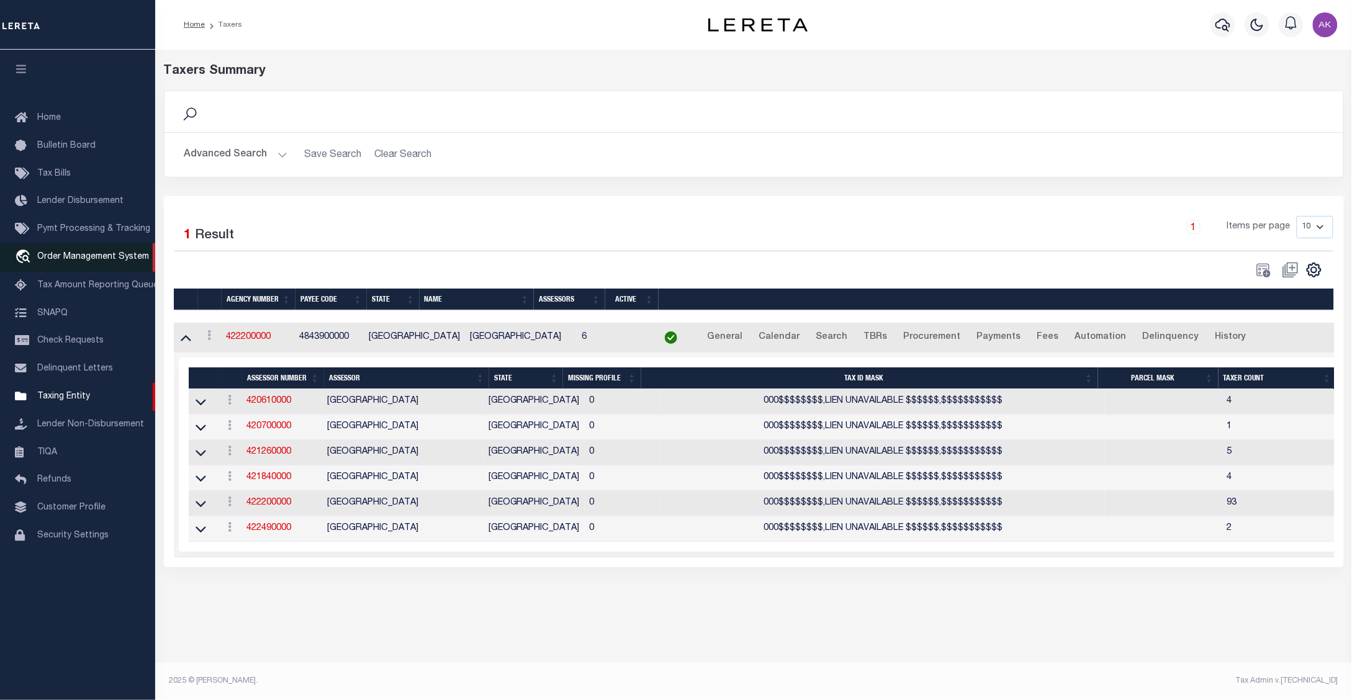
click at [63, 260] on span "Order Management System" at bounding box center [93, 257] width 112 height 9
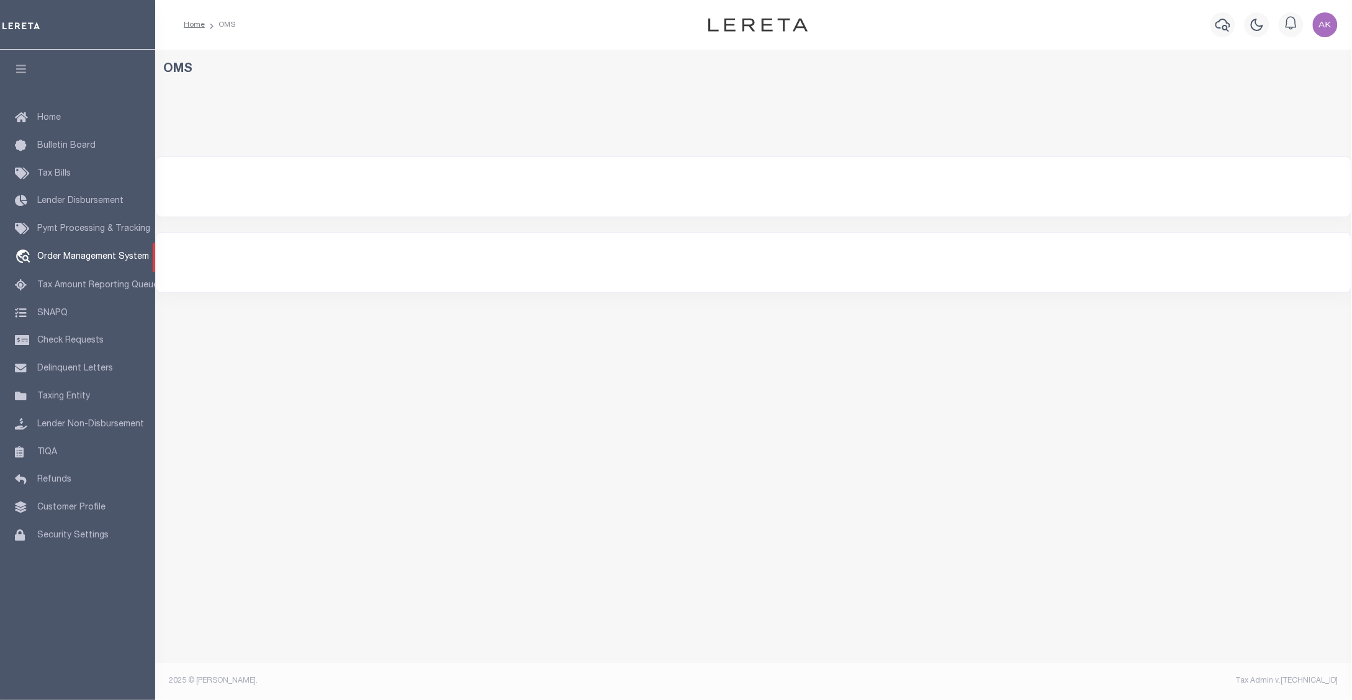
select select "200"
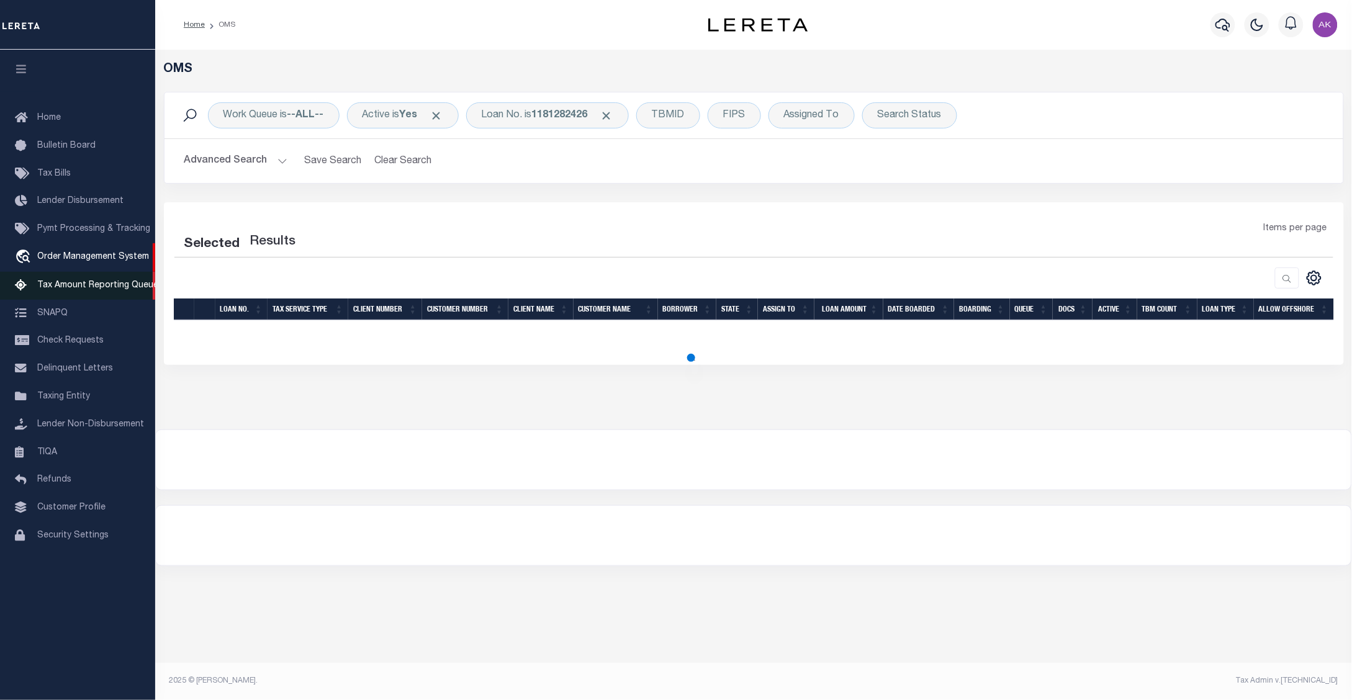
select select "200"
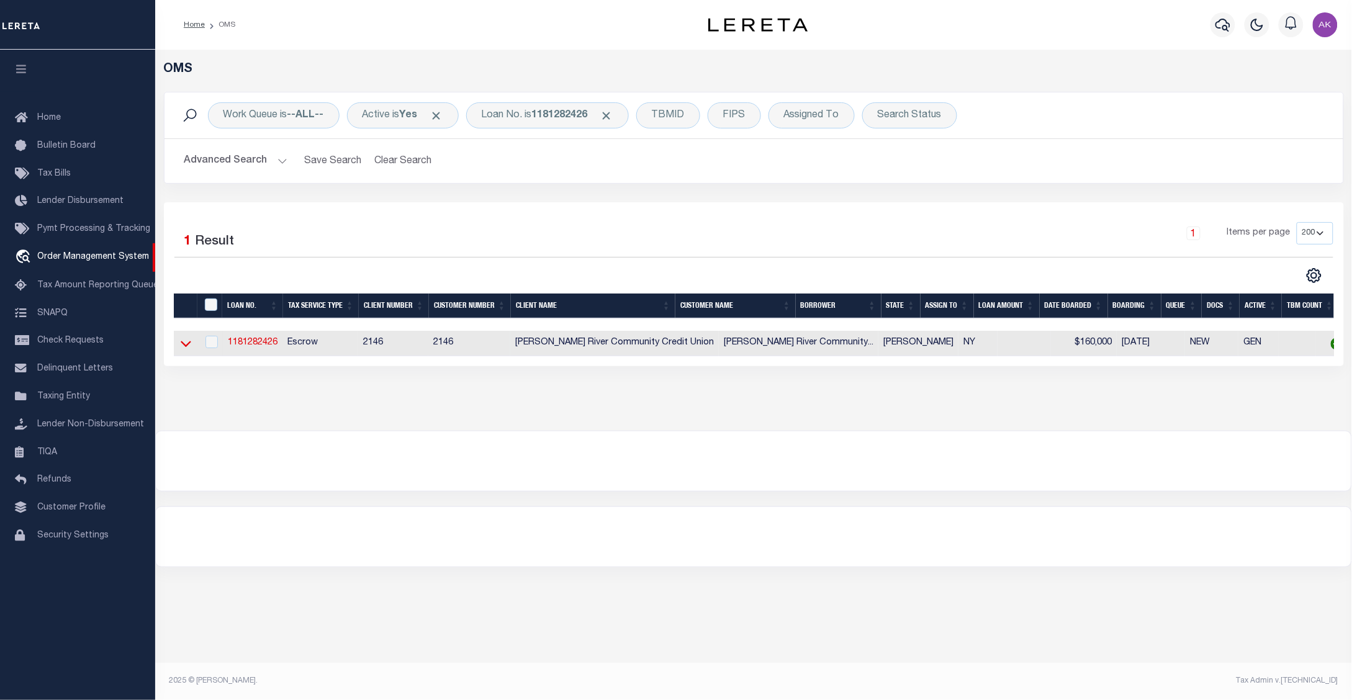
click at [187, 345] on icon at bounding box center [186, 343] width 11 height 13
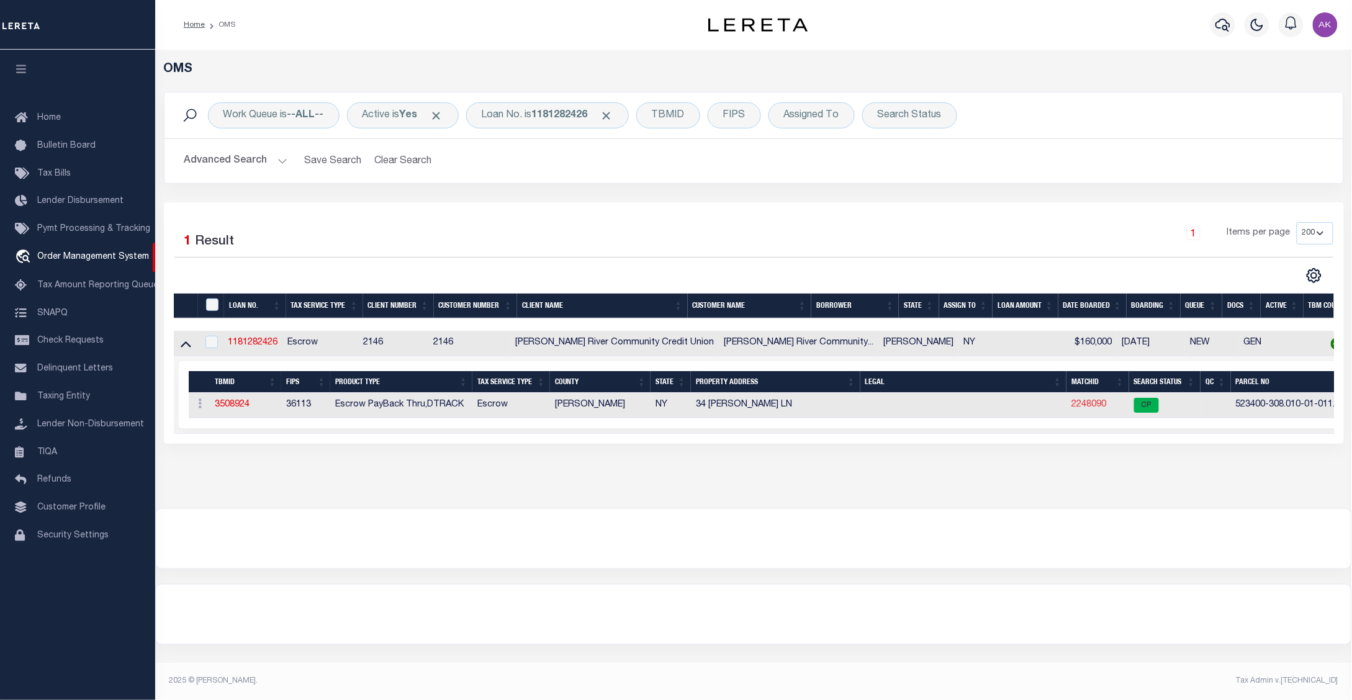
click at [1072, 408] on link "2248090" at bounding box center [1089, 404] width 35 height 9
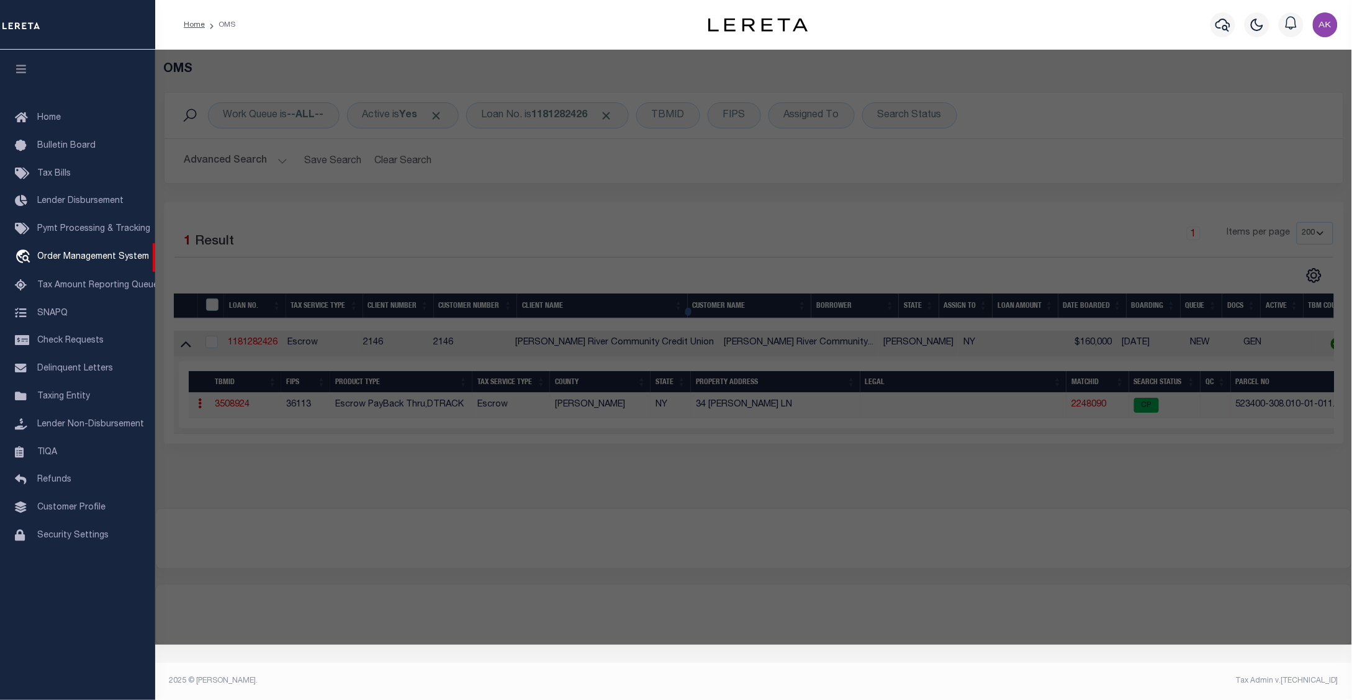
checkbox input "false"
select select "CP"
type input "[PERSON_NAME]"
select select "ATL"
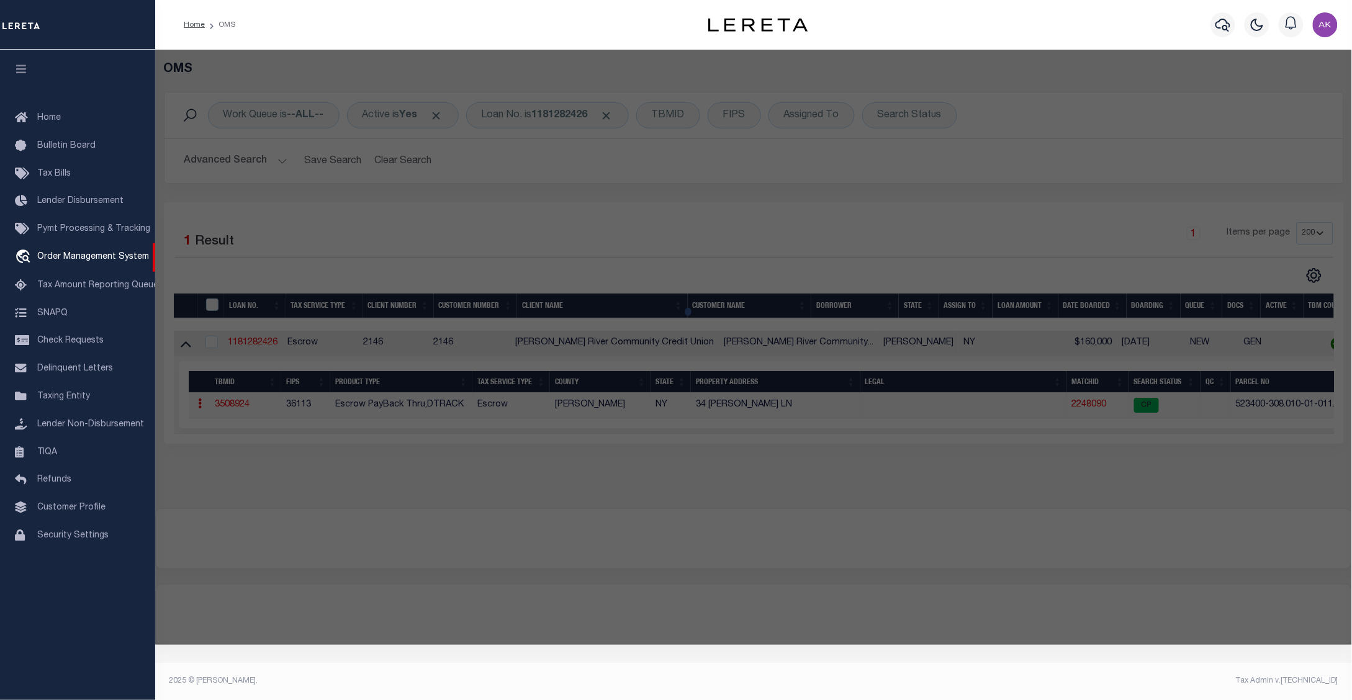
select select "ADD"
type input "34 [PERSON_NAME] LN"
checkbox input "false"
type input "QUEENSBURY, NY 12804"
type textarea "RES. 85.31'RF 125.-9-66"
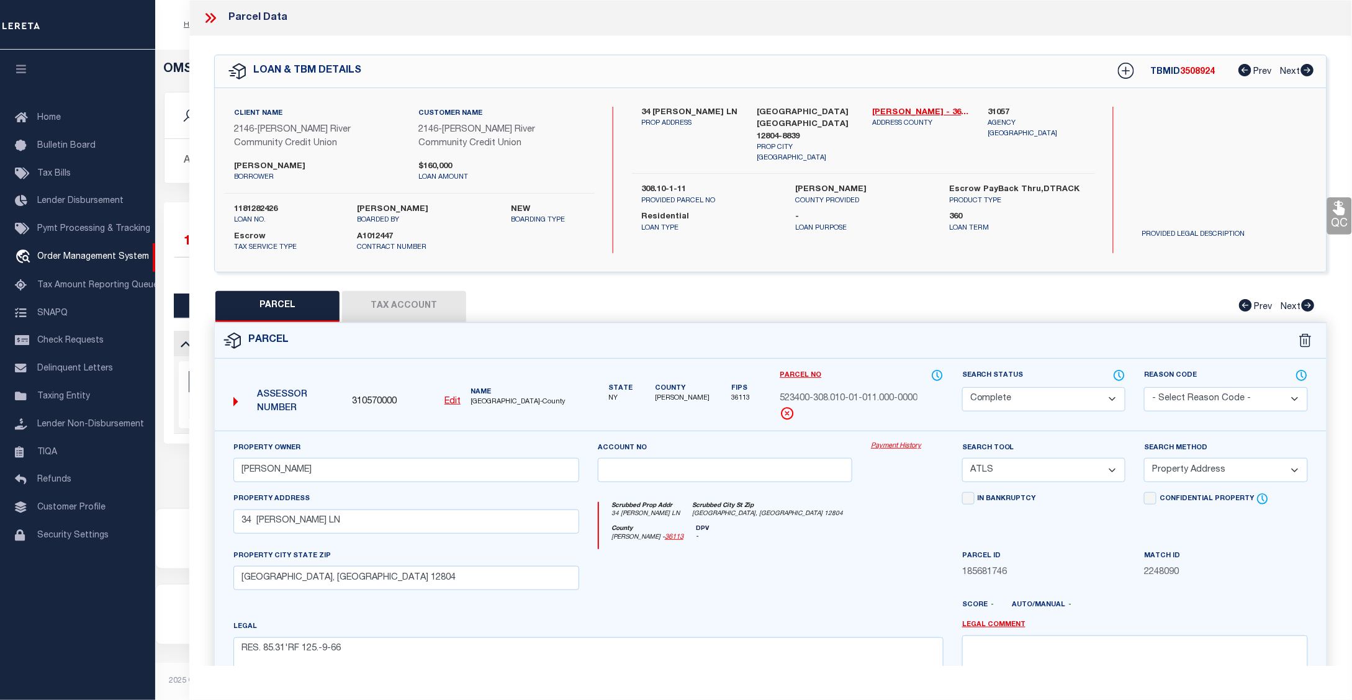
click at [899, 445] on link "Payment History" at bounding box center [907, 446] width 73 height 11
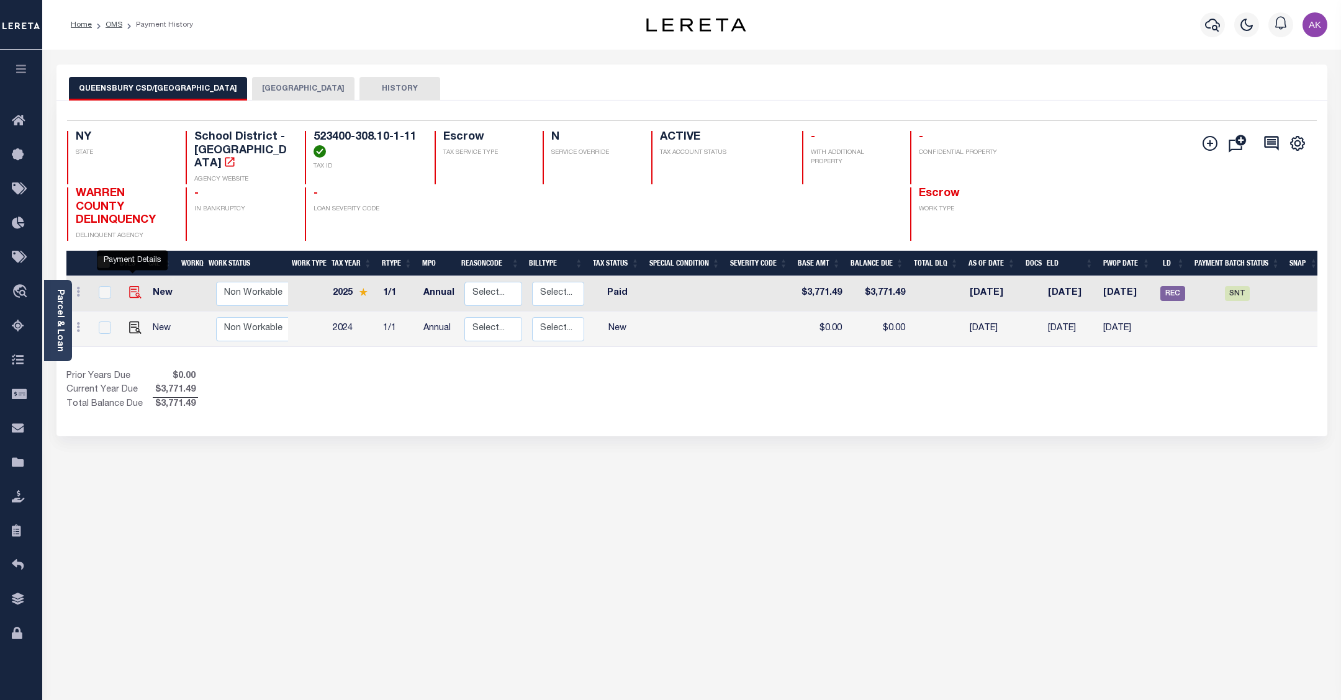
click at [132, 286] on img "" at bounding box center [135, 292] width 12 height 12
checkbox input "true"
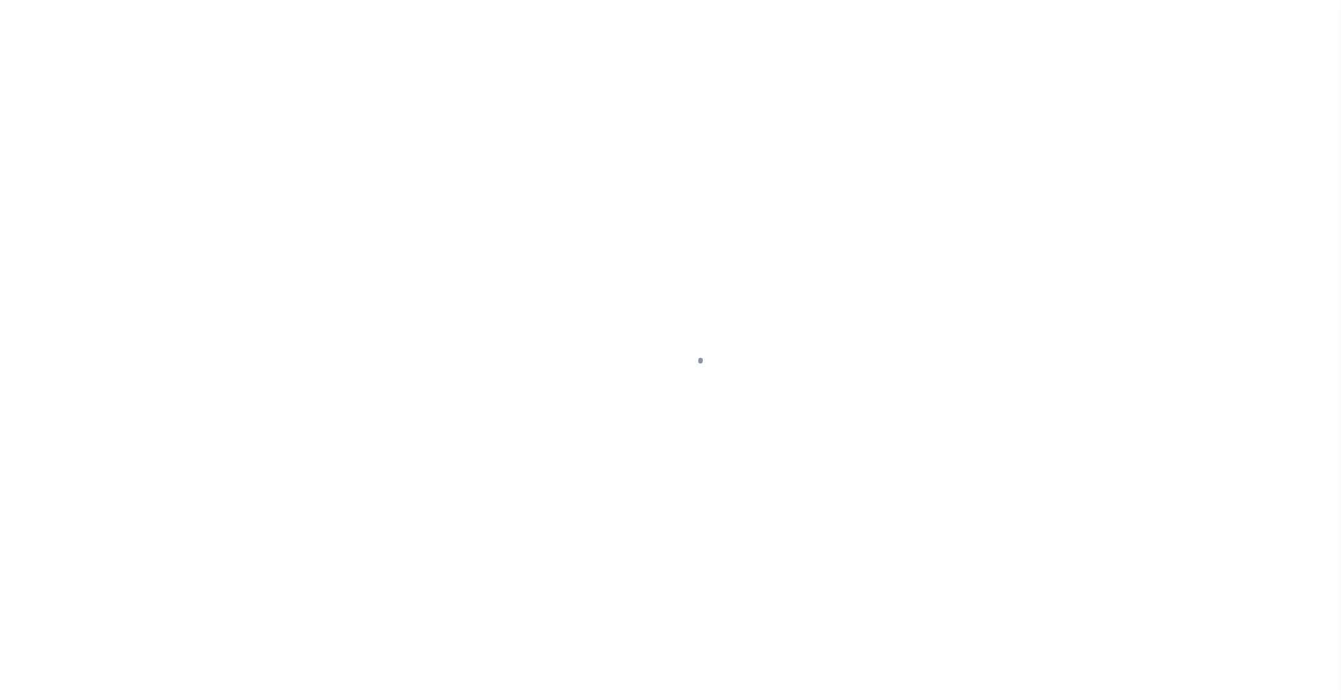
select select "PYD"
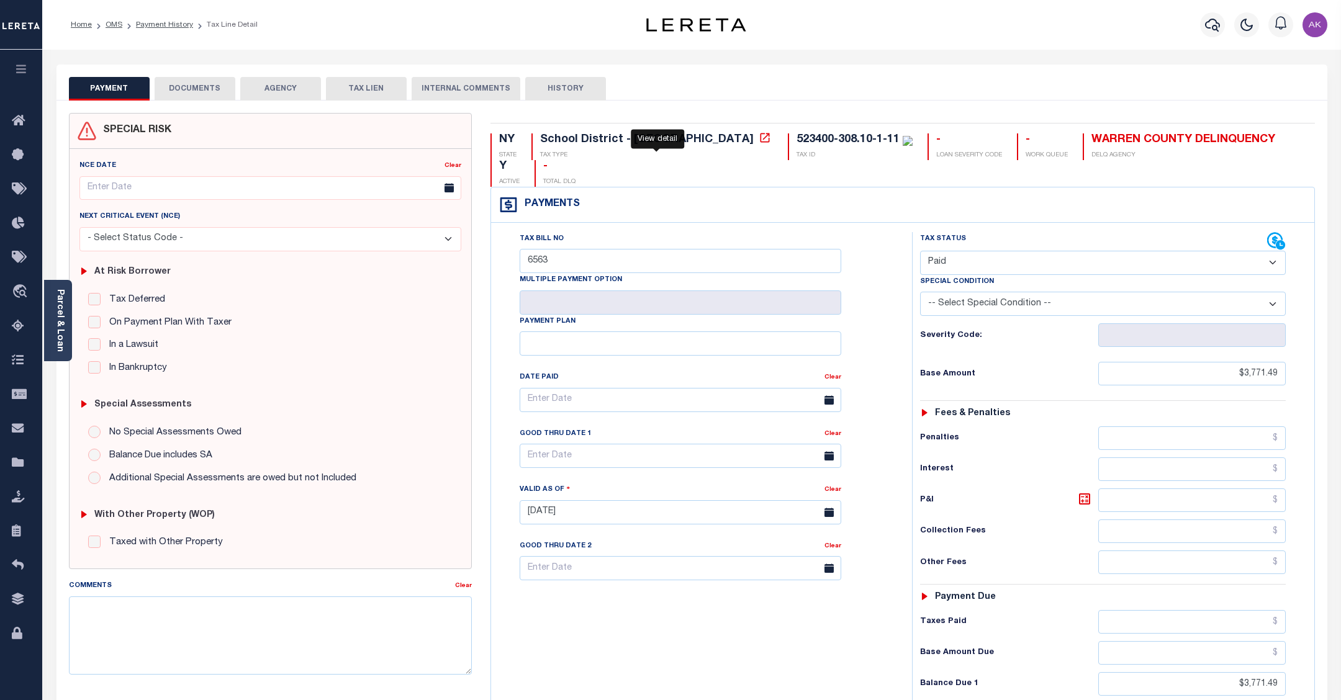
click at [759, 140] on icon at bounding box center [765, 138] width 12 height 12
click at [760, 138] on icon at bounding box center [764, 137] width 9 height 9
click at [760, 140] on icon at bounding box center [764, 137] width 9 height 9
click at [13, 460] on icon at bounding box center [22, 464] width 20 height 16
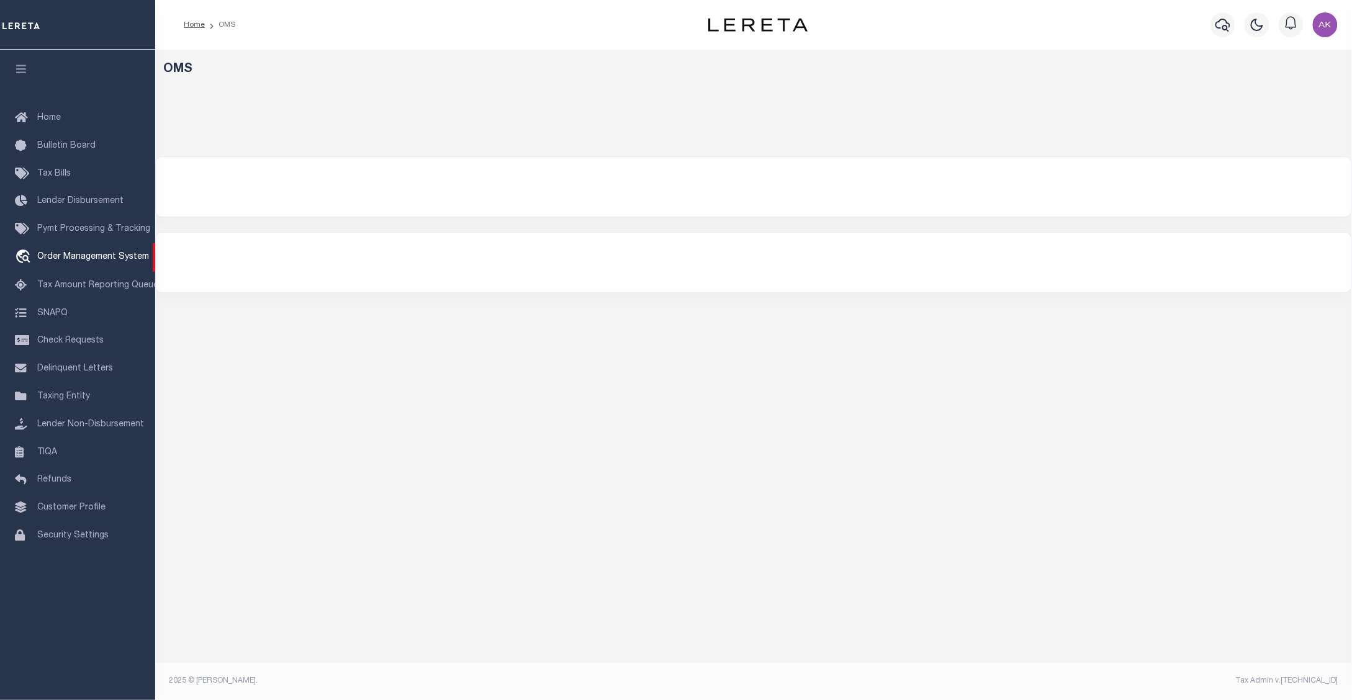
select select "200"
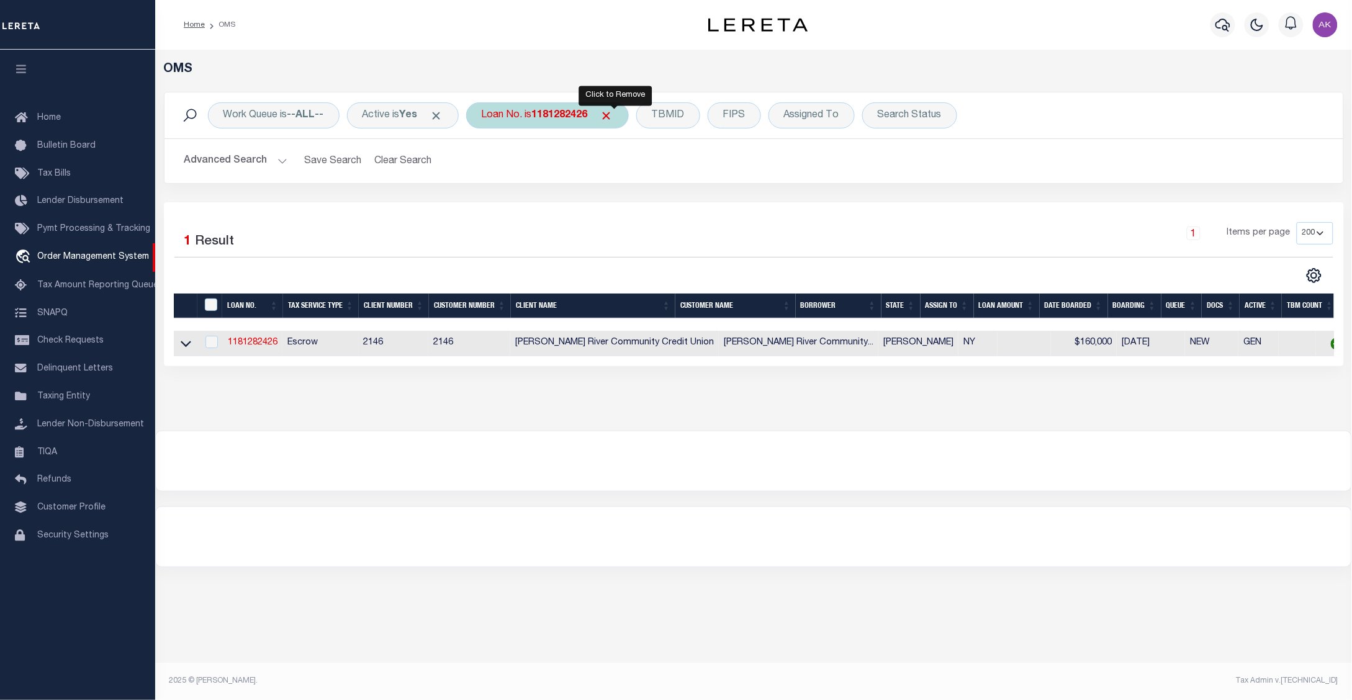
click at [613, 115] on span "Click to Remove" at bounding box center [606, 115] width 13 height 13
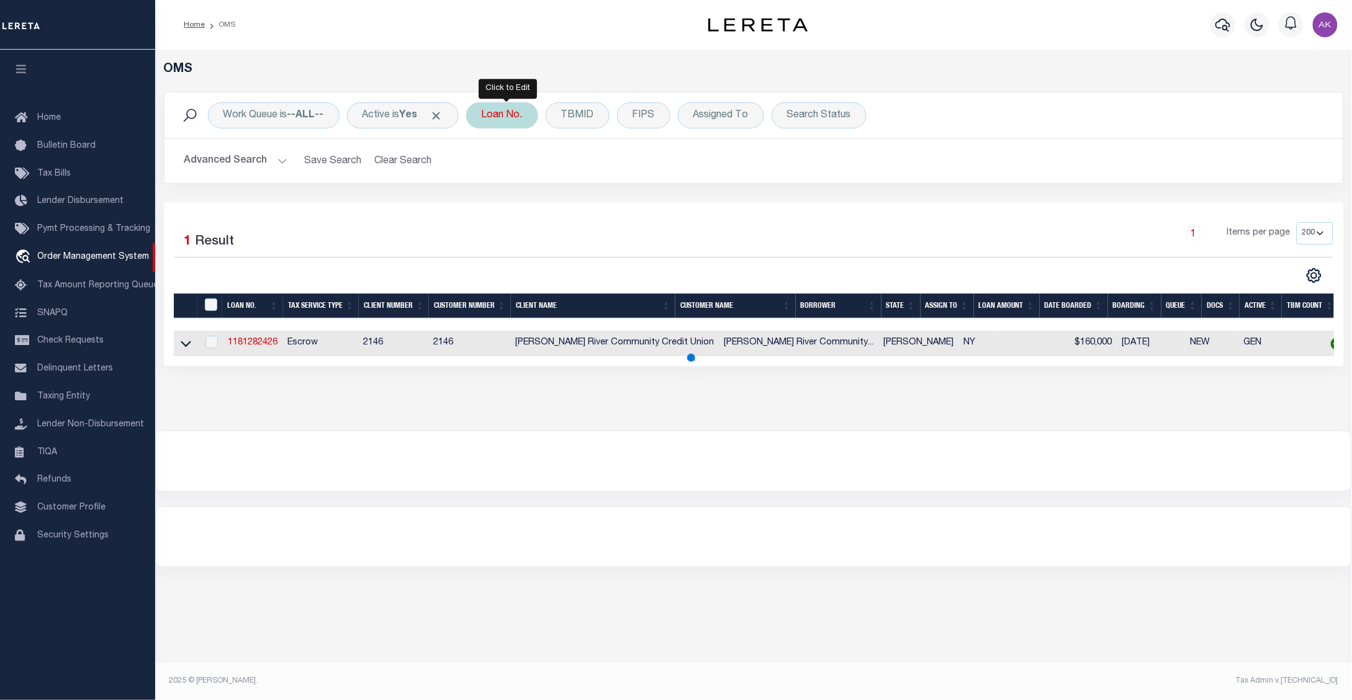
click at [522, 112] on div "Loan No." at bounding box center [502, 115] width 72 height 26
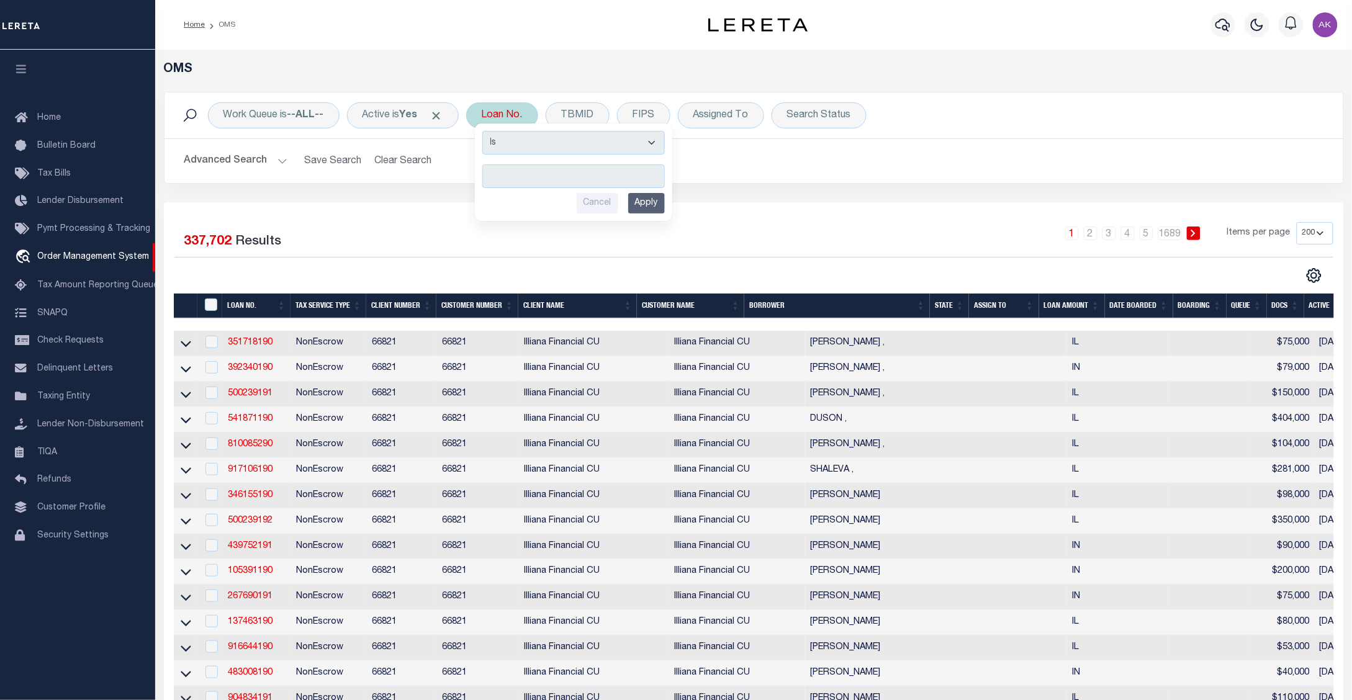
click at [508, 172] on input "text" at bounding box center [573, 177] width 183 height 24
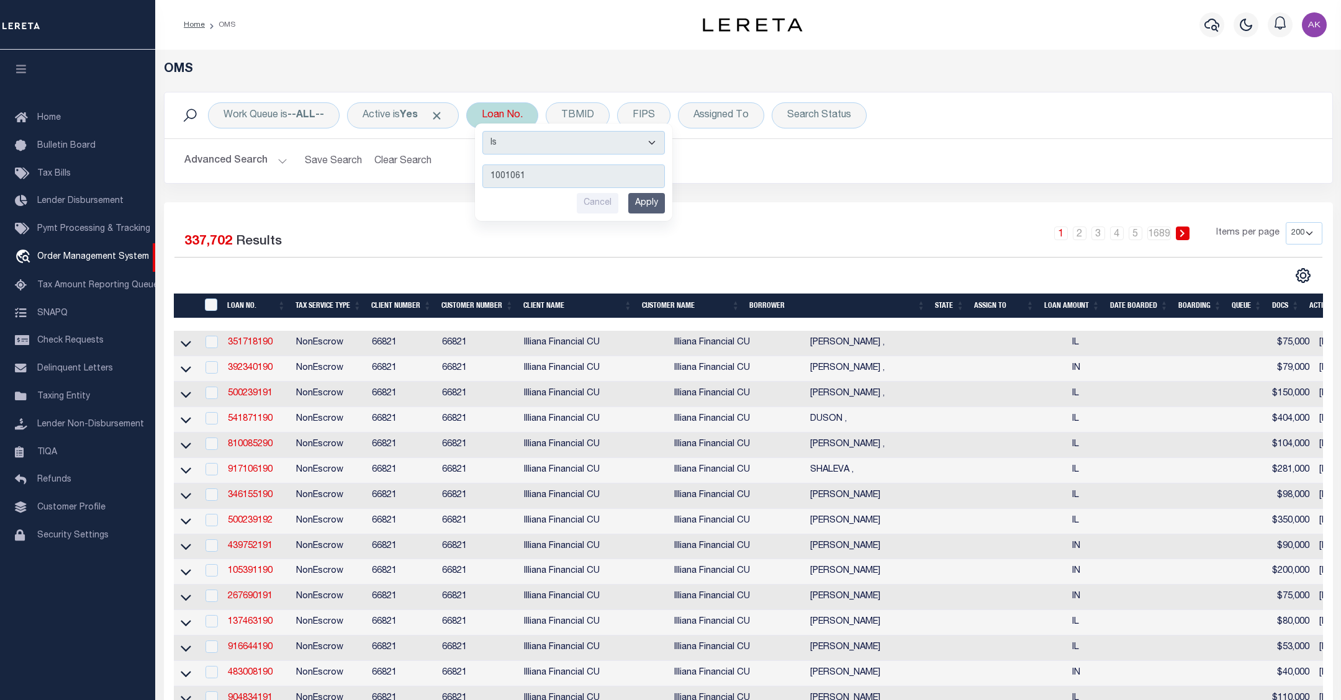
type input "10010612"
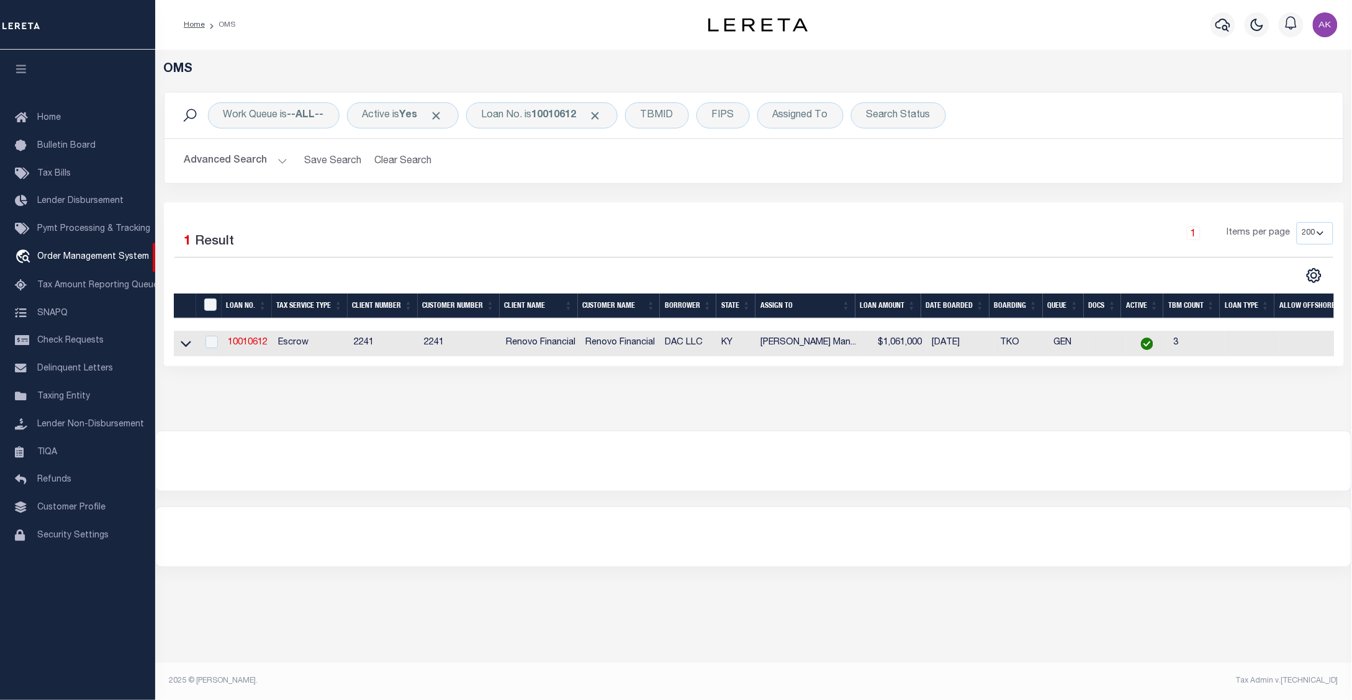
drag, startPoint x: 184, startPoint y: 346, endPoint x: 184, endPoint y: 355, distance: 9.3
click at [184, 346] on icon at bounding box center [186, 343] width 11 height 13
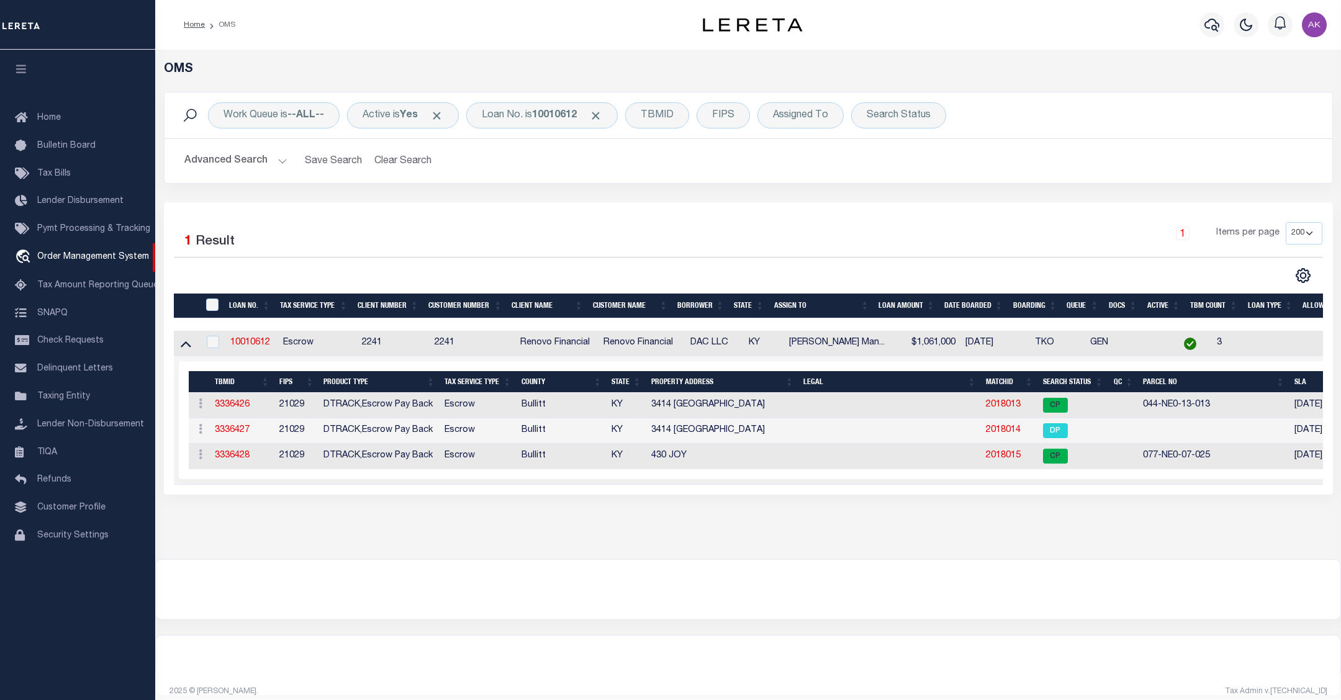
scroll to position [0, 84]
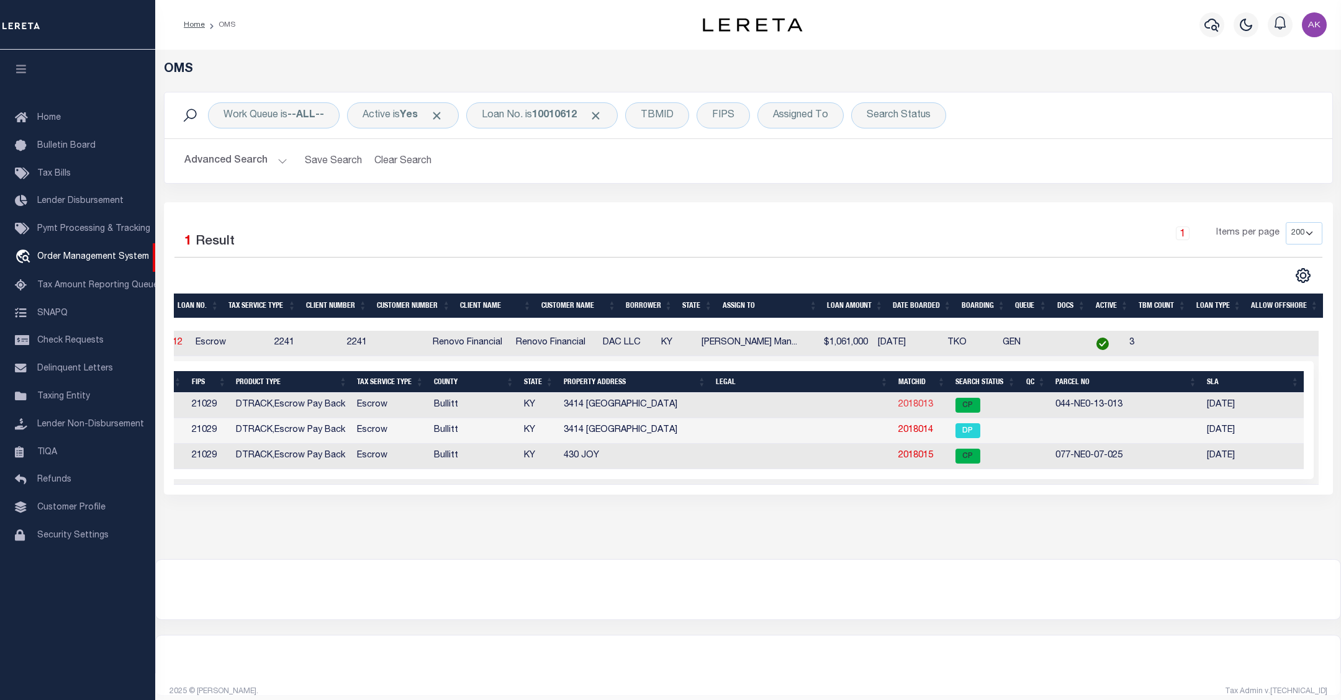
click at [920, 407] on link "2018013" at bounding box center [915, 404] width 35 height 9
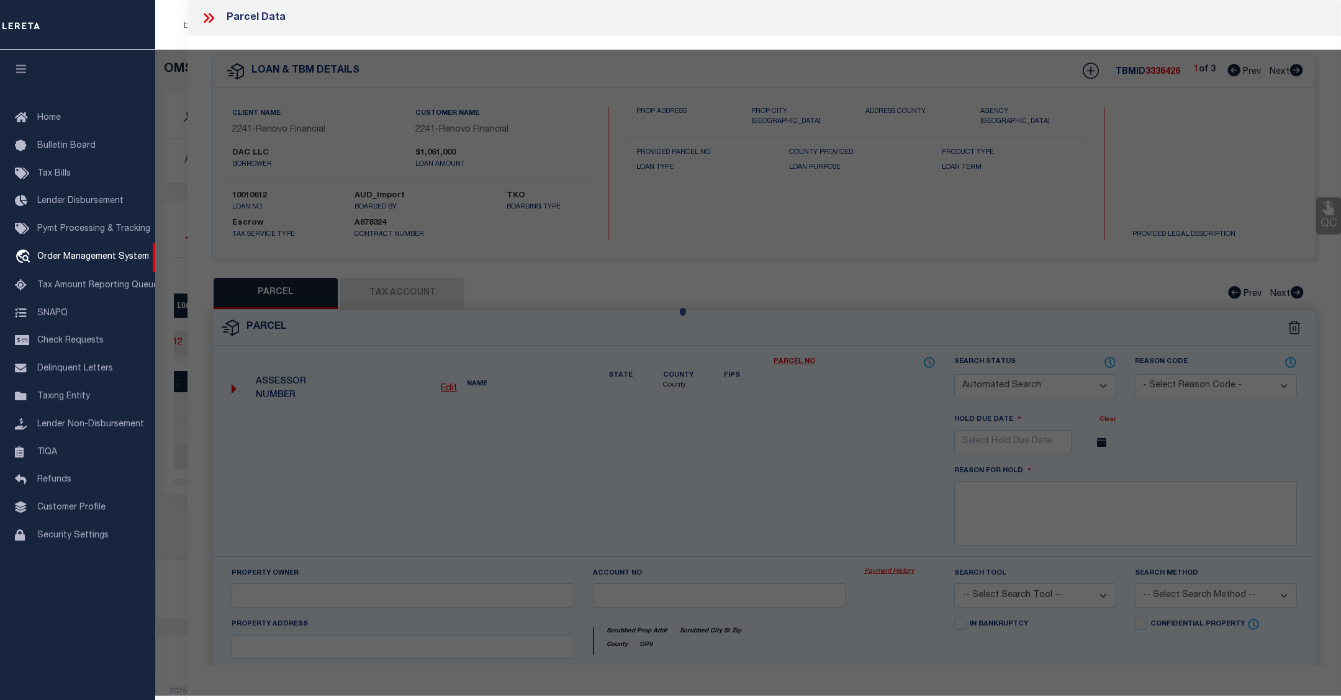
checkbox input "false"
select select "CP"
type input "DAC LLC"
select select "AGW"
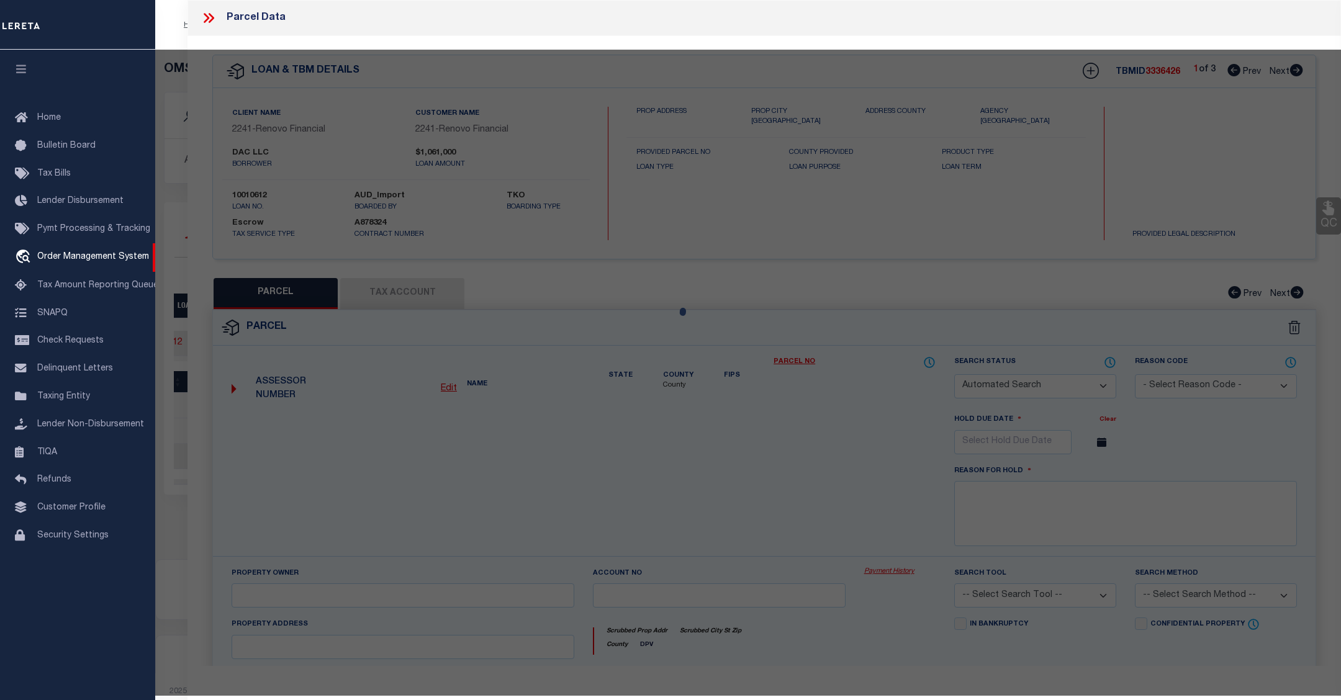
select select
type input "3414 BURKLAND BLVD"
checkbox input "false"
type input "SHEPHERDSVILLE KY 40165"
type textarea "LTS 60-61-62 SEC 3-A BURKLAND GARDENS"
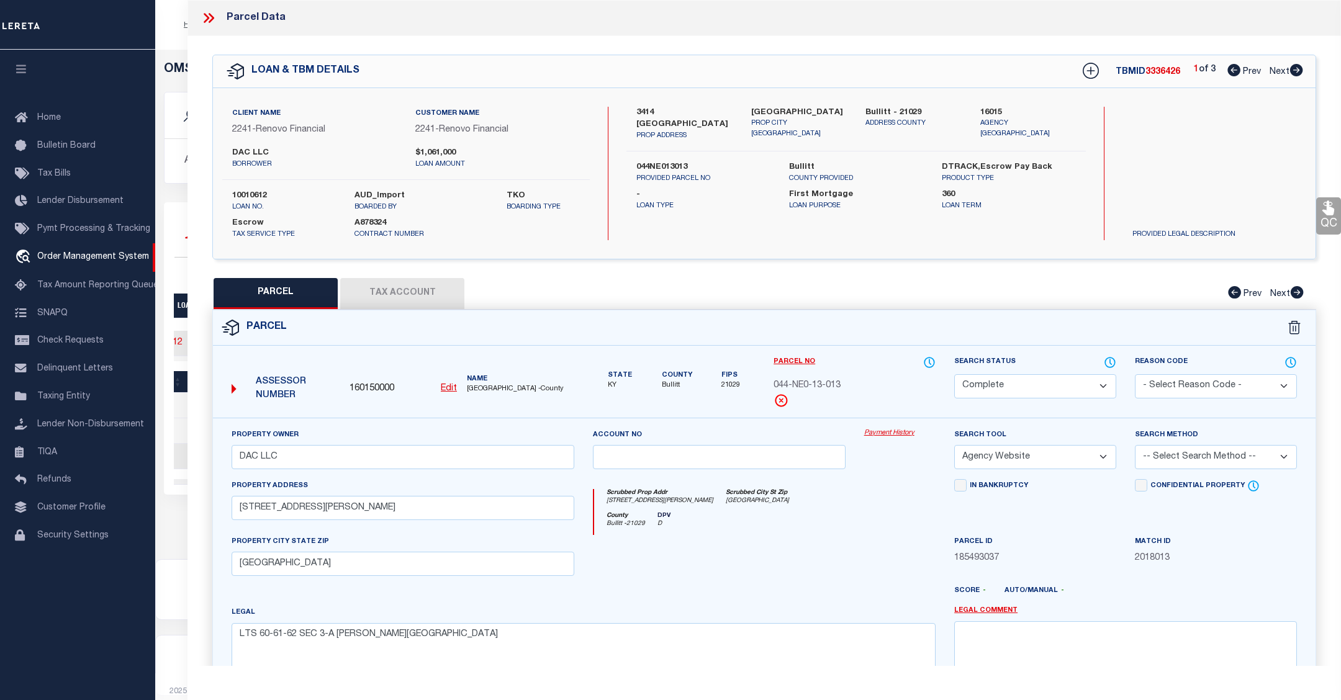
click at [898, 435] on link "Payment History" at bounding box center [899, 433] width 71 height 11
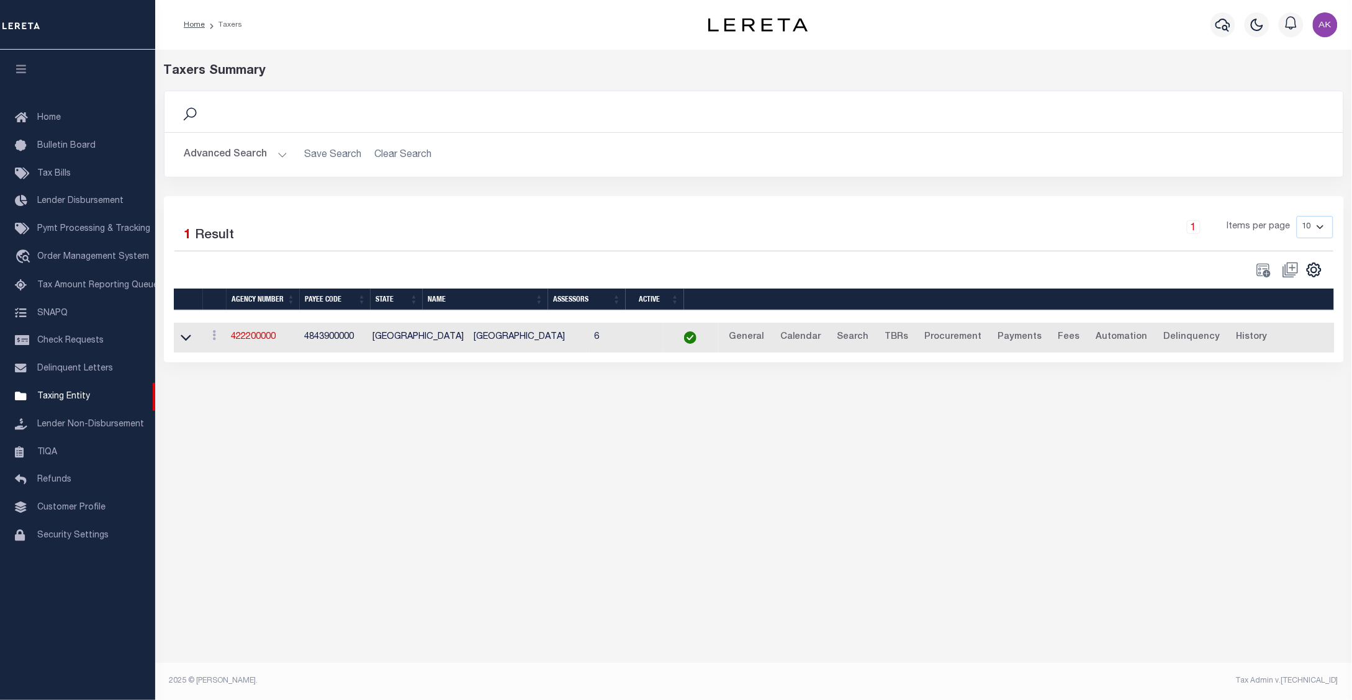
click at [1096, 120] on div "Search" at bounding box center [753, 111] width 1159 height 21
click at [489, 22] on div "Home Taxers" at bounding box center [417, 25] width 487 height 26
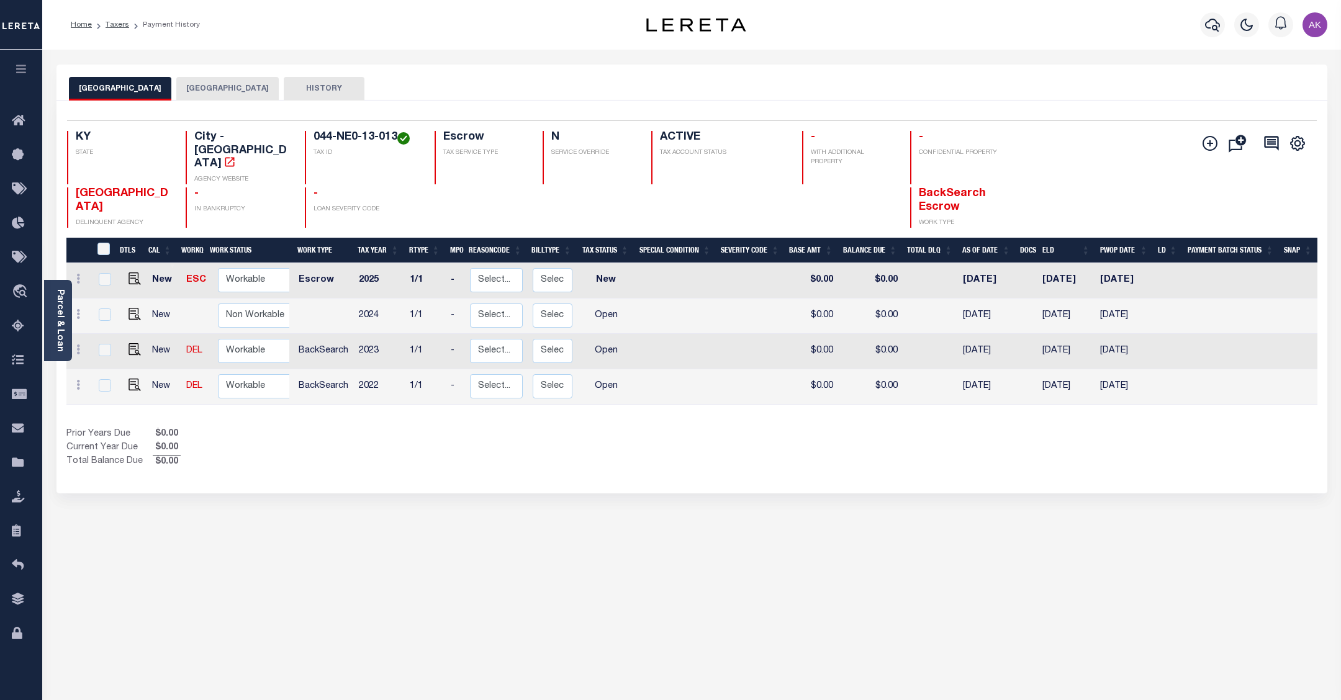
click at [1123, 528] on div "[GEOGRAPHIC_DATA] BULLITT COUNTY HISTORY Selected 4" at bounding box center [692, 415] width 1290 height 701
click at [65, 569] on div "[GEOGRAPHIC_DATA] BULLITT COUNTY HISTORY Selected 4" at bounding box center [692, 415] width 1290 height 701
click at [1277, 635] on div "[GEOGRAPHIC_DATA] BULLITT COUNTY HISTORY Selected 4" at bounding box center [692, 415] width 1290 height 701
click at [19, 290] on icon "travel_explore" at bounding box center [22, 292] width 20 height 16
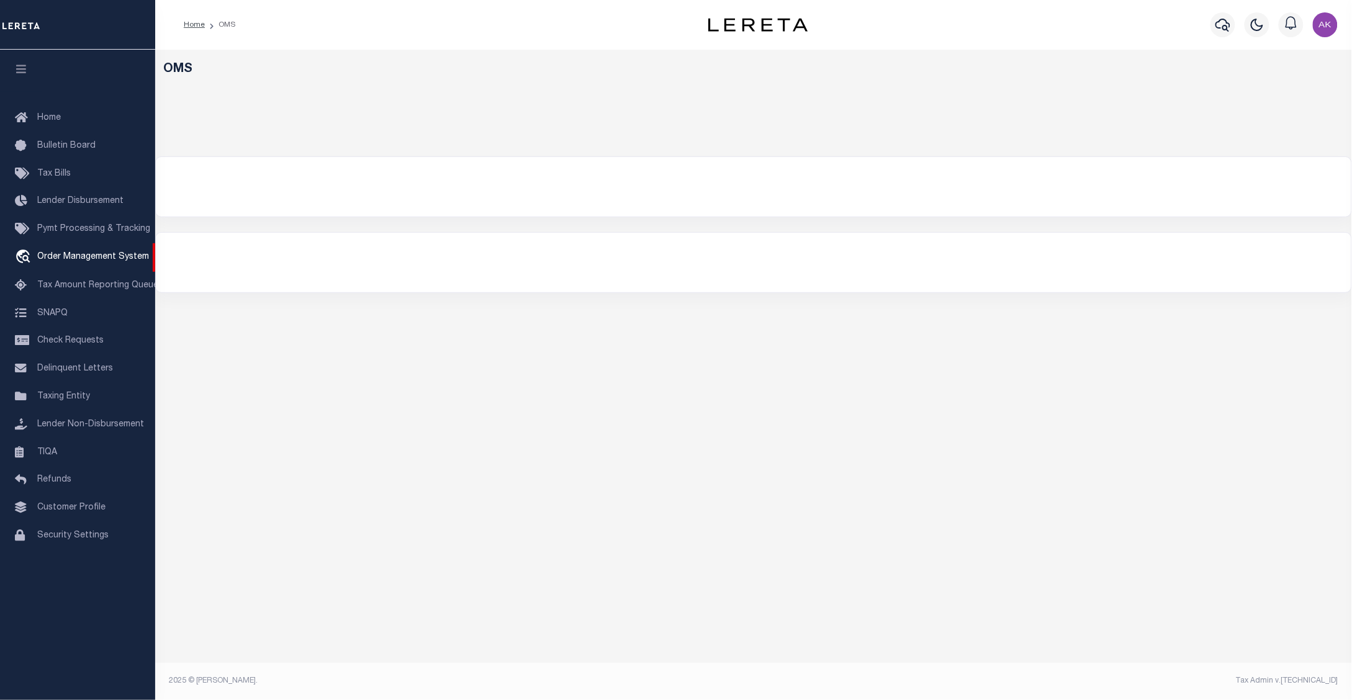
select select "200"
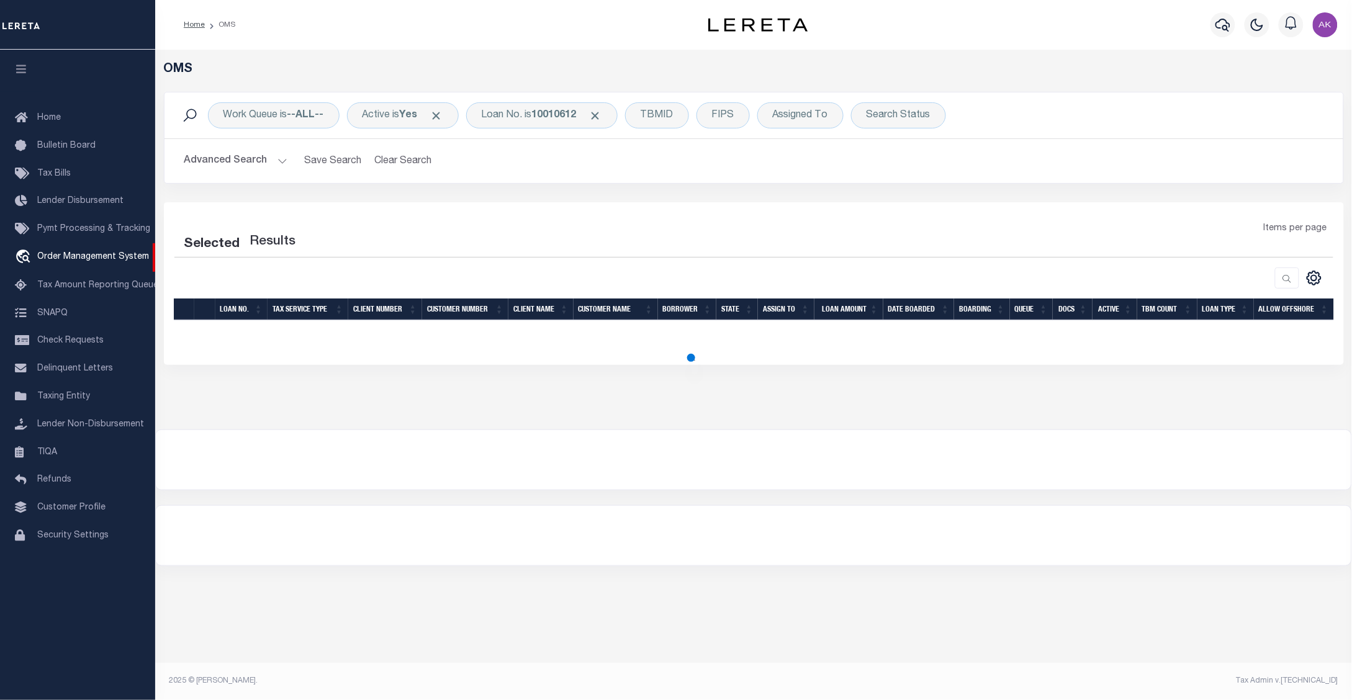
select select "200"
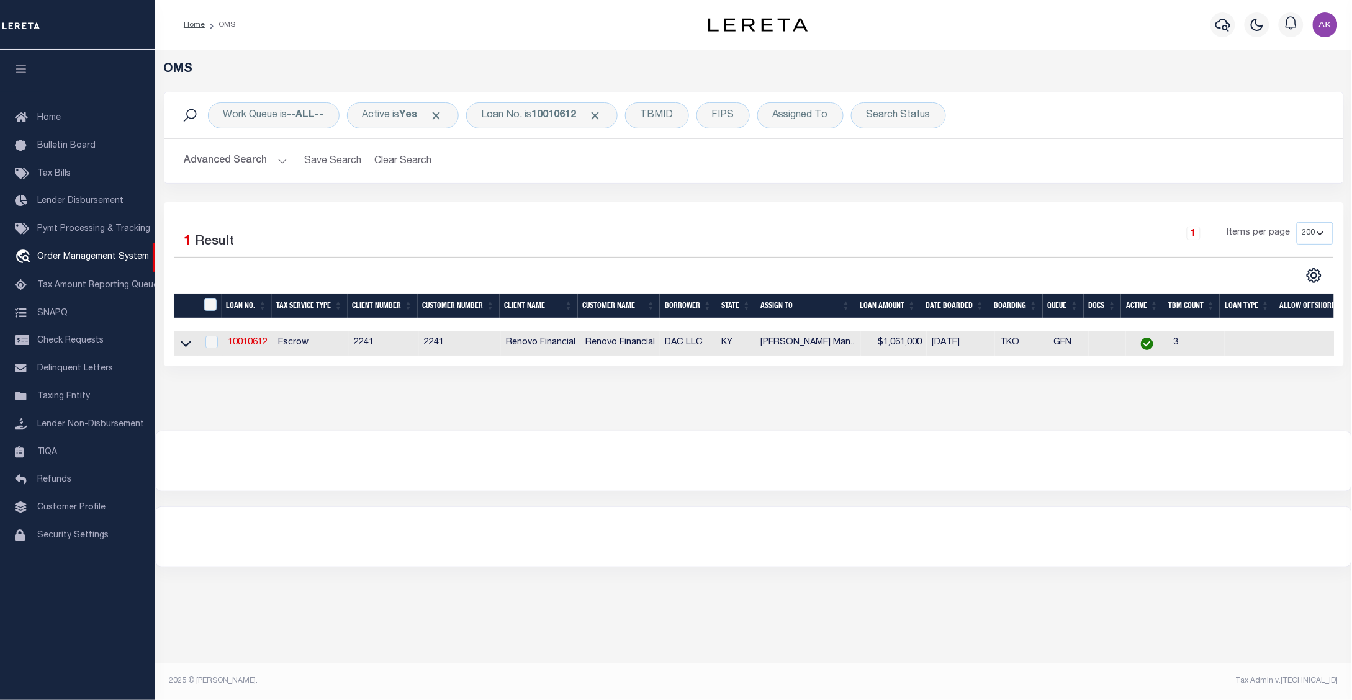
click at [1066, 643] on div "OMS Work Queue is --ALL-- Active is Yes Loan No. is 10010612 TBMID FIPS Assigne…" at bounding box center [753, 365] width 1197 height 630
click at [602, 112] on span "Click to Remove" at bounding box center [595, 115] width 13 height 13
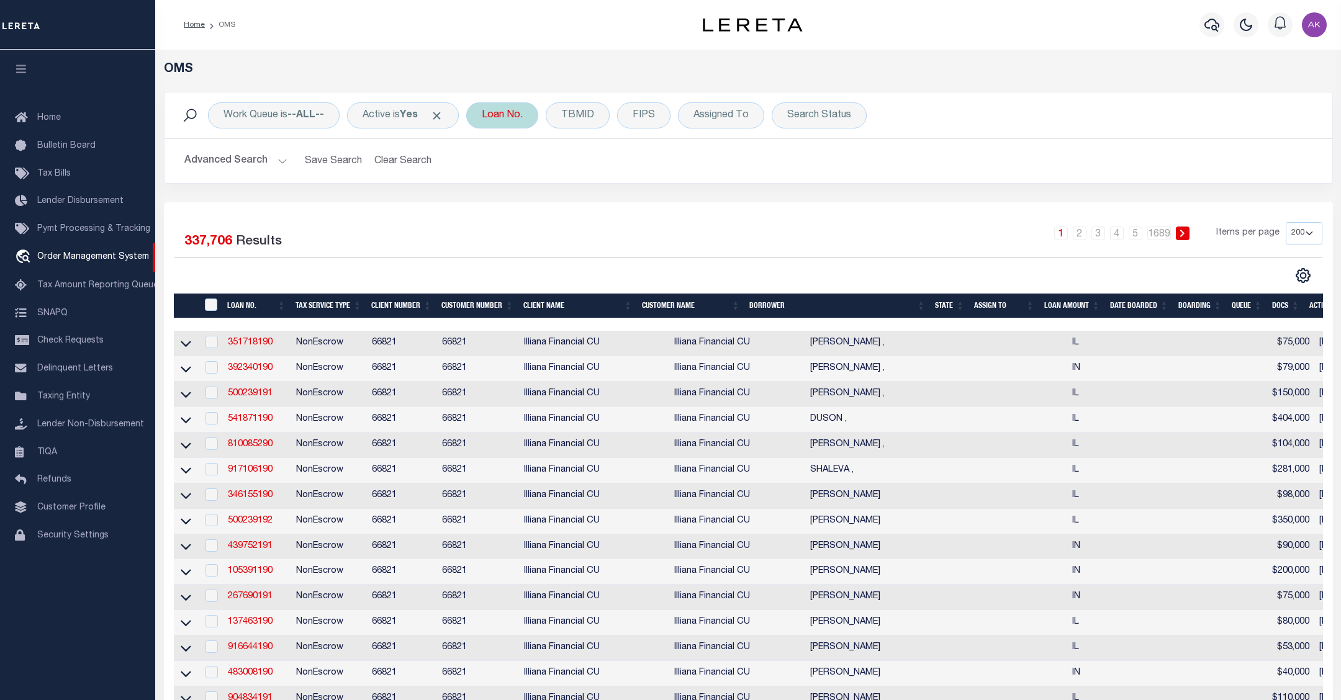
click at [522, 115] on div "Loan No." at bounding box center [502, 115] width 72 height 26
type input "3145"
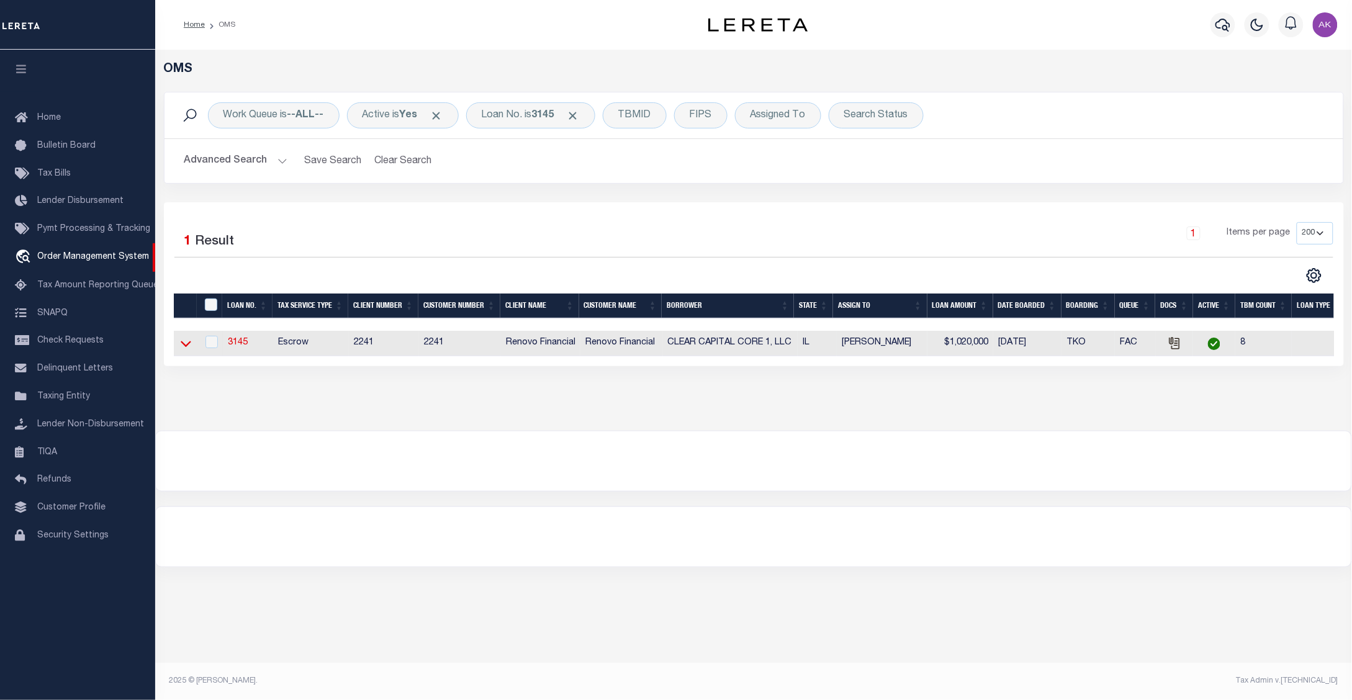
click at [187, 346] on icon at bounding box center [186, 343] width 11 height 13
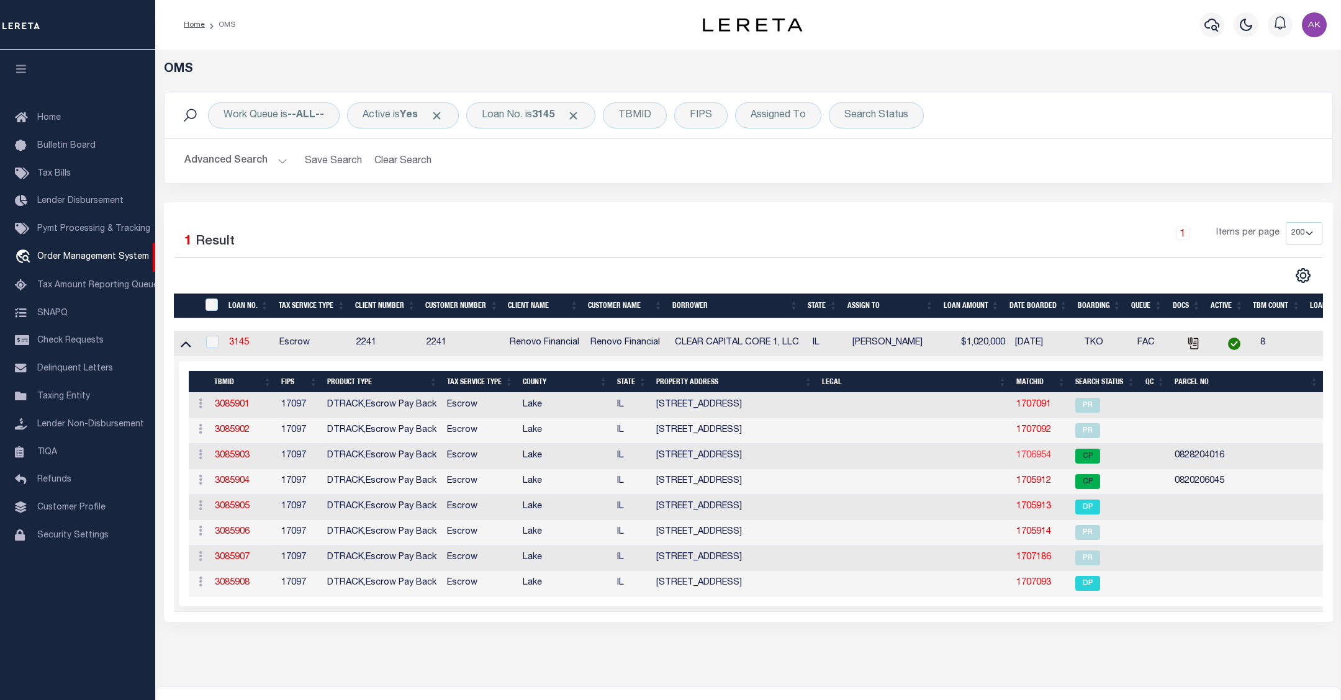
click at [1035, 458] on link "1706954" at bounding box center [1033, 455] width 35 height 9
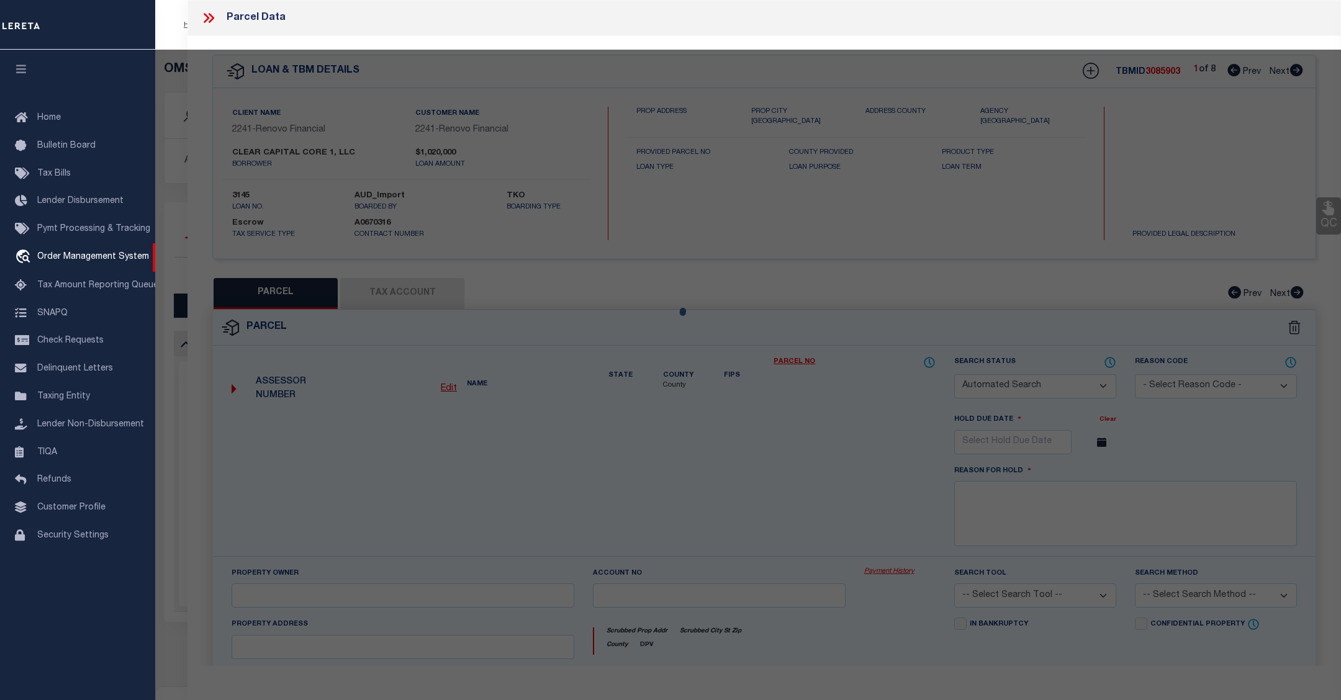
checkbox input "false"
select select "CP"
type input "CLEAR CAPITAL CORE 1 LLC"
select select
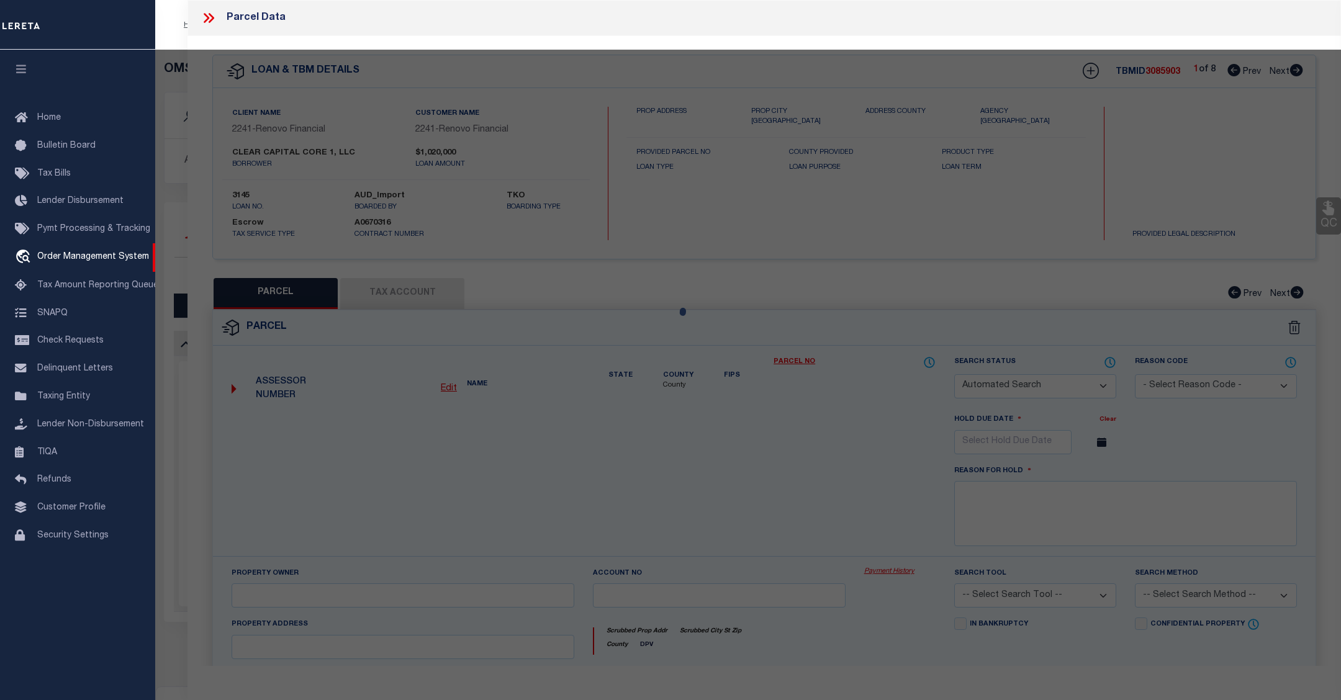
type input "[STREET_ADDRESS]"
checkbox input "false"
type input "60085"
type textarea "[PERSON_NAME] ADDN; E 22 FT S 82-1/2 FT LOT 4, ALL LOT 3 & S 132'"
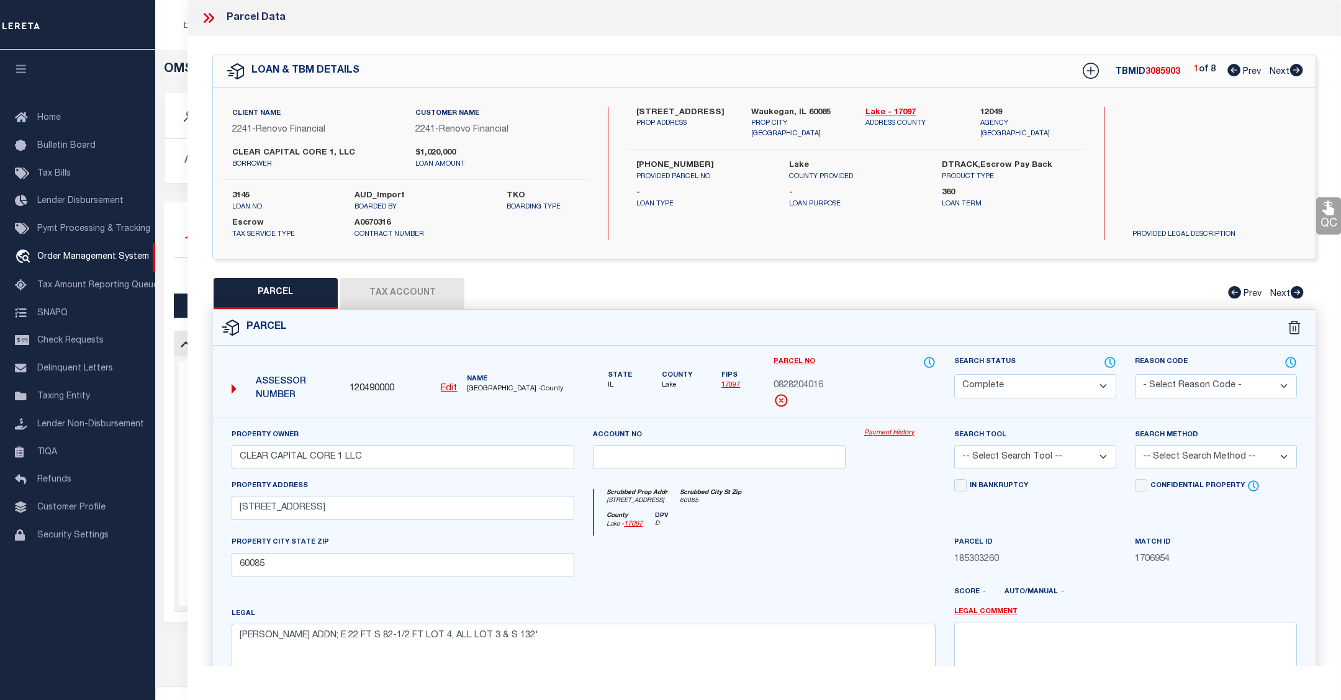
click at [888, 435] on link "Payment History" at bounding box center [899, 433] width 71 height 11
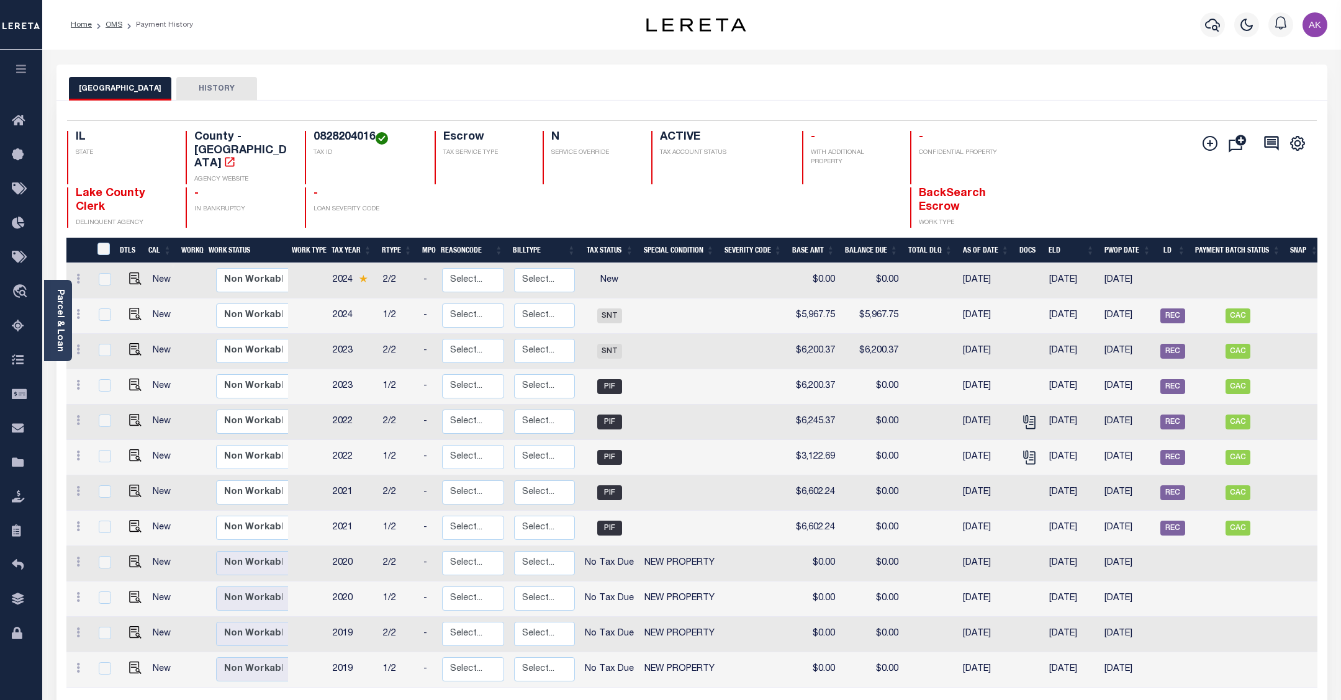
click at [365, 275] on img at bounding box center [363, 279] width 9 height 8
checkbox input "true"
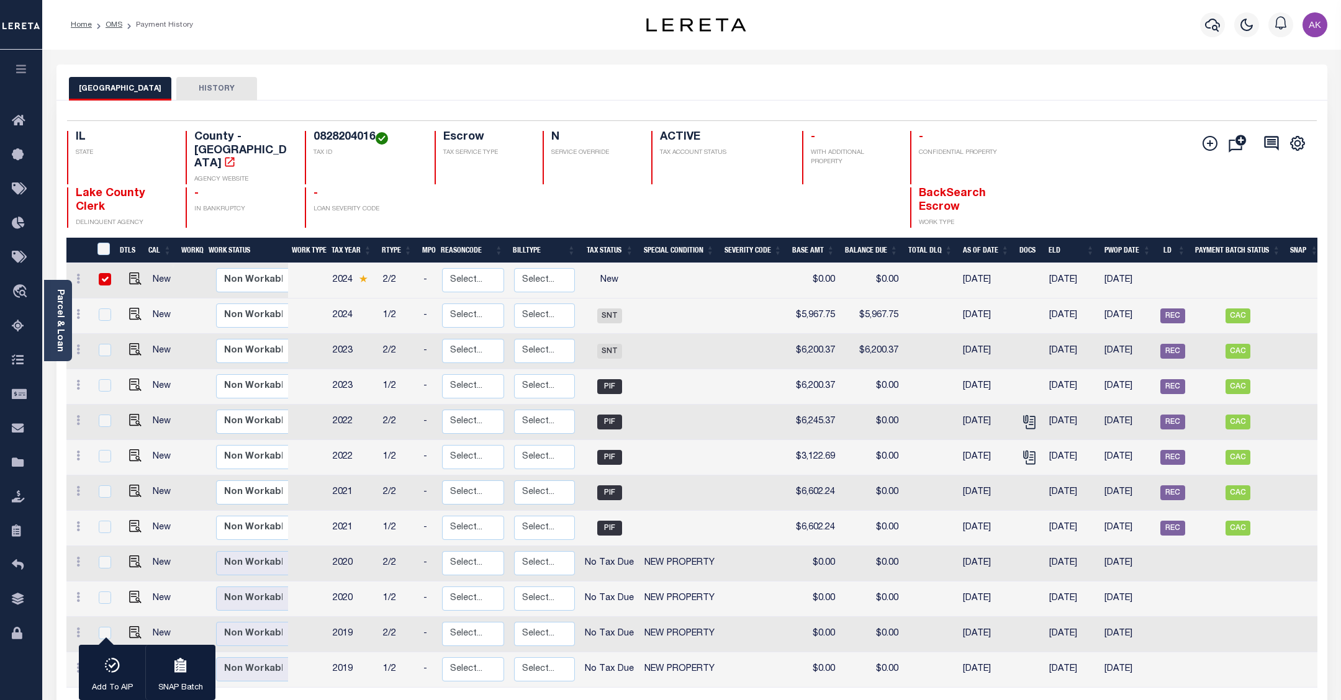
click at [104, 273] on input "checkbox" at bounding box center [105, 279] width 12 height 12
checkbox input "false"
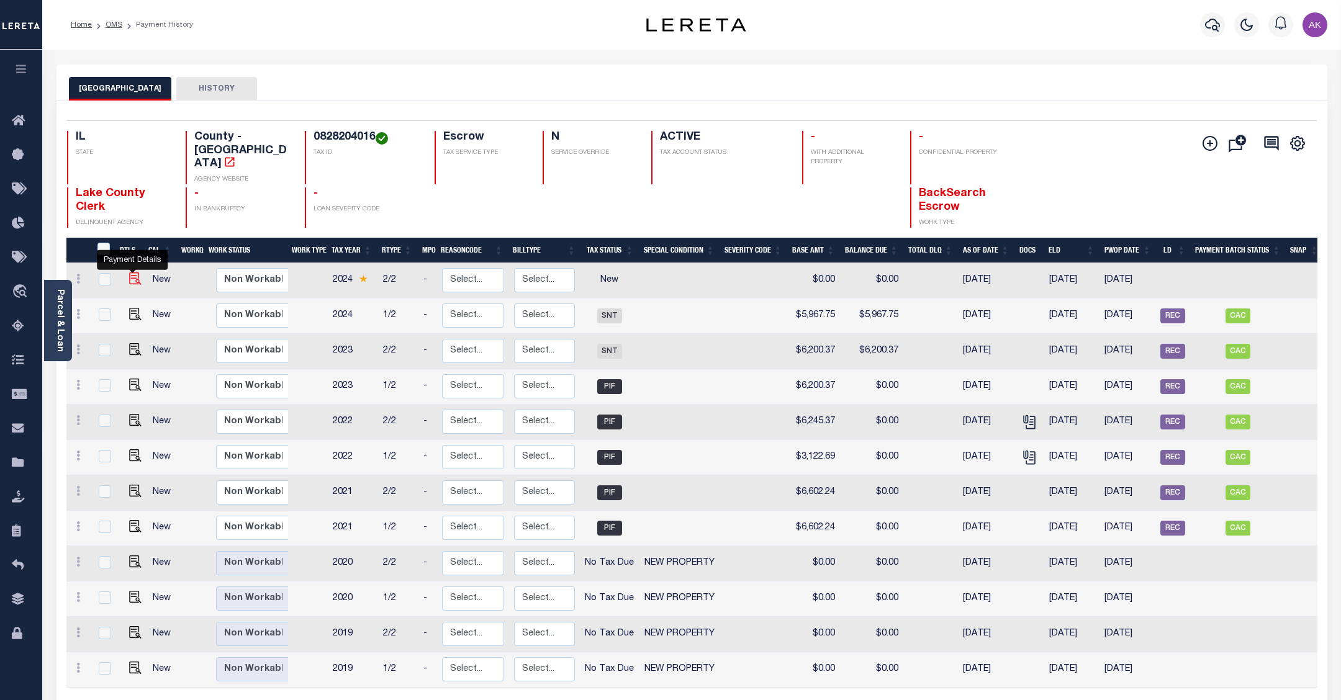
click at [133, 273] on img "" at bounding box center [135, 279] width 12 height 12
checkbox input "true"
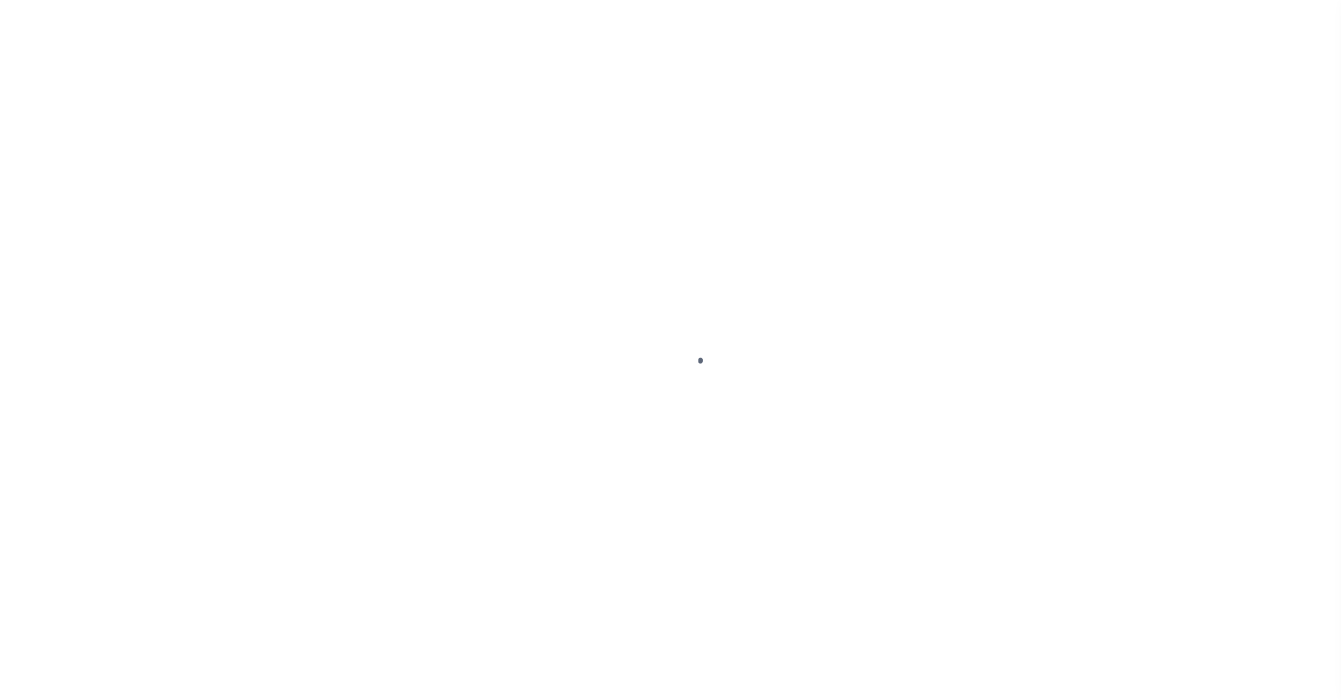
select select "NW2"
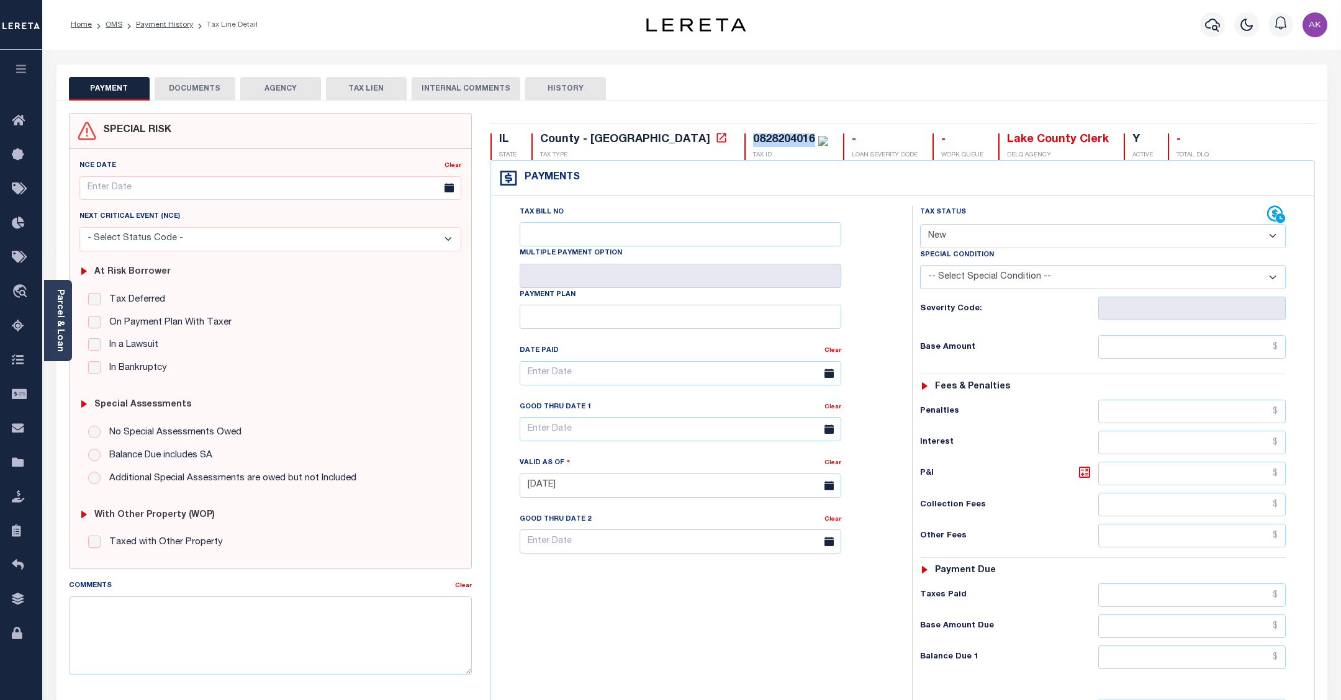
drag, startPoint x: 702, startPoint y: 140, endPoint x: 641, endPoint y: 141, distance: 60.8
click at [753, 141] on div "0828204016" at bounding box center [784, 139] width 62 height 11
copy div "0828204016"
click at [716, 140] on icon at bounding box center [720, 137] width 9 height 9
click at [181, 24] on link "Payment History" at bounding box center [164, 24] width 57 height 7
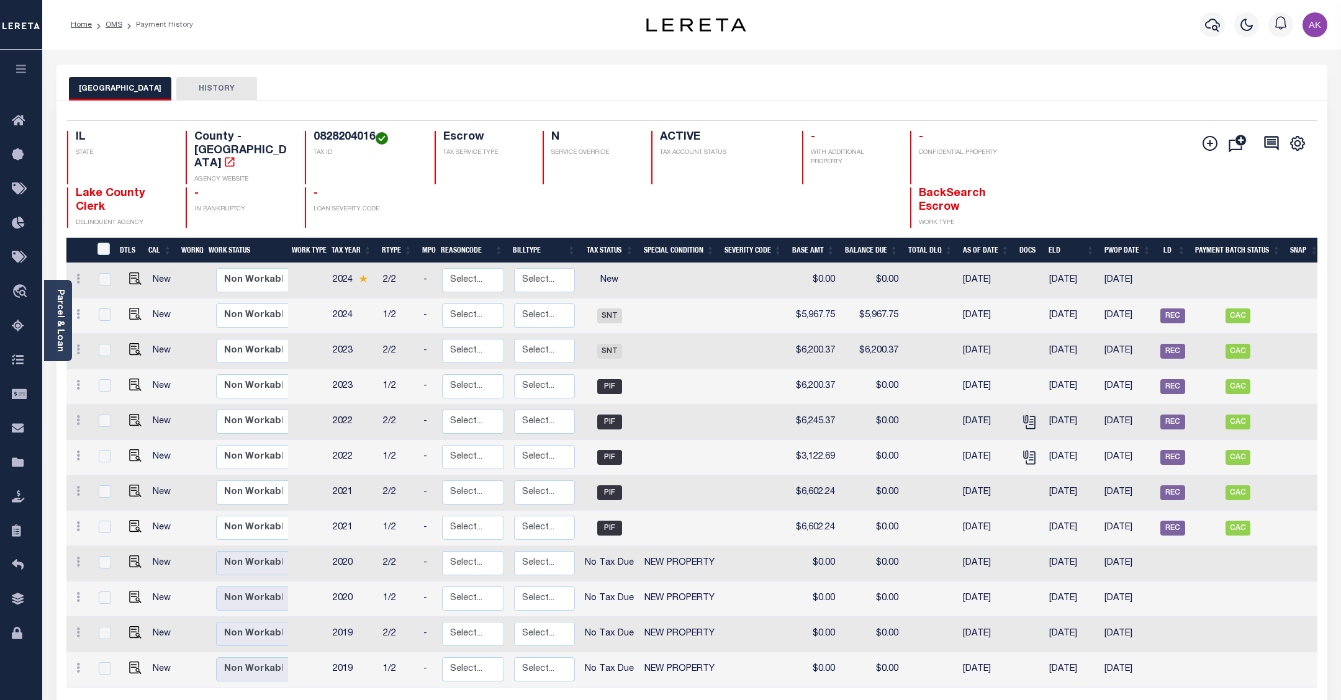
click at [1118, 141] on div "Add Installment Line [GEOGRAPHIC_DATA]" at bounding box center [1212, 179] width 209 height 97
click at [1063, 160] on div "IL STATE County - IL AGENCY WEBSITE 0828204016 TAX ID Escrow TAX SERVICE TYPE N…" at bounding box center [588, 157] width 1042 height 53
click at [111, 22] on link "OMS" at bounding box center [114, 24] width 17 height 7
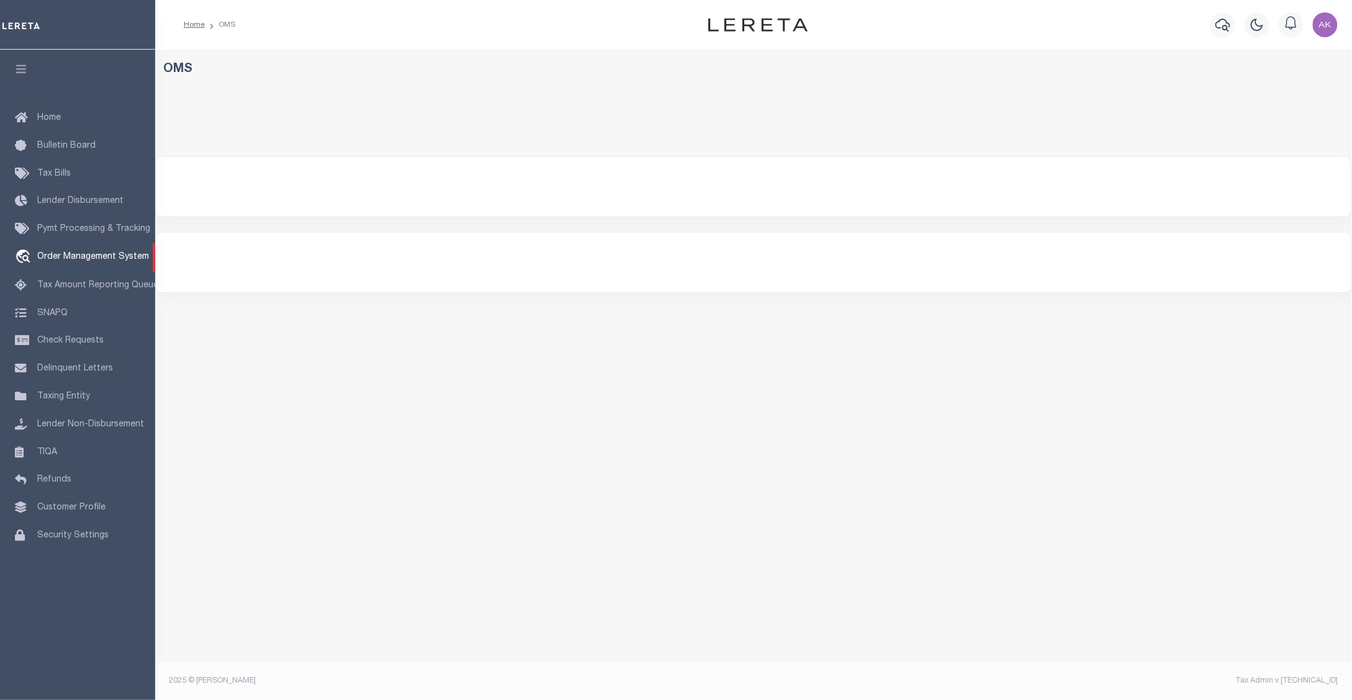
select select "200"
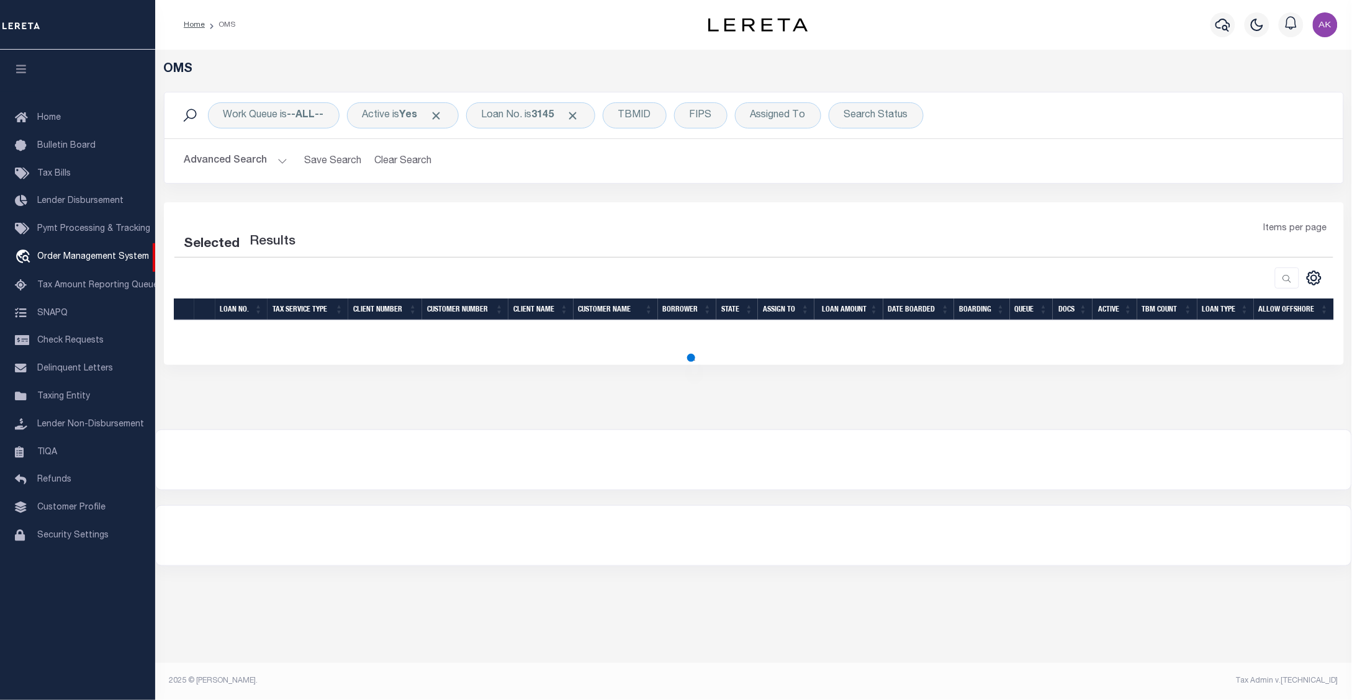
select select "200"
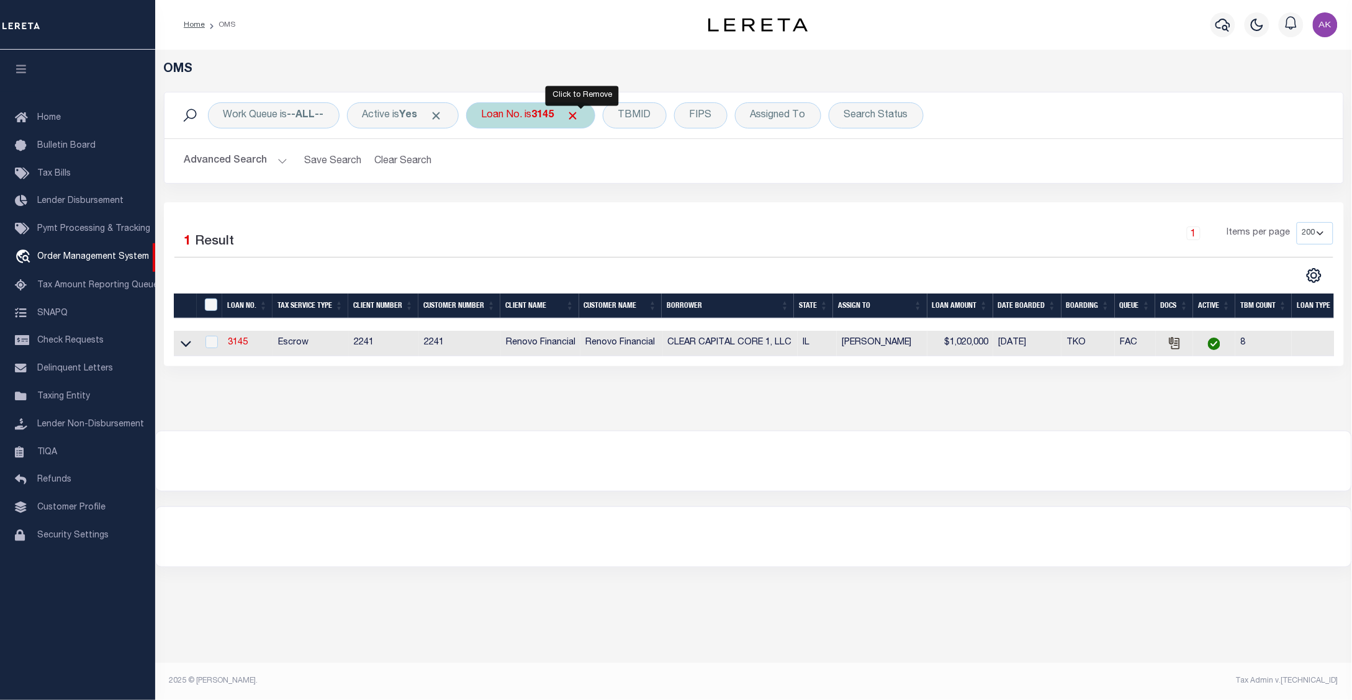
click at [580, 114] on span "Click to Remove" at bounding box center [573, 115] width 13 height 13
click at [510, 112] on div "Loan No." at bounding box center [502, 115] width 72 height 26
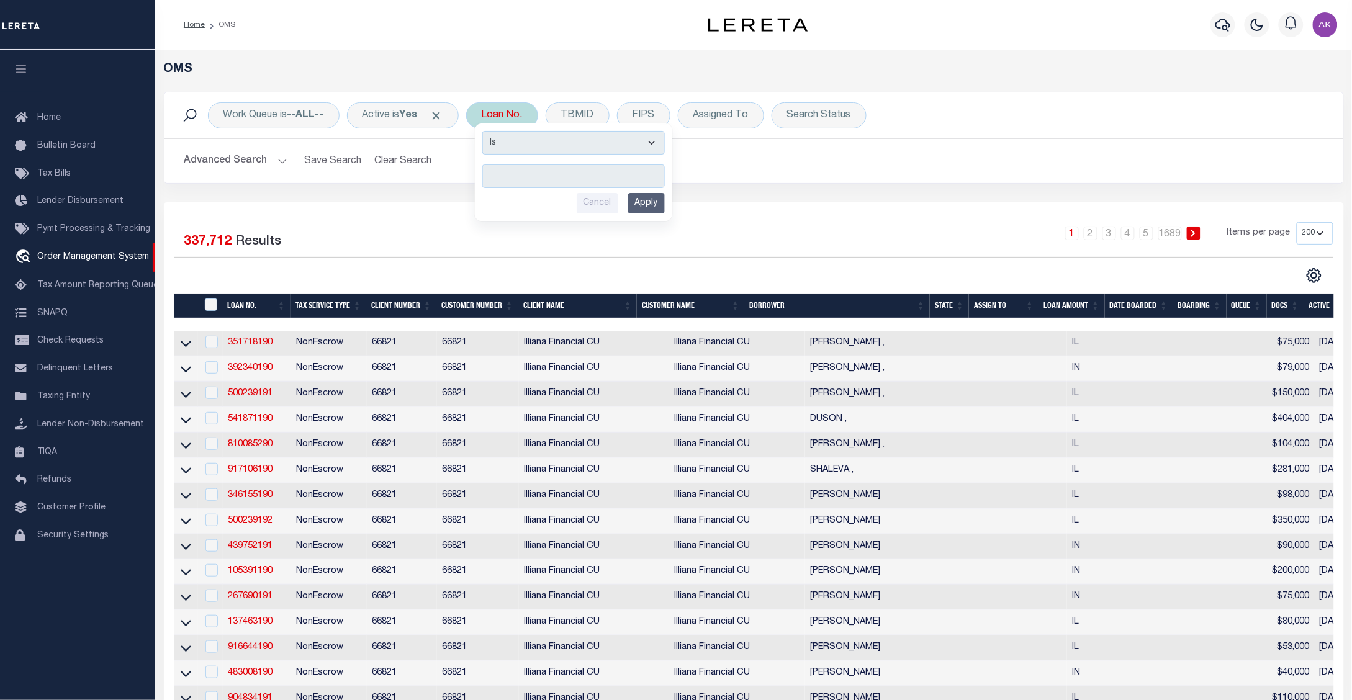
click at [520, 175] on input "text" at bounding box center [573, 177] width 183 height 24
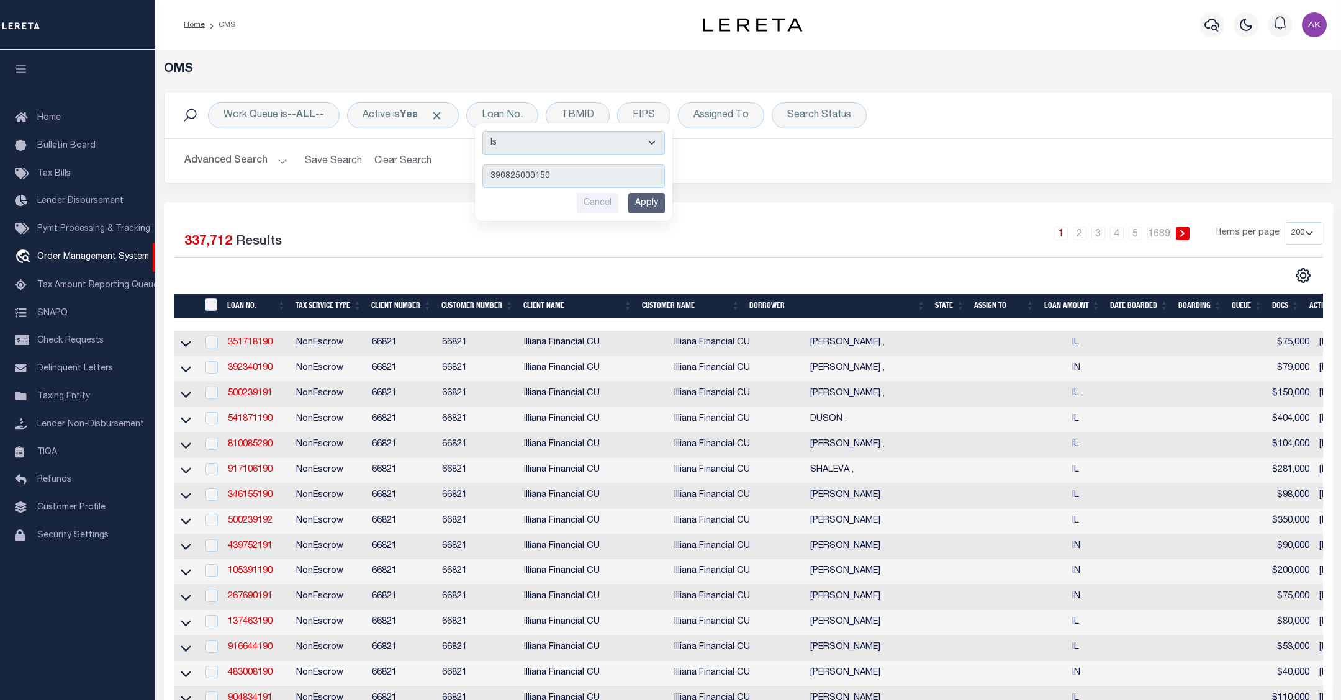
type input "3908250001509"
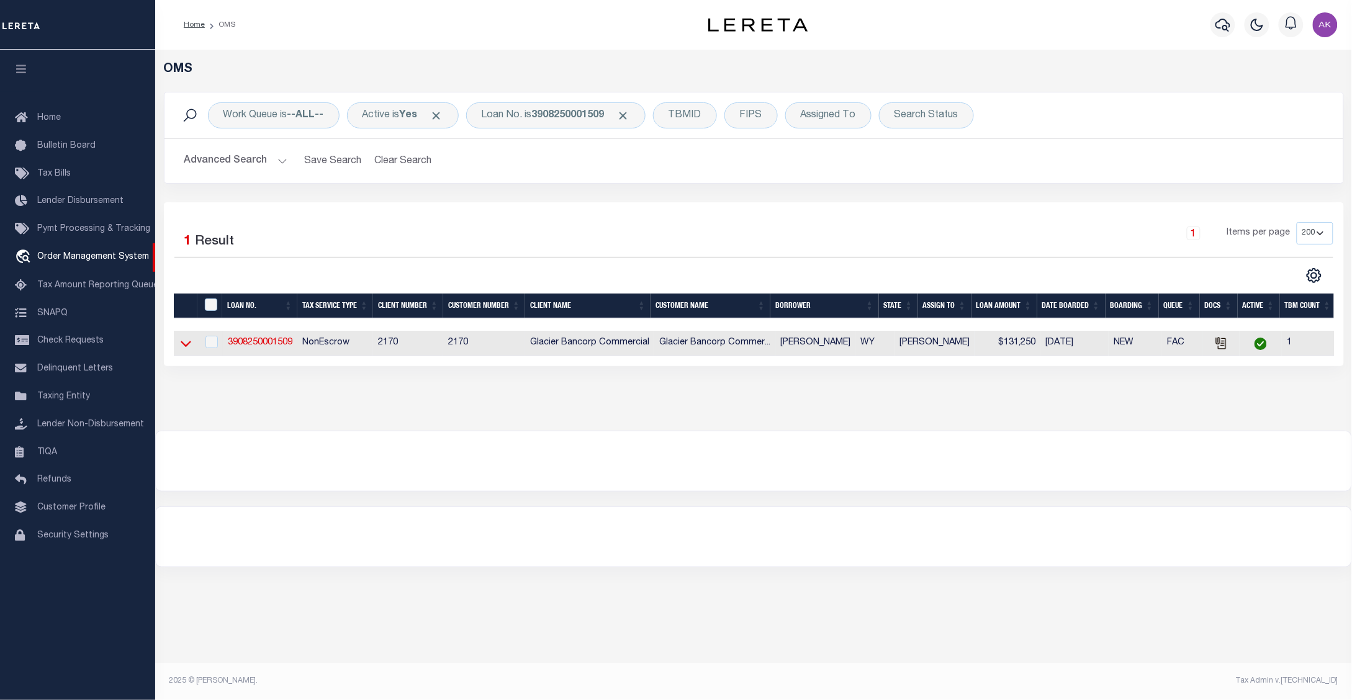
click at [188, 348] on icon at bounding box center [186, 343] width 11 height 13
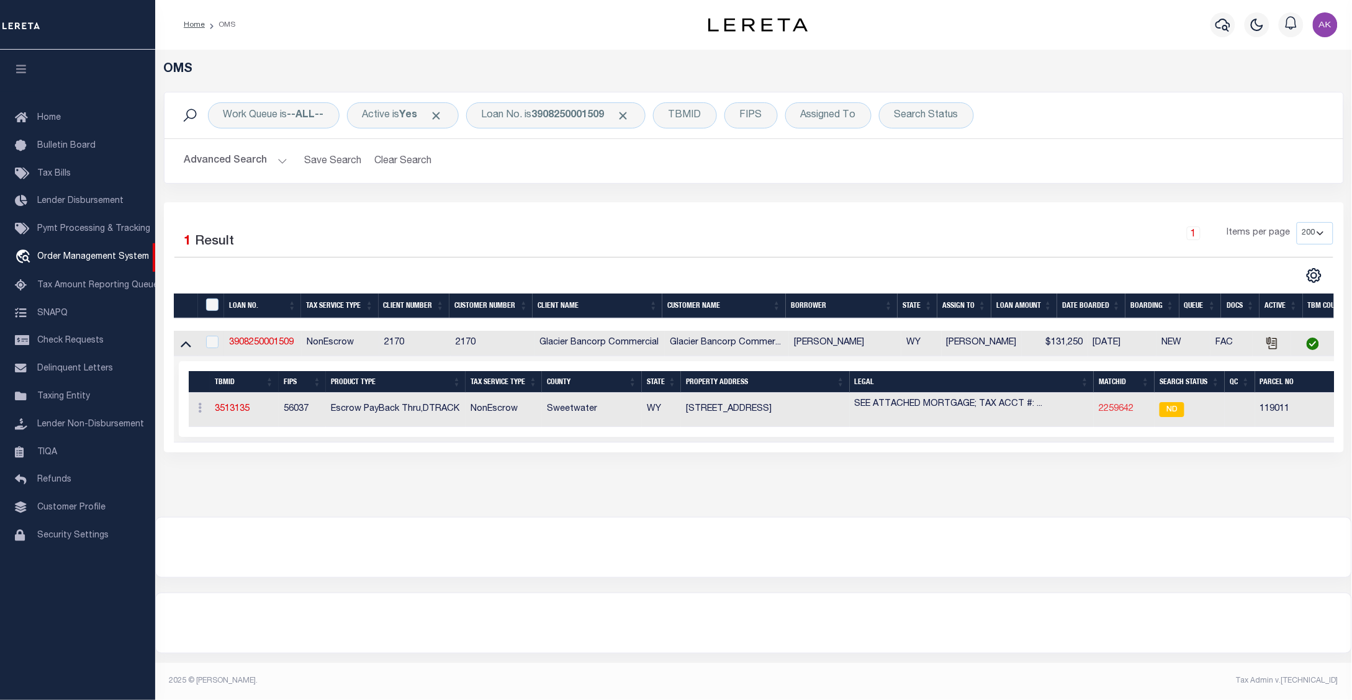
click at [1121, 413] on link "2259642" at bounding box center [1116, 409] width 35 height 9
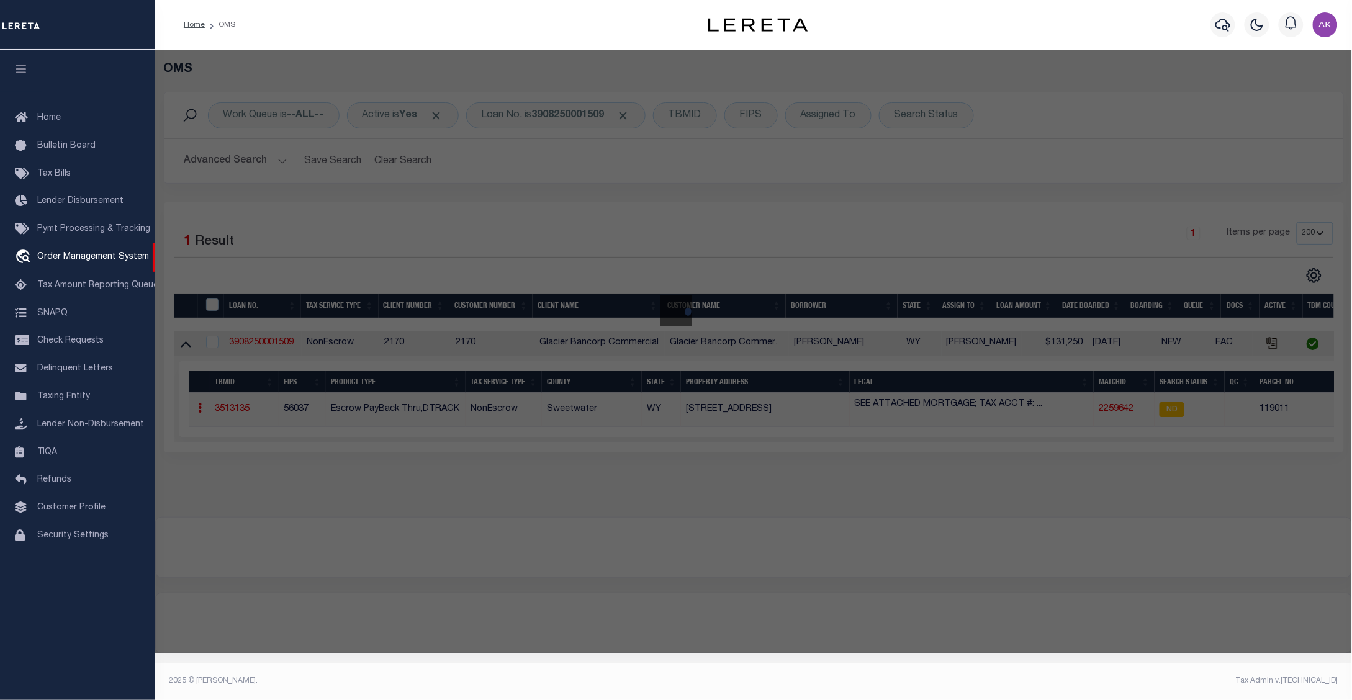
checkbox input "false"
select select "ND"
type input "SPA-TACULAR SUITES LLC"
select select "ATL"
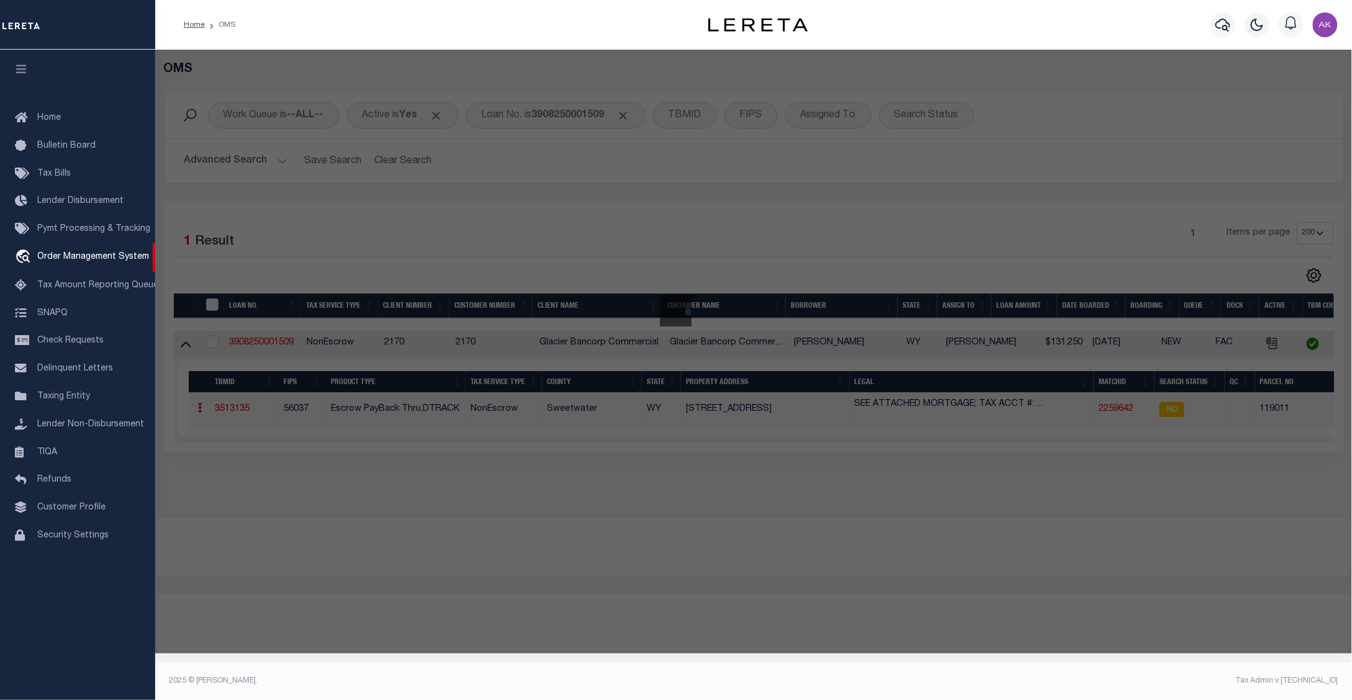
select select "ADD"
type input "756 PILOT BUTTE AVE"
type input "ROCK SPRINGS WY 82901"
type textarea "NORTH BLK 02 LOT 18 PT AS DESCRIBED IN DEED 987/1399"
type textarea "MISSING LEGAL ON CUSTOMER IMAGING SYSTEM."
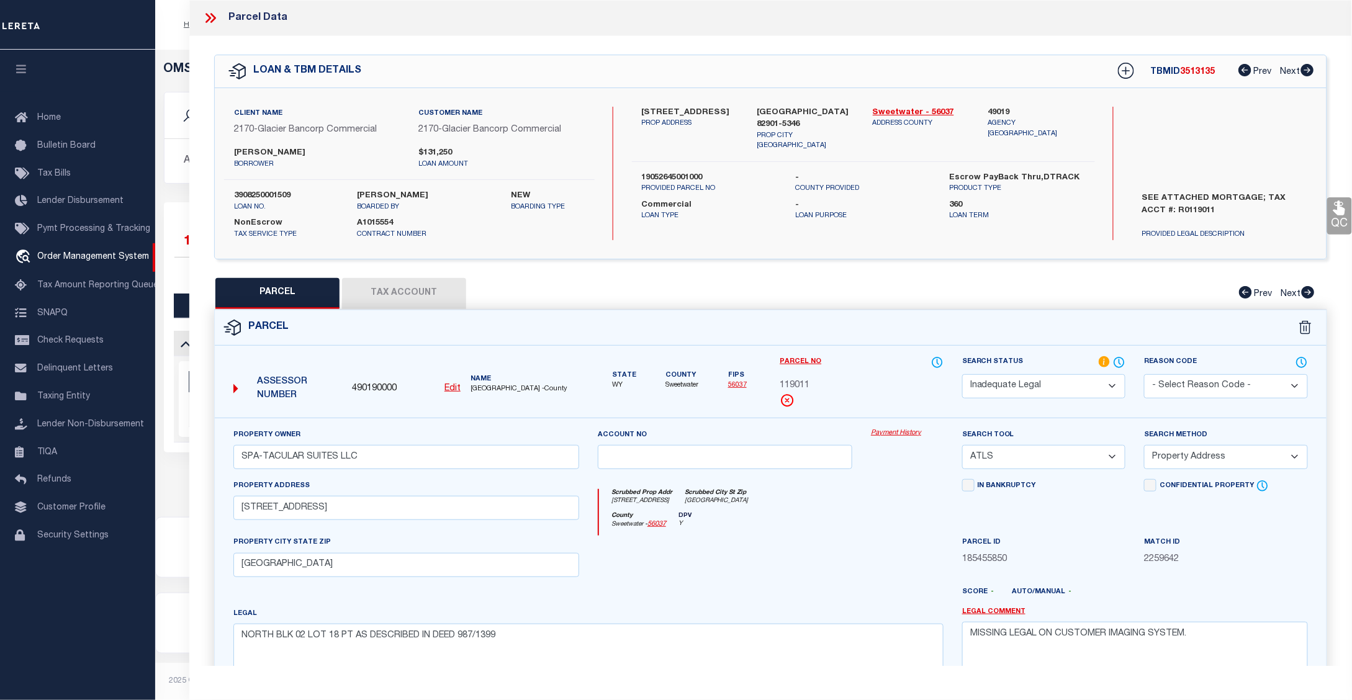
click at [282, 291] on button "PARCEL" at bounding box center [277, 293] width 124 height 31
select select "AS"
select select
checkbox input "false"
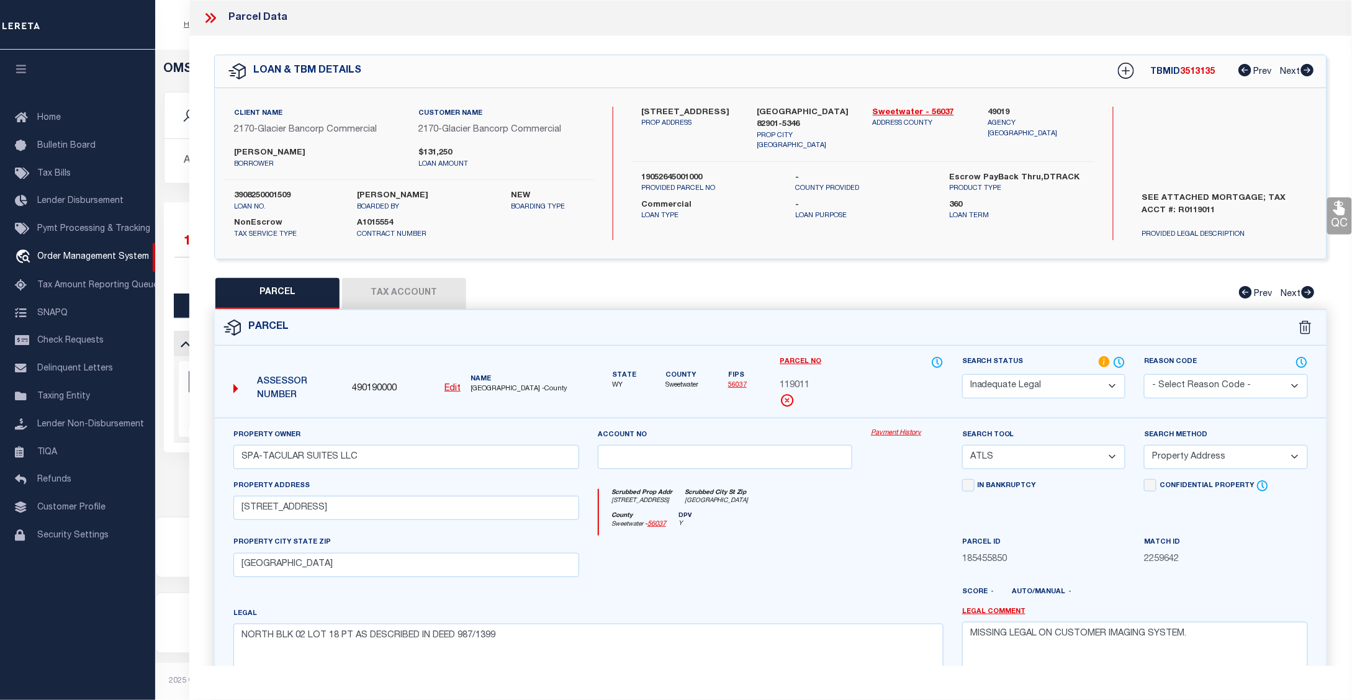
checkbox input "false"
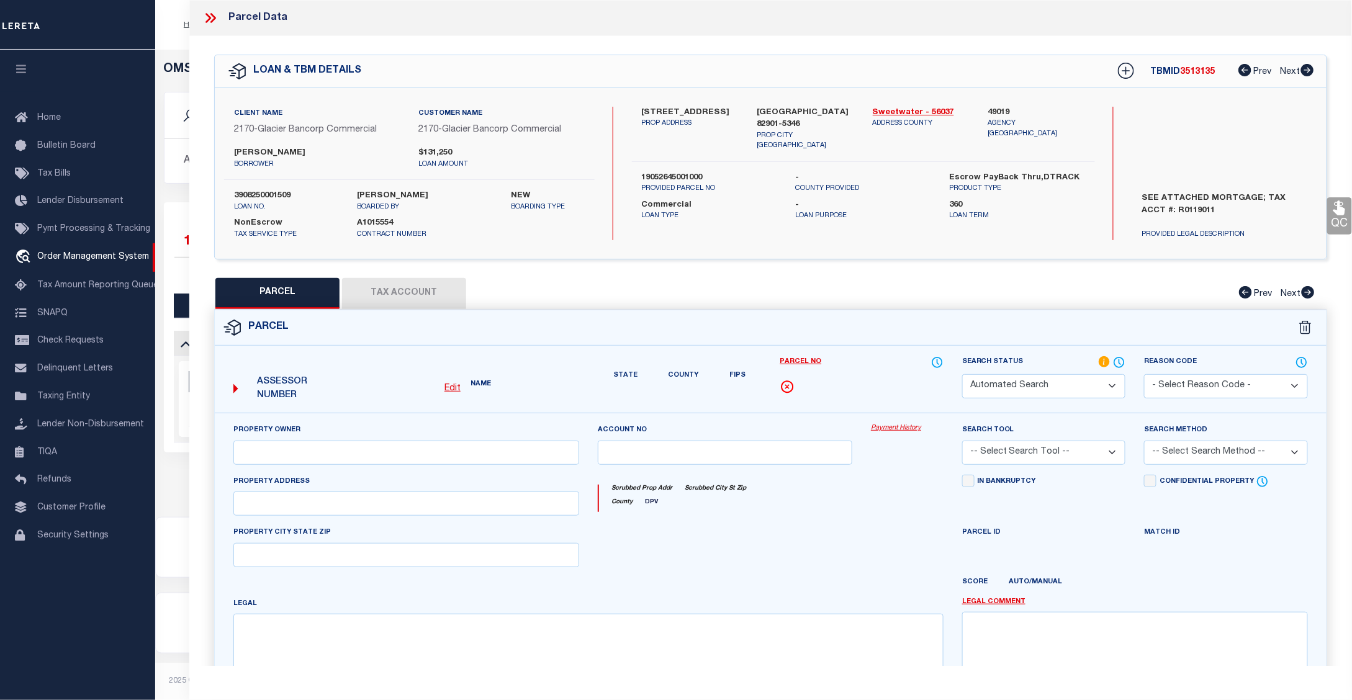
select select "ND"
type input "SPA-TACULAR SUITES LLC"
select select "ATL"
select select "ADD"
type input "756 PILOT BUTTE AVE"
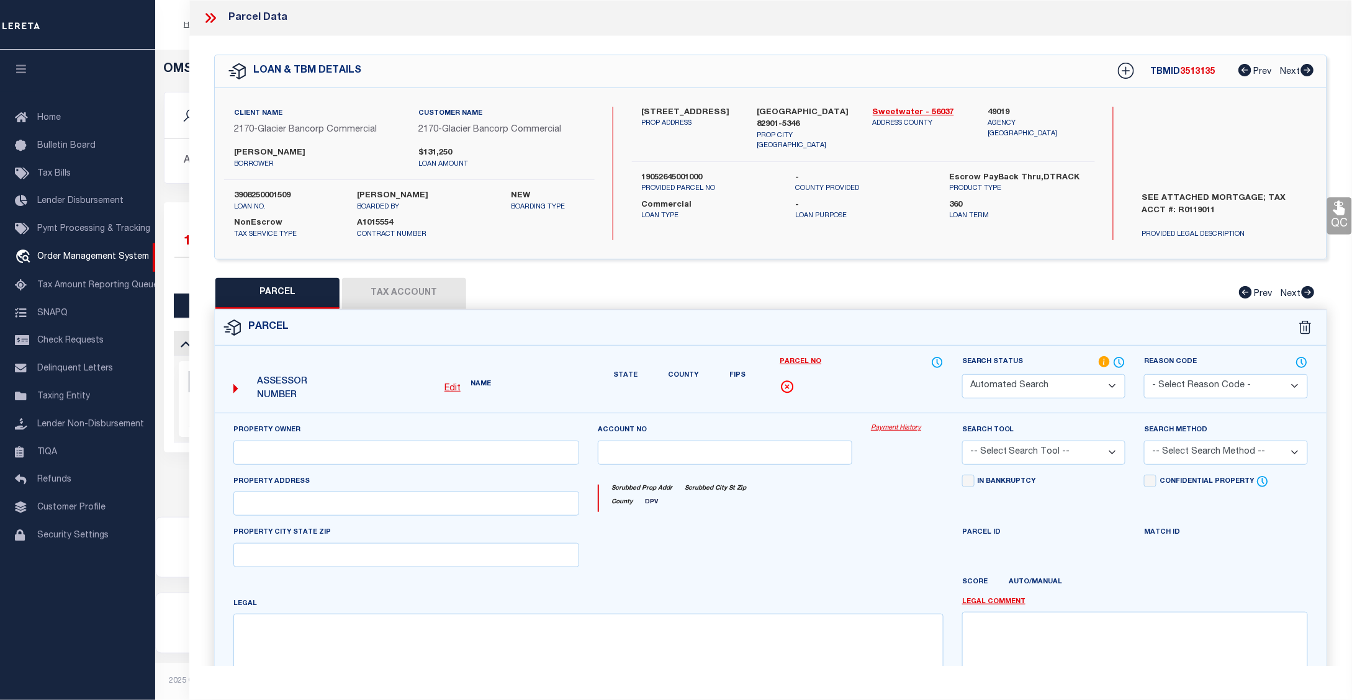
type input "ROCK SPRINGS WY 82901"
type textarea "NORTH BLK 02 LOT 18 PT AS DESCRIBED IN DEED 987/1399"
type textarea "MISSING LEGAL ON CUSTOMER IMAGING SYSTEM."
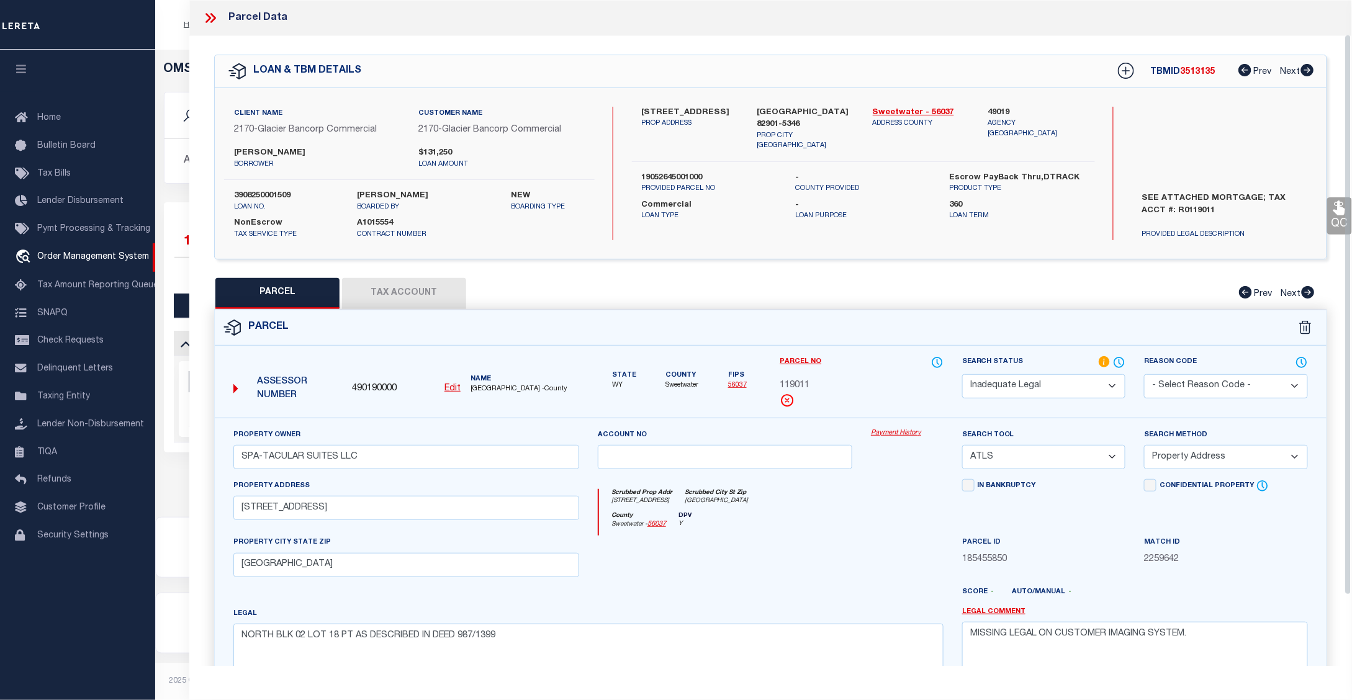
scroll to position [125, 0]
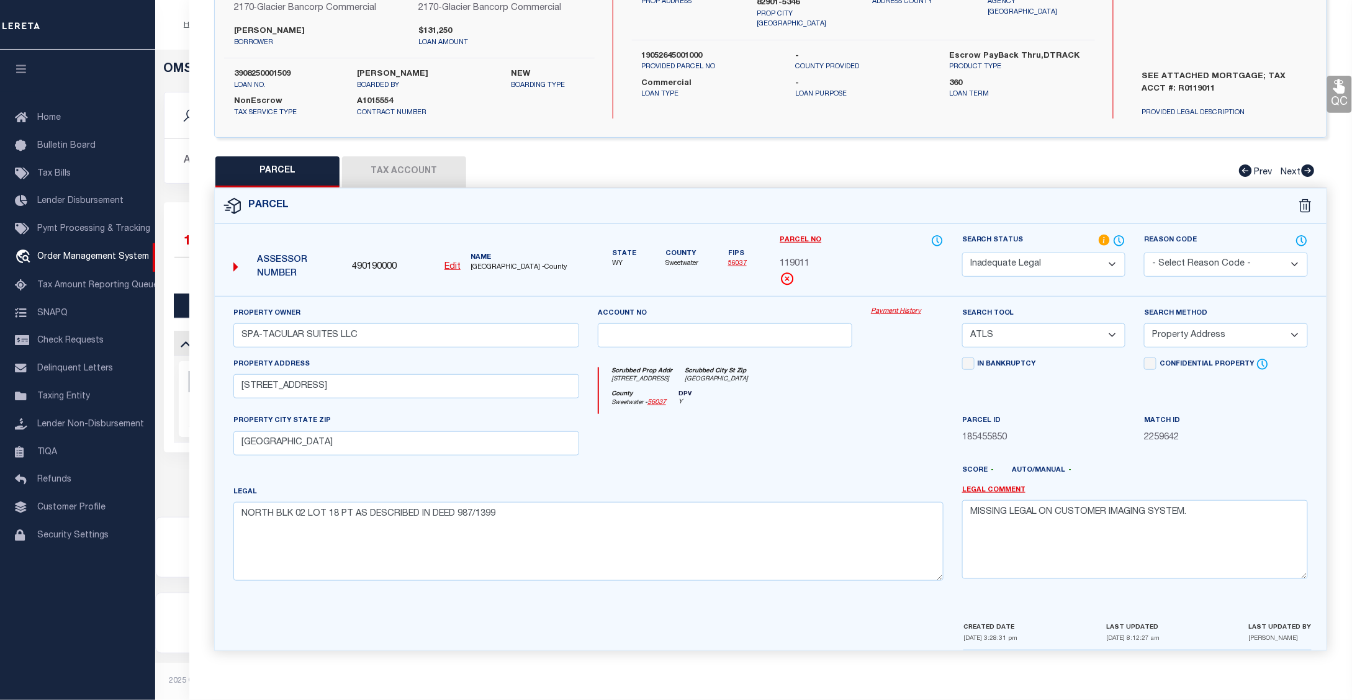
click at [422, 165] on button "Tax Account" at bounding box center [404, 171] width 124 height 31
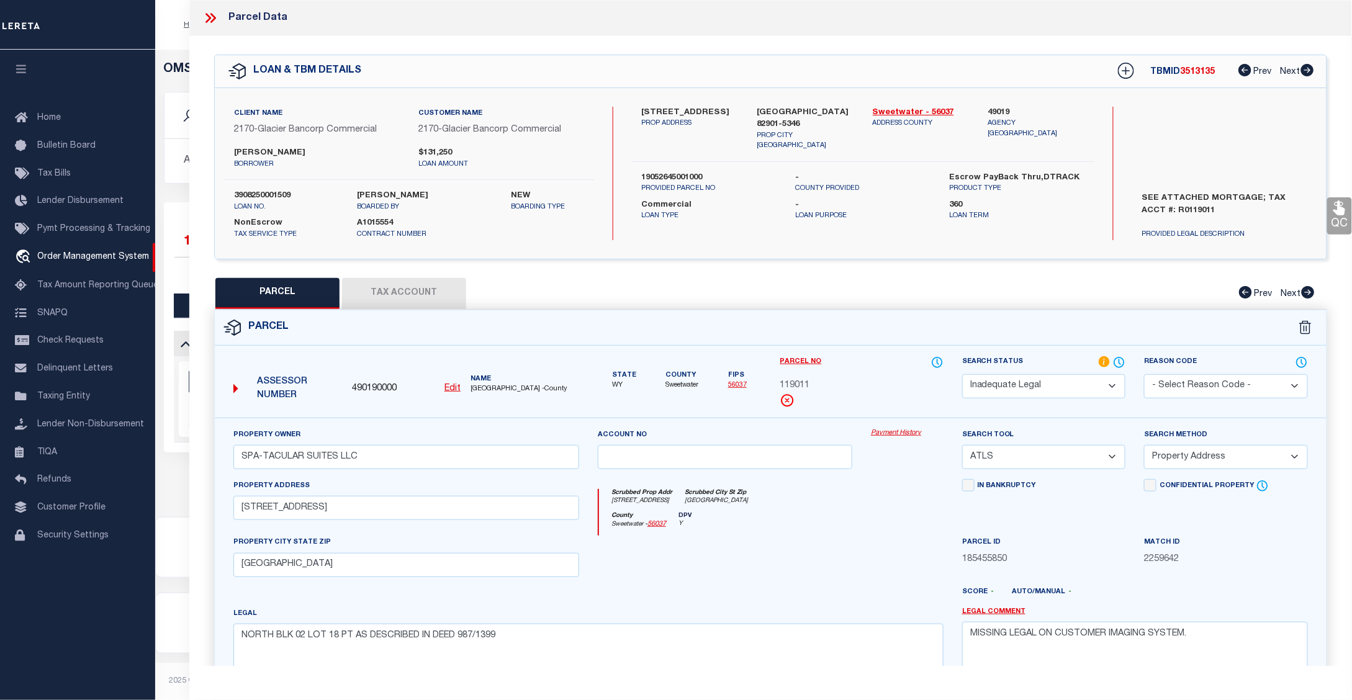
select select "100"
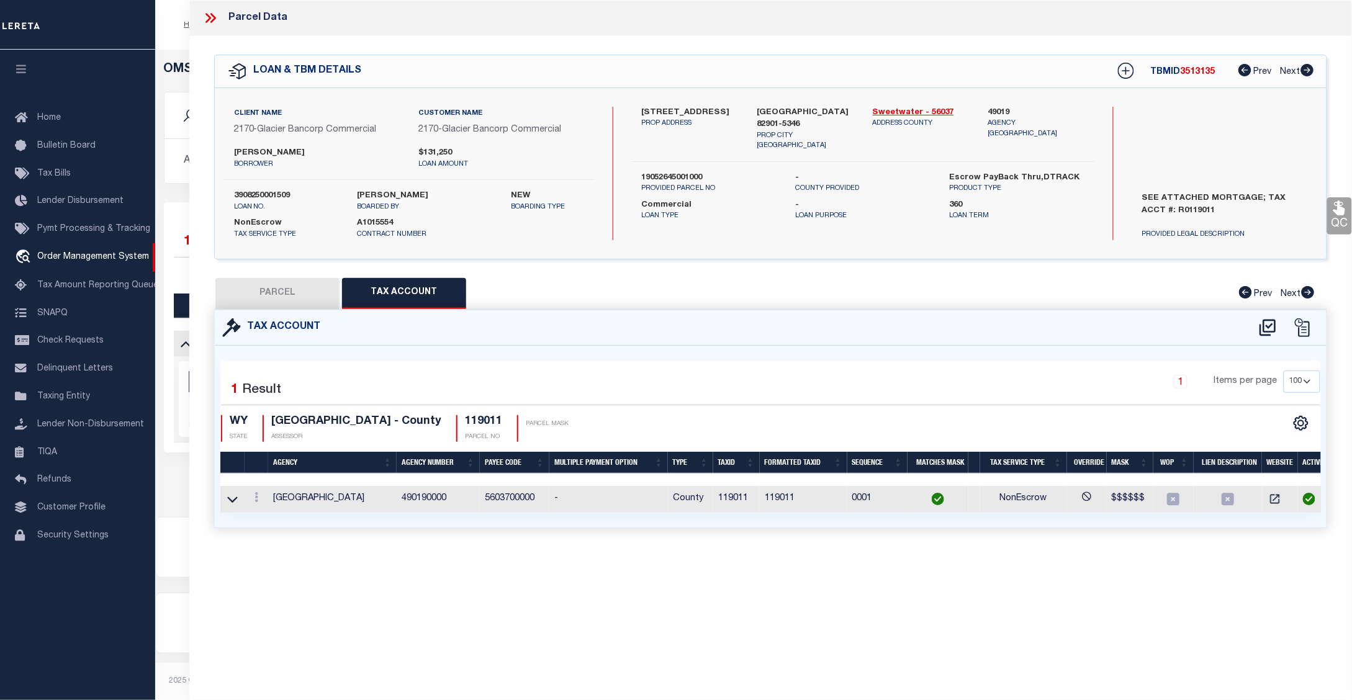
drag, startPoint x: 286, startPoint y: 293, endPoint x: 287, endPoint y: 266, distance: 27.3
click at [286, 284] on button "PARCEL" at bounding box center [277, 293] width 124 height 31
select select "AS"
select select
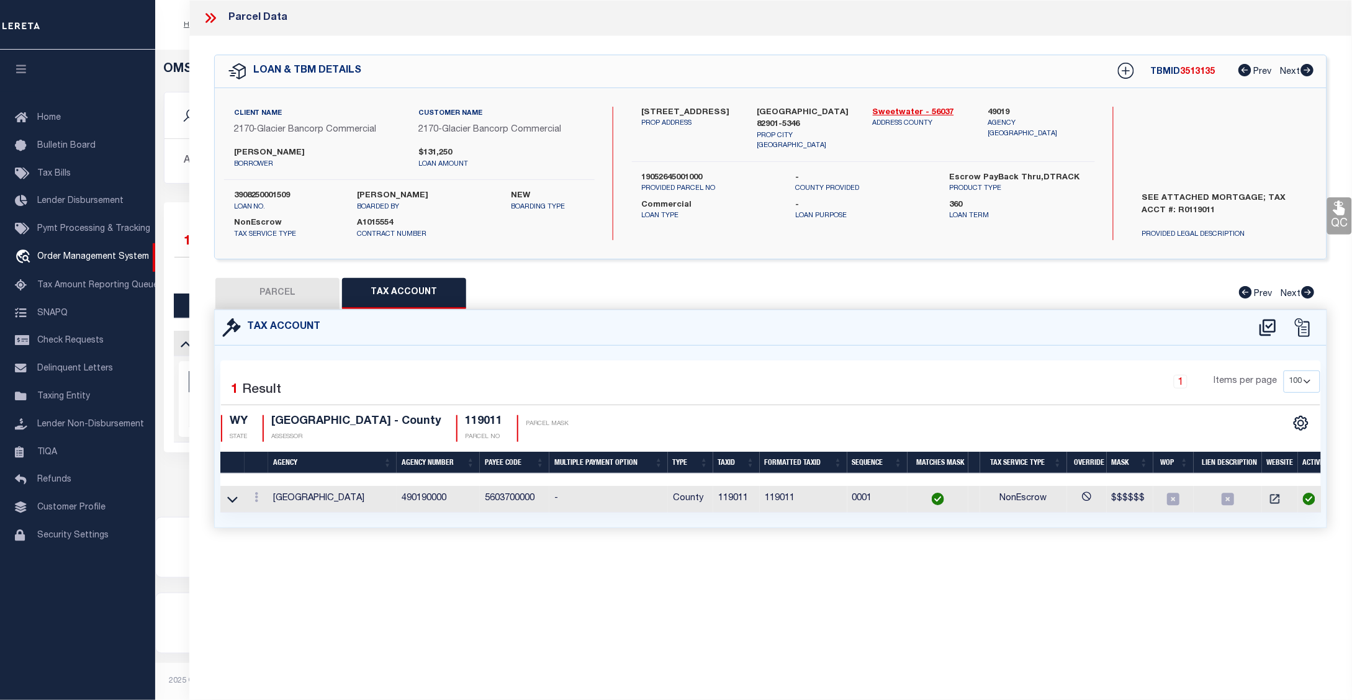
checkbox input "false"
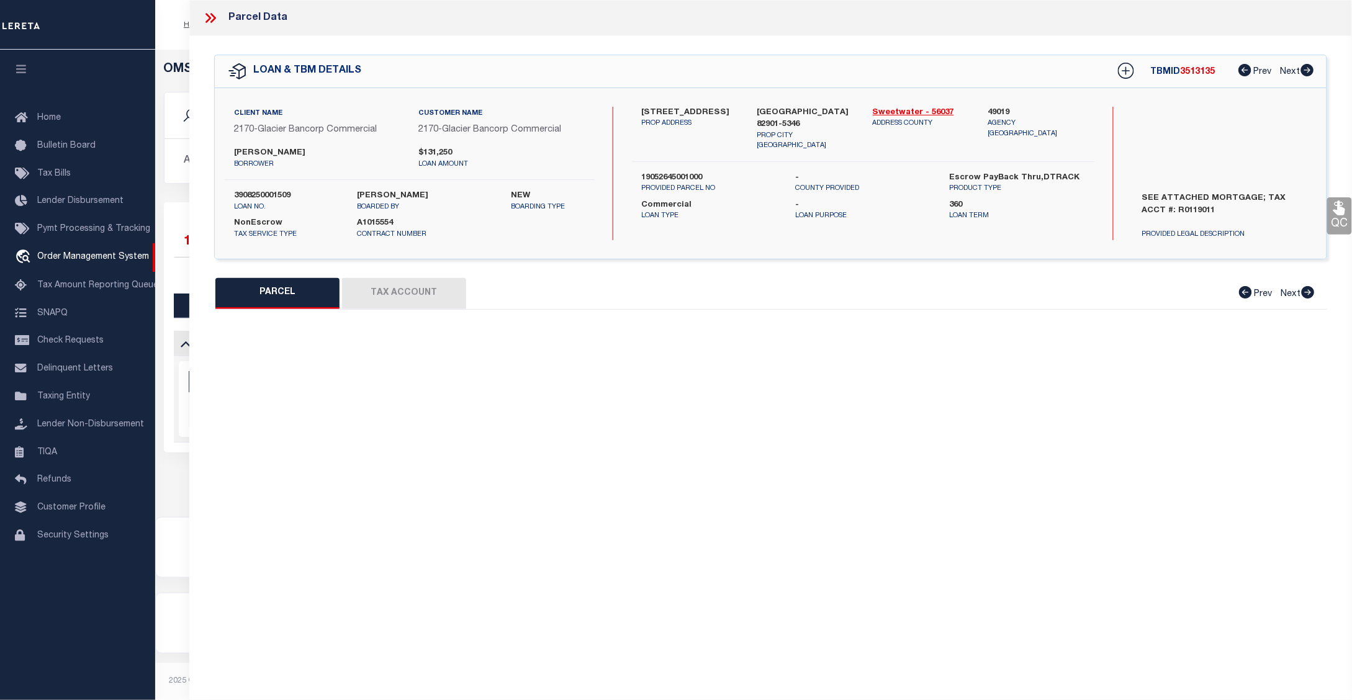
select select "ND"
type input "SPA-TACULAR SUITES LLC"
select select "ATL"
select select "ADD"
type input "756 PILOT BUTTE AVE"
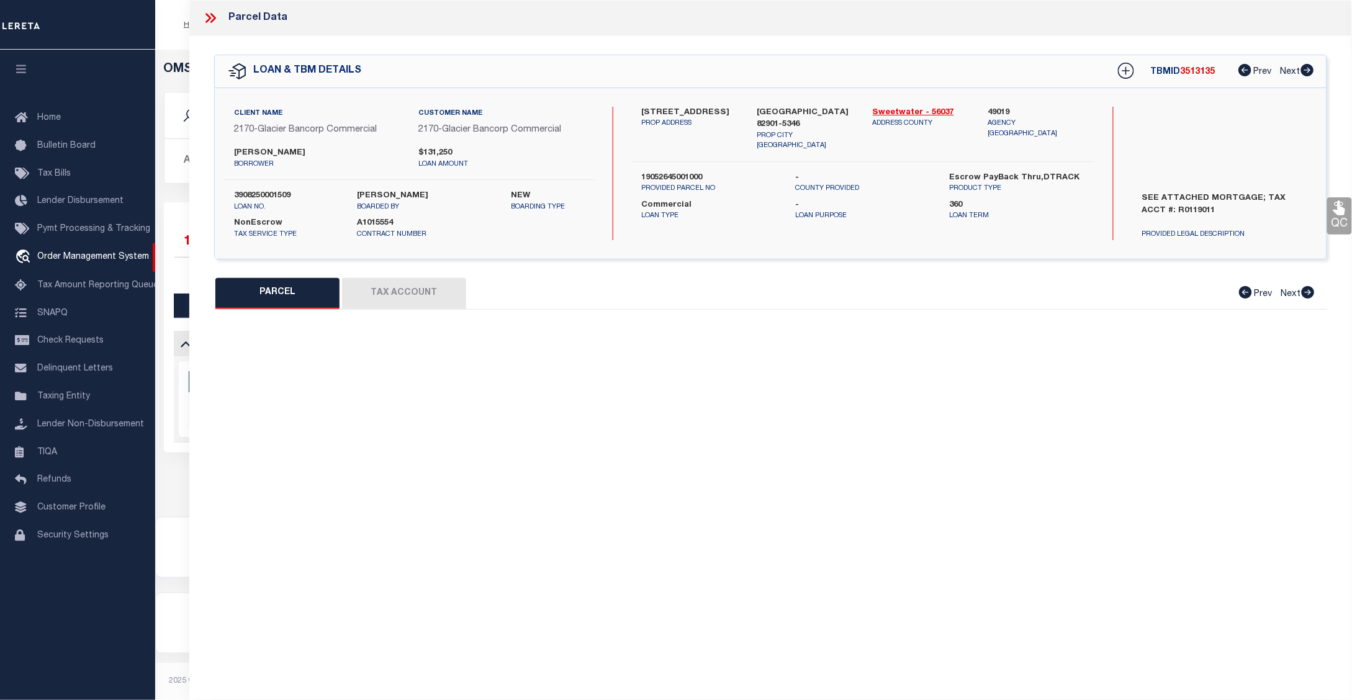
type input "ROCK SPRINGS WY 82901"
type textarea "NORTH BLK 02 LOT 18 PT AS DESCRIBED IN DEED 987/1399"
type textarea "MISSING LEGAL ON CUSTOMER IMAGING SYSTEM."
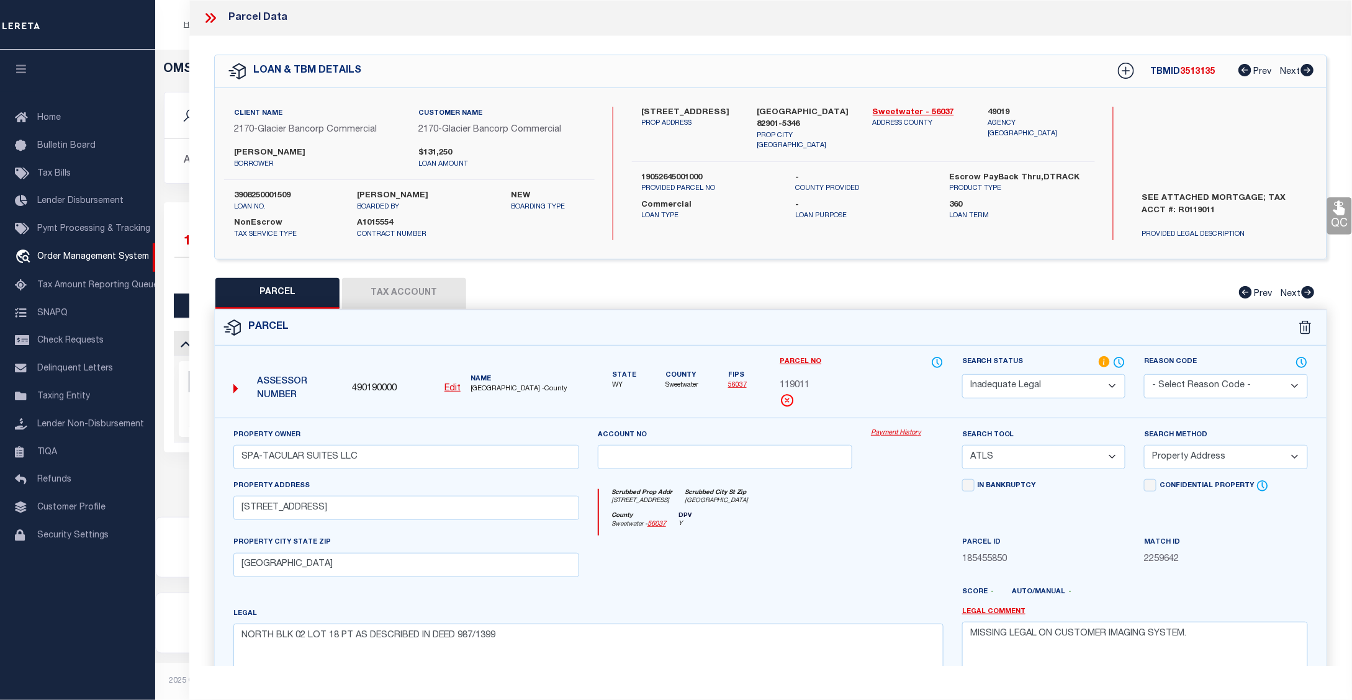
click at [212, 16] on icon at bounding box center [213, 18] width 6 height 10
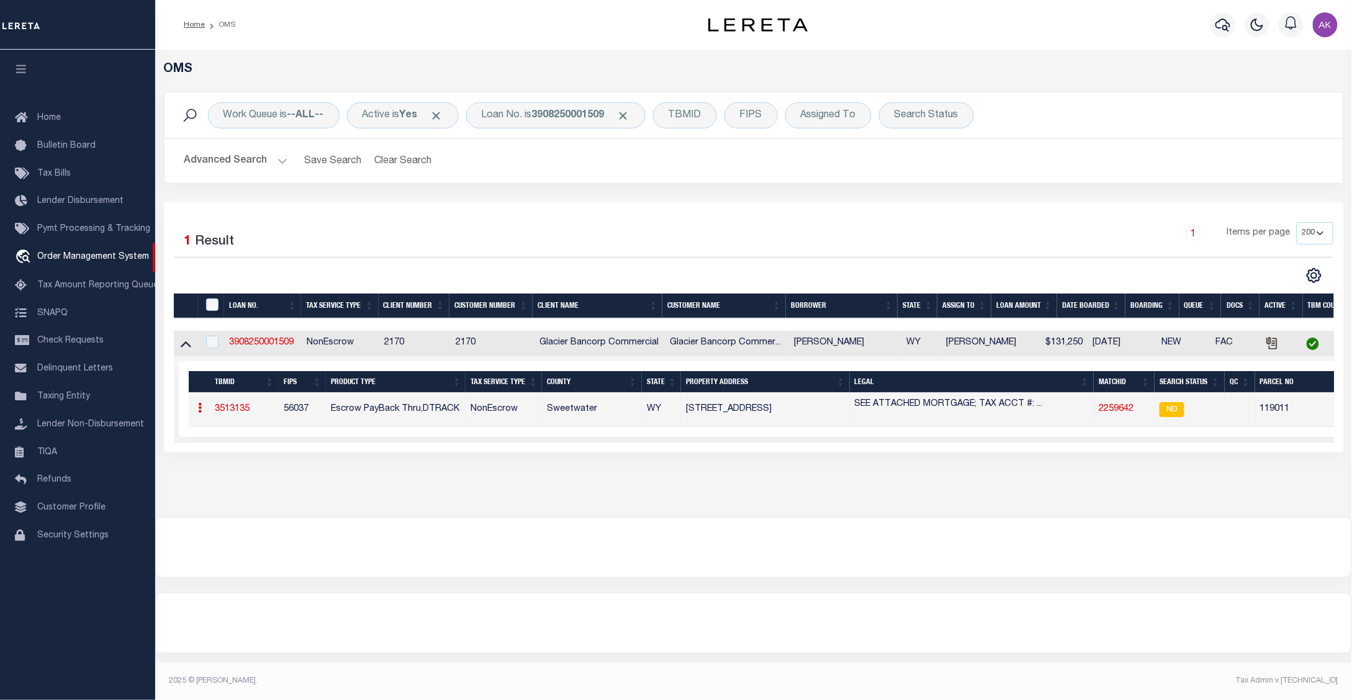
click at [238, 411] on link "3513135" at bounding box center [232, 409] width 35 height 9
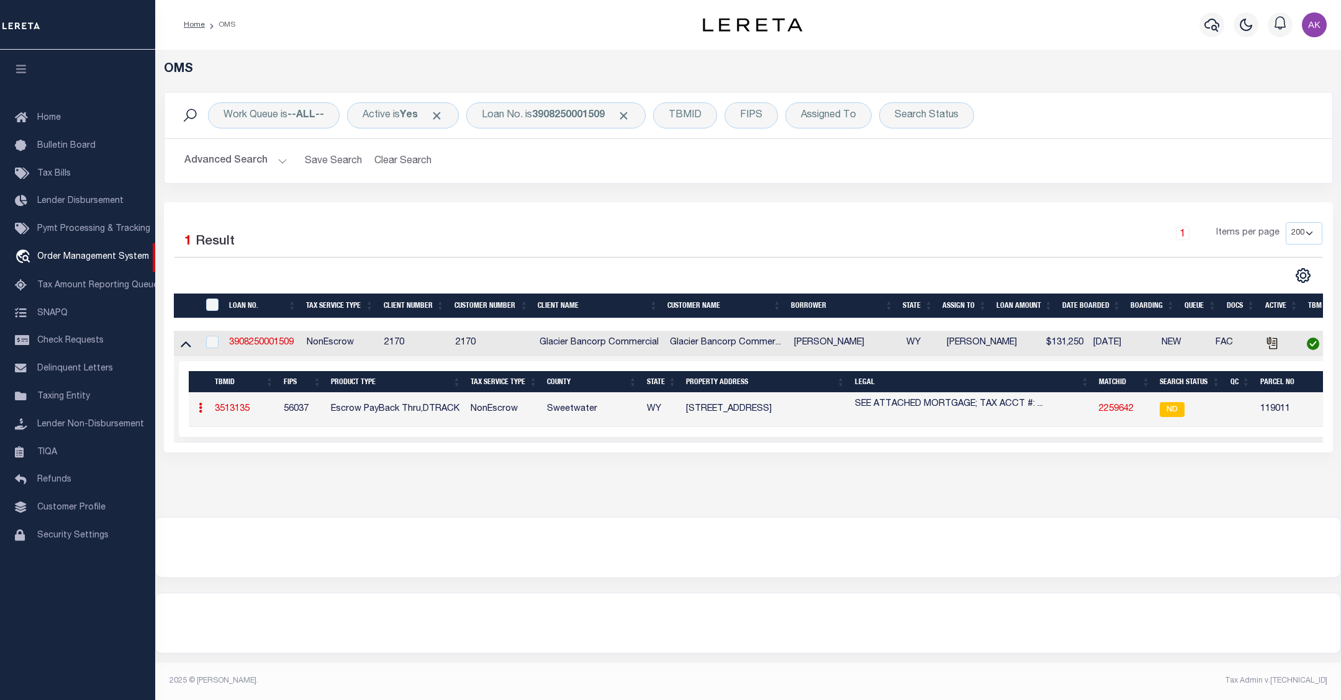
type input "3908250001509"
type input "ALEJANDRO G ZEPEDA"
select select
type input "430 M ST"
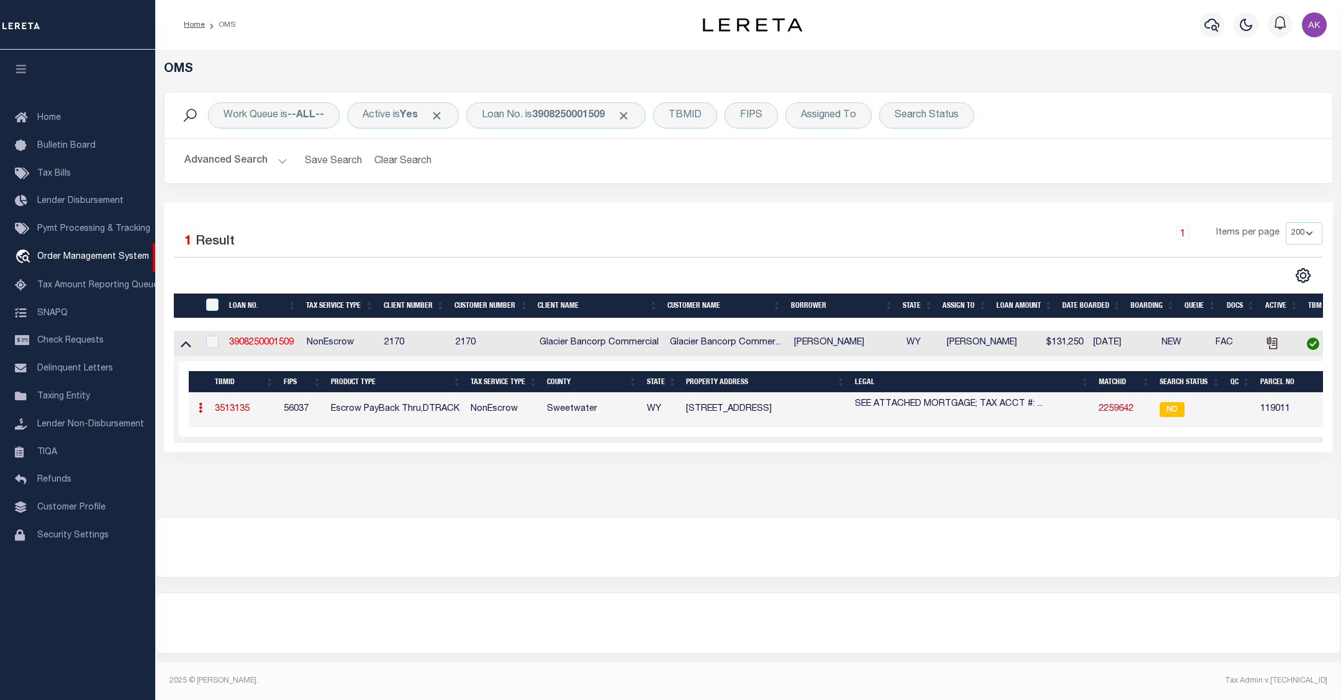
type input "ROCK SPRINGS WY 82901-5407"
type input "09/09/2025"
select select "20"
select select "NonEscrow"
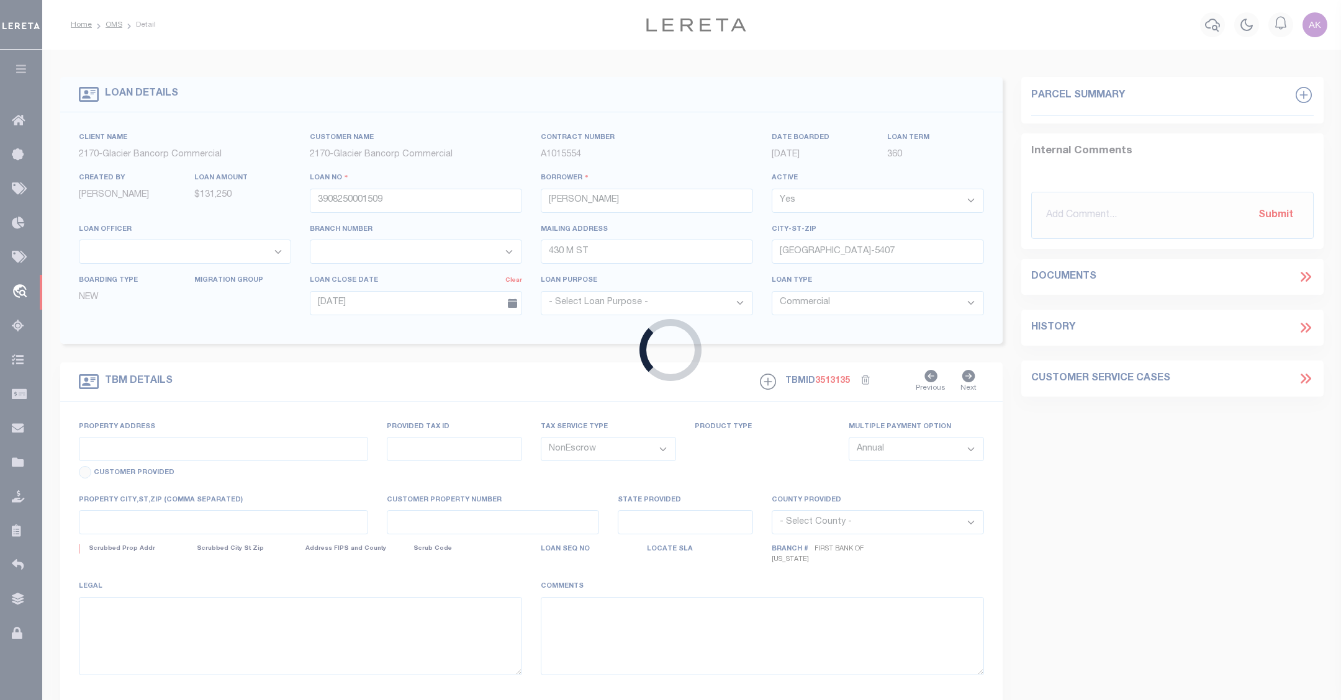
type input "756 PILOT BUTTE AVE"
type input "19052645001000"
select select
type input "ROCK SPRINGS WY 82901-5346"
type input "R0119011"
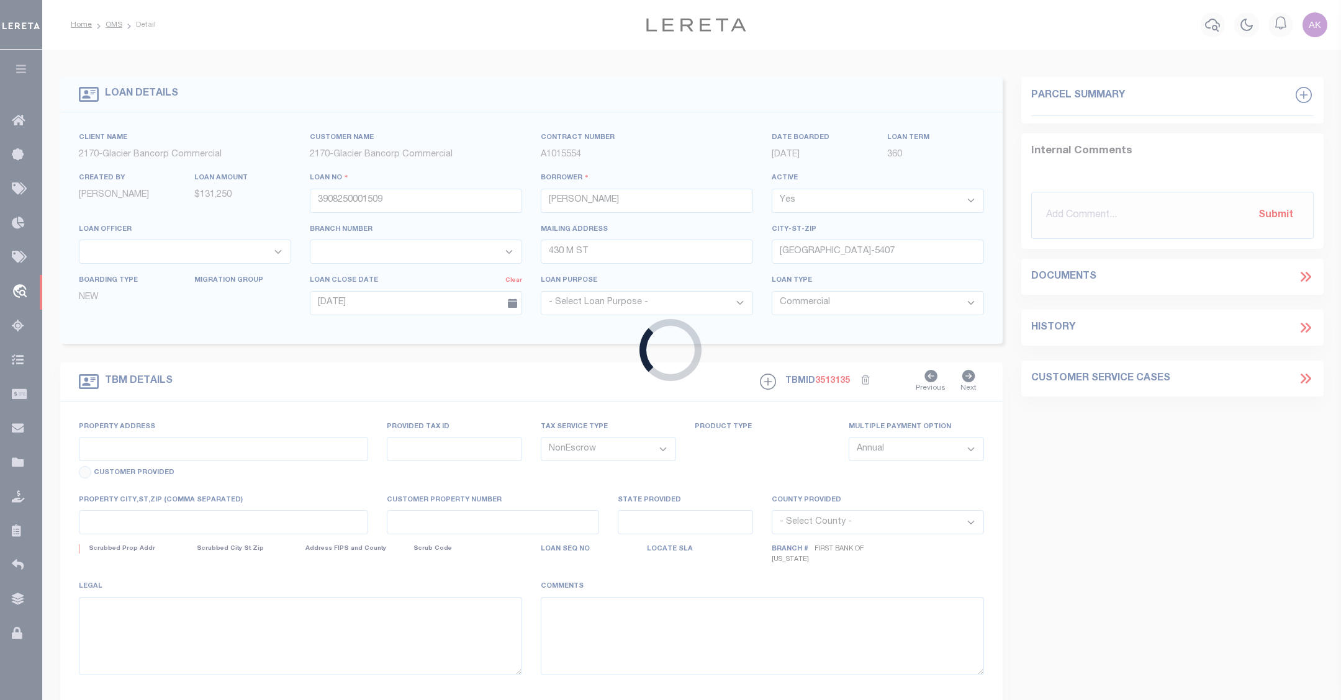
type input "WY"
type textarea "SEE ATTACHED MORTGAGE; TAX ACCT #: R0119011"
select select "7330"
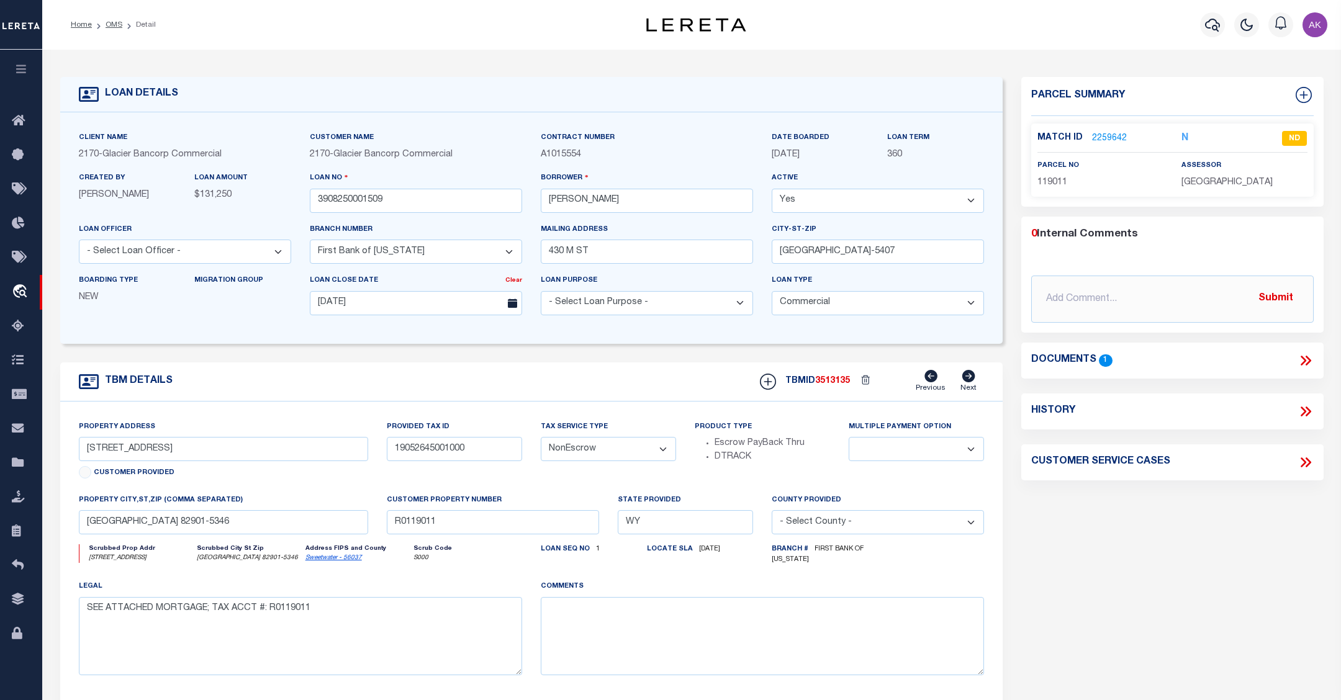
click at [1306, 360] on icon at bounding box center [1306, 361] width 16 height 16
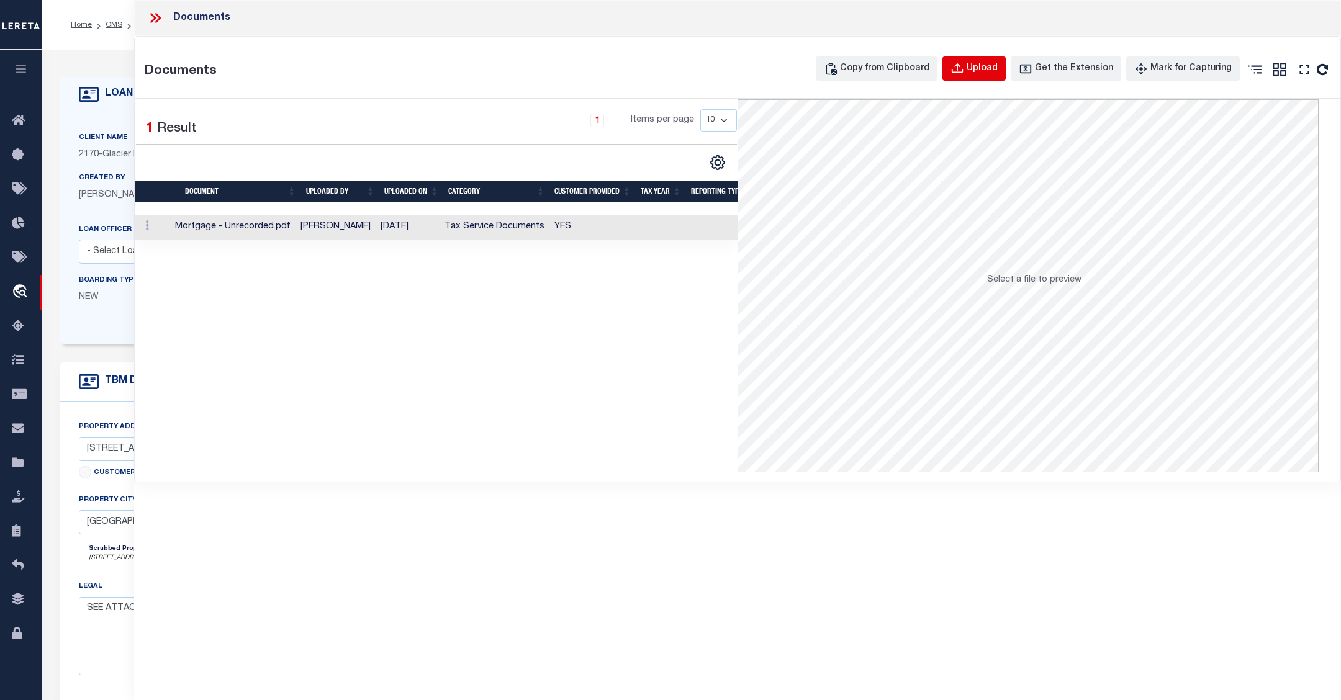
click at [998, 66] on div "Upload" at bounding box center [982, 69] width 31 height 14
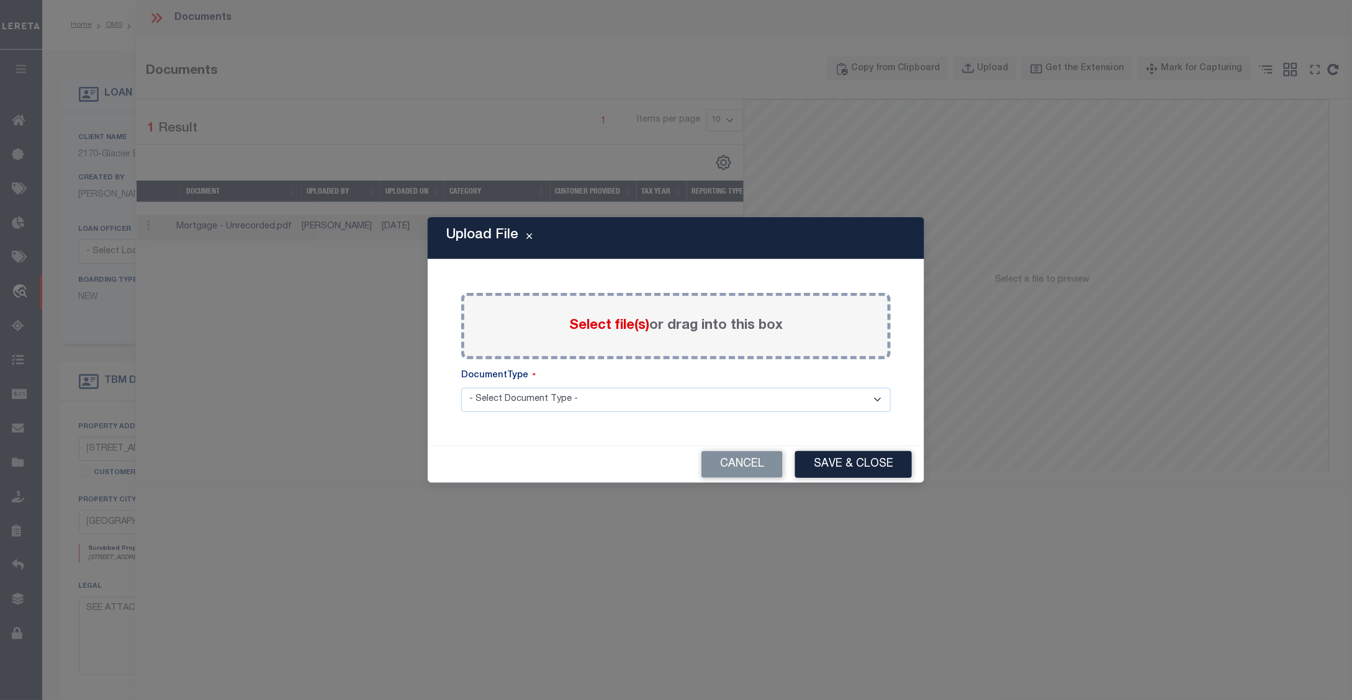
click at [587, 327] on span "Select file(s)" at bounding box center [609, 326] width 80 height 14
click at [0, 0] on input "Select file(s) or drag into this box" at bounding box center [0, 0] width 0 height 0
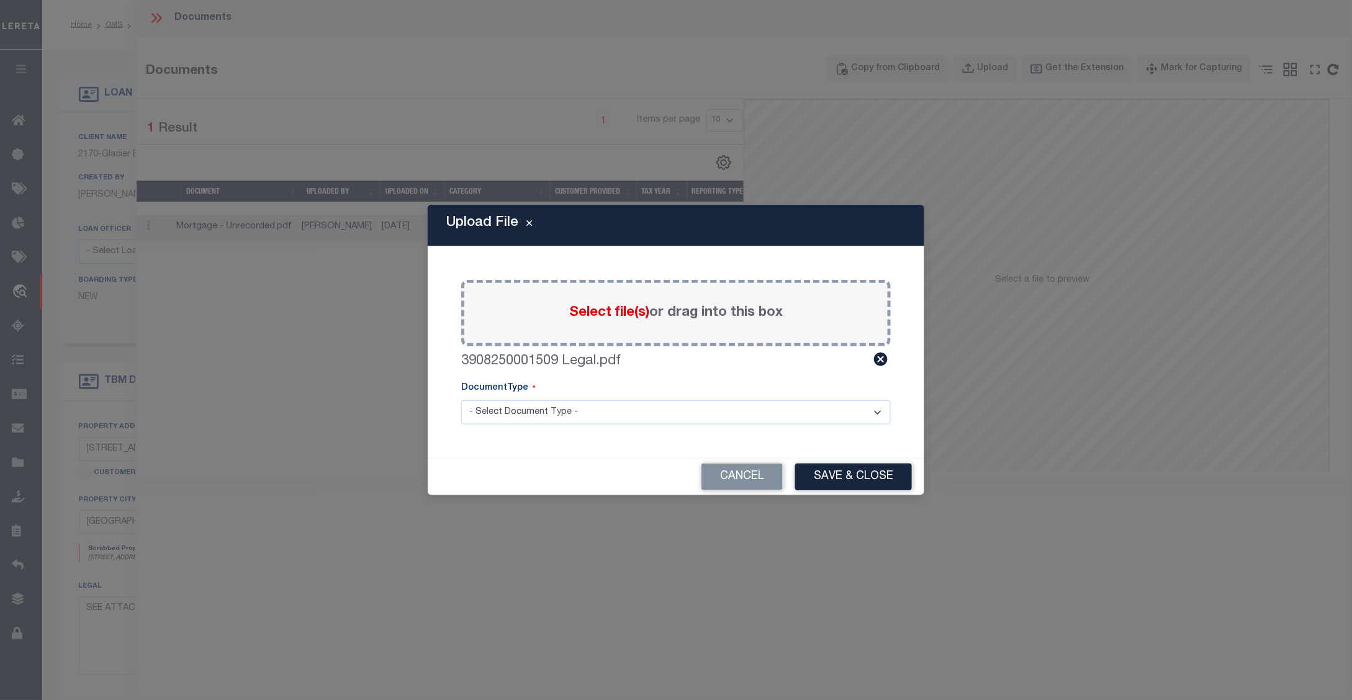
click at [563, 407] on select "- Select Document Type - Tax Service Documents" at bounding box center [676, 412] width 430 height 24
select select "TAX"
click at [461, 400] on select "- Select Document Type - Tax Service Documents" at bounding box center [676, 412] width 430 height 24
click at [843, 475] on button "Save & Close" at bounding box center [853, 477] width 117 height 27
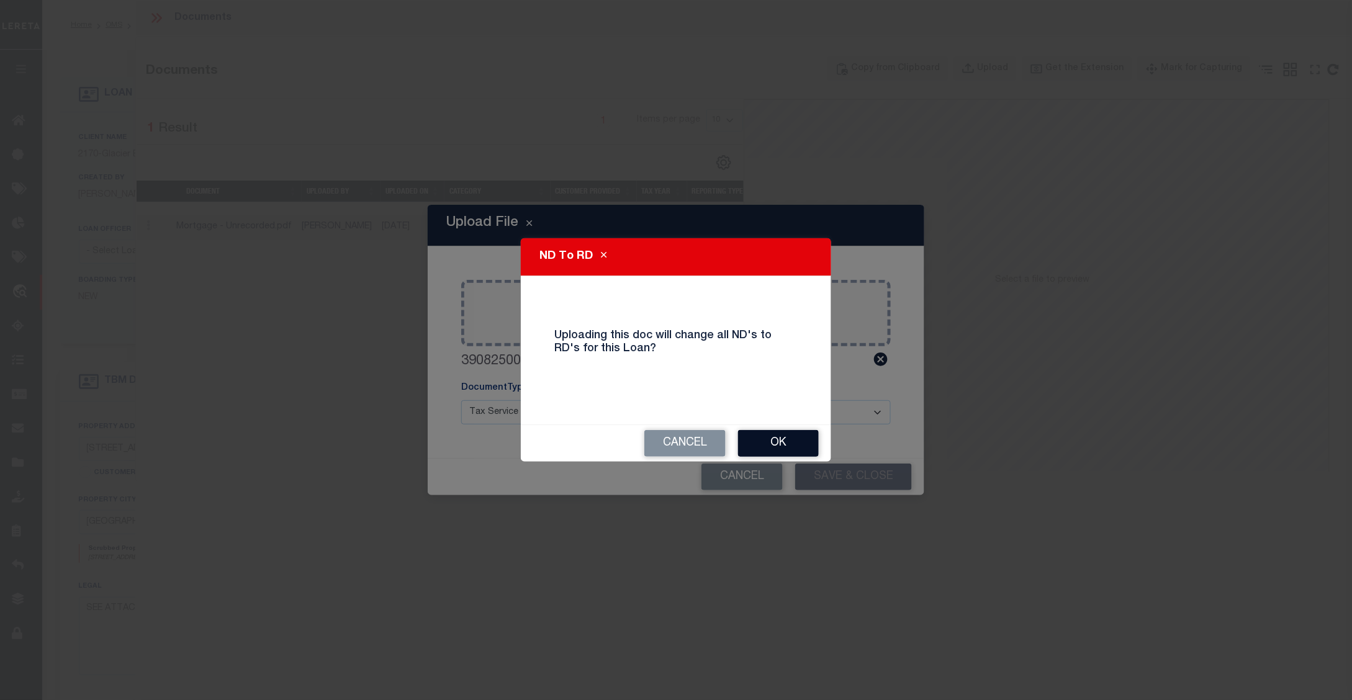
click at [779, 441] on button "OK" at bounding box center [778, 443] width 81 height 27
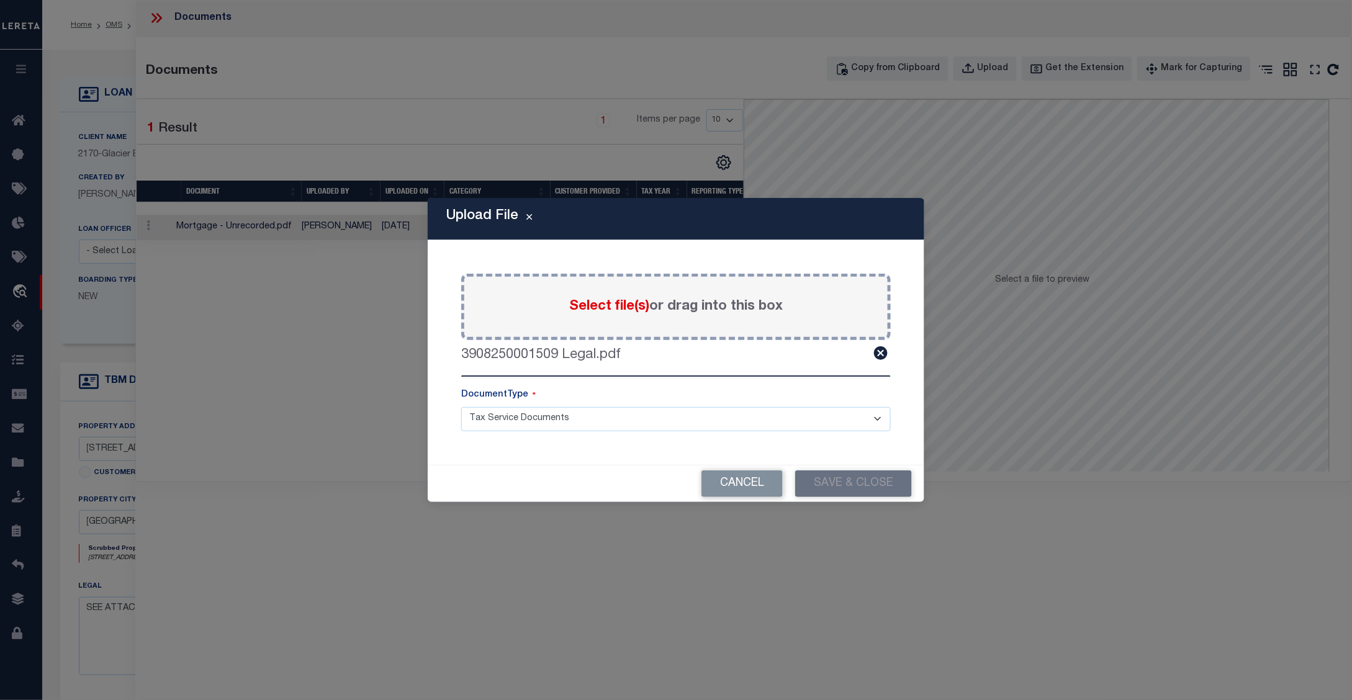
select select
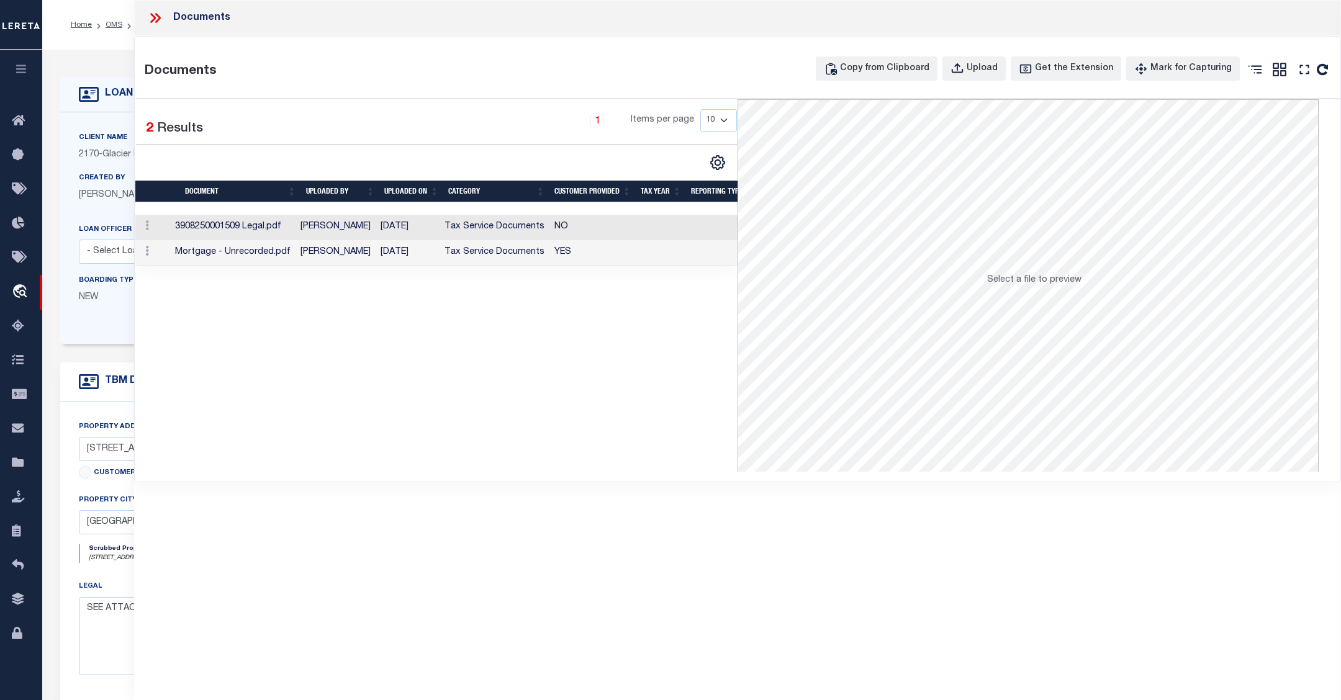
click at [153, 17] on icon at bounding box center [155, 18] width 16 height 16
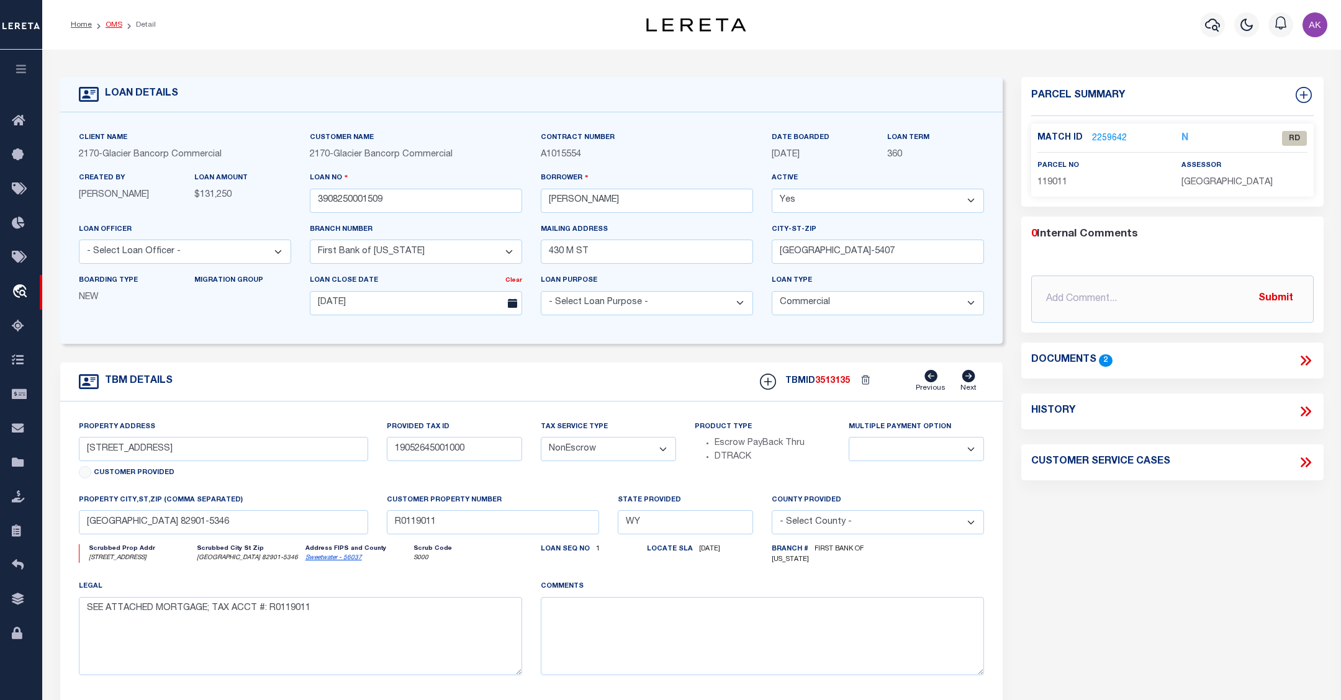
click at [114, 22] on link "OMS" at bounding box center [114, 24] width 17 height 7
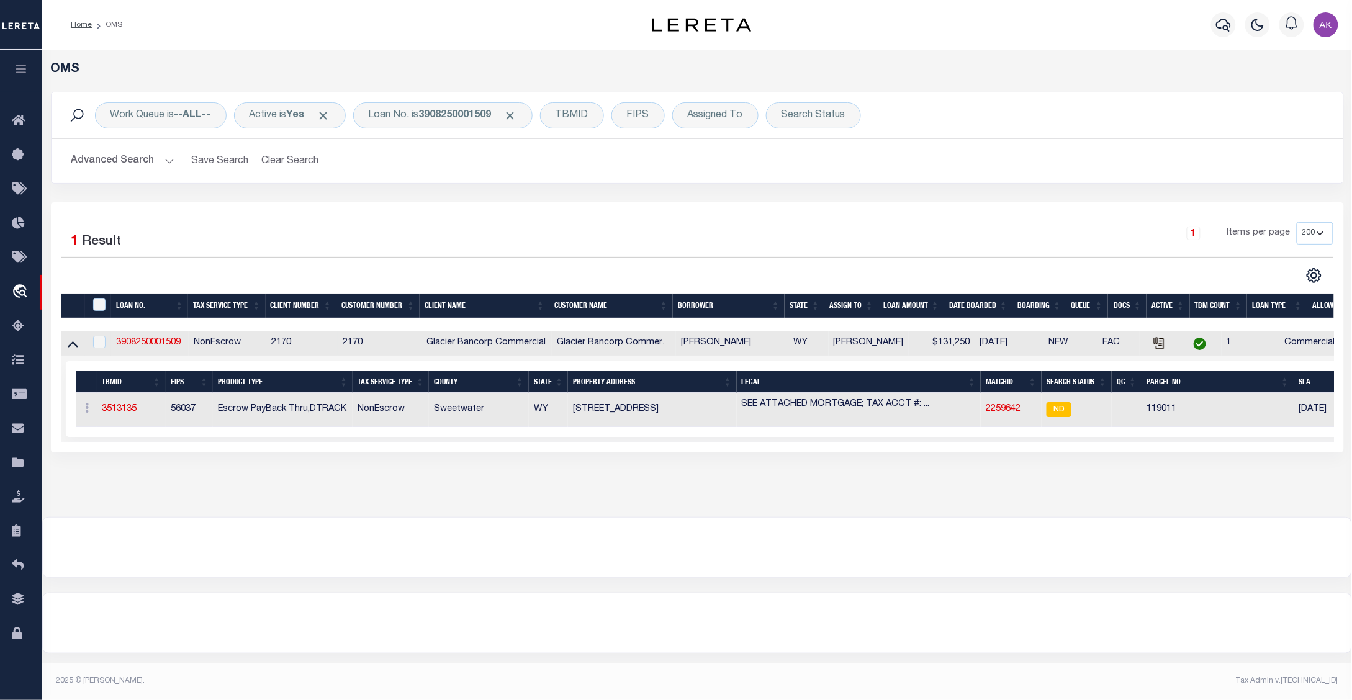
click at [81, 513] on div "OMS Work Queue is --ALL-- Active is Yes Loan No. is 3908250001509 TBMID FIPS As…" at bounding box center [697, 284] width 1310 height 468
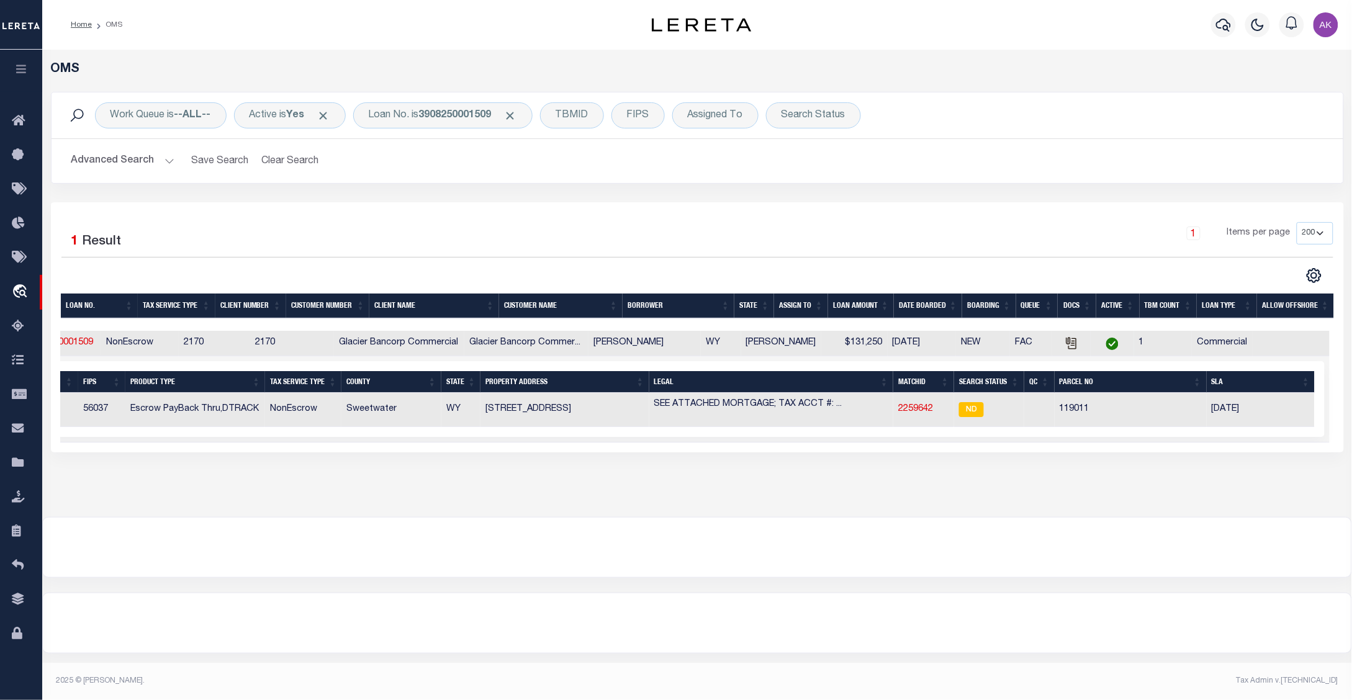
scroll to position [0, 84]
drag, startPoint x: 81, startPoint y: 487, endPoint x: 109, endPoint y: 477, distance: 30.4
click at [81, 480] on div "OMS Work Queue is --ALL-- Active is Yes Loan No. is 3908250001509 TBMID FIPS As…" at bounding box center [697, 271] width 1303 height 418
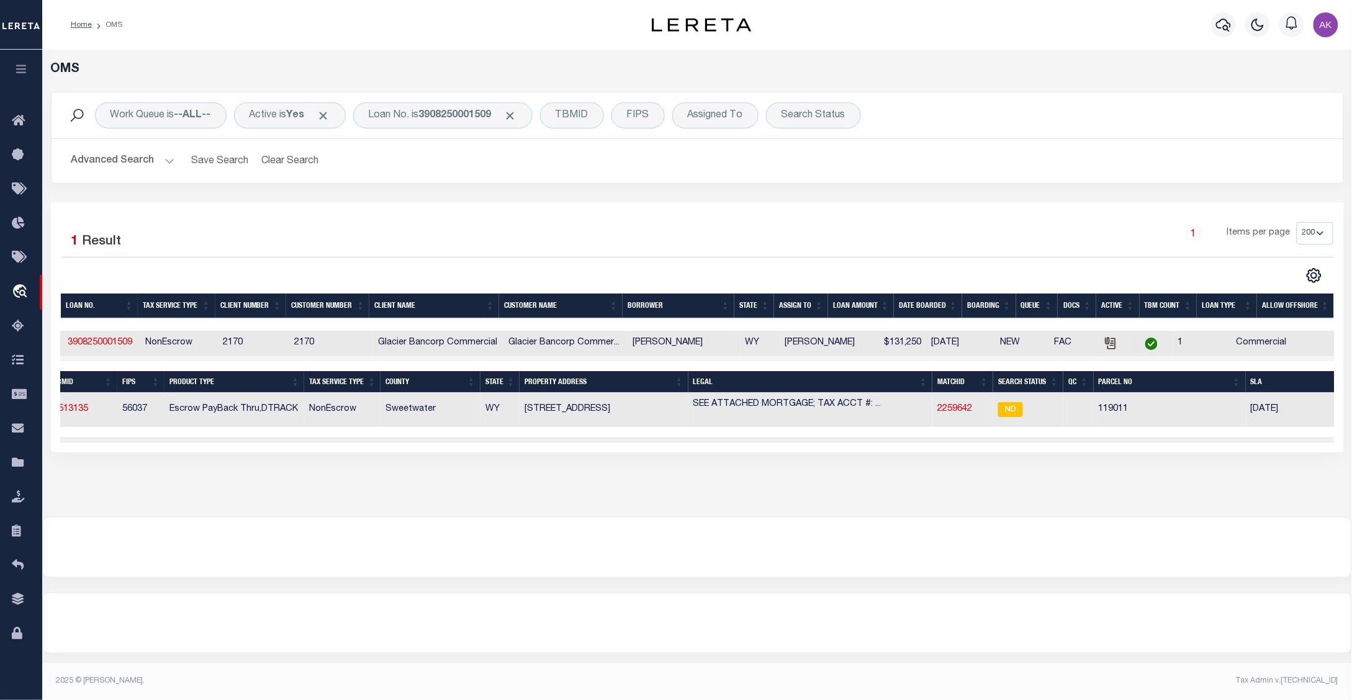
scroll to position [0, 0]
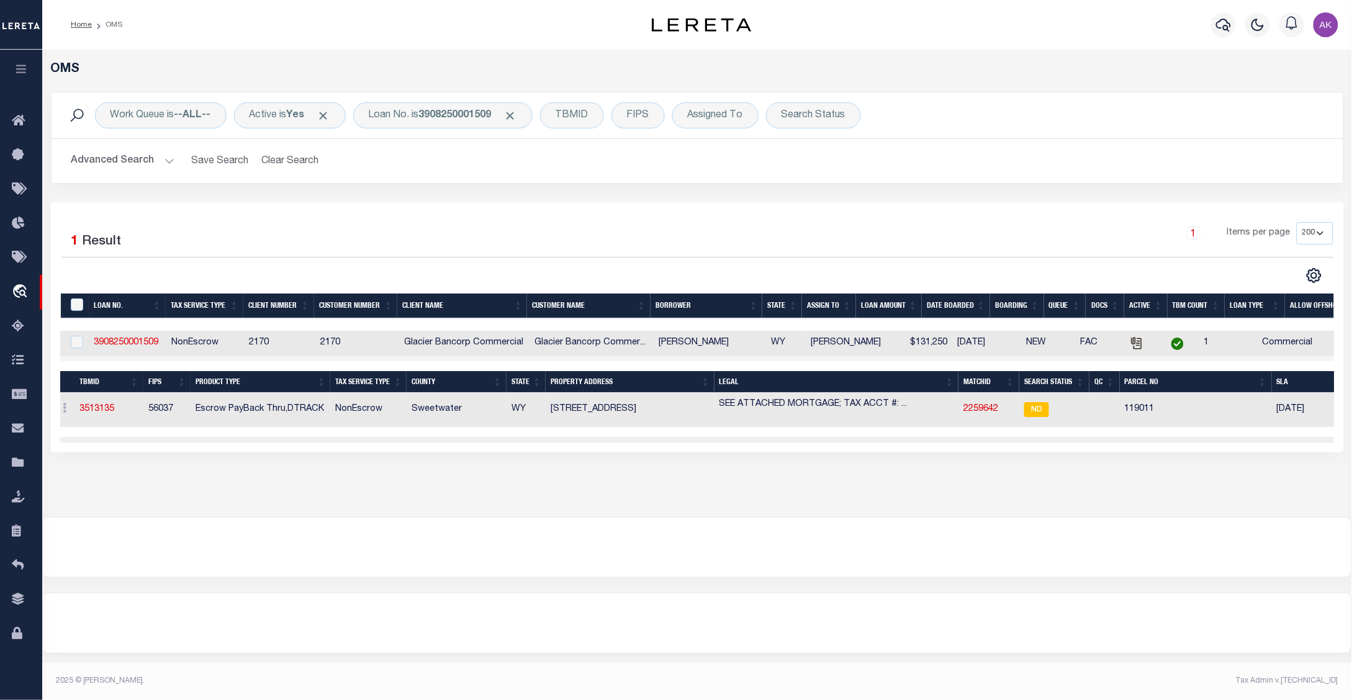
click at [1105, 549] on div at bounding box center [697, 548] width 1309 height 60
click at [1094, 627] on div at bounding box center [697, 624] width 1309 height 60
click at [517, 113] on span "Click to Remove" at bounding box center [510, 115] width 13 height 13
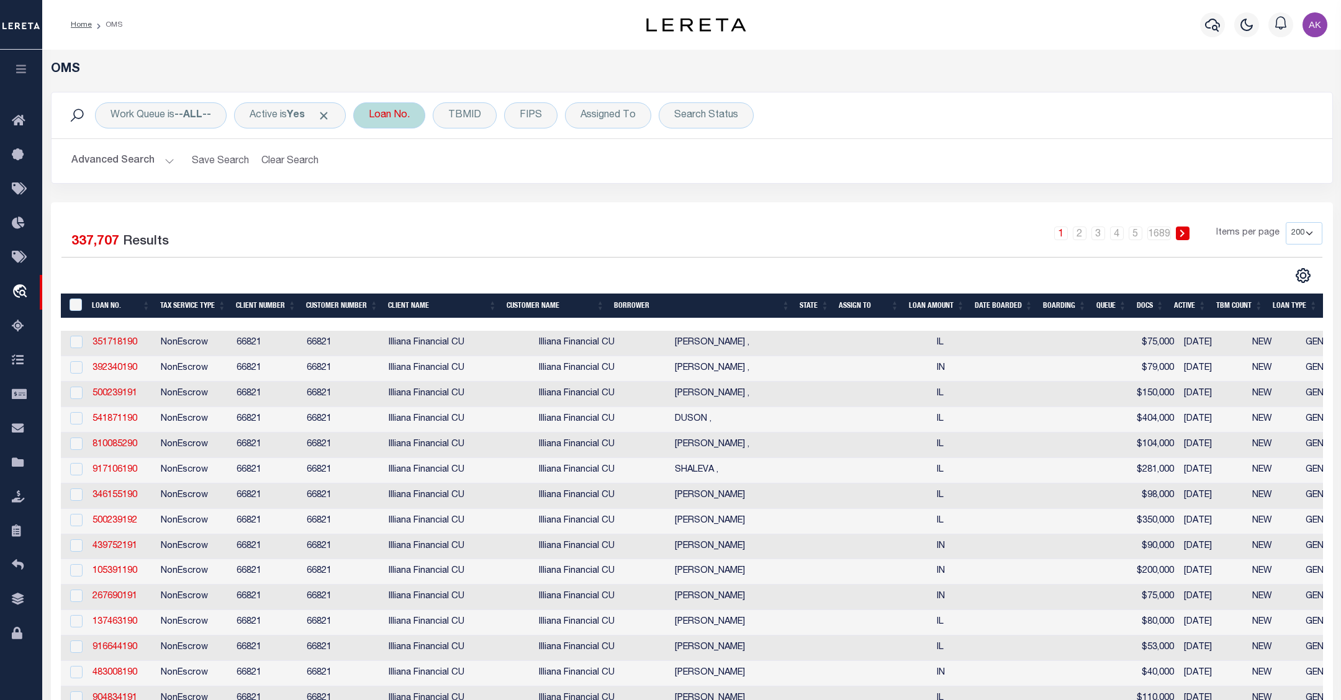
click at [404, 119] on div "Loan No." at bounding box center [389, 115] width 72 height 26
click at [419, 174] on input "text" at bounding box center [460, 177] width 183 height 24
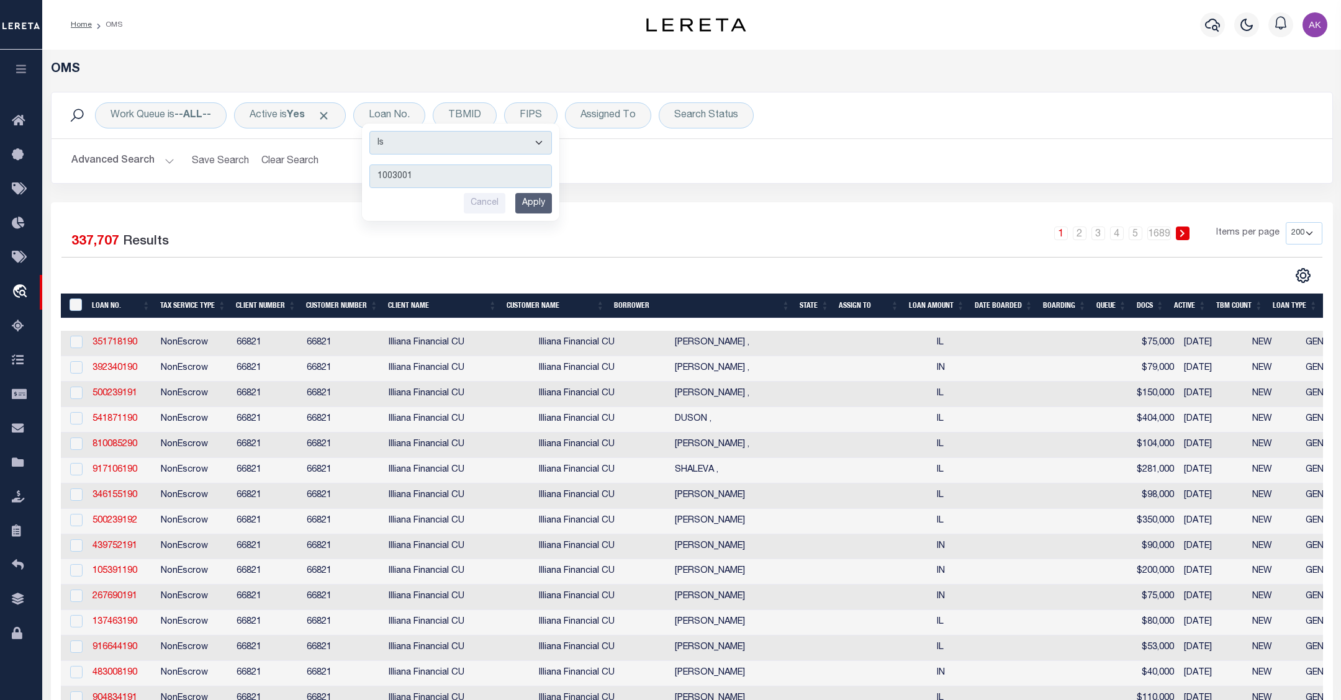
type input "10030019"
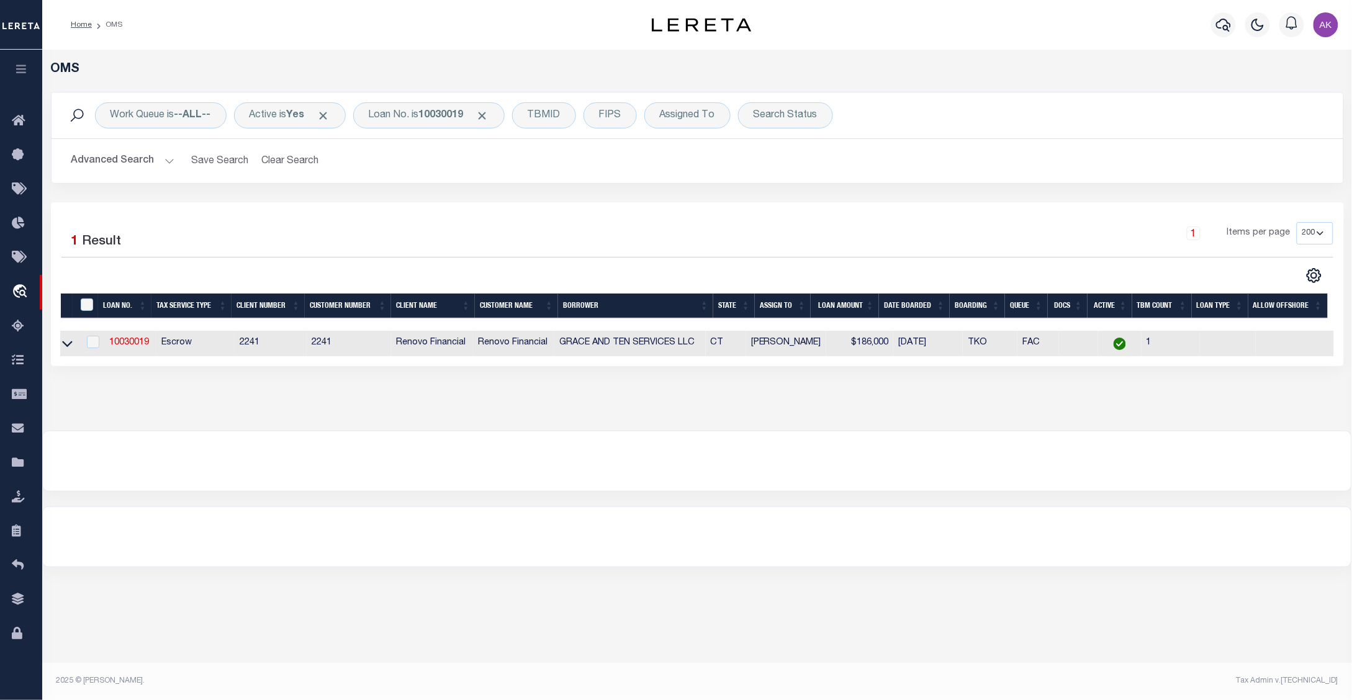
scroll to position [0, 5]
click at [67, 348] on icon at bounding box center [68, 344] width 11 height 6
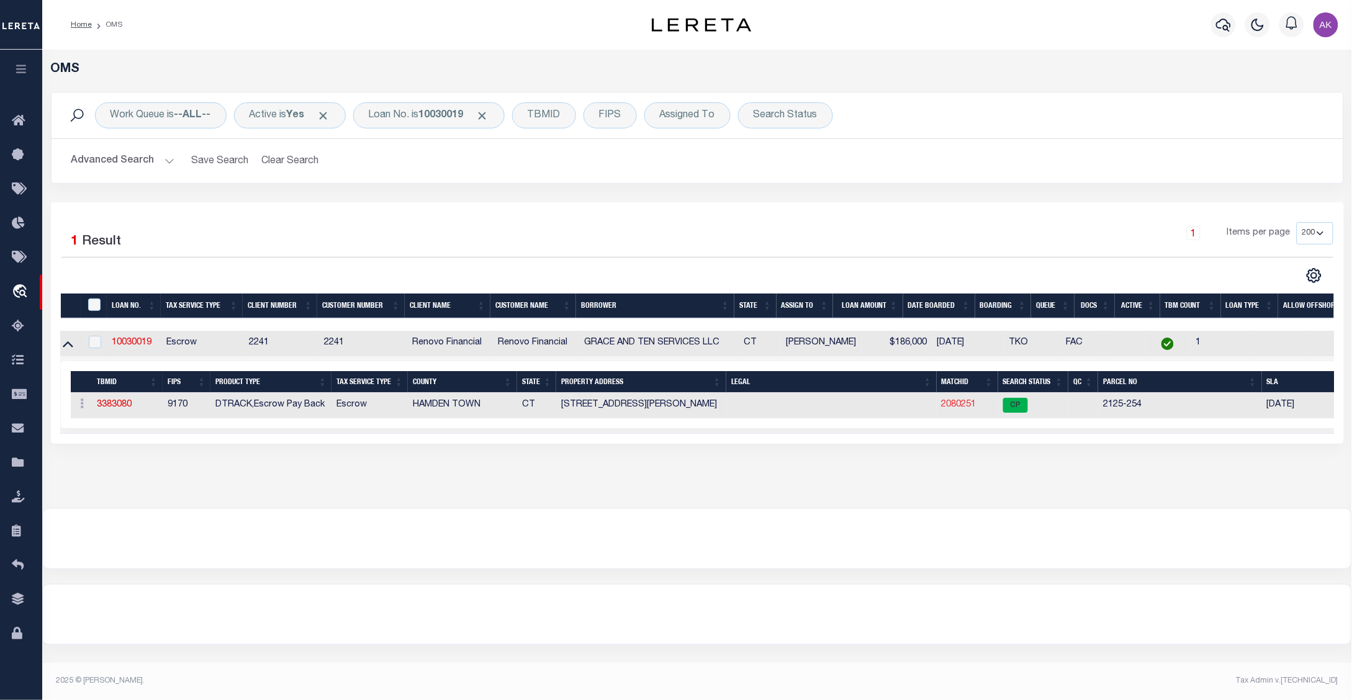
click at [967, 408] on link "2080251" at bounding box center [959, 404] width 35 height 9
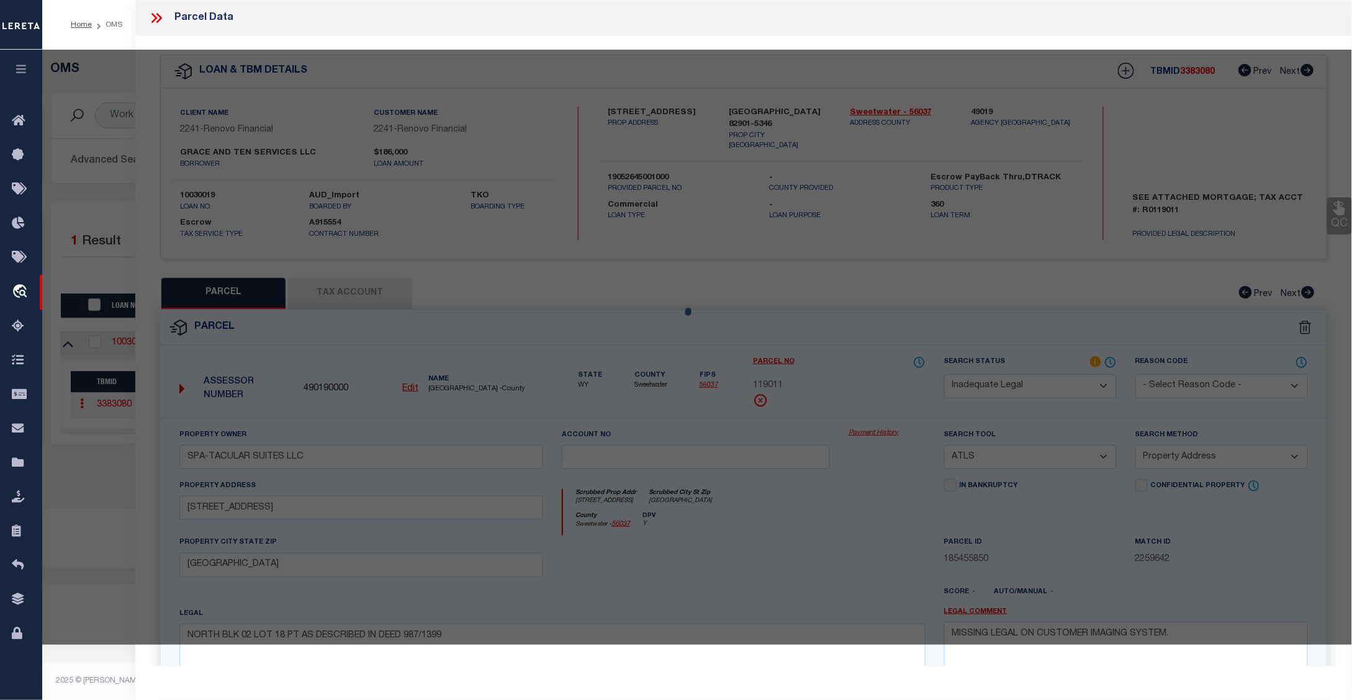
select select "AS"
select select
checkbox input "false"
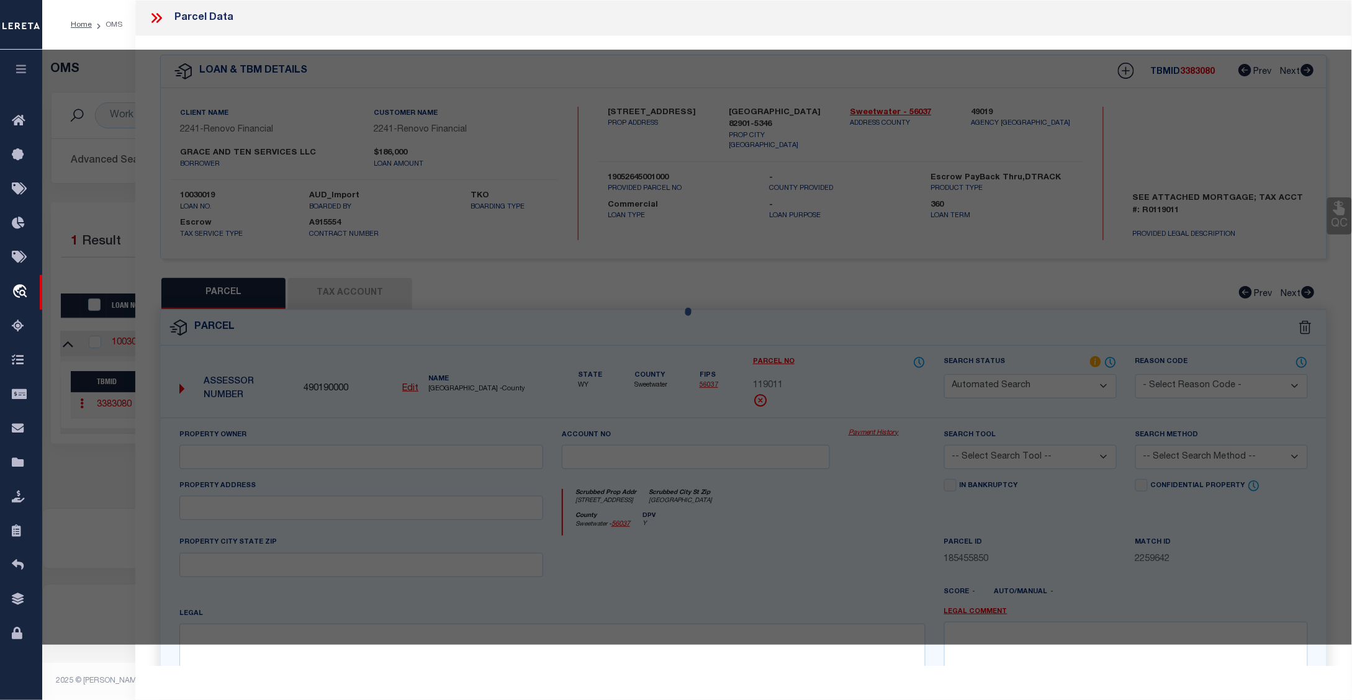
select select "CP"
type input "GRACE AND TEN TEN SERVICES LLC"
select select "AGW"
select select
type input "[STREET_ADDRESS][PERSON_NAME]"
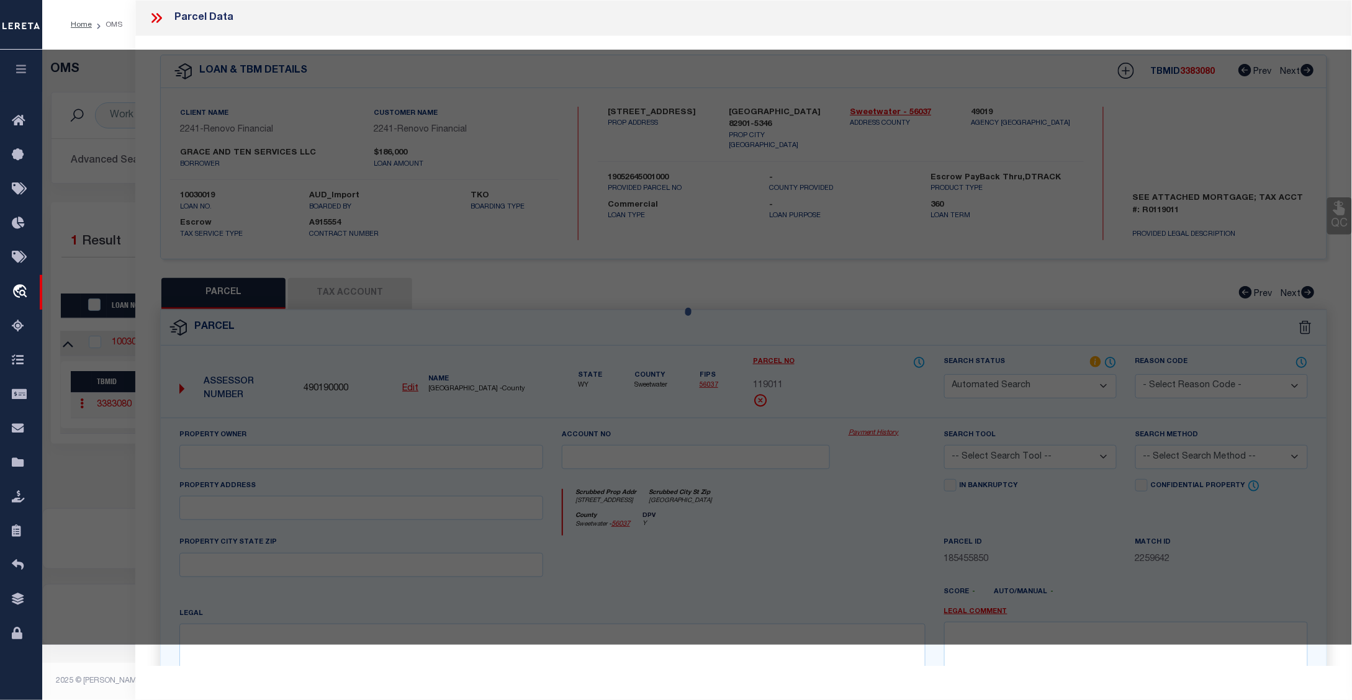
checkbox input "false"
type input "HAMDEN CT 6514"
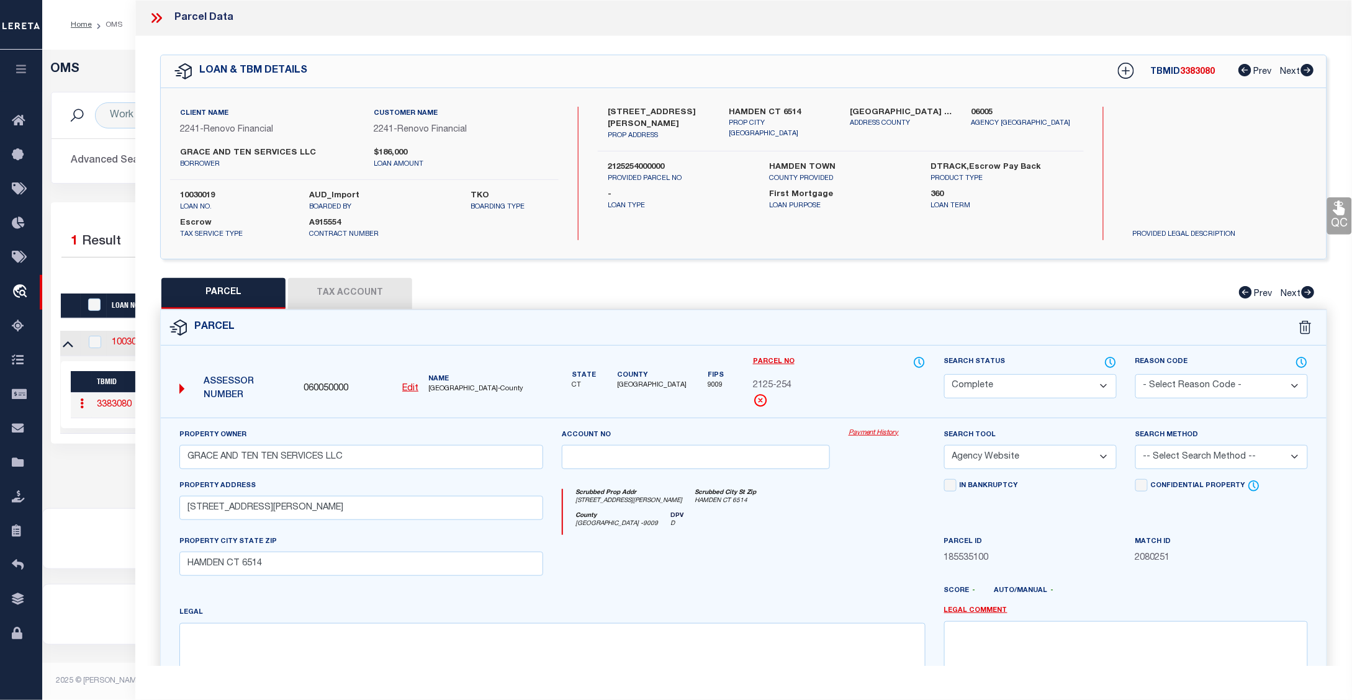
click at [888, 429] on link "Payment History" at bounding box center [887, 433] width 77 height 11
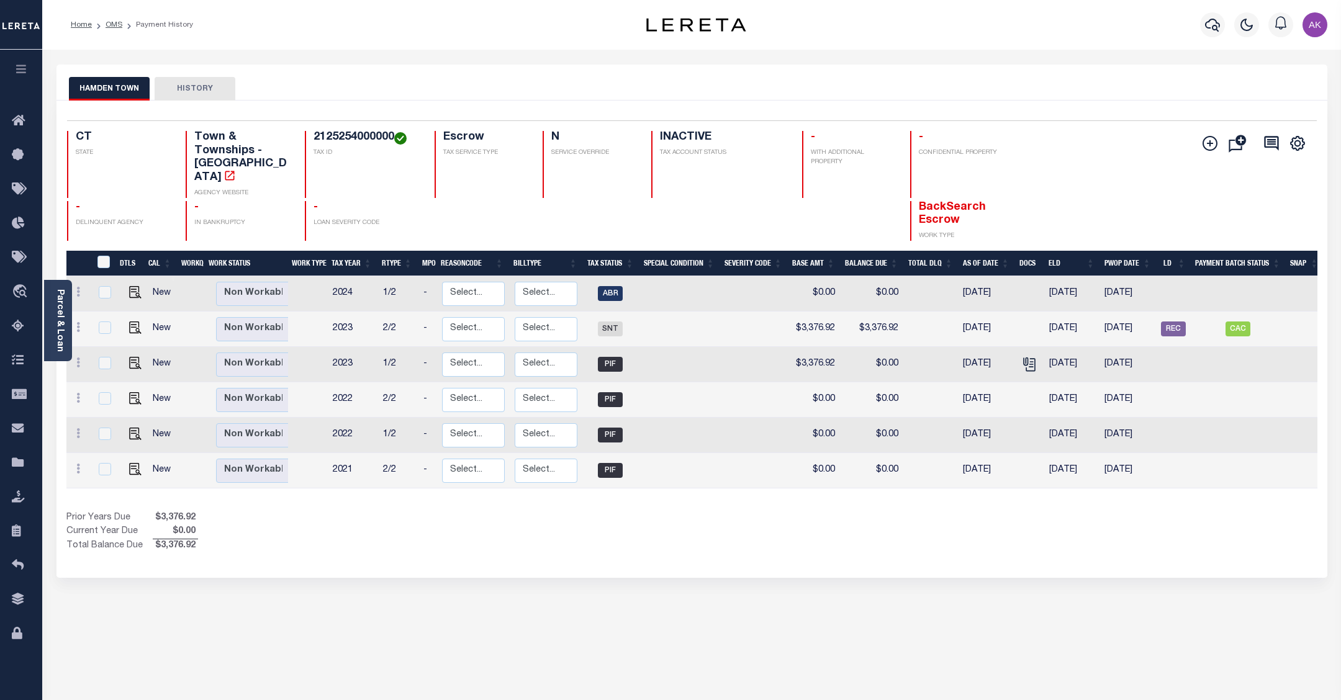
drag, startPoint x: 695, startPoint y: 633, endPoint x: 702, endPoint y: 630, distance: 7.5
click at [695, 633] on div "HAMDEN TOWN HISTORY Selected 6 Results" at bounding box center [692, 415] width 1290 height 701
click at [1157, 628] on div "HAMDEN TOWN HISTORY Selected 6 Results" at bounding box center [692, 415] width 1290 height 701
